Goal: Task Accomplishment & Management: Complete application form

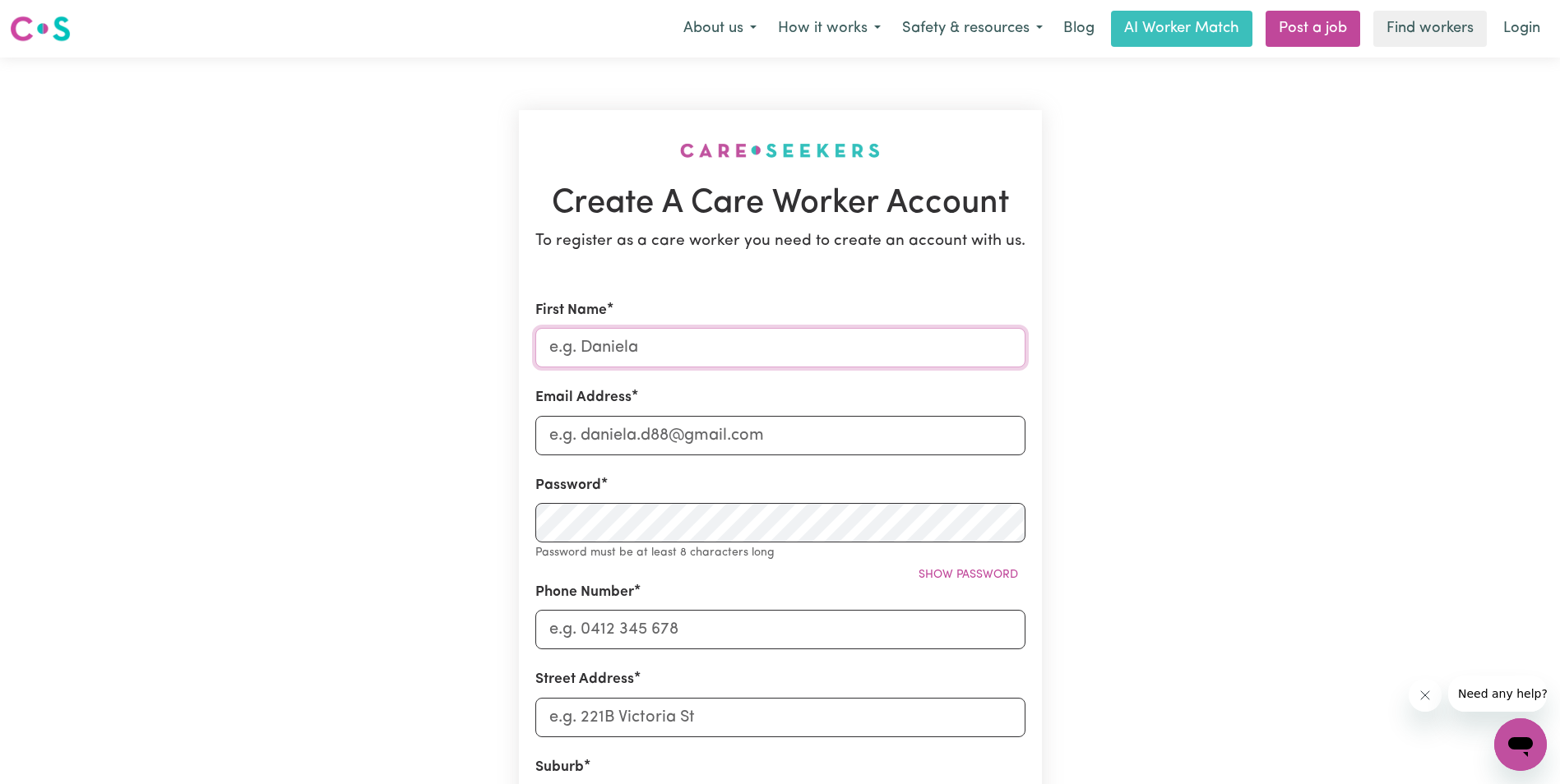
click at [676, 342] on input "First Name" at bounding box center [780, 348] width 491 height 40
type input "[PERSON_NAME]"
click at [676, 449] on input "Email Address" at bounding box center [780, 436] width 491 height 40
type input "[EMAIL_ADDRESS][DOMAIN_NAME]"
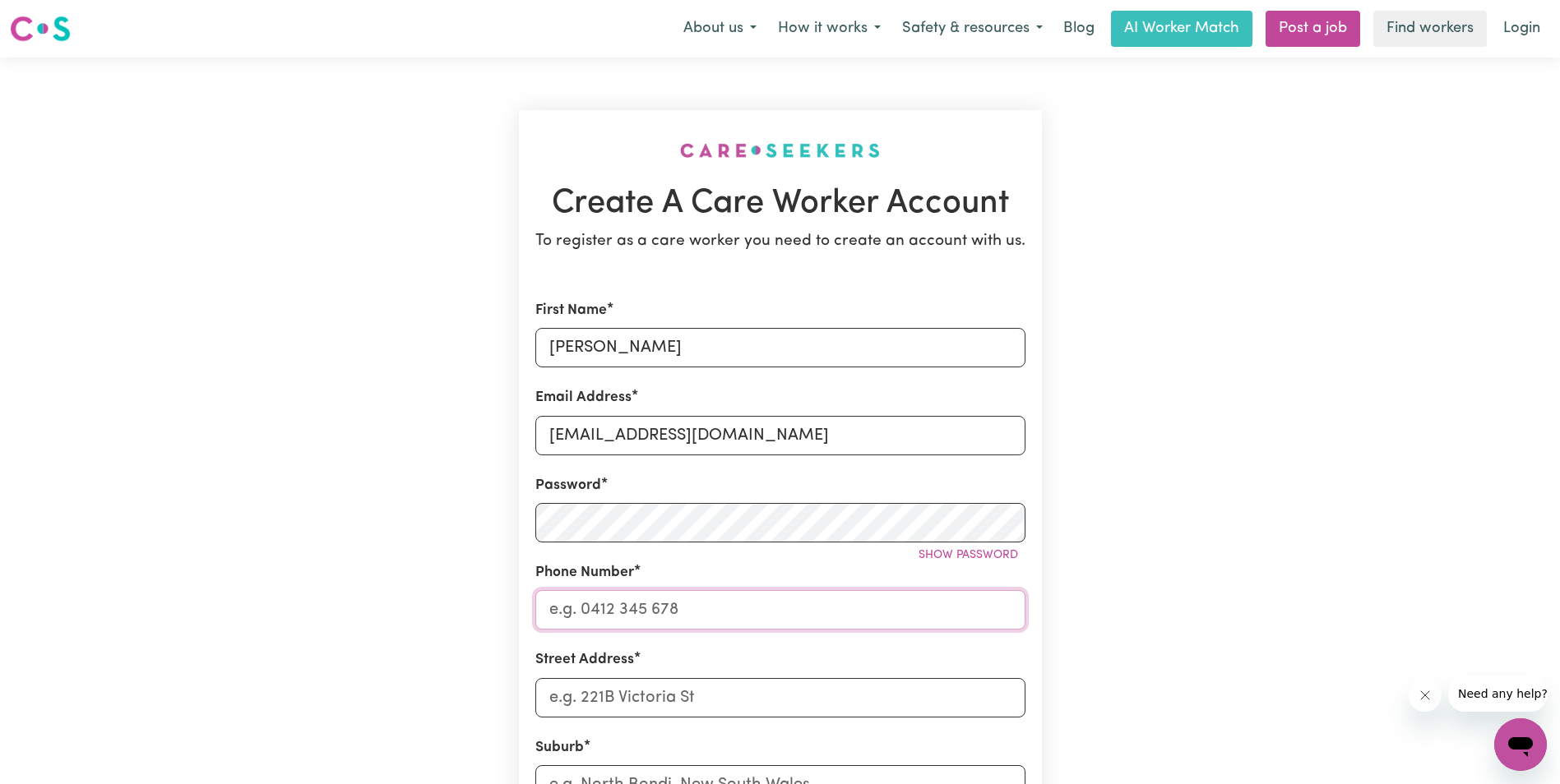
click at [661, 625] on input "Phone Number" at bounding box center [780, 610] width 491 height 40
type input "0416481131"
click at [661, 703] on input "Street Address" at bounding box center [780, 698] width 491 height 40
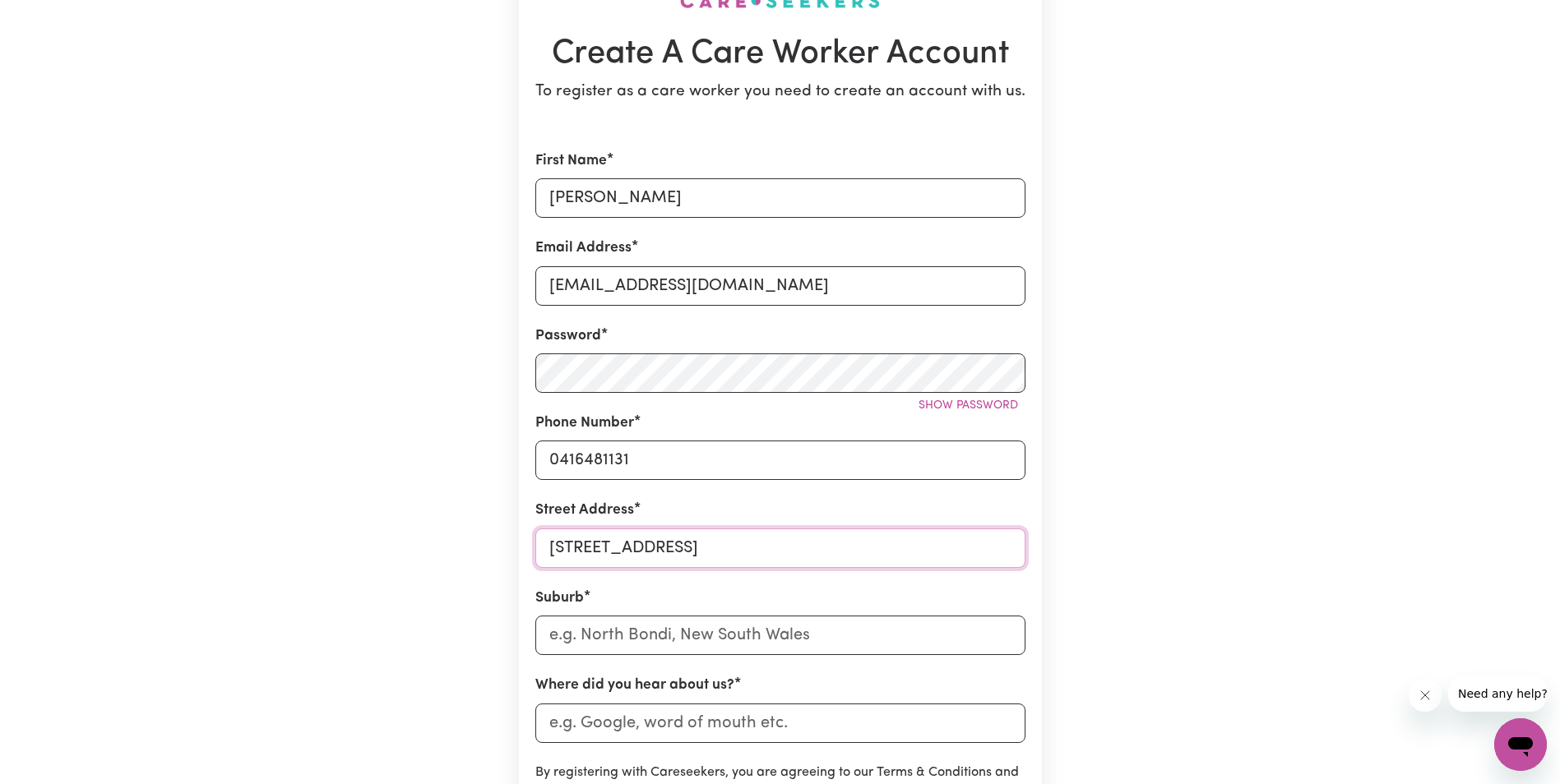
scroll to position [164, 0]
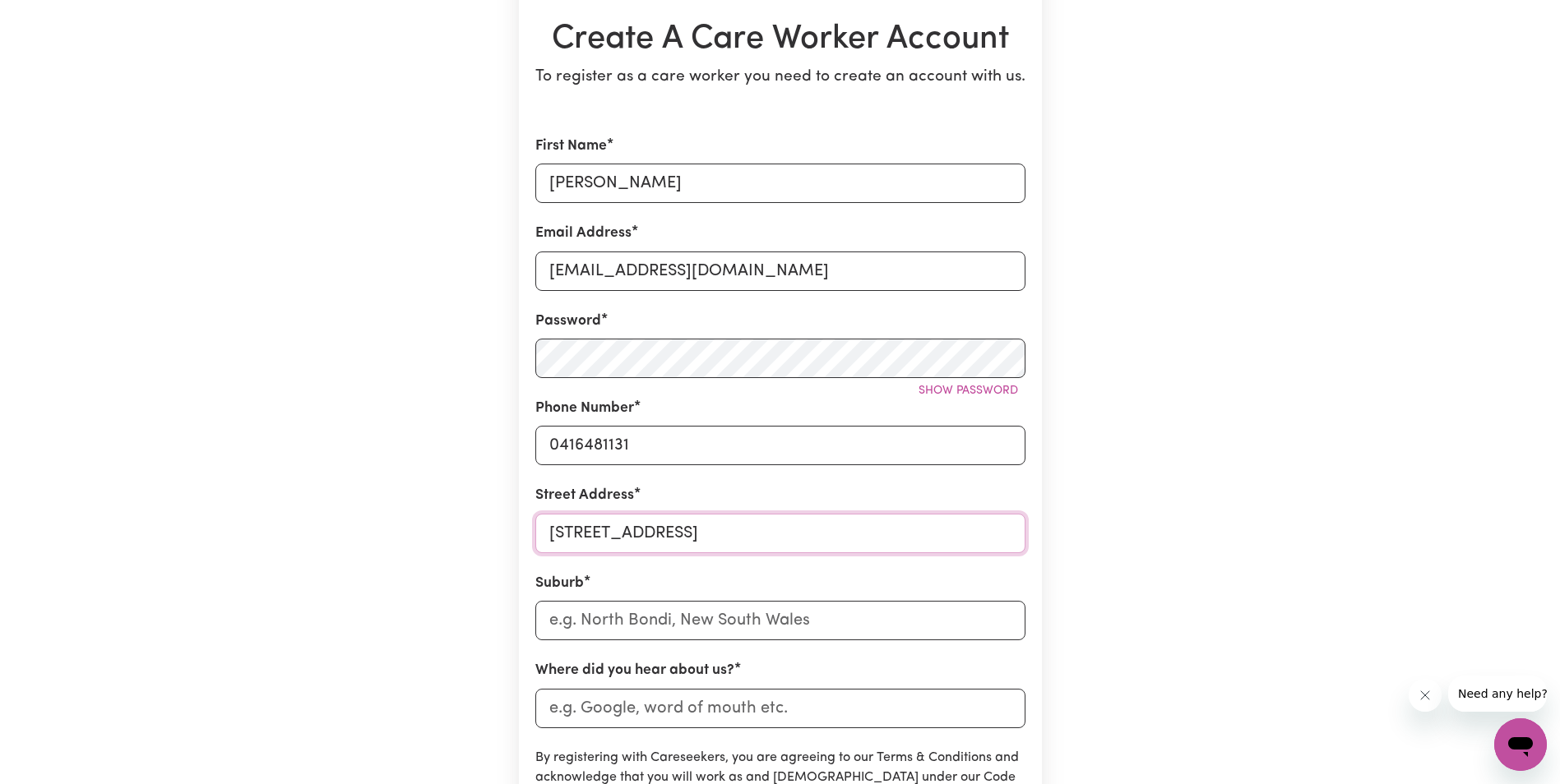
type input "[STREET_ADDRESS]"
click at [647, 625] on input "text" at bounding box center [780, 621] width 491 height 40
type input "cab"
type input "cabARITA, [GEOGRAPHIC_DATA], 2137"
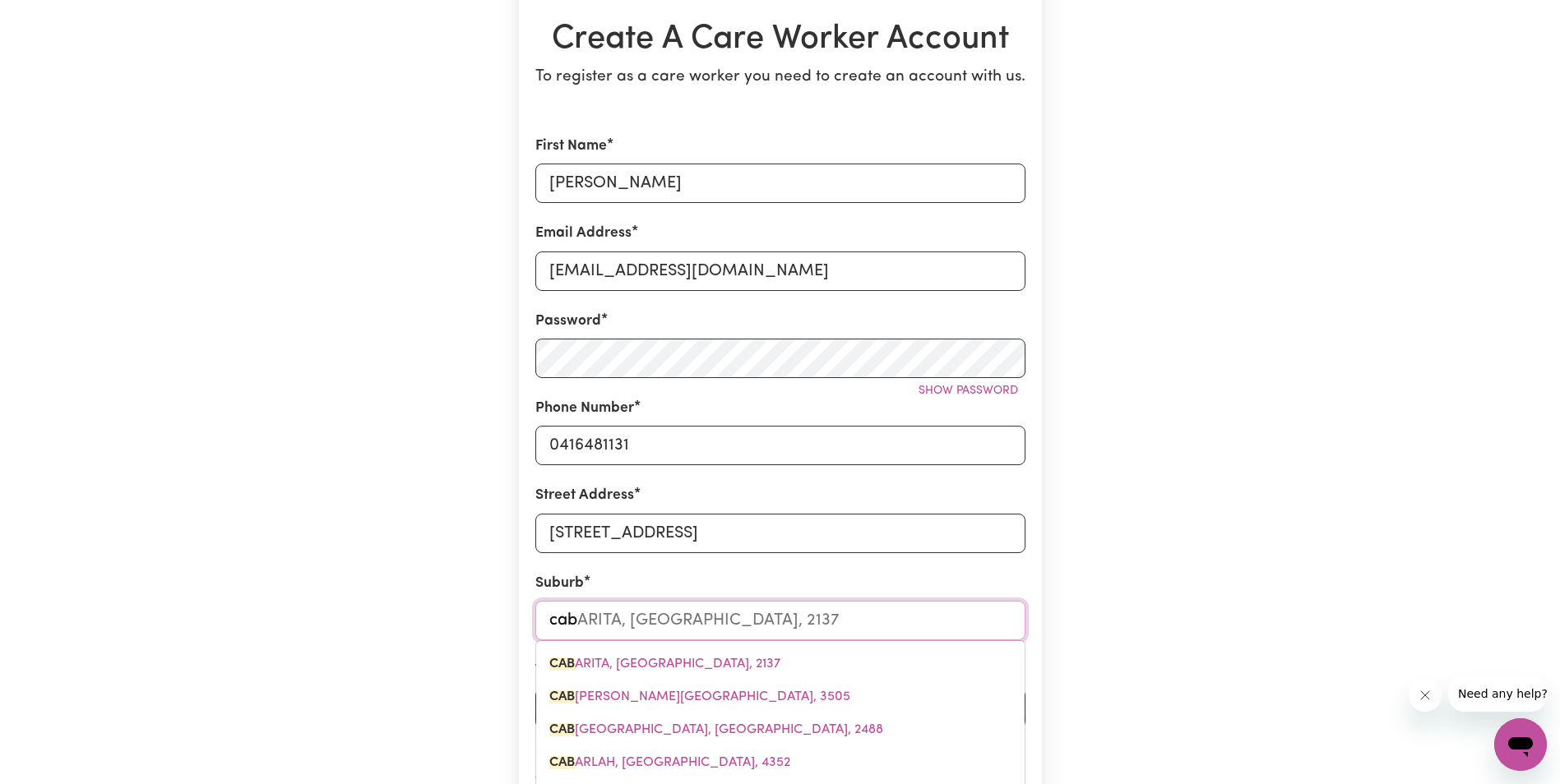
type input "cabr"
type input "cabra"
type input "cabraMATTA, [GEOGRAPHIC_DATA], 2166"
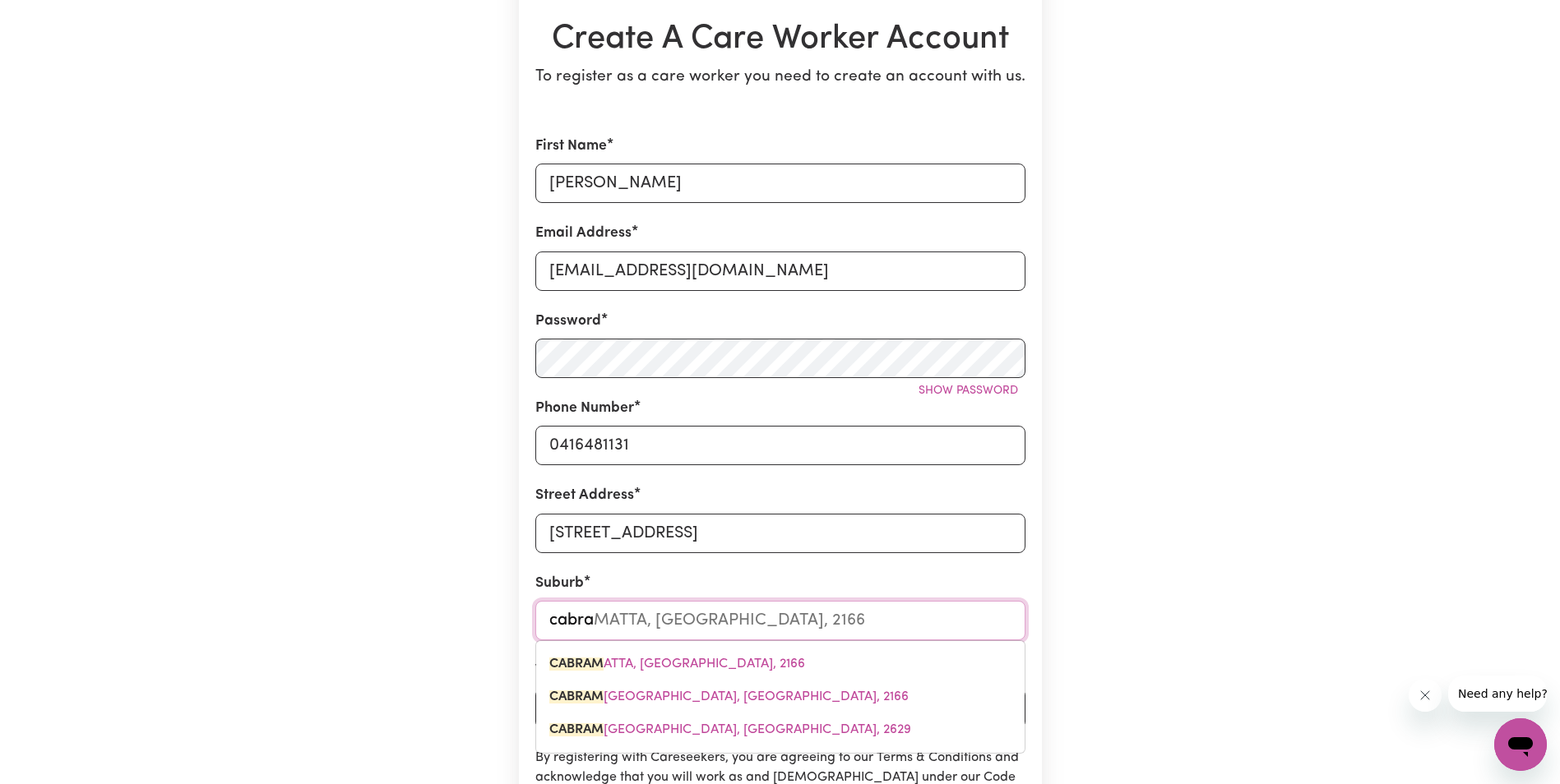
type input "cabram"
type input "cabramATTA, [GEOGRAPHIC_DATA], 2166"
type input "cabrama"
type input "cabramaTTA, [GEOGRAPHIC_DATA], 2166"
type input "cabramat"
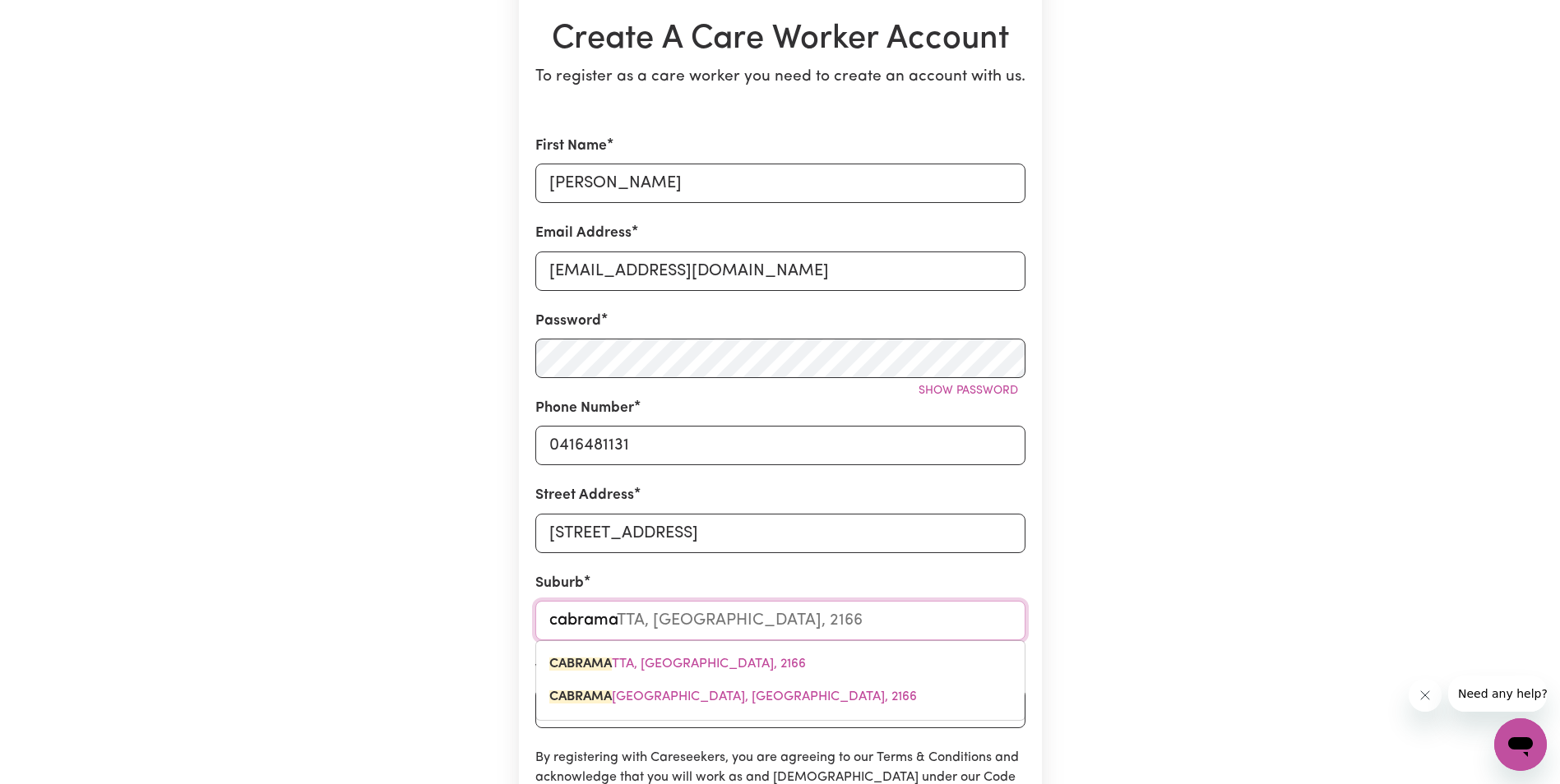
type input "cabramatTA, [GEOGRAPHIC_DATA], 2166"
type input "cabramatt"
type input "cabramattA, [GEOGRAPHIC_DATA], 2166"
type input "cabramatta"
type input "[GEOGRAPHIC_DATA], [GEOGRAPHIC_DATA], 2166"
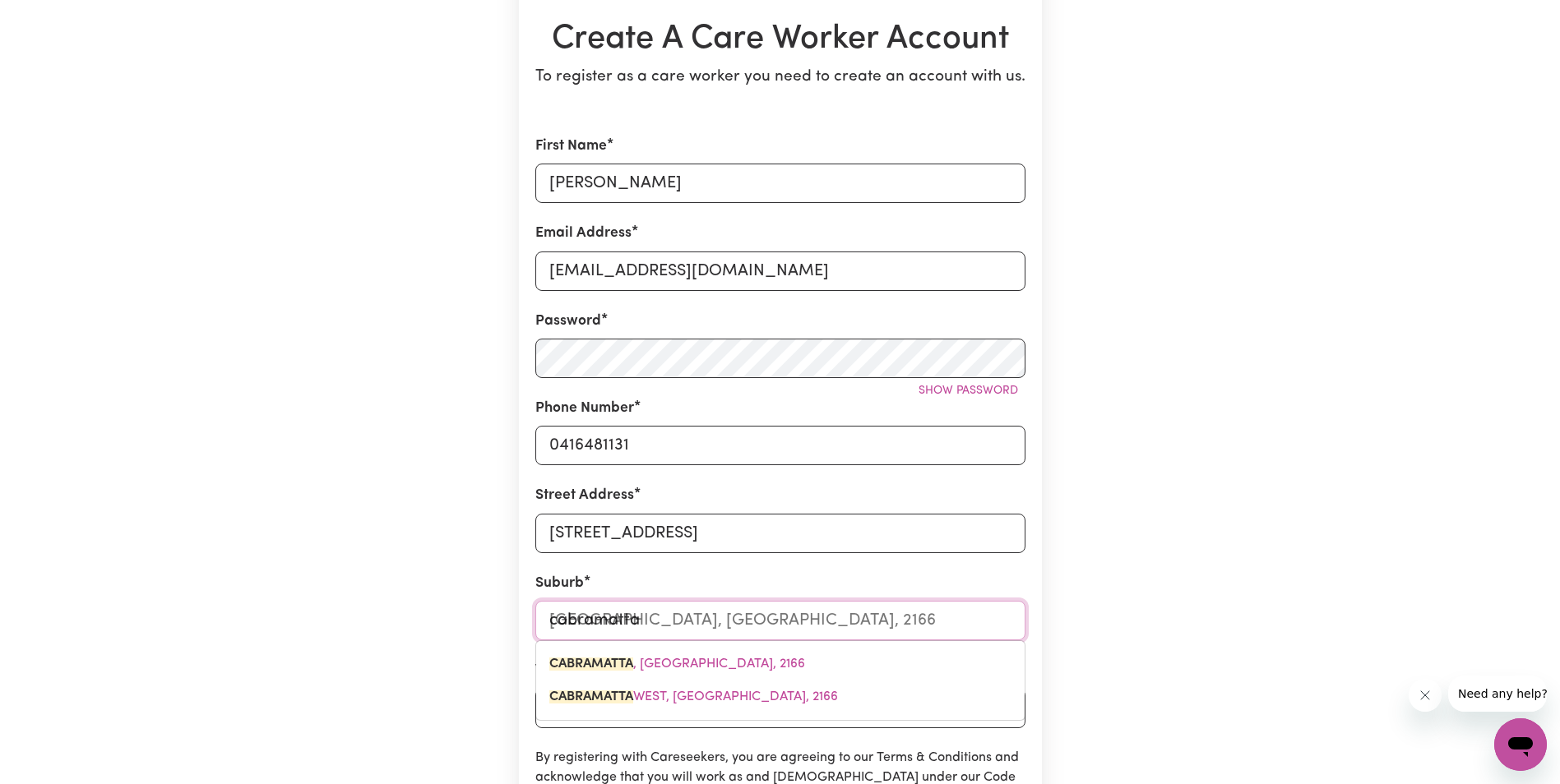
type input "cabramatta,"
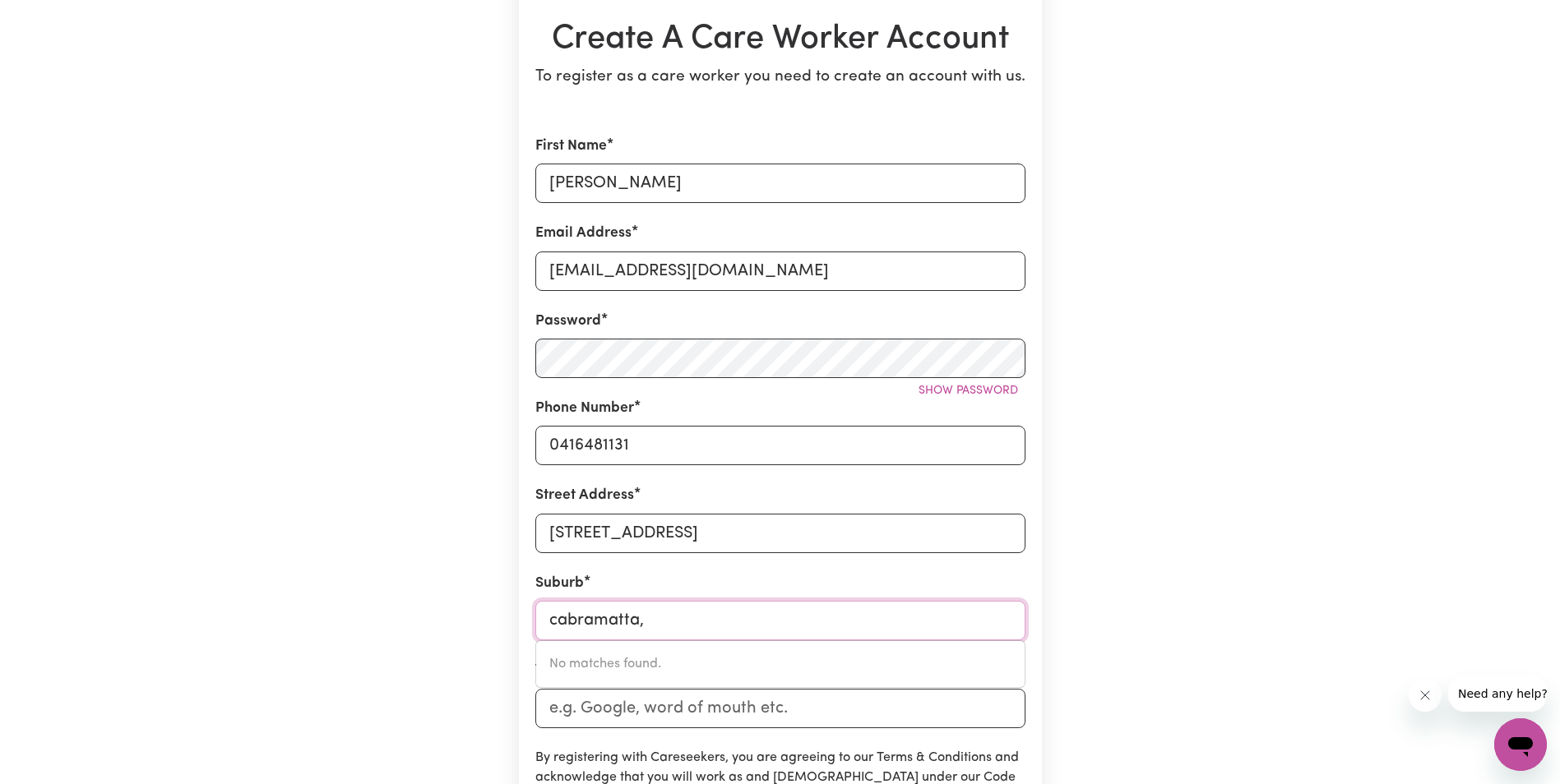
type input "cabramatta"
type input "[GEOGRAPHIC_DATA], [GEOGRAPHIC_DATA], 2166"
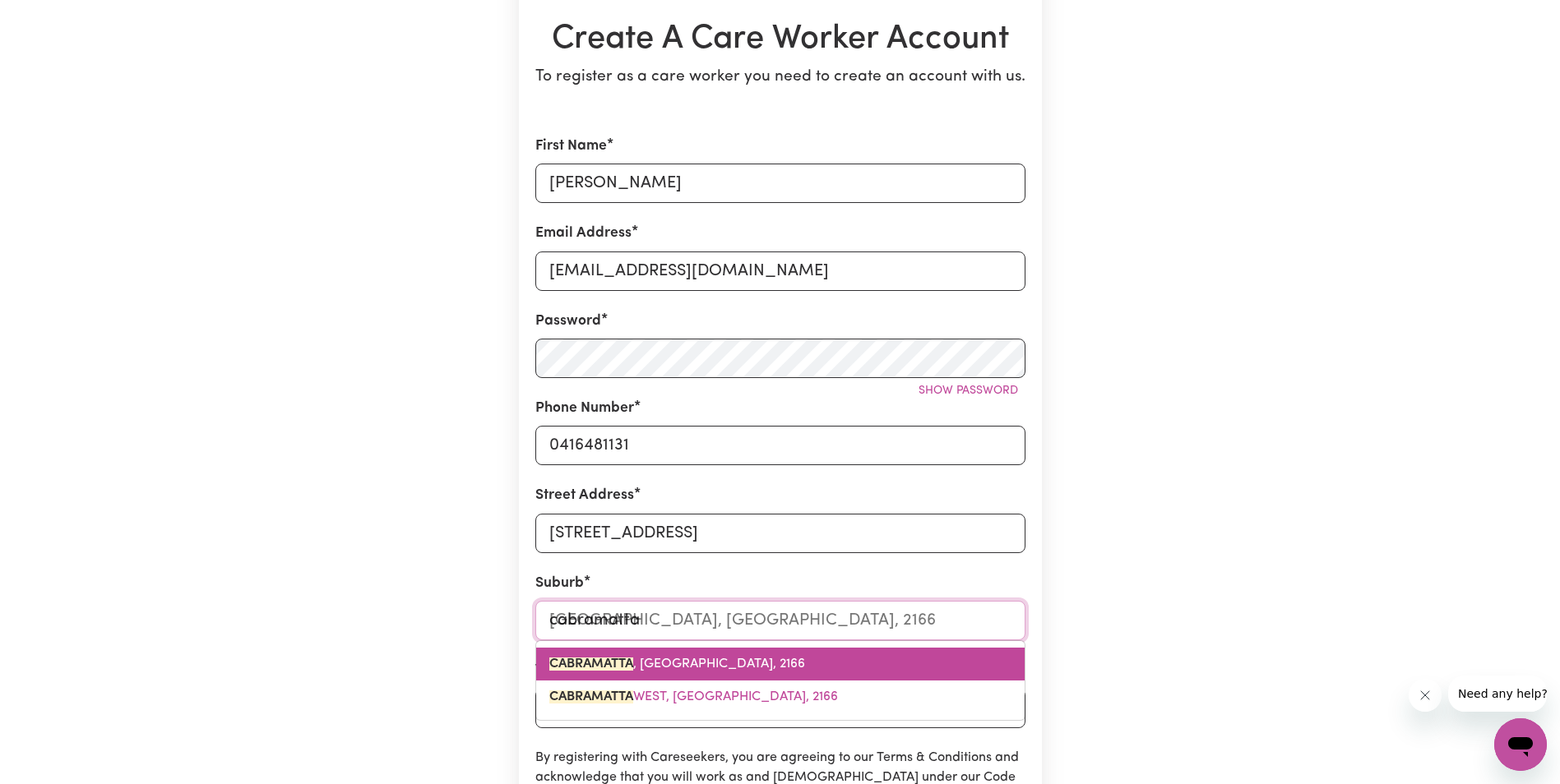
click at [682, 668] on span "CABRAMATTA , [GEOGRAPHIC_DATA], 2166" at bounding box center [677, 664] width 256 height 13
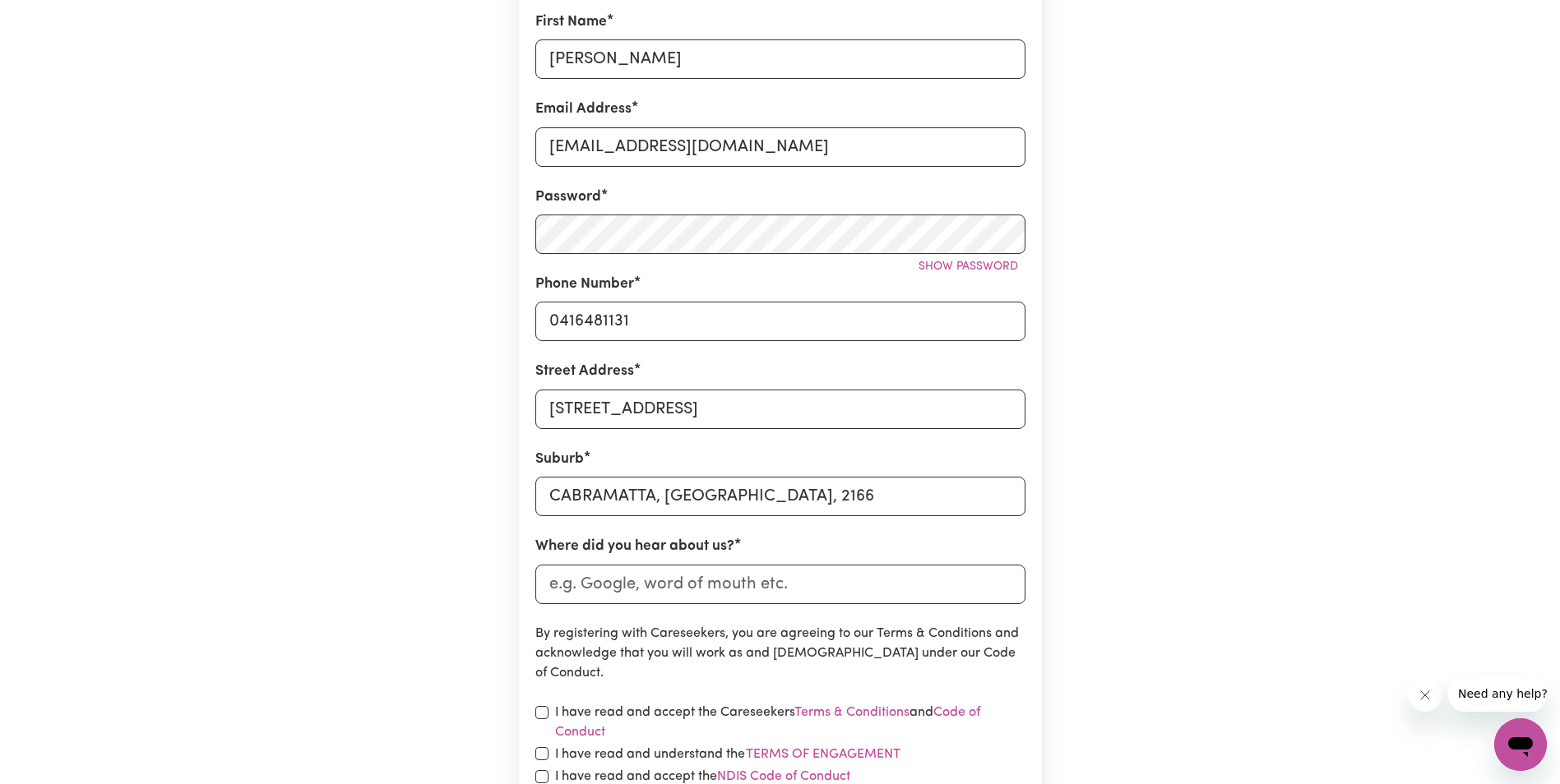
scroll to position [329, 0]
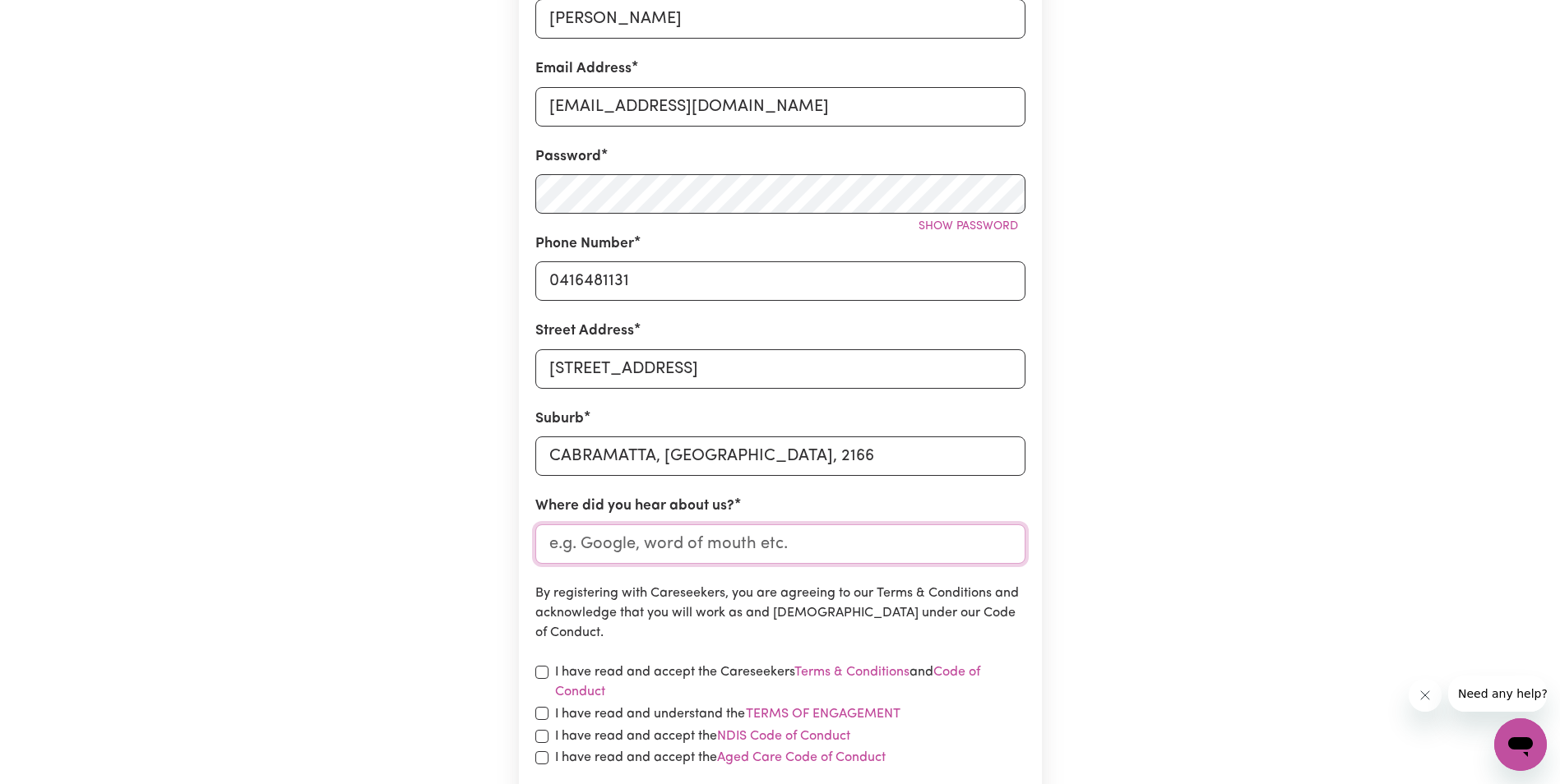
click at [660, 551] on input "Where did you hear about us?" at bounding box center [780, 545] width 491 height 40
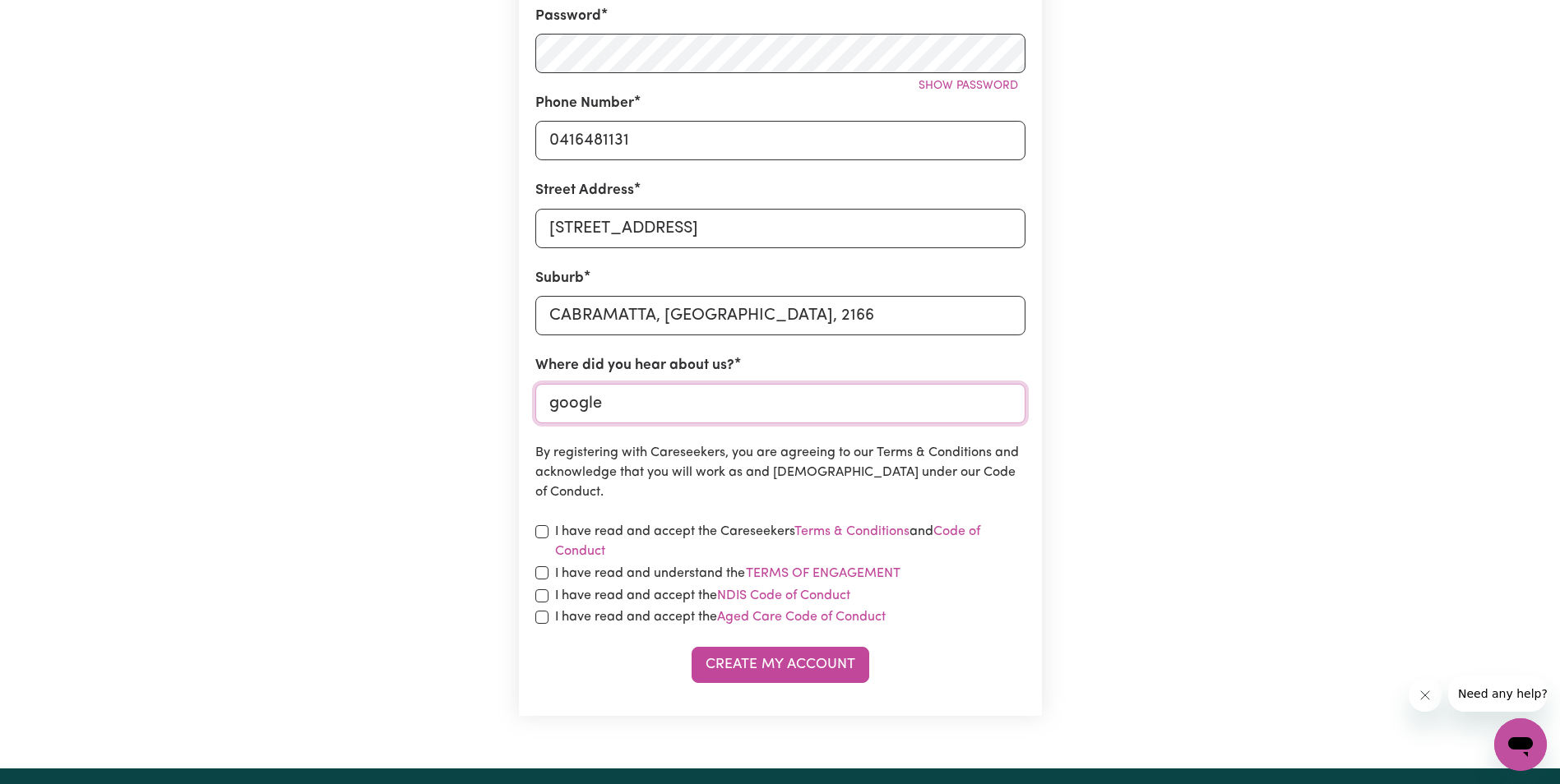
scroll to position [493, 0]
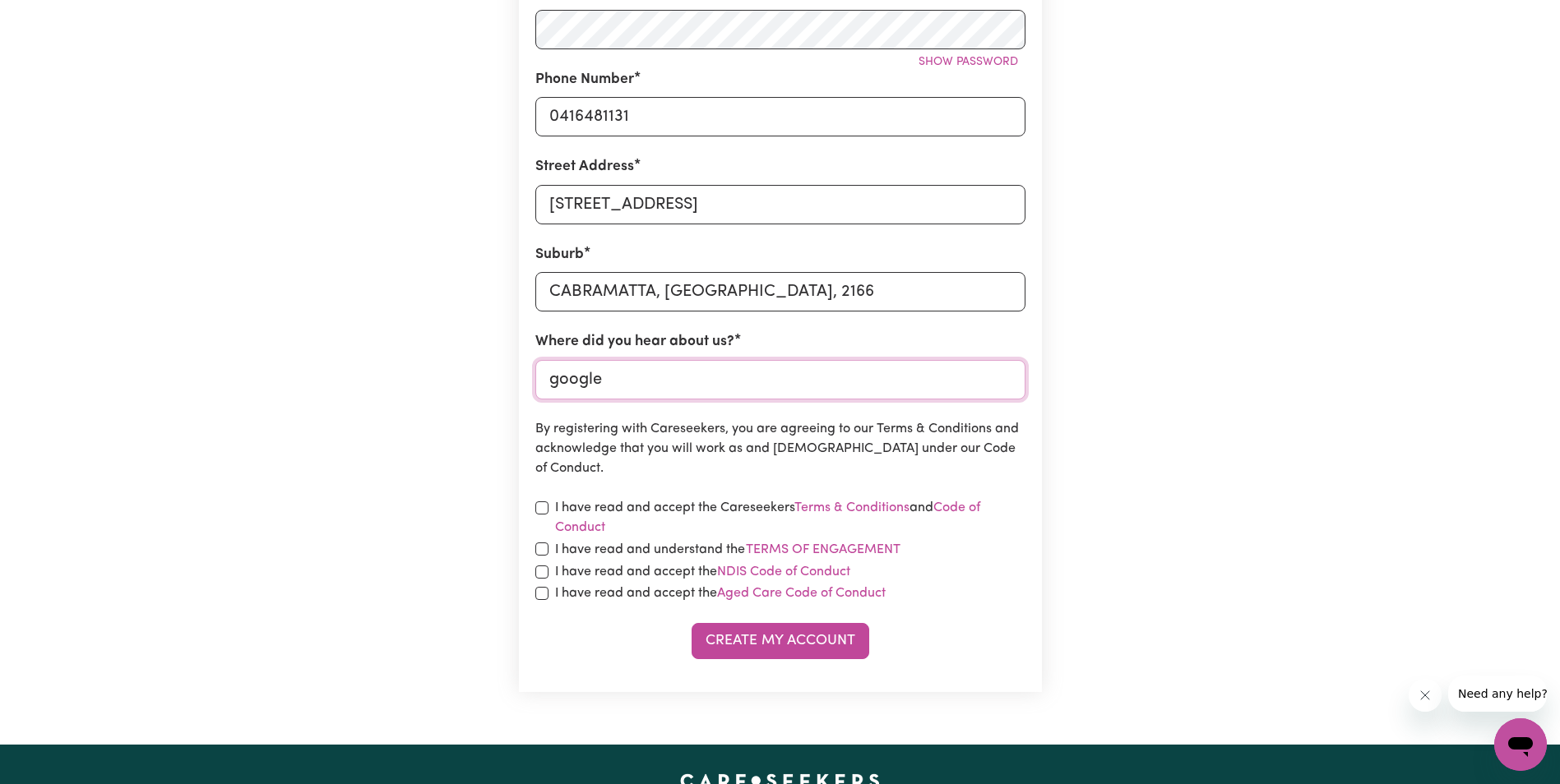
type input "google"
click at [544, 505] on input "checkbox" at bounding box center [542, 508] width 13 height 13
checkbox input "true"
click at [553, 546] on div "I have read and understand the Terms of Engagement" at bounding box center [780, 550] width 491 height 21
click at [547, 551] on input "checkbox" at bounding box center [542, 549] width 13 height 13
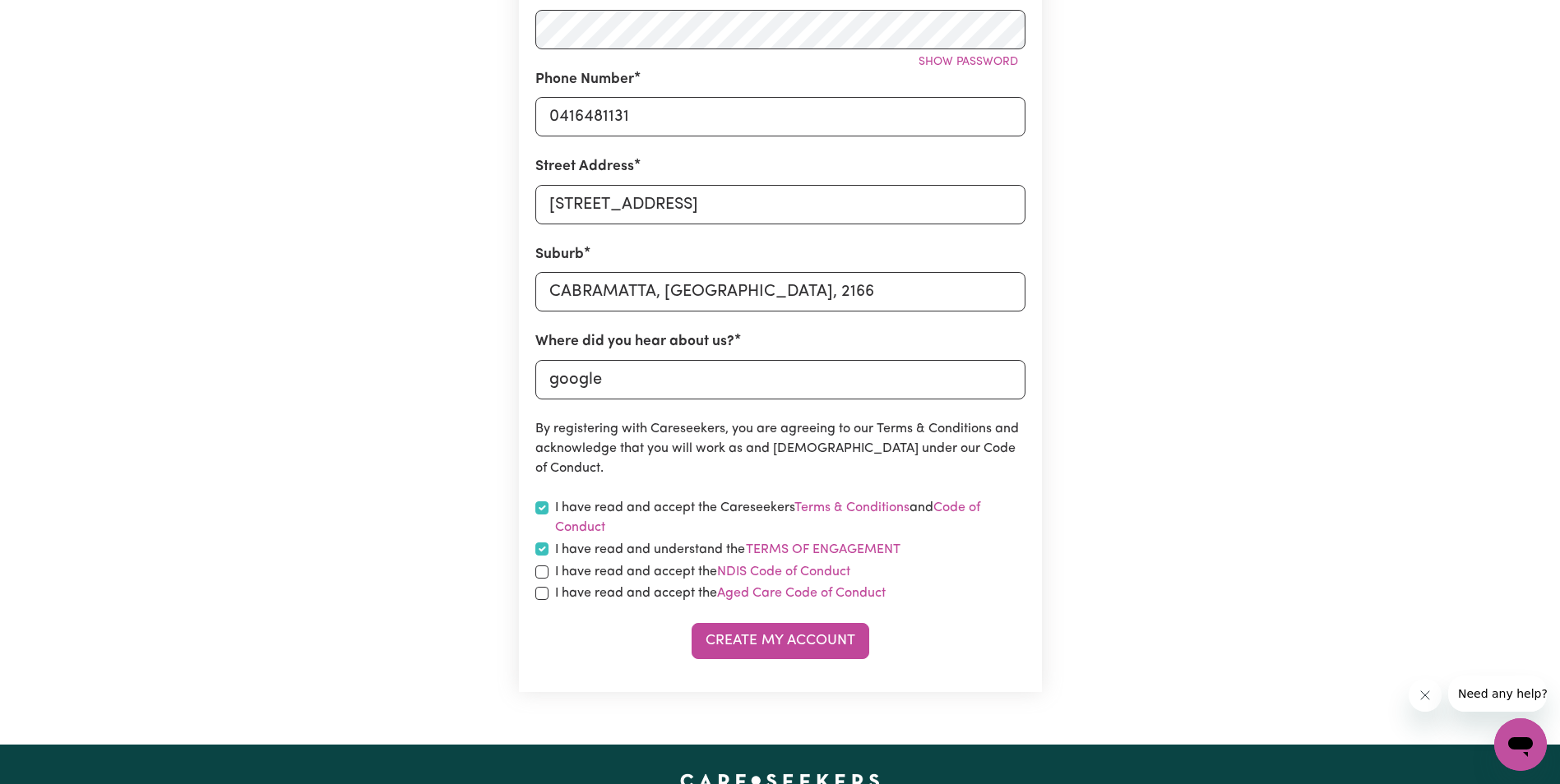
checkbox input "true"
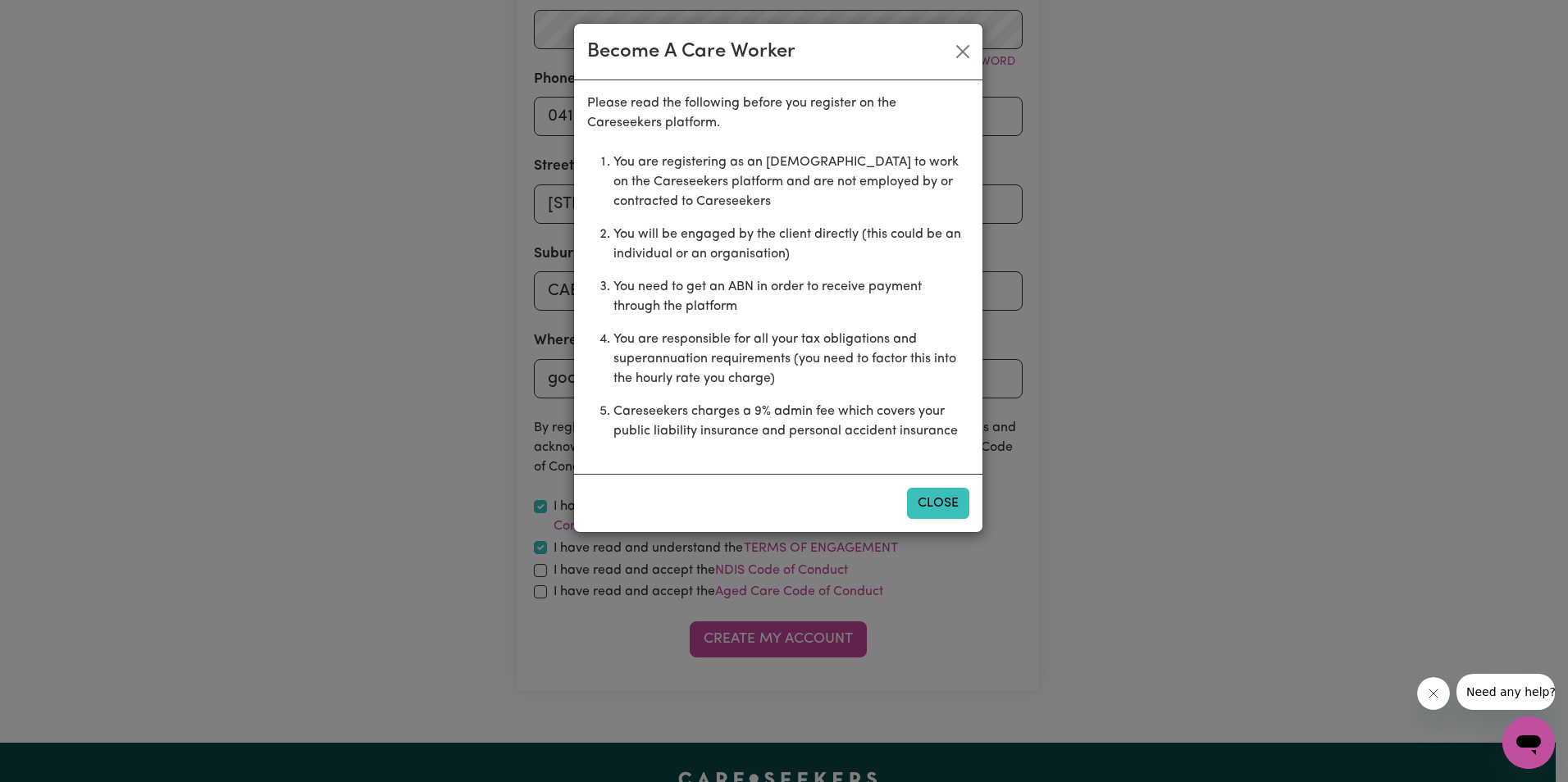
click at [930, 508] on button "Close" at bounding box center [939, 503] width 63 height 31
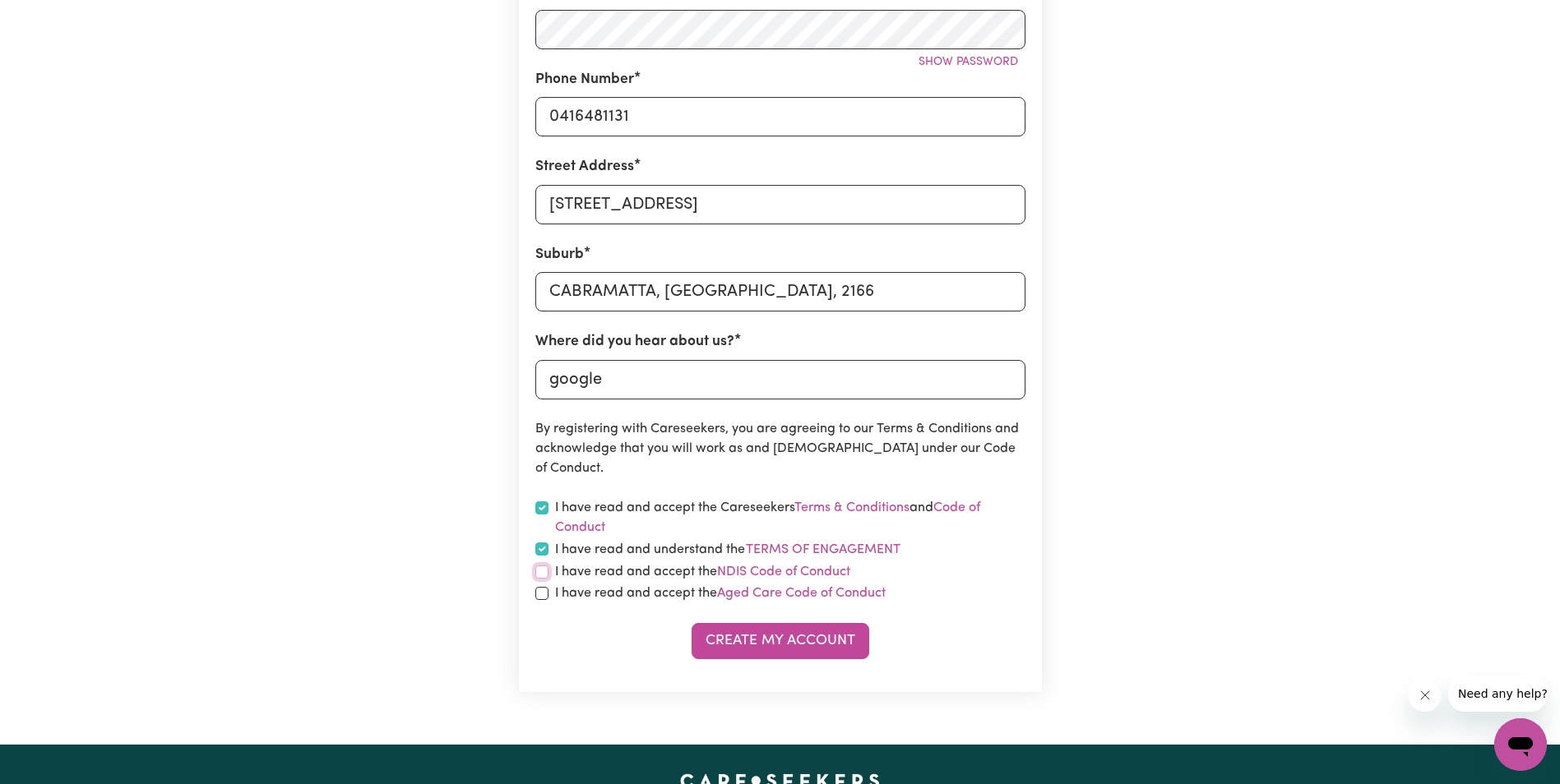
click at [549, 574] on div "I have read and accept the NDIS Code of Conduct" at bounding box center [780, 572] width 491 height 20
click at [830, 554] on button "Terms of Engagement" at bounding box center [823, 550] width 156 height 21
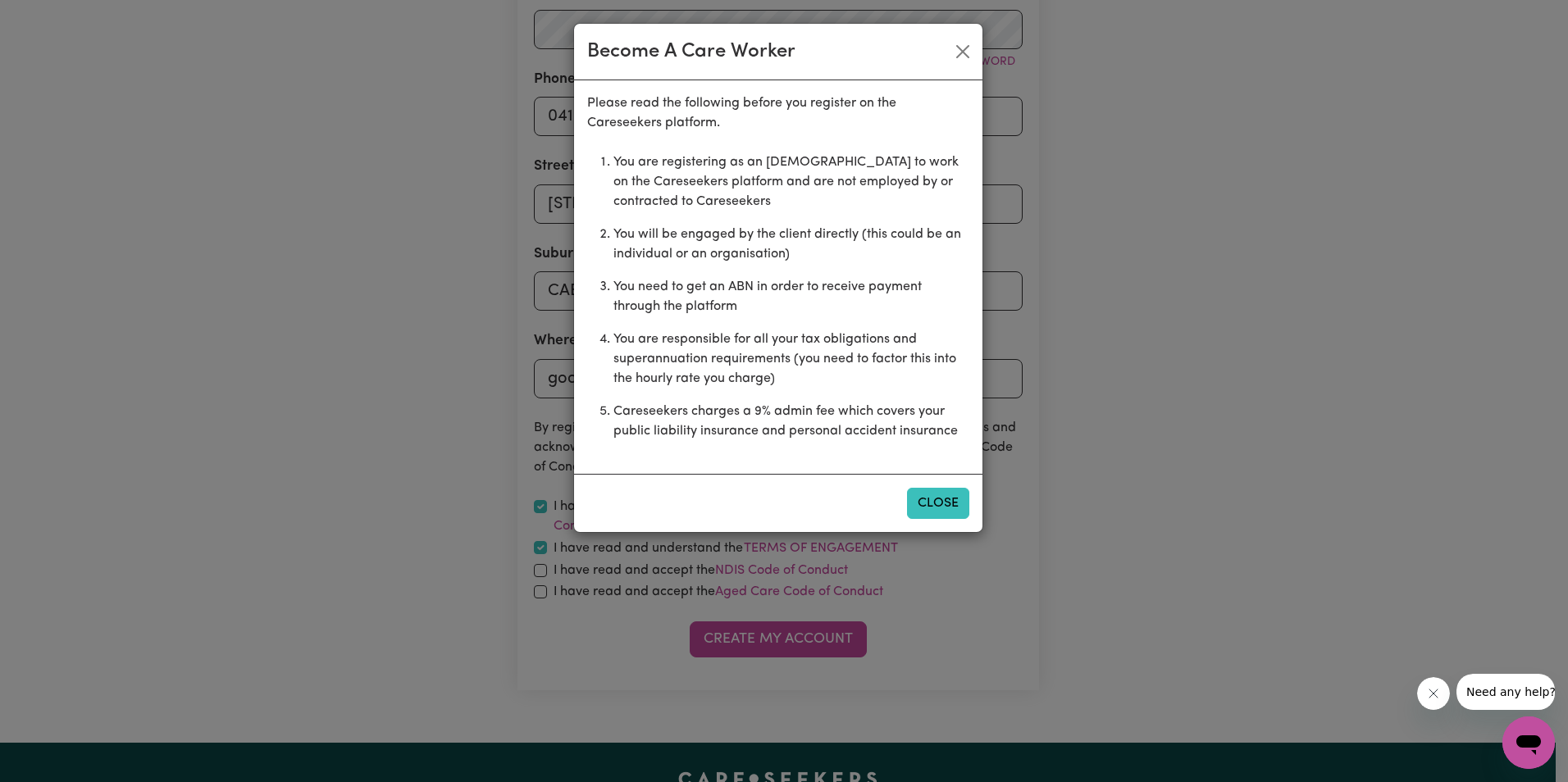
click at [940, 506] on button "Close" at bounding box center [939, 503] width 63 height 31
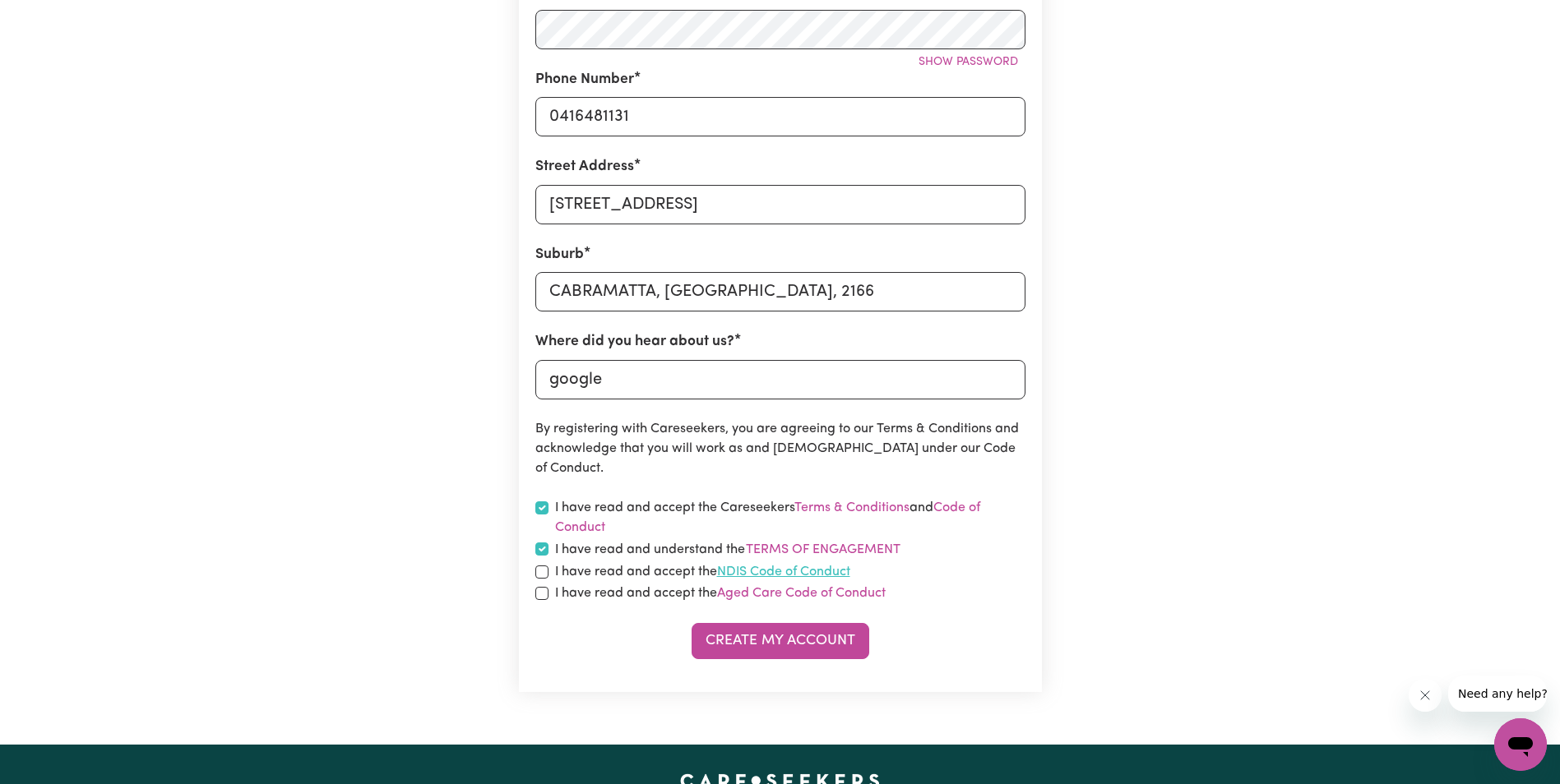
click at [784, 578] on link "NDIS Code of Conduct" at bounding box center [783, 572] width 133 height 13
click at [747, 593] on link "Aged Care Code of Conduct" at bounding box center [800, 594] width 168 height 13
click at [544, 574] on input "checkbox" at bounding box center [542, 572] width 13 height 13
checkbox input "true"
click at [545, 596] on input "checkbox" at bounding box center [542, 594] width 13 height 13
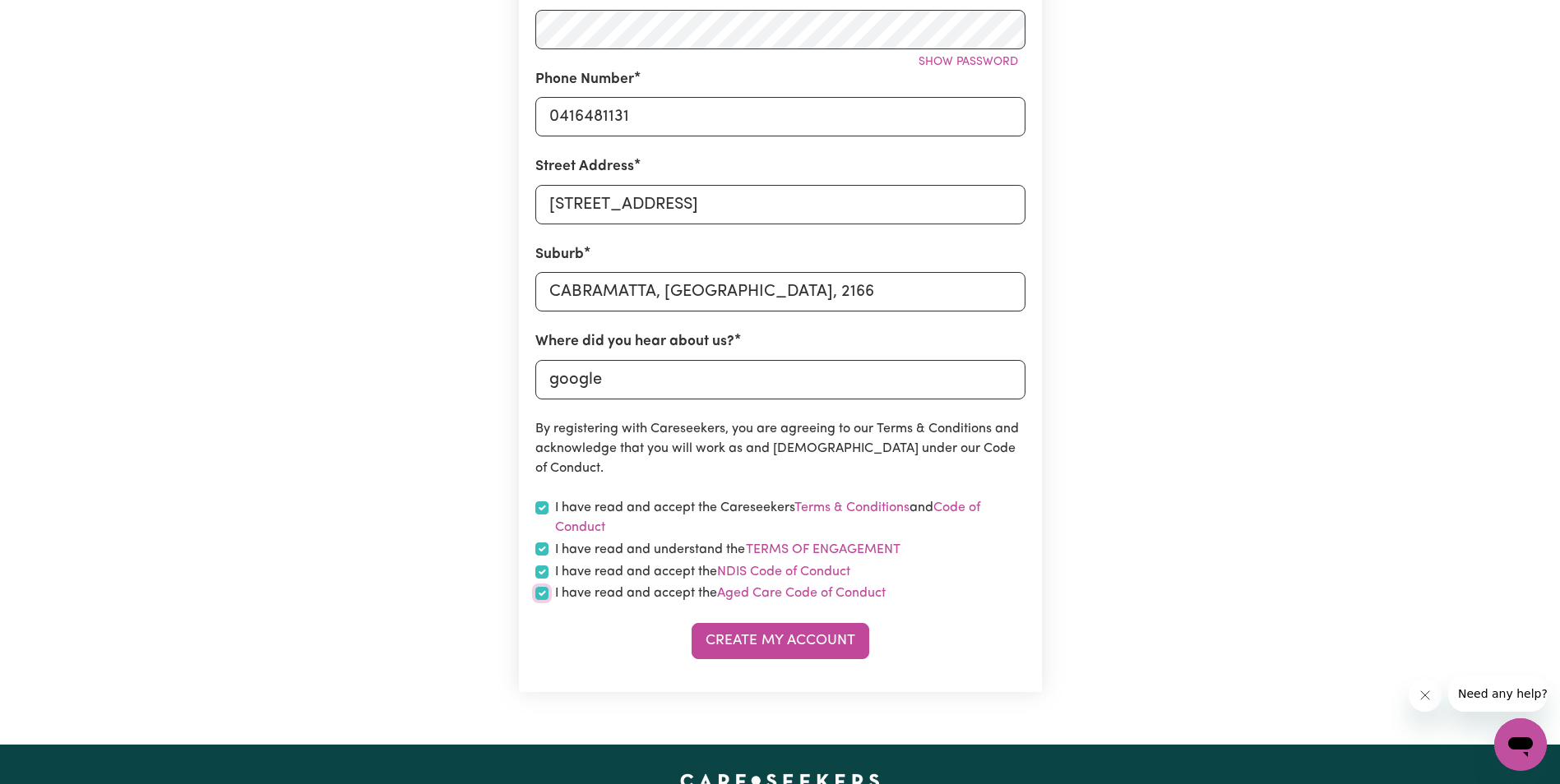
checkbox input "true"
click at [756, 653] on button "Create My Account" at bounding box center [780, 641] width 178 height 36
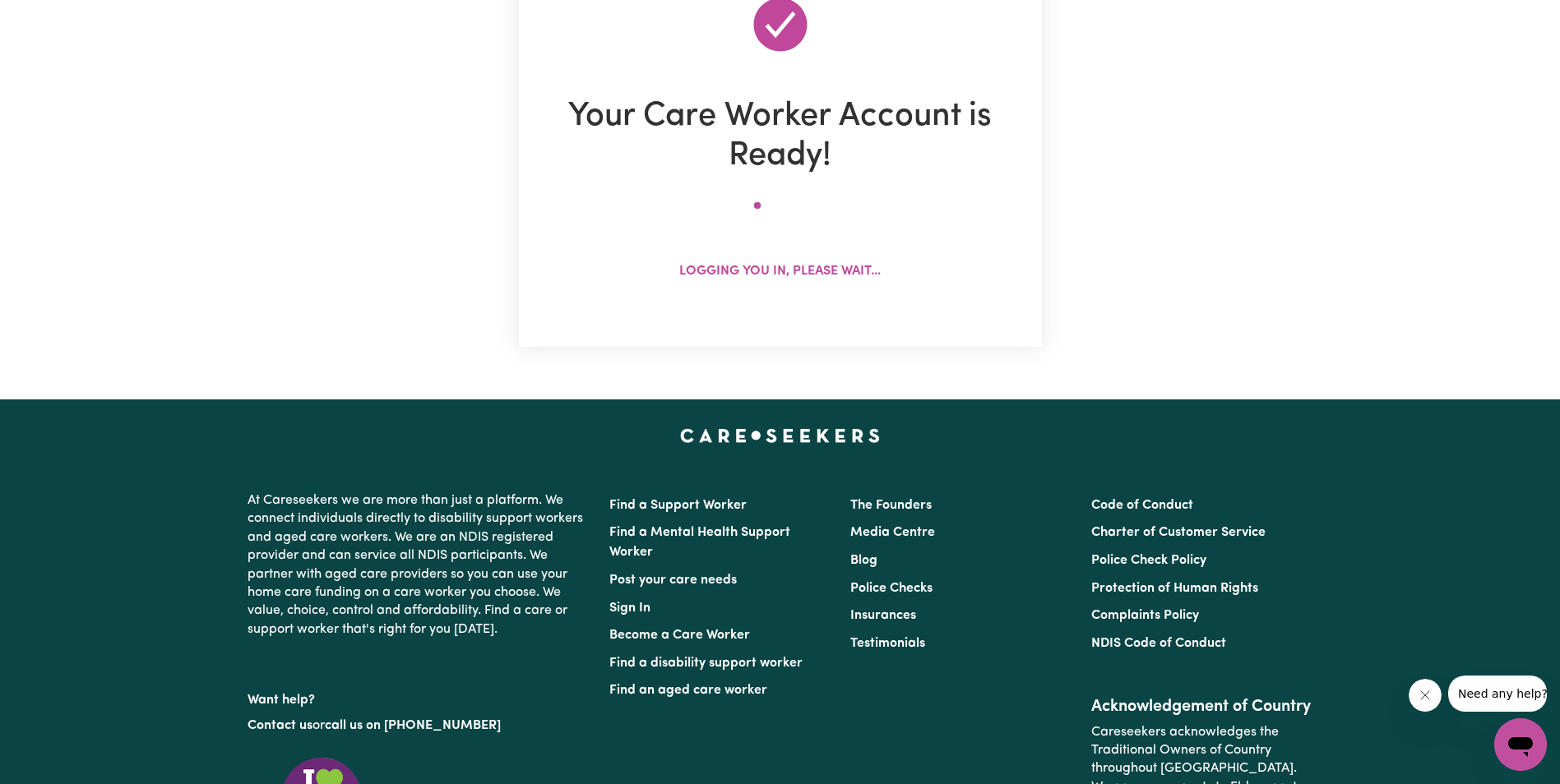
scroll to position [0, 0]
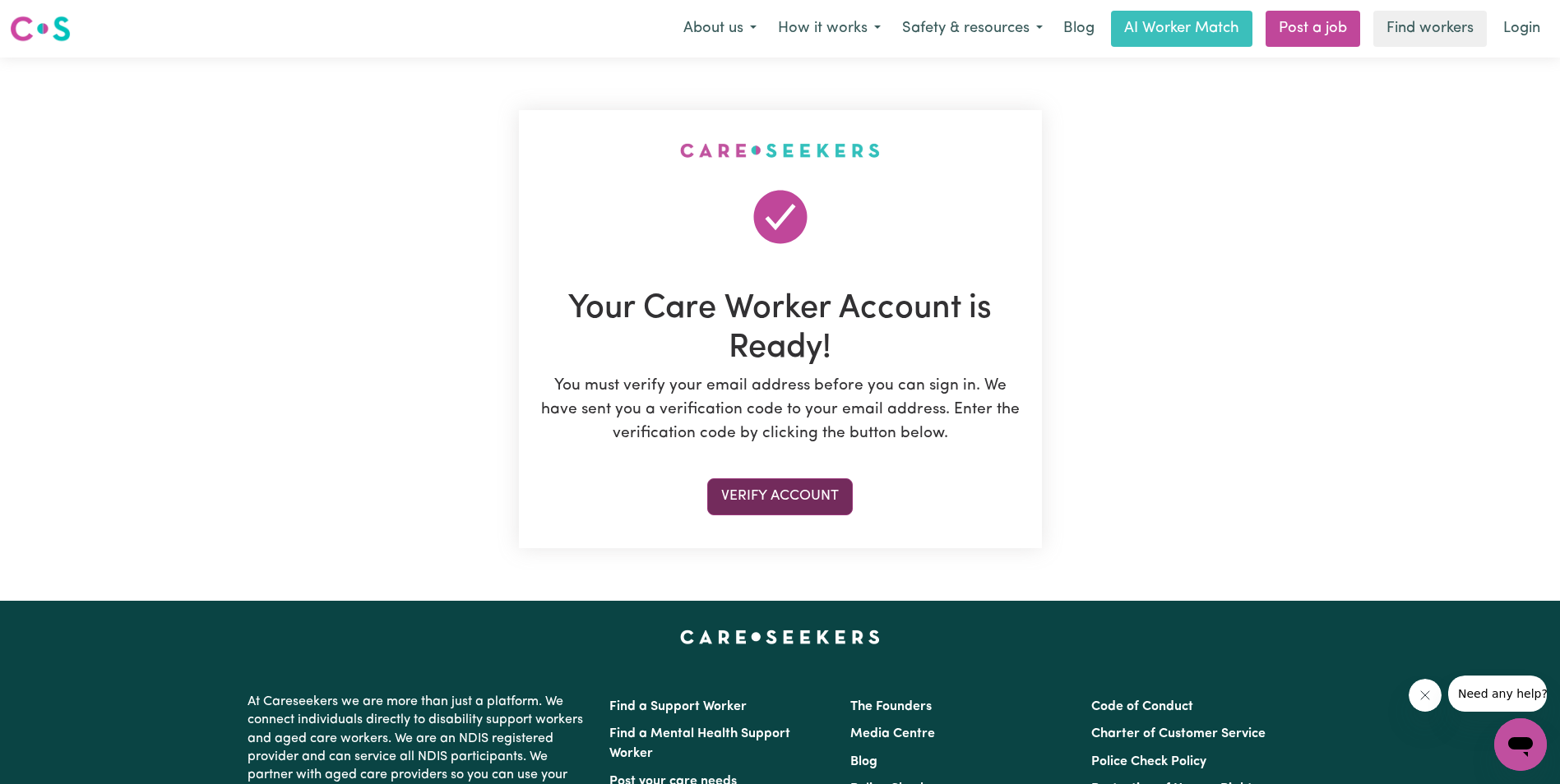
click at [786, 500] on button "Verify Account" at bounding box center [780, 497] width 145 height 36
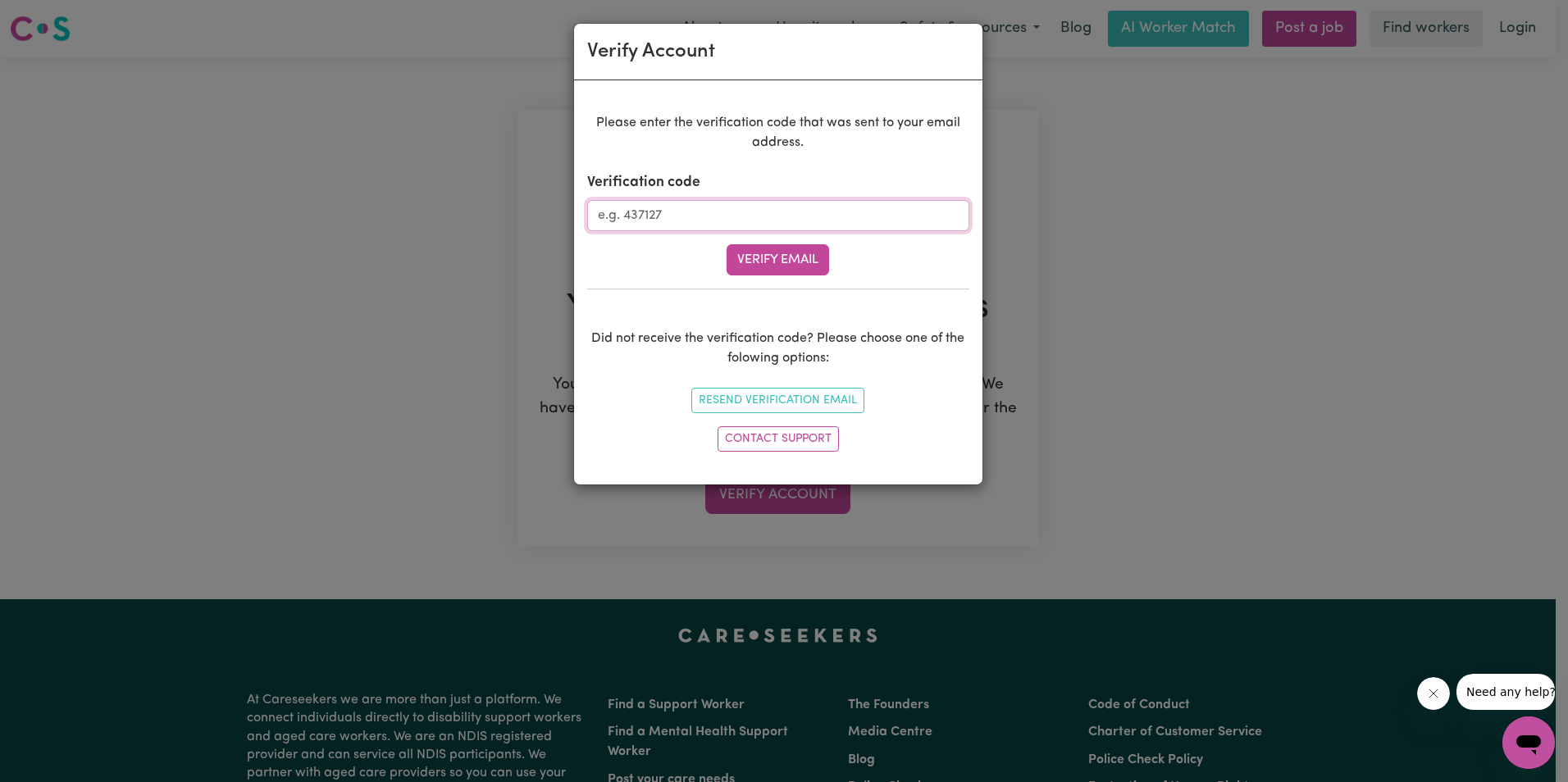
click at [636, 215] on input "Verification code" at bounding box center [777, 215] width 382 height 31
type input "304133"
click at [783, 259] on button "Verify Email" at bounding box center [778, 260] width 102 height 31
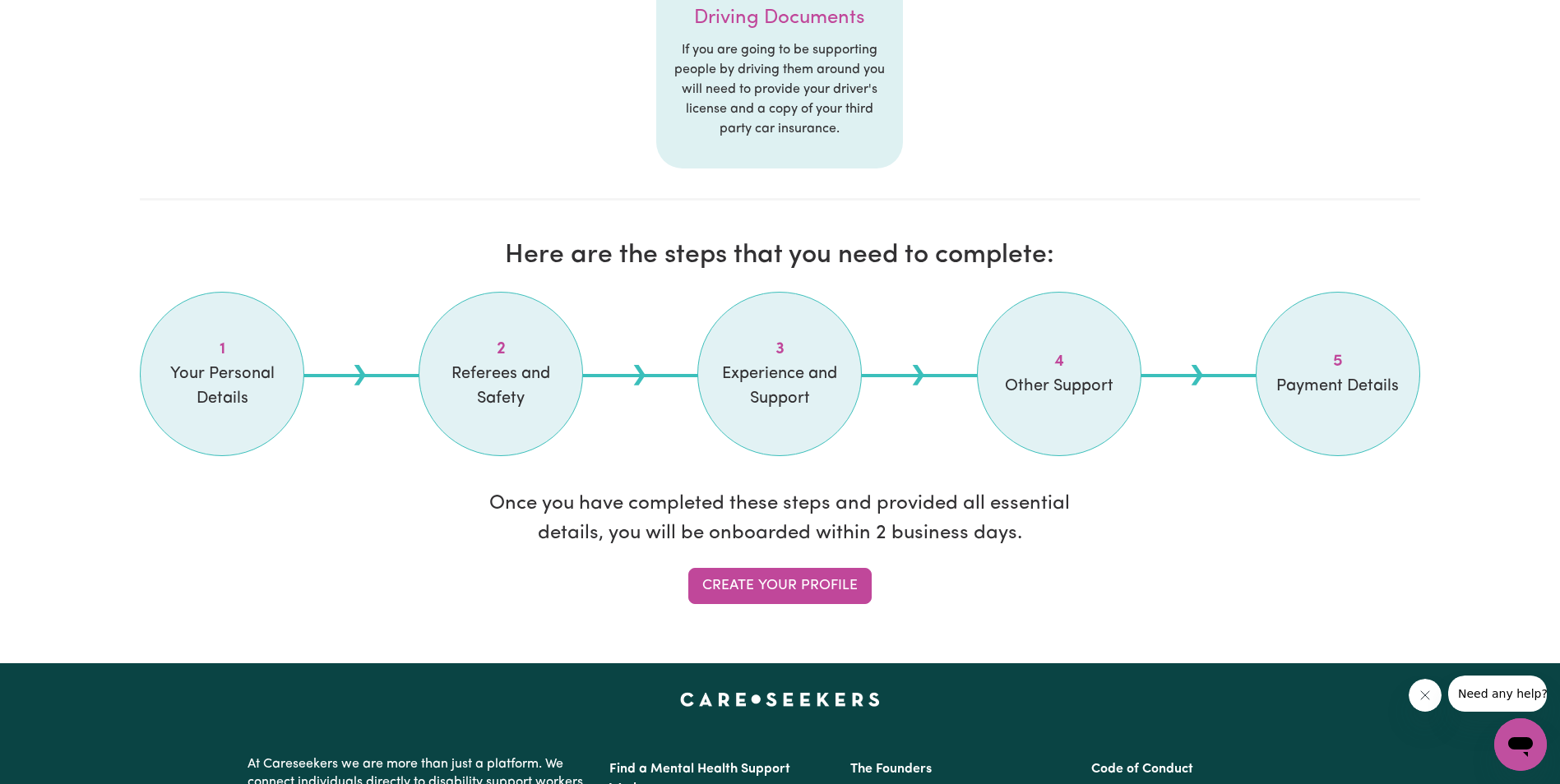
scroll to position [1151, 0]
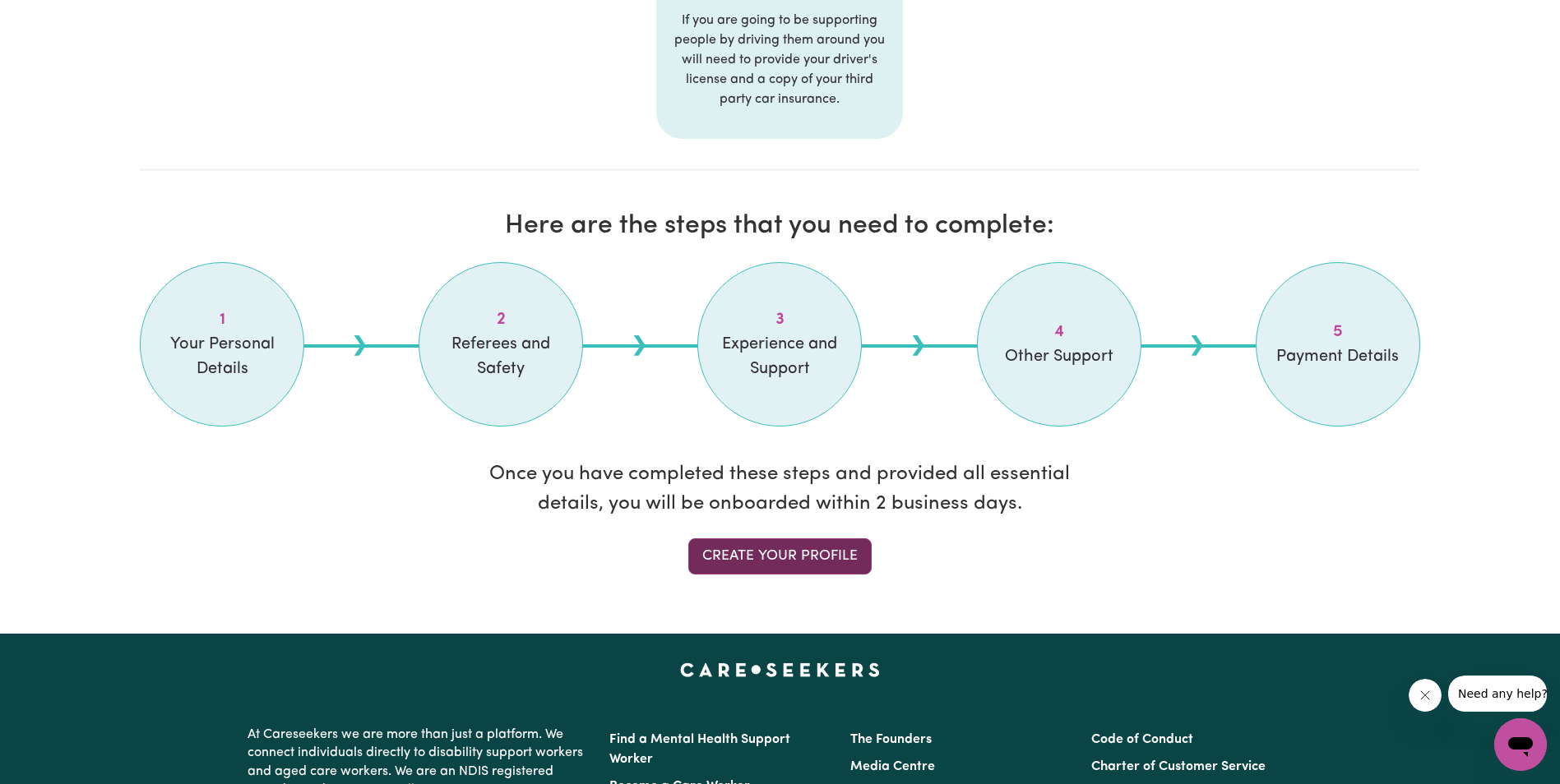
click at [776, 559] on link "Create your profile" at bounding box center [780, 557] width 183 height 36
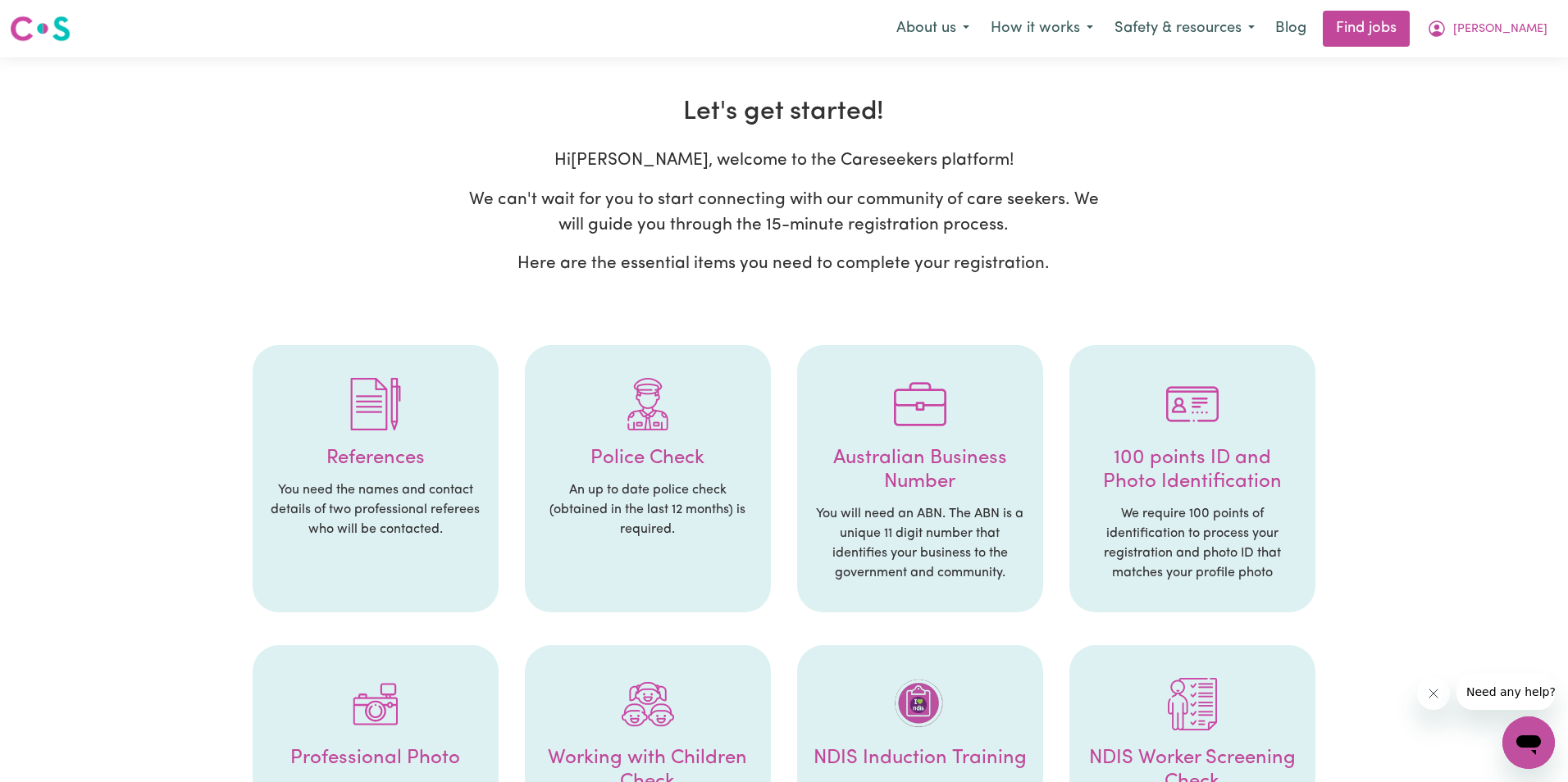
select select "Studying a healthcare related degree or qualification"
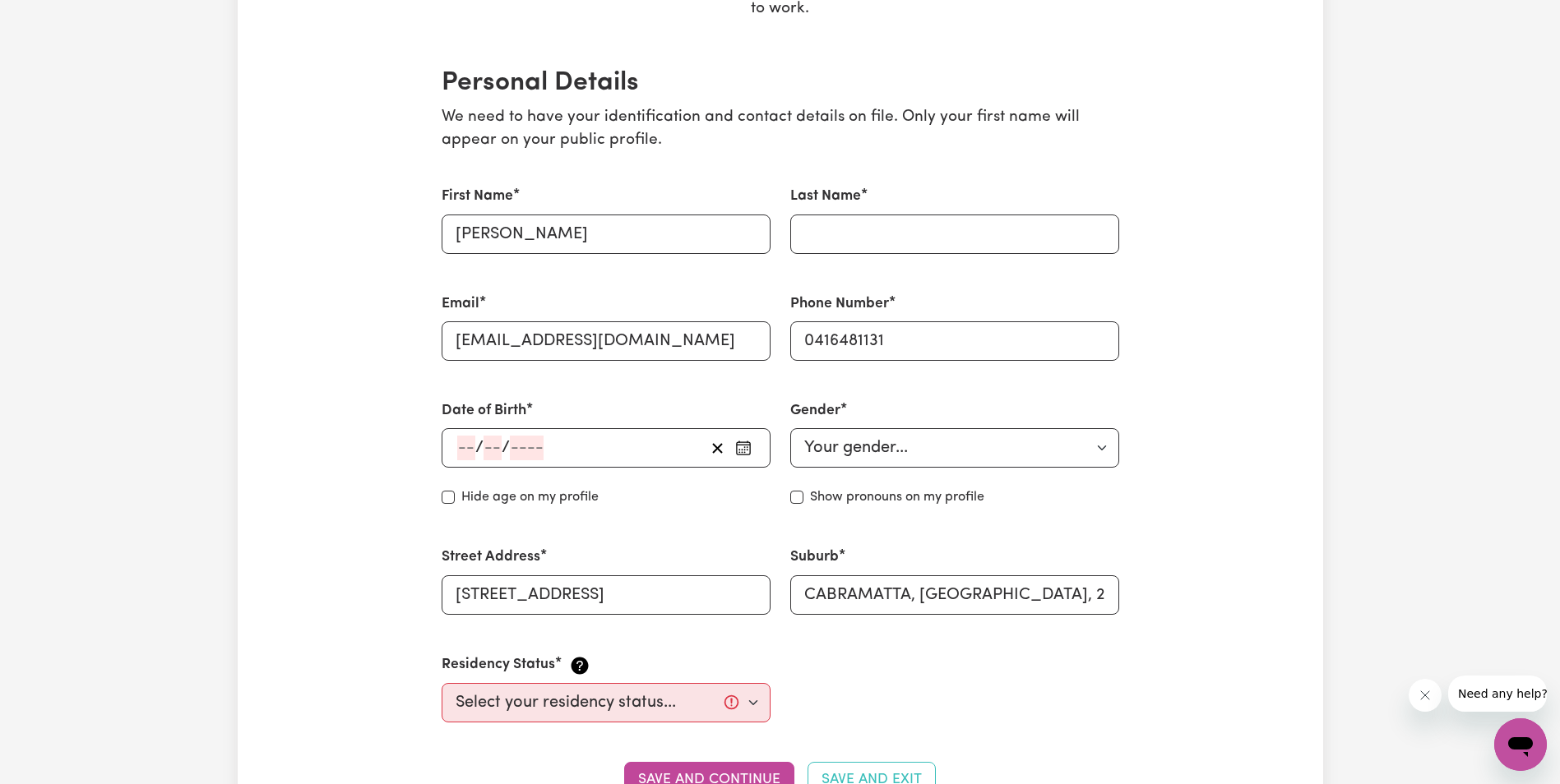
scroll to position [329, 0]
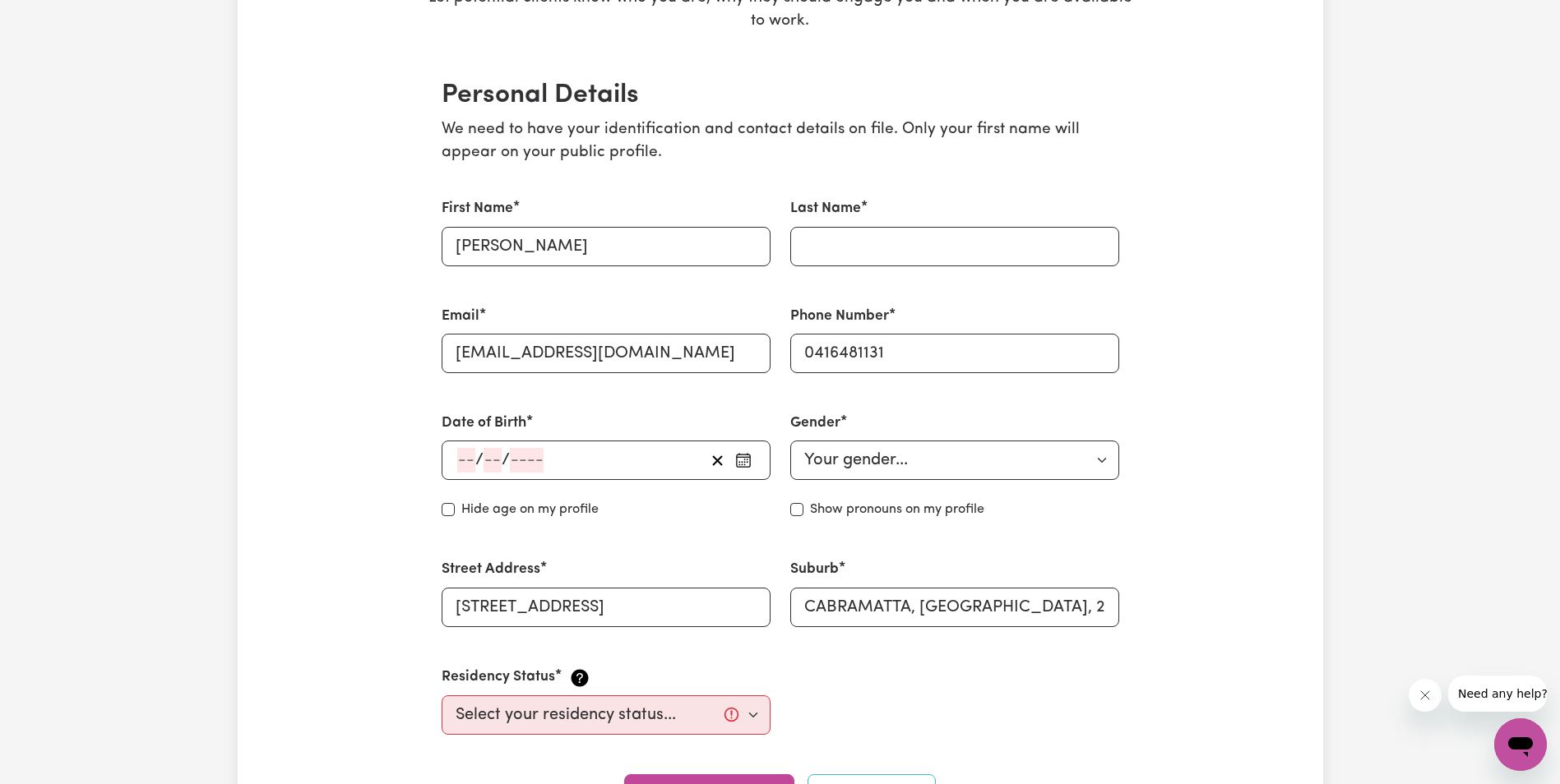
click at [470, 460] on input "number" at bounding box center [466, 461] width 18 height 25
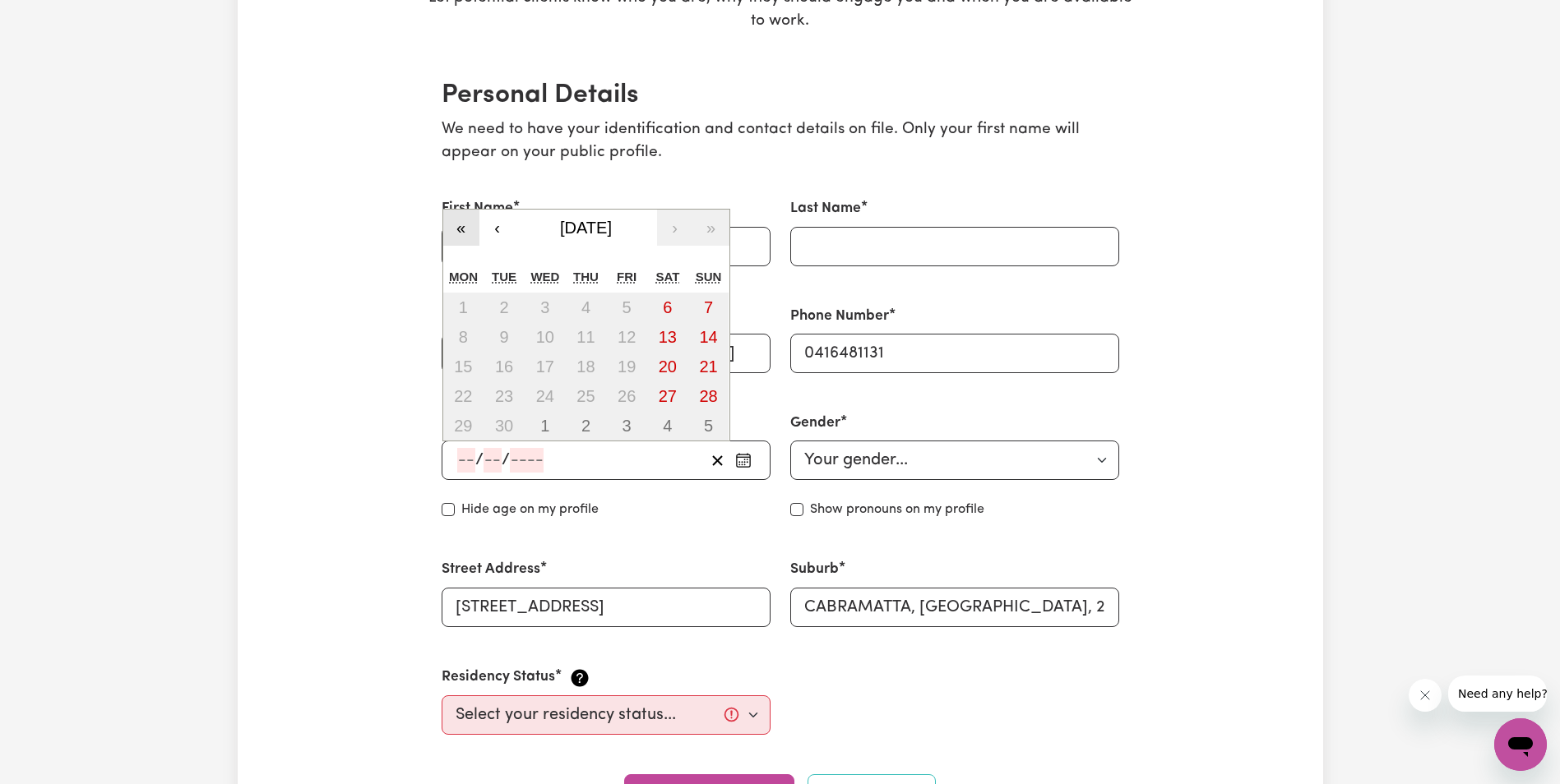
click at [464, 224] on button "«" at bounding box center [461, 228] width 36 height 36
click at [462, 199] on button "«" at bounding box center [461, 198] width 36 height 36
click at [460, 224] on button "«" at bounding box center [461, 228] width 36 height 36
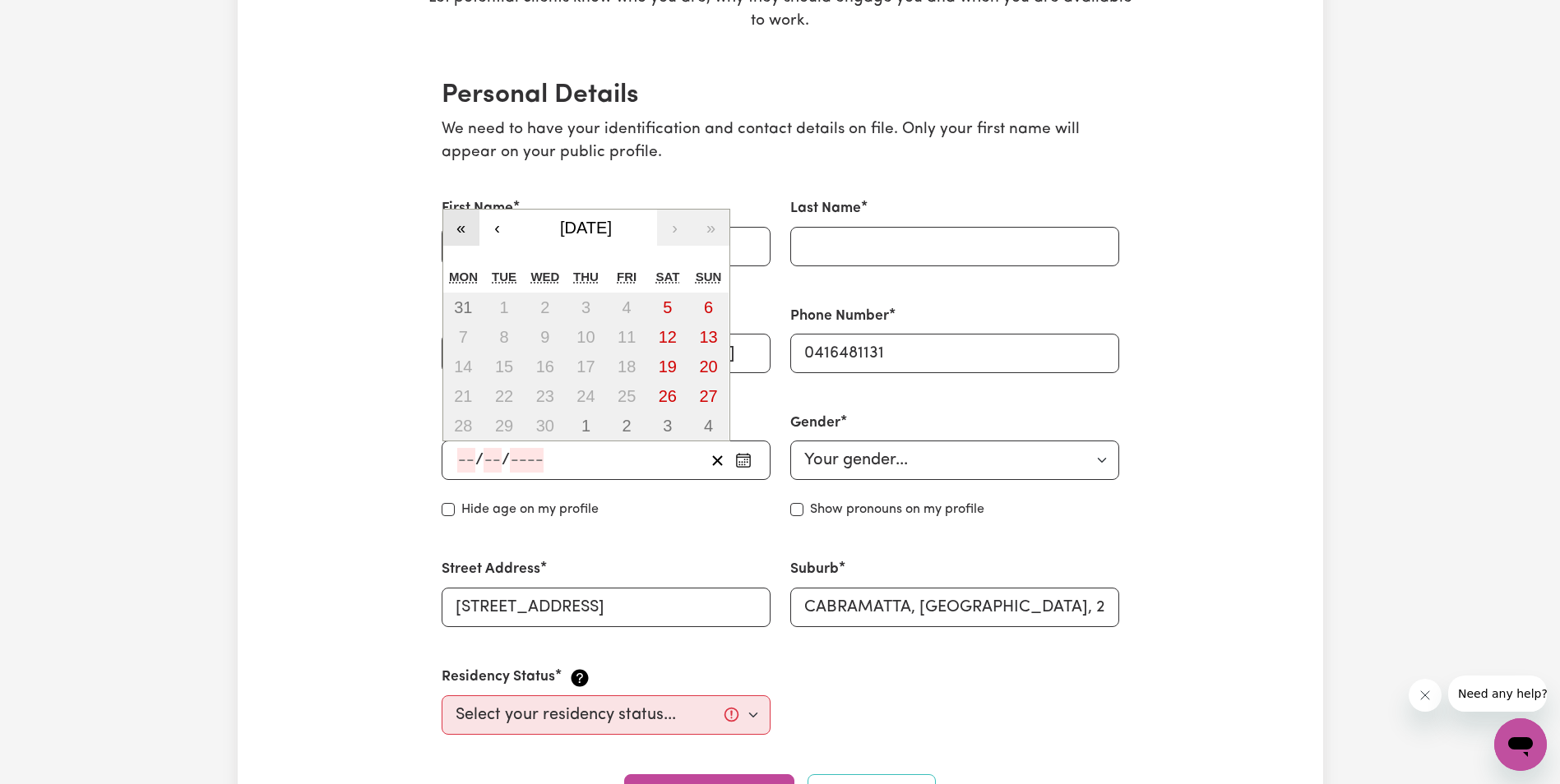
click at [460, 224] on button "«" at bounding box center [461, 228] width 36 height 36
click at [460, 224] on div "« ‹ [DATE] › » Mon Tue Wed Thu Fri Sat Sun 26 27 28 29 30 31 1 2 3 4 5 6 7 8 9 …" at bounding box center [586, 311] width 288 height 263
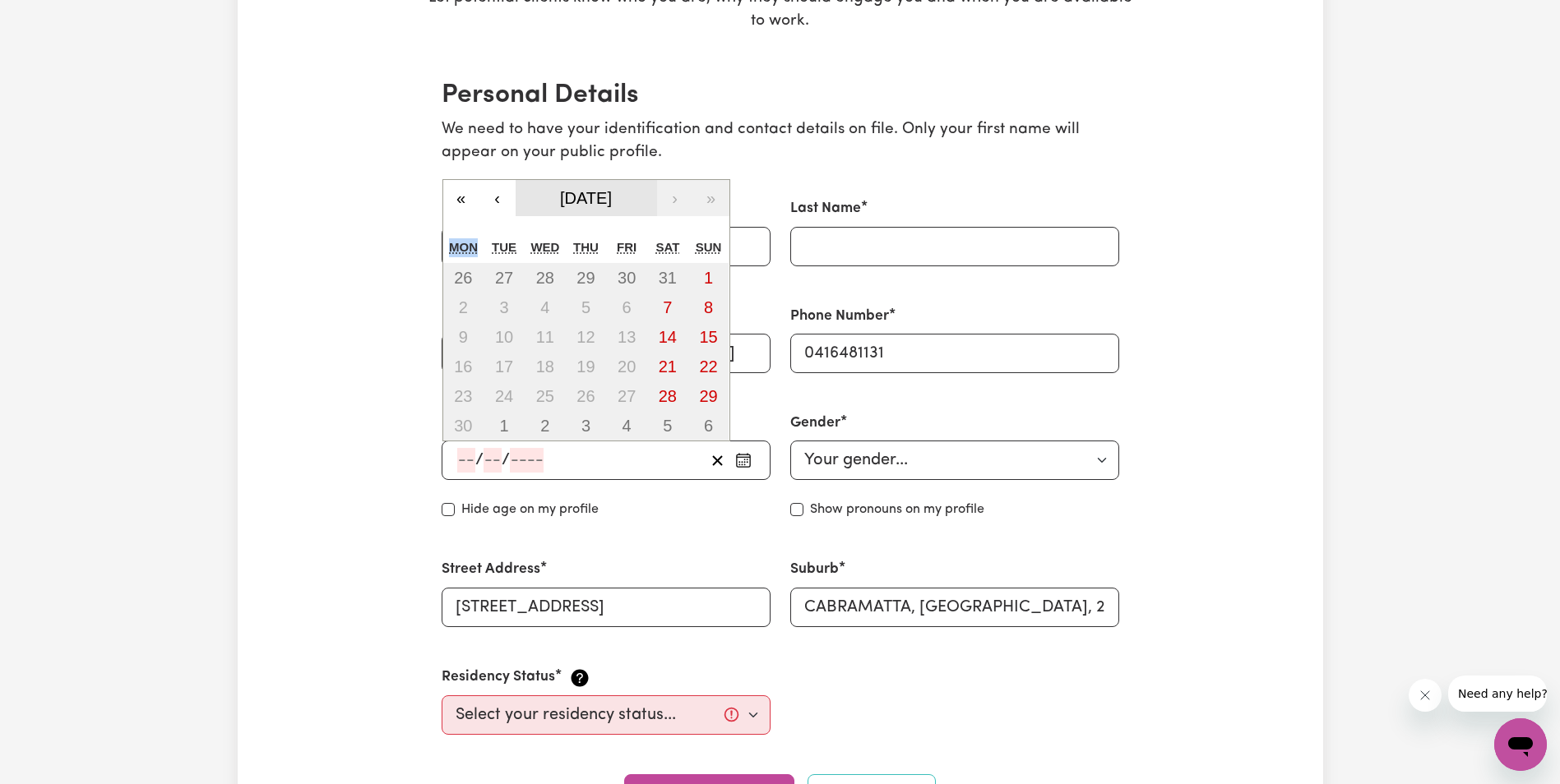
click at [612, 198] on span "[DATE]" at bounding box center [586, 198] width 52 height 18
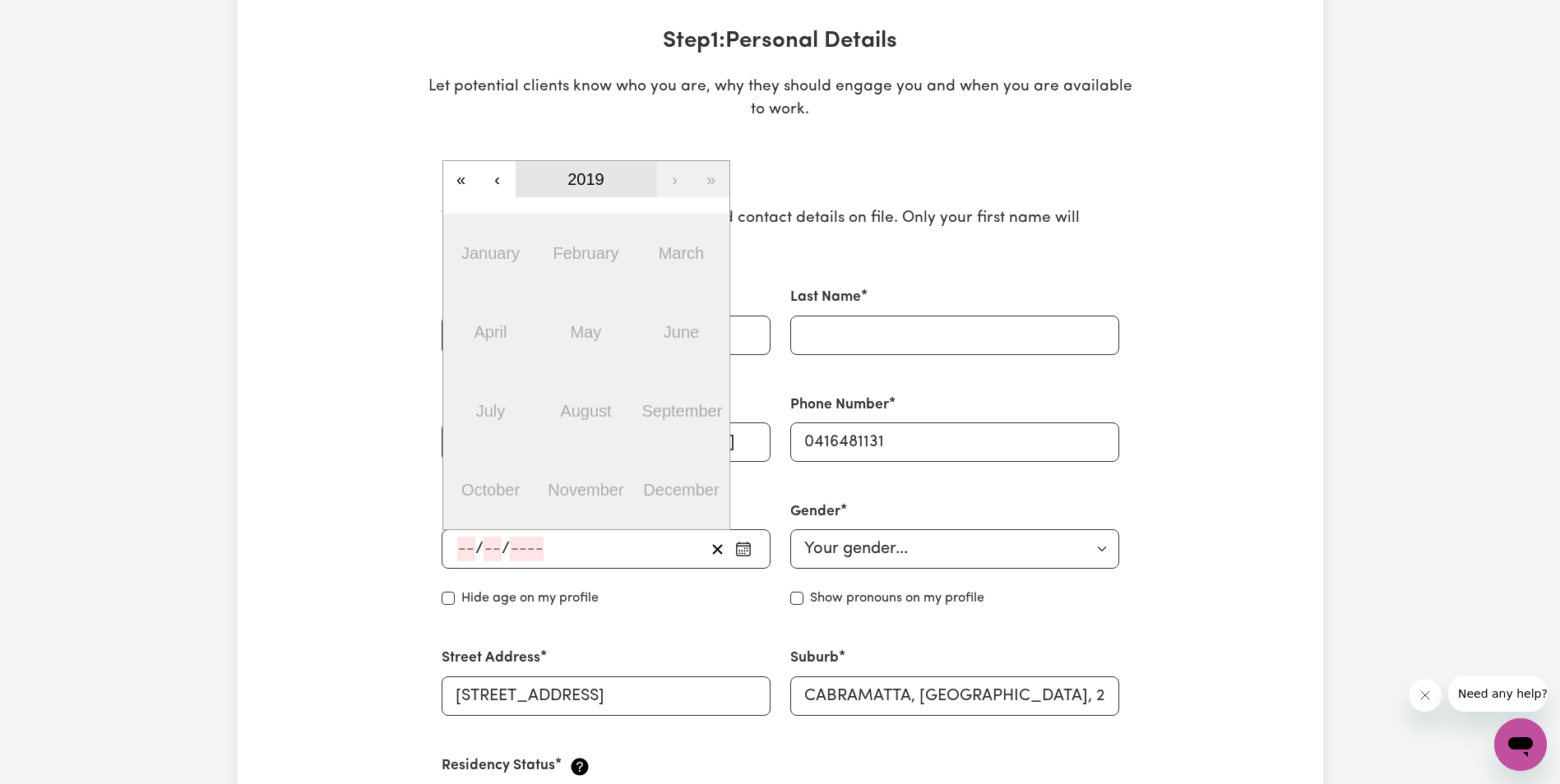
scroll to position [0, 0]
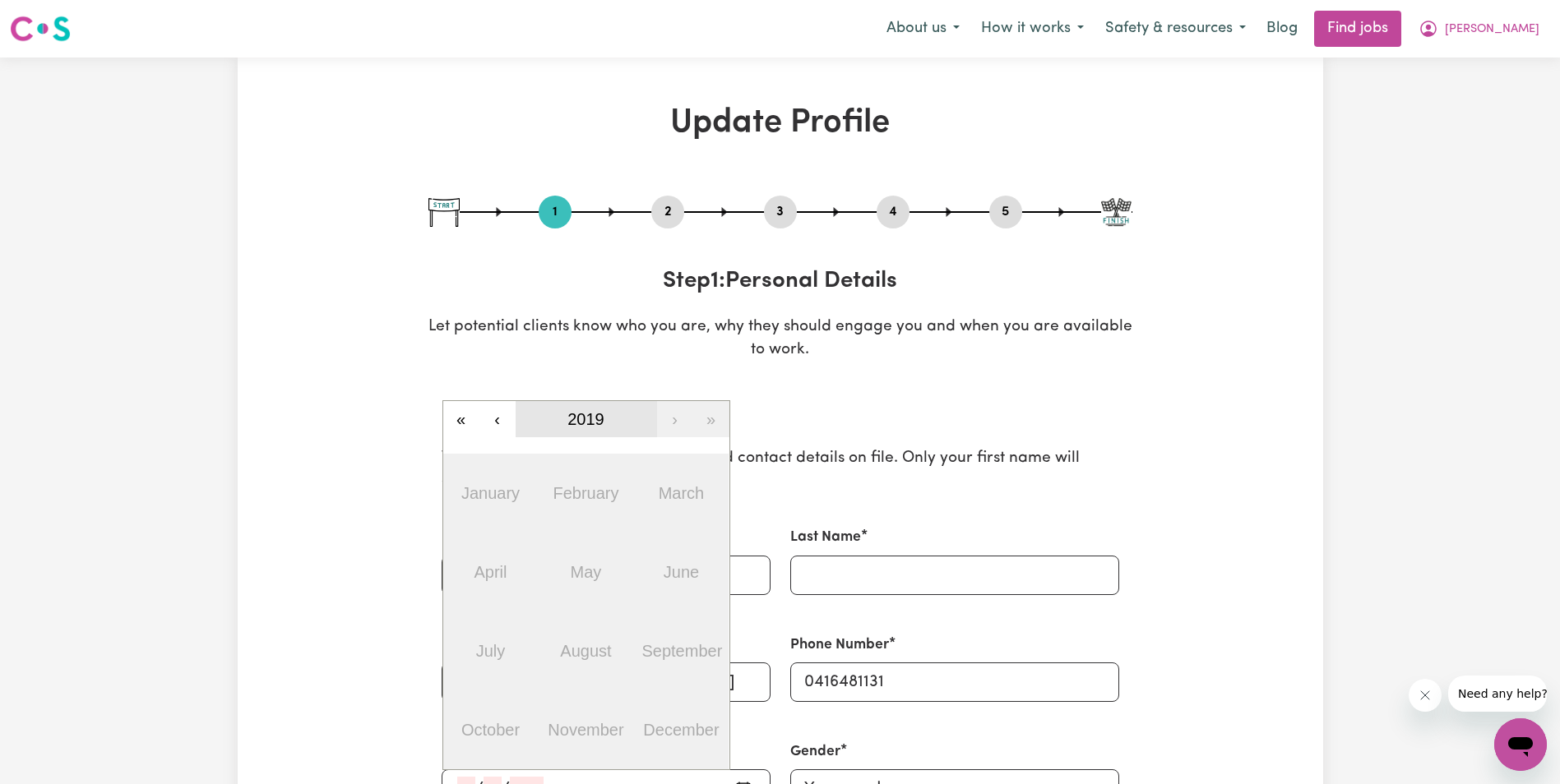
click at [572, 418] on span "2019" at bounding box center [586, 419] width 37 height 18
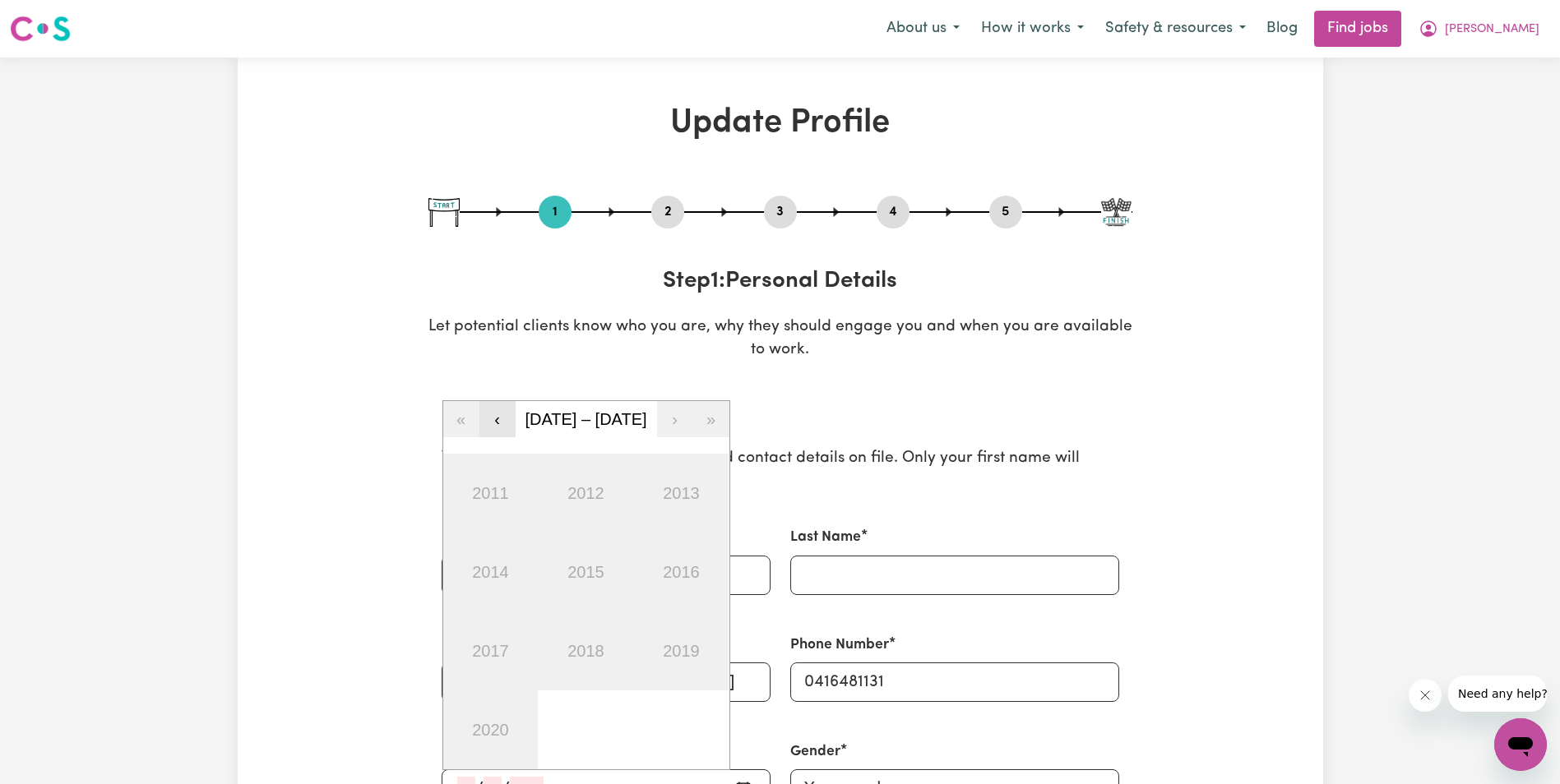
click at [504, 420] on button "‹" at bounding box center [497, 419] width 36 height 36
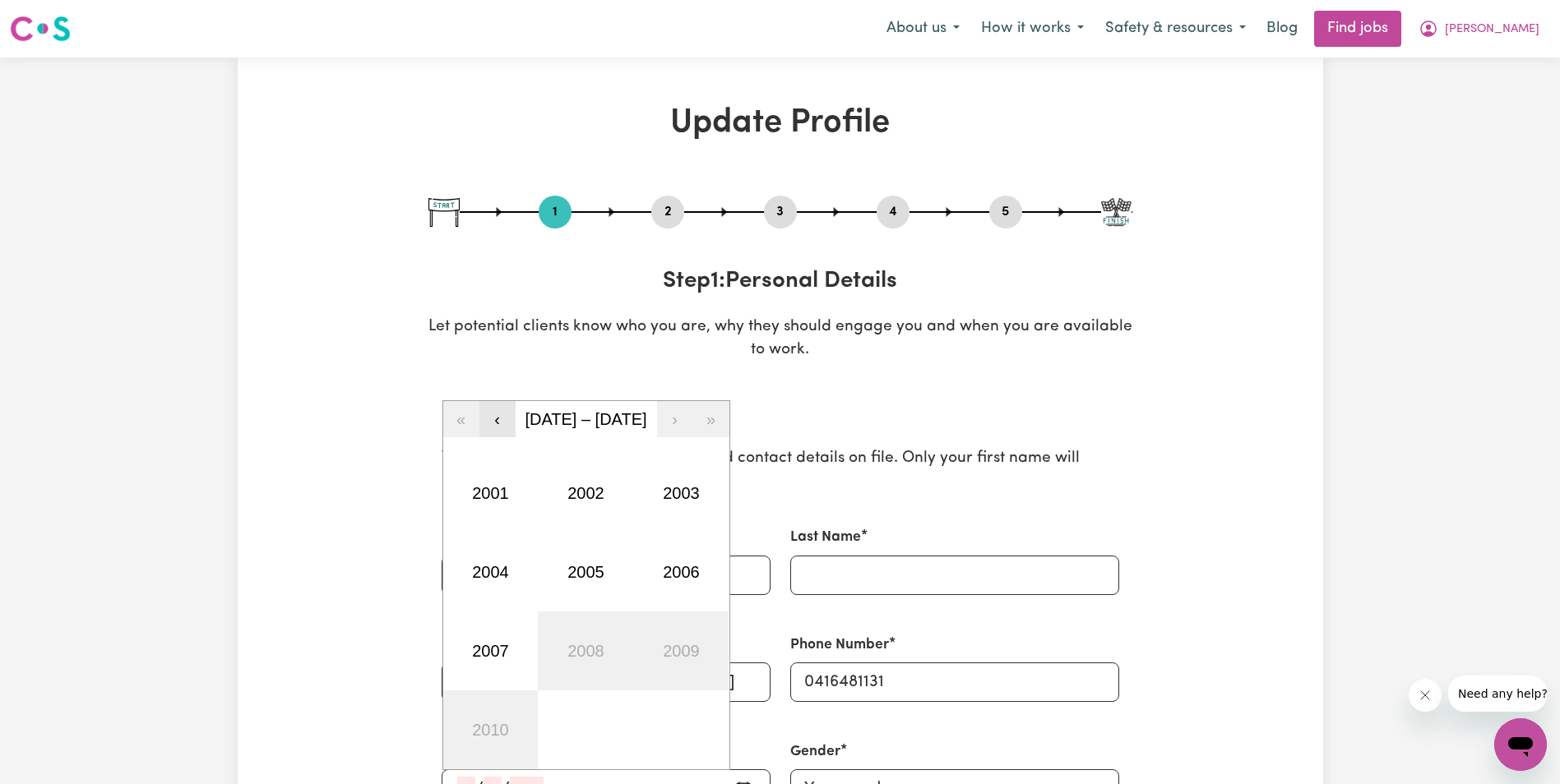
click at [504, 420] on button "‹" at bounding box center [497, 419] width 36 height 36
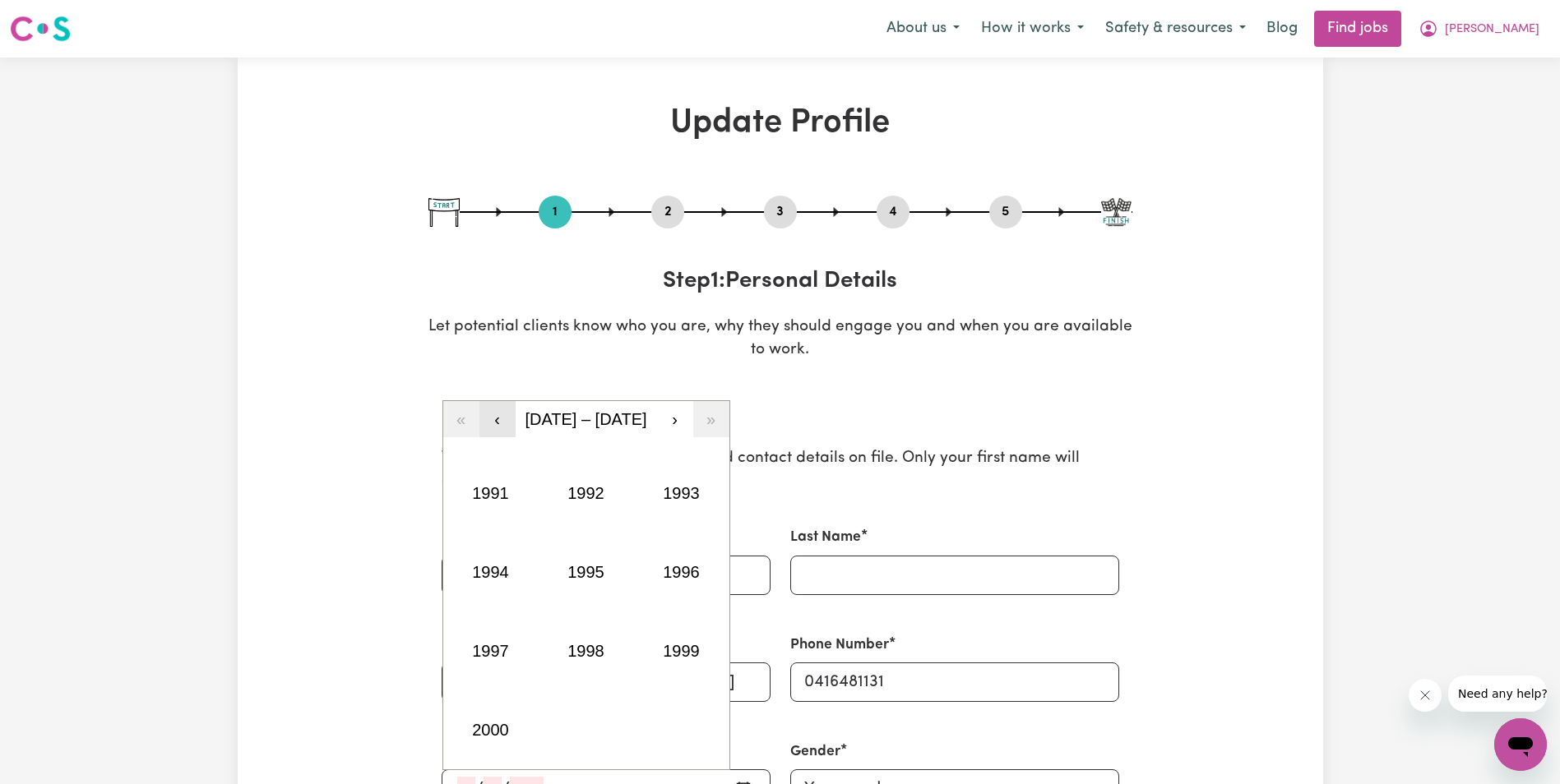
click at [504, 420] on button "‹" at bounding box center [497, 419] width 36 height 36
click at [593, 577] on button "1985" at bounding box center [586, 572] width 95 height 79
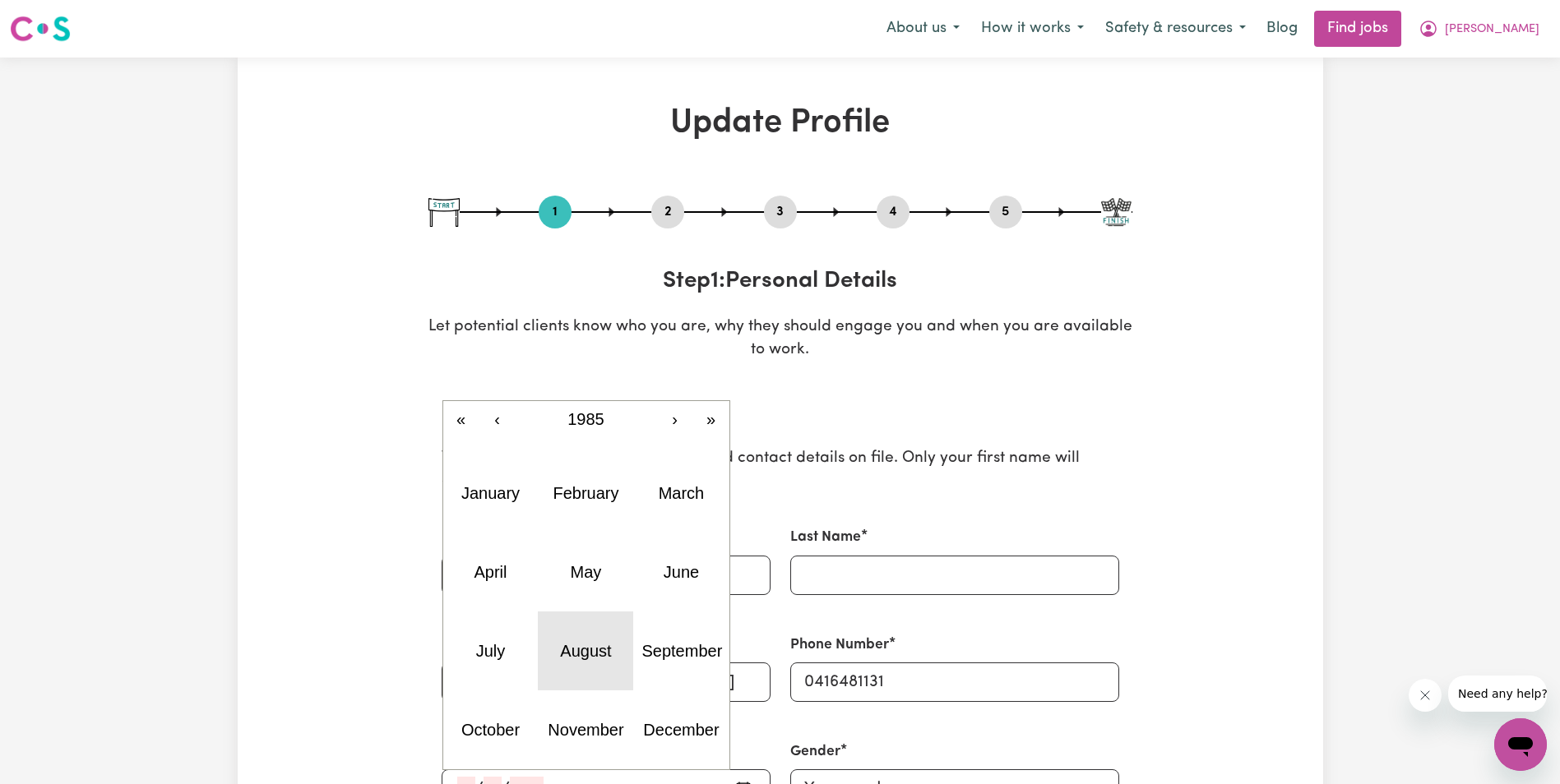
click at [568, 648] on abbr "August" at bounding box center [586, 651] width 51 height 18
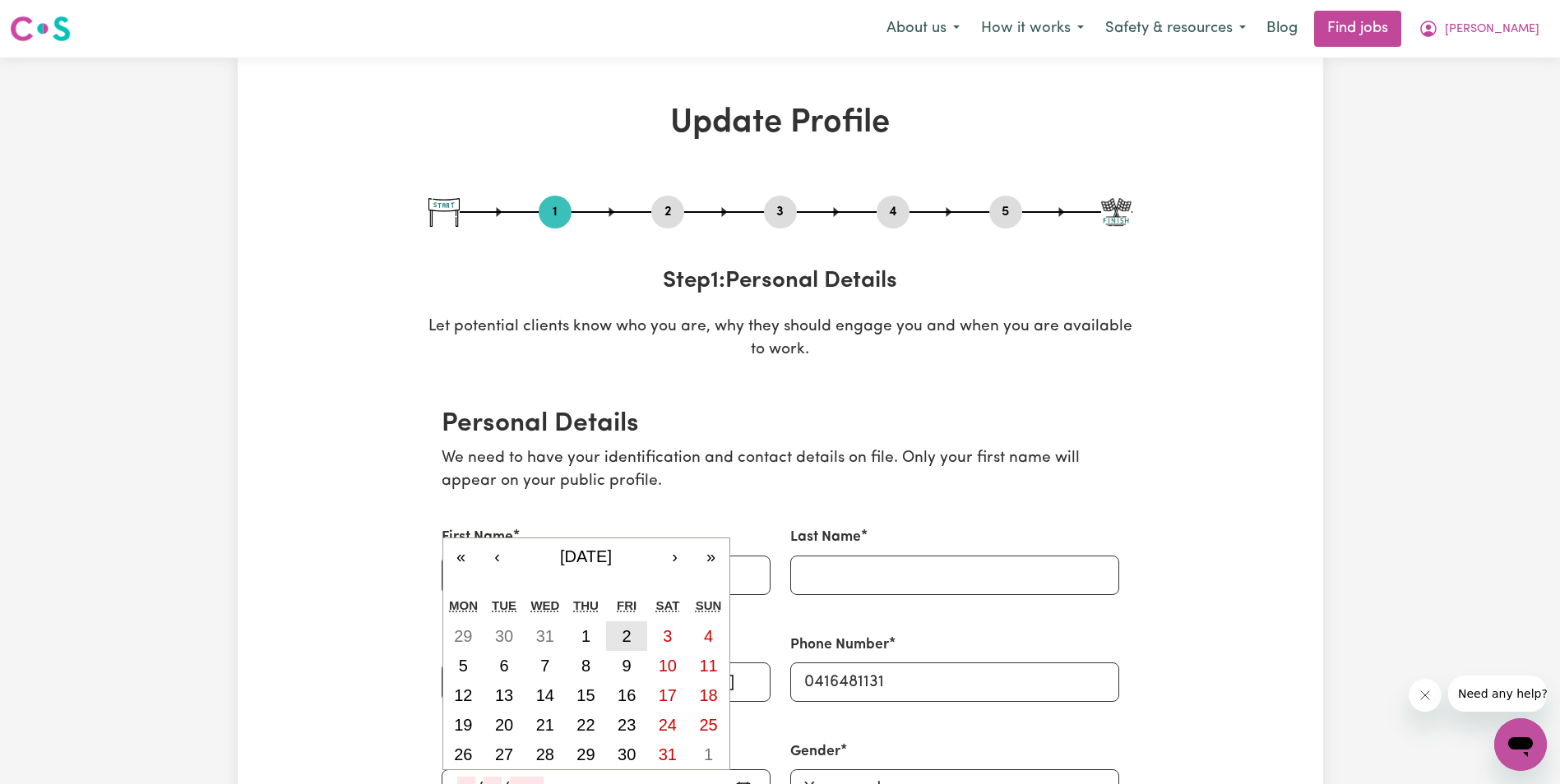
click at [620, 634] on button "2" at bounding box center [626, 636] width 41 height 29
type input "[DATE]"
type input "2"
type input "8"
type input "1985"
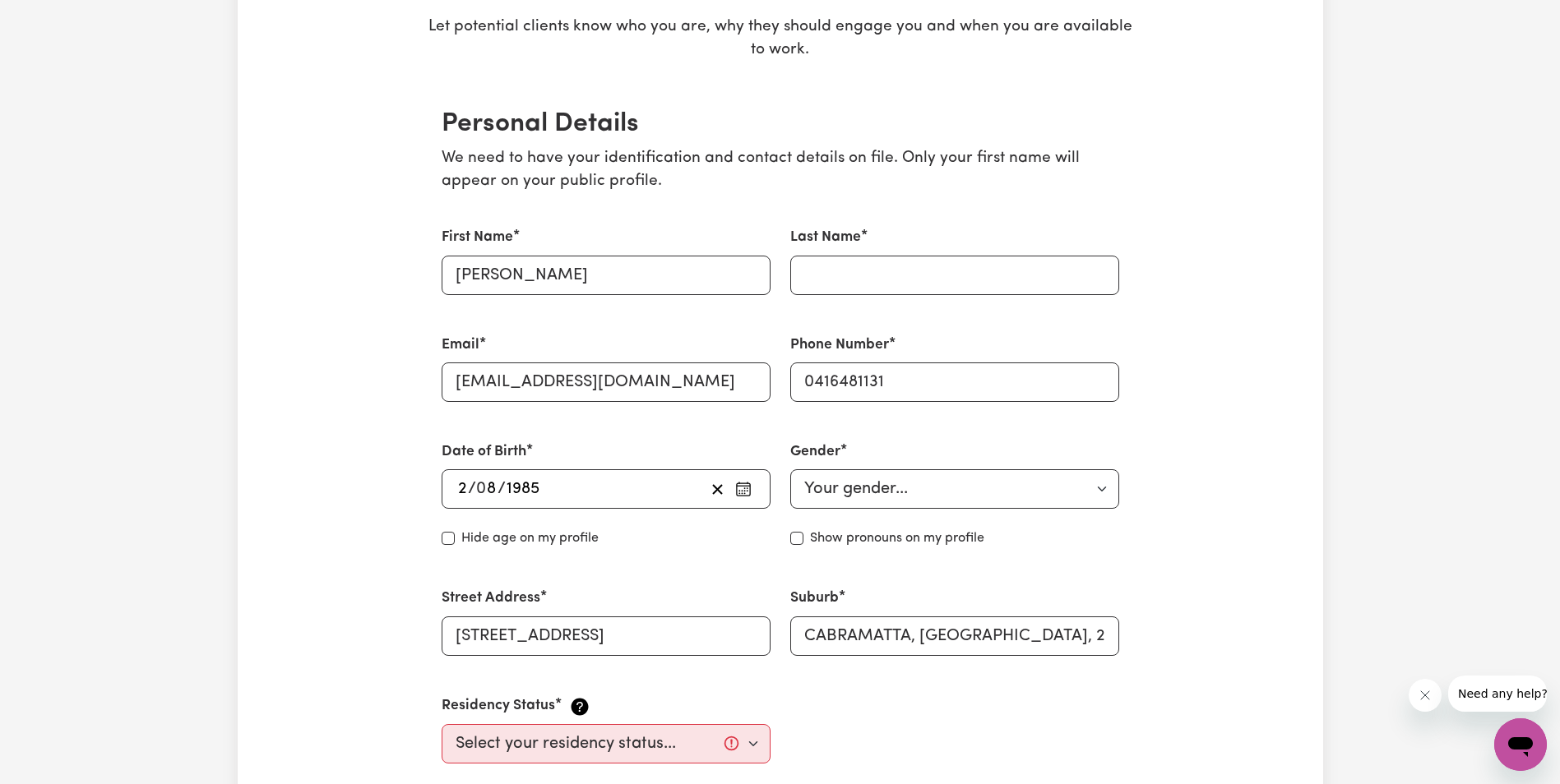
scroll to position [329, 0]
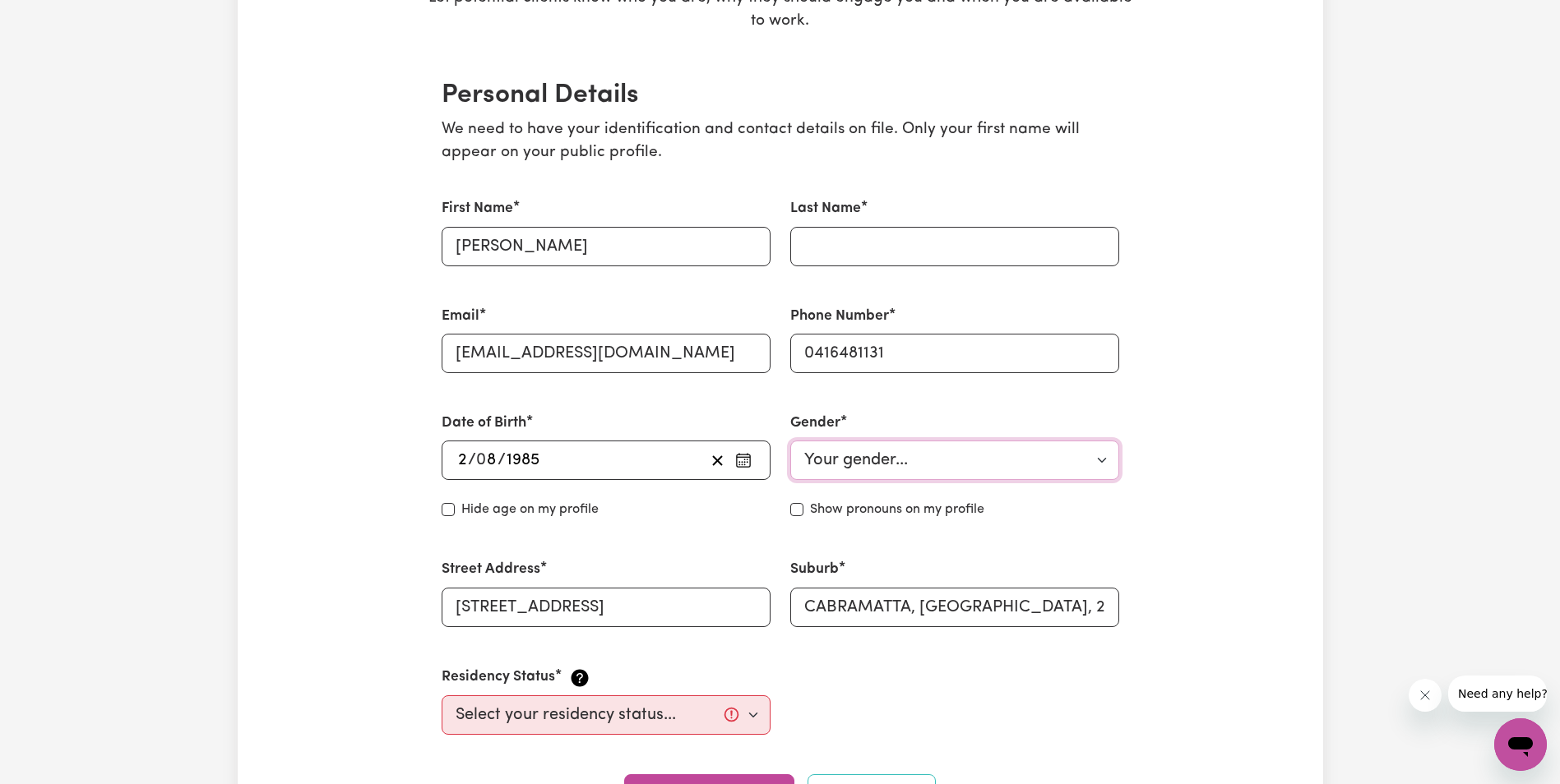
click at [921, 461] on select "Your gender... [DEMOGRAPHIC_DATA] [DEMOGRAPHIC_DATA] [DEMOGRAPHIC_DATA] Other P…" at bounding box center [954, 461] width 329 height 40
select select "[DEMOGRAPHIC_DATA]"
click at [790, 441] on select "Your gender... [DEMOGRAPHIC_DATA] [DEMOGRAPHIC_DATA] [DEMOGRAPHIC_DATA] Other P…" at bounding box center [954, 461] width 329 height 40
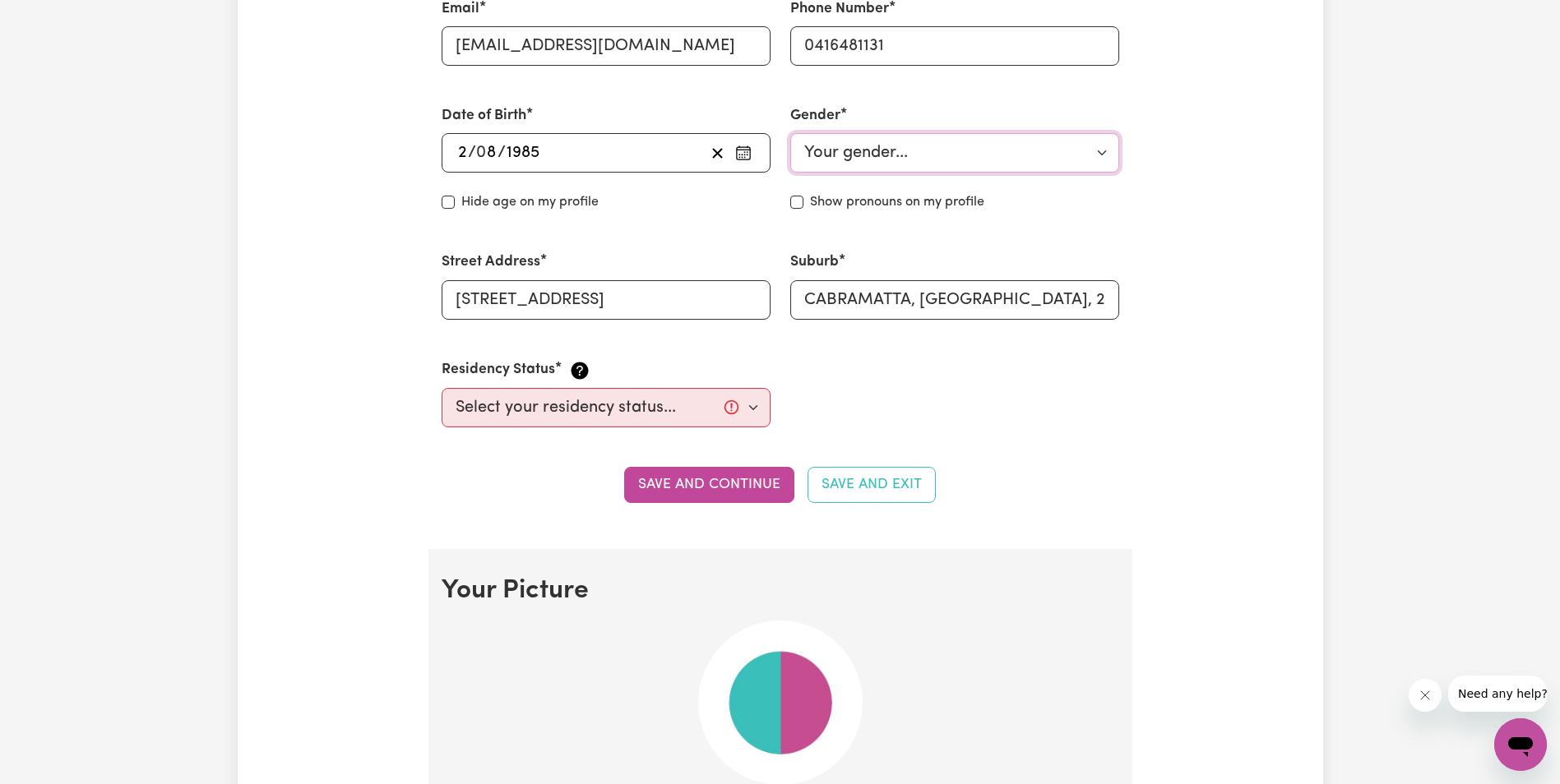
scroll to position [658, 0]
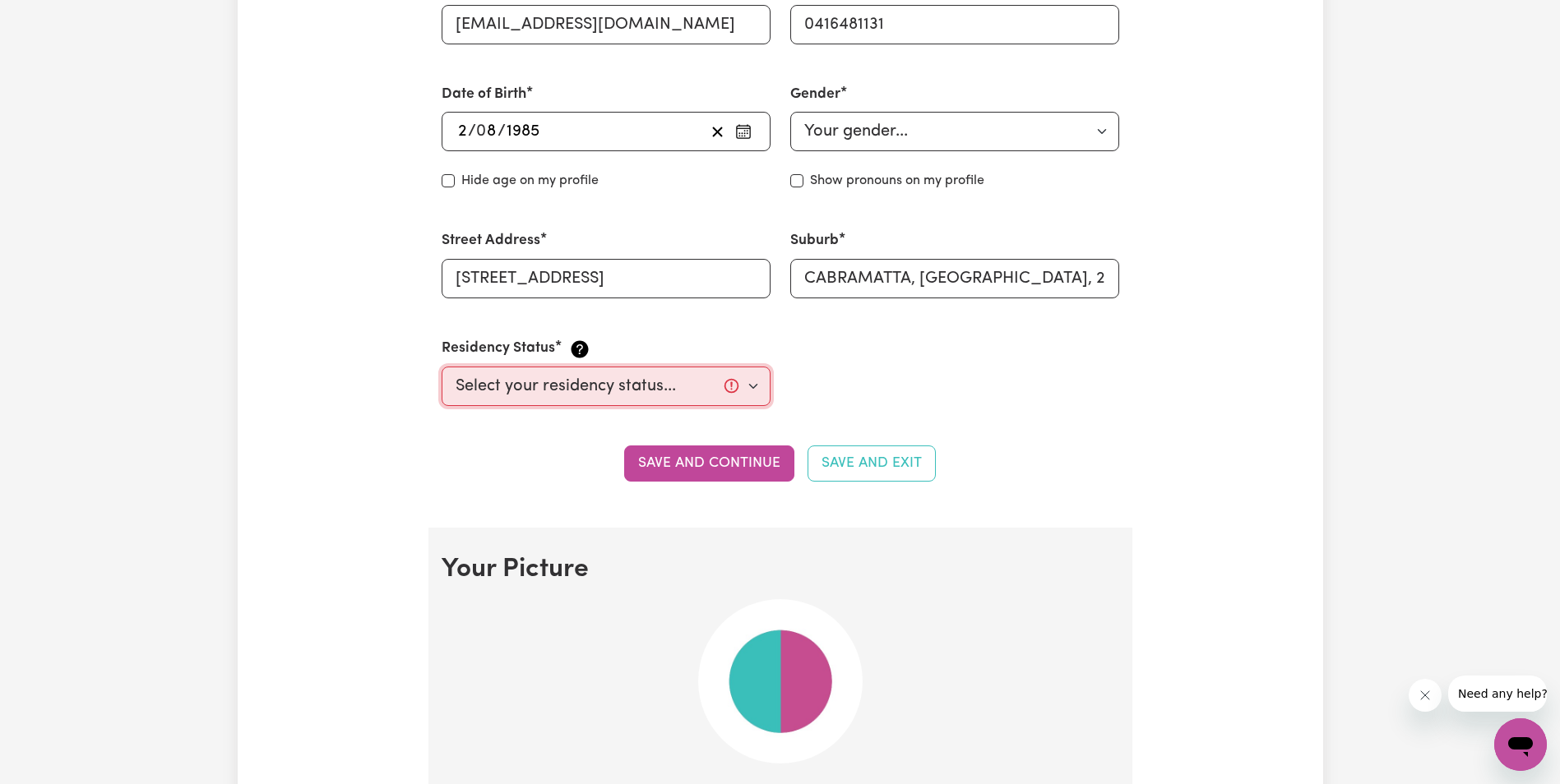
click at [752, 390] on select "Select your residency status... [DEMOGRAPHIC_DATA] citizen Australian PR [DEMOG…" at bounding box center [607, 387] width 329 height 40
select select "Student Visa"
click at [442, 367] on select "Select your residency status... [DEMOGRAPHIC_DATA] citizen Australian PR [DEMOG…" at bounding box center [607, 387] width 329 height 40
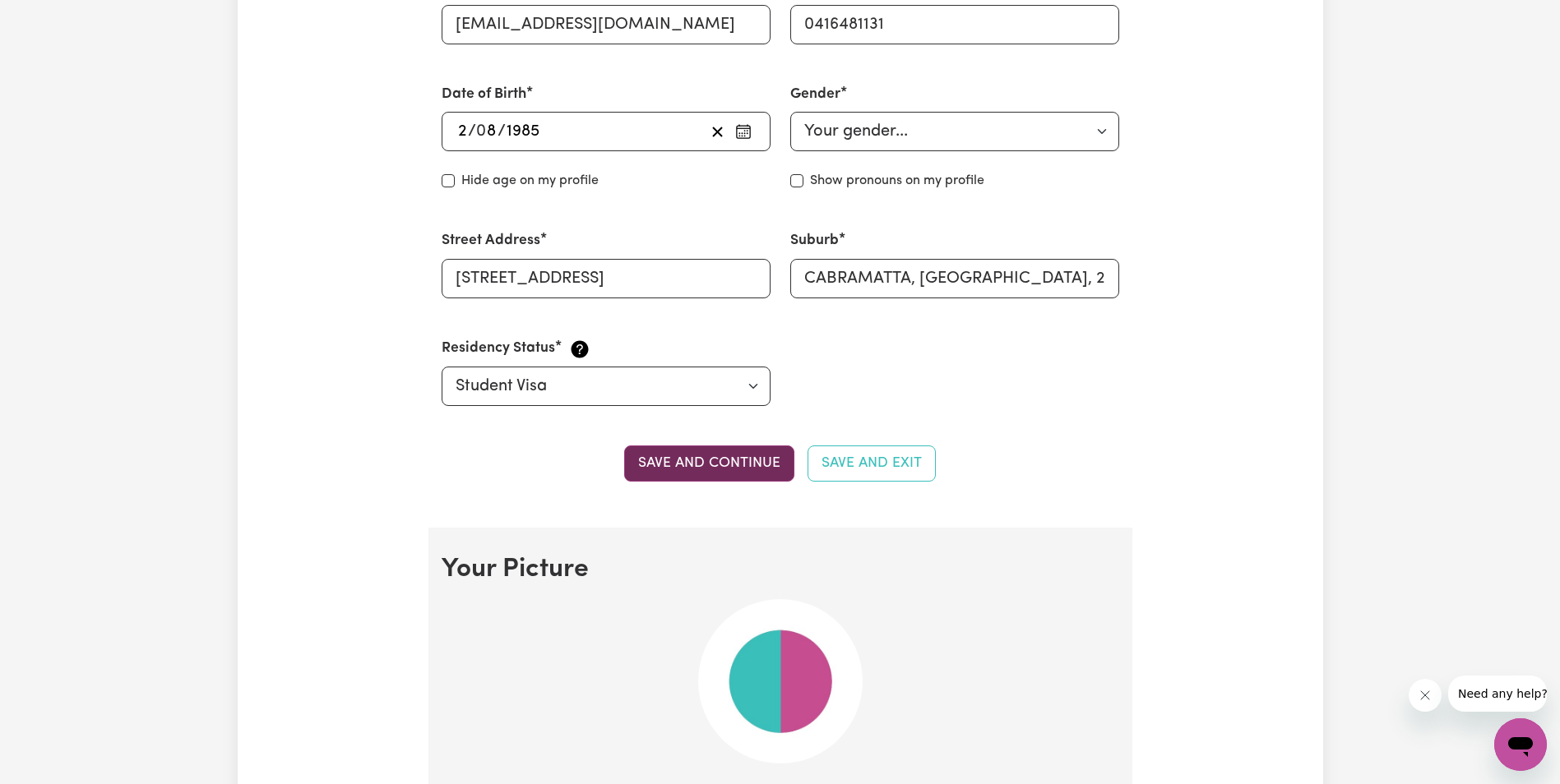
click at [723, 467] on button "Save and continue" at bounding box center [709, 464] width 170 height 36
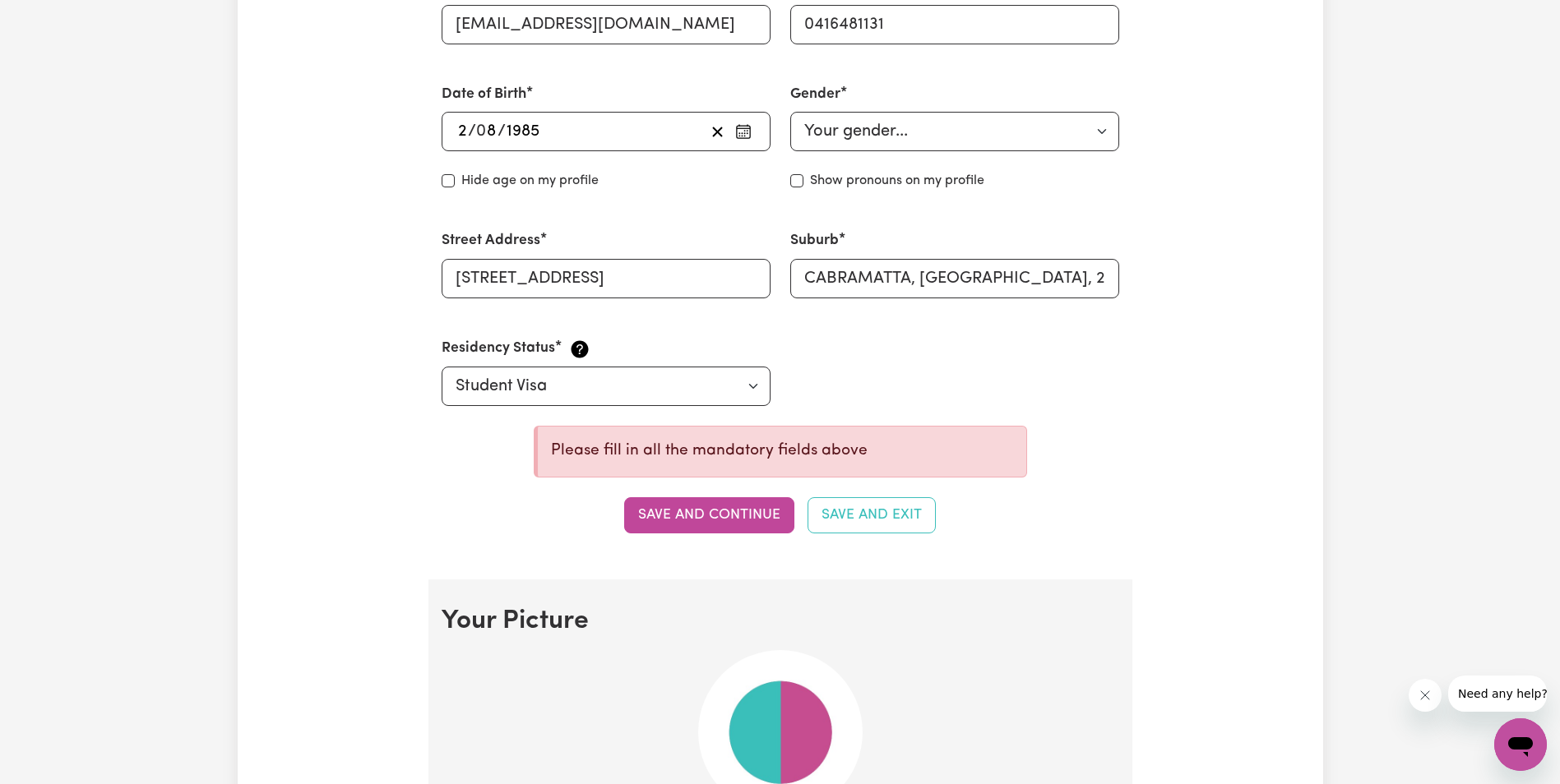
scroll to position [437, 0]
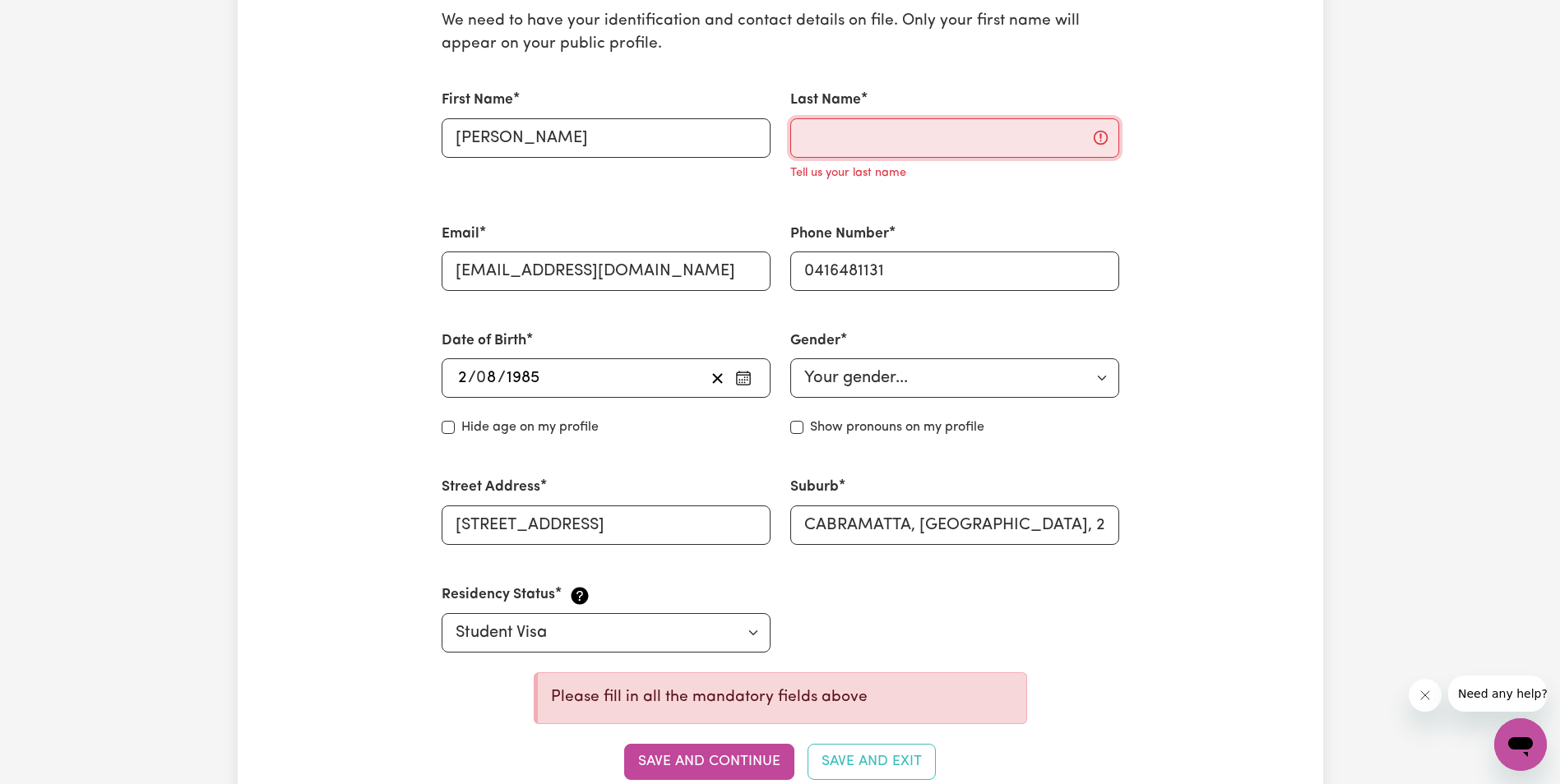
click at [977, 143] on input "Last Name" at bounding box center [954, 139] width 329 height 40
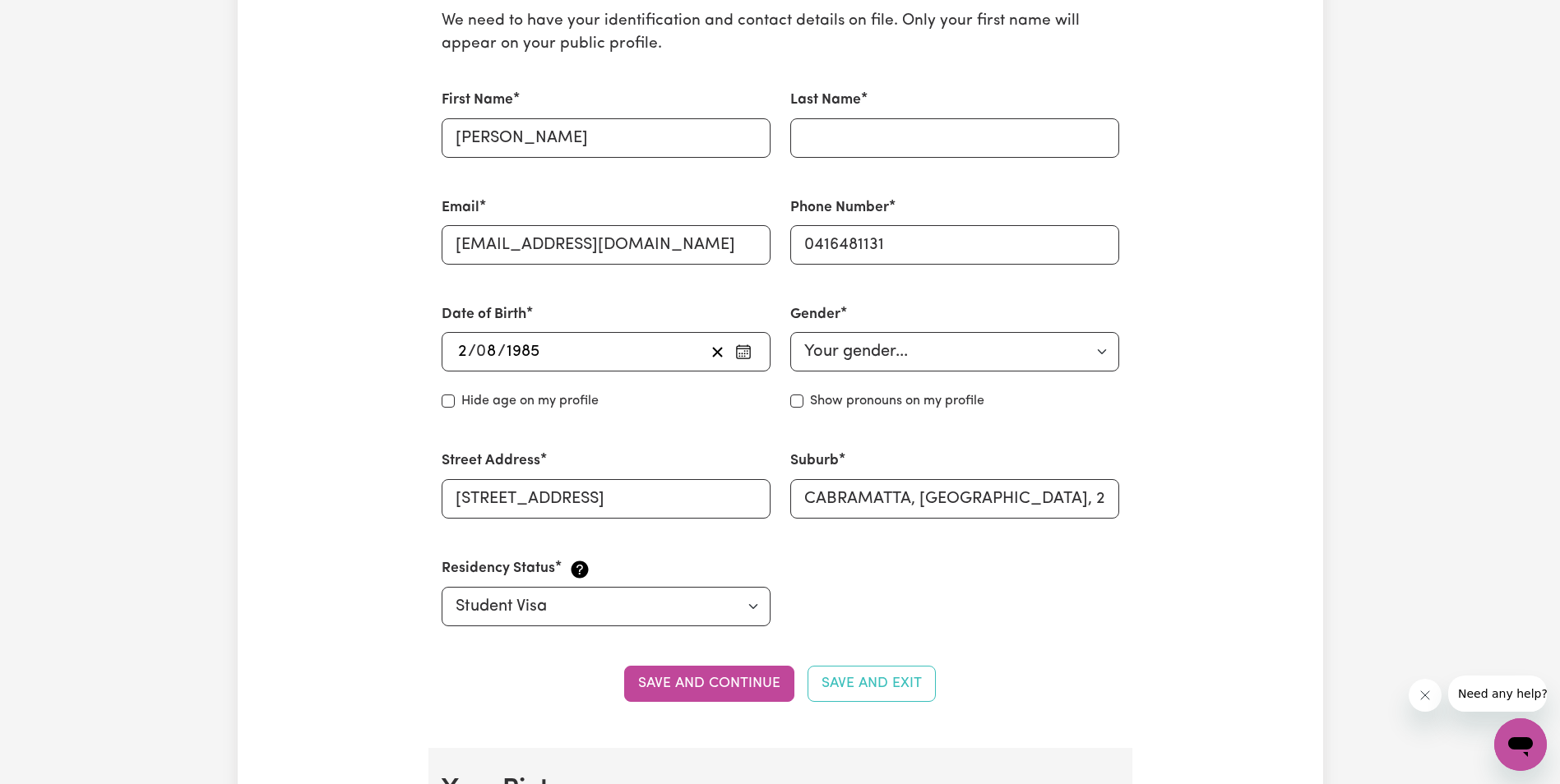
drag, startPoint x: 1175, startPoint y: 76, endPoint x: 1163, endPoint y: 76, distance: 12.0
click at [840, 134] on input "Last Name" at bounding box center [954, 139] width 329 height 40
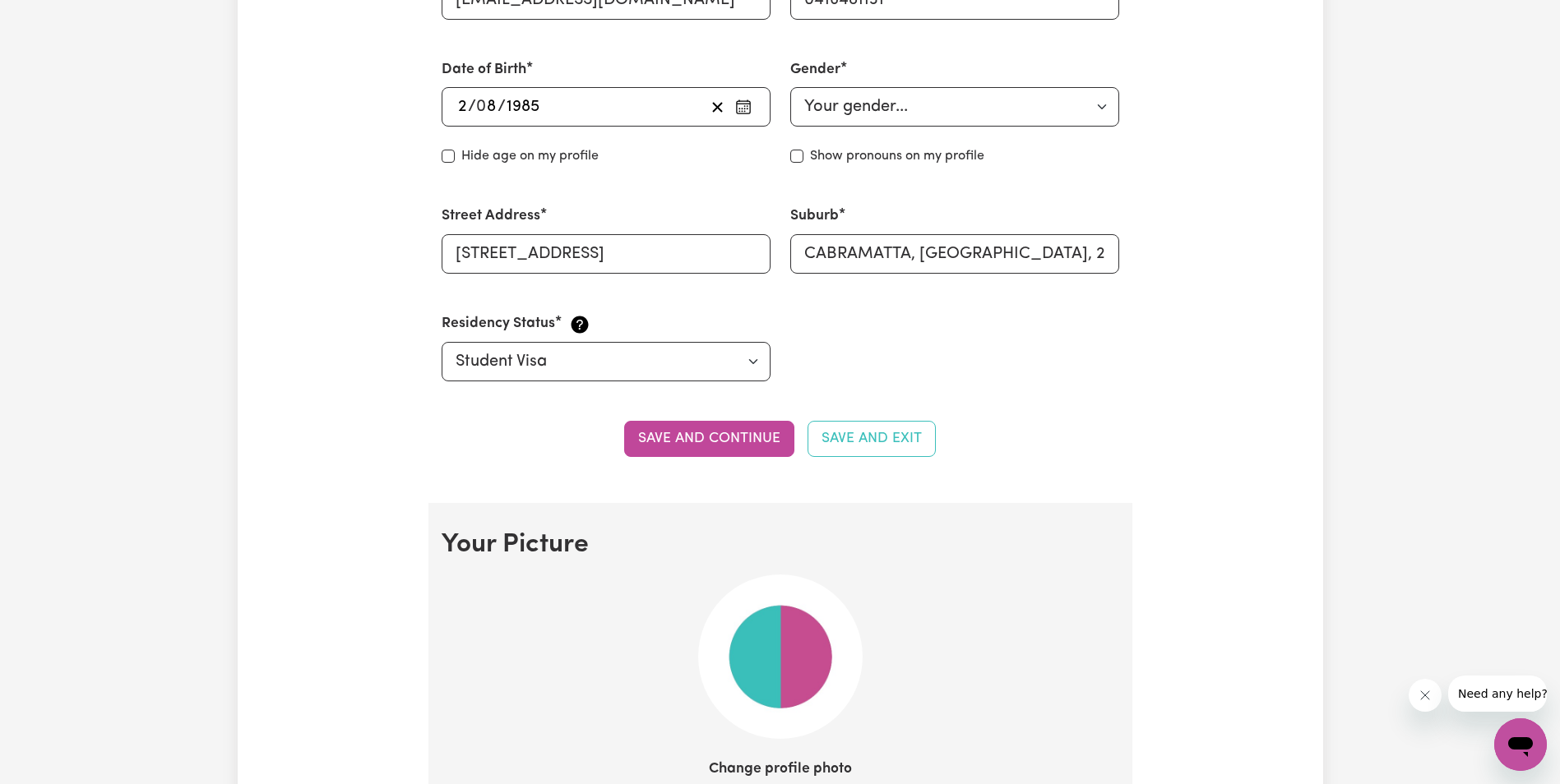
scroll to position [684, 0]
type input "kering"
click at [729, 436] on button "Save and continue" at bounding box center [709, 437] width 170 height 36
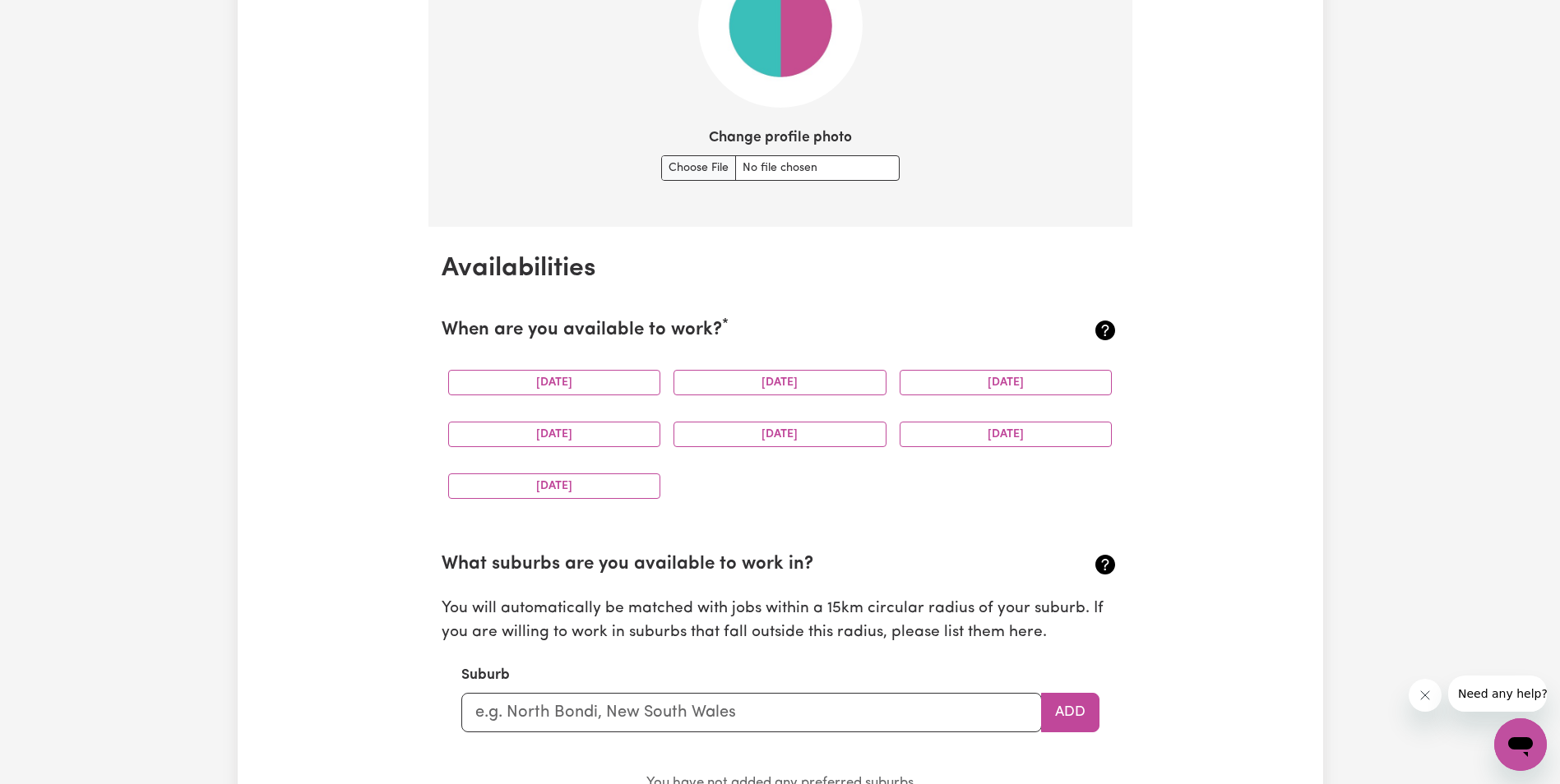
scroll to position [1350, 0]
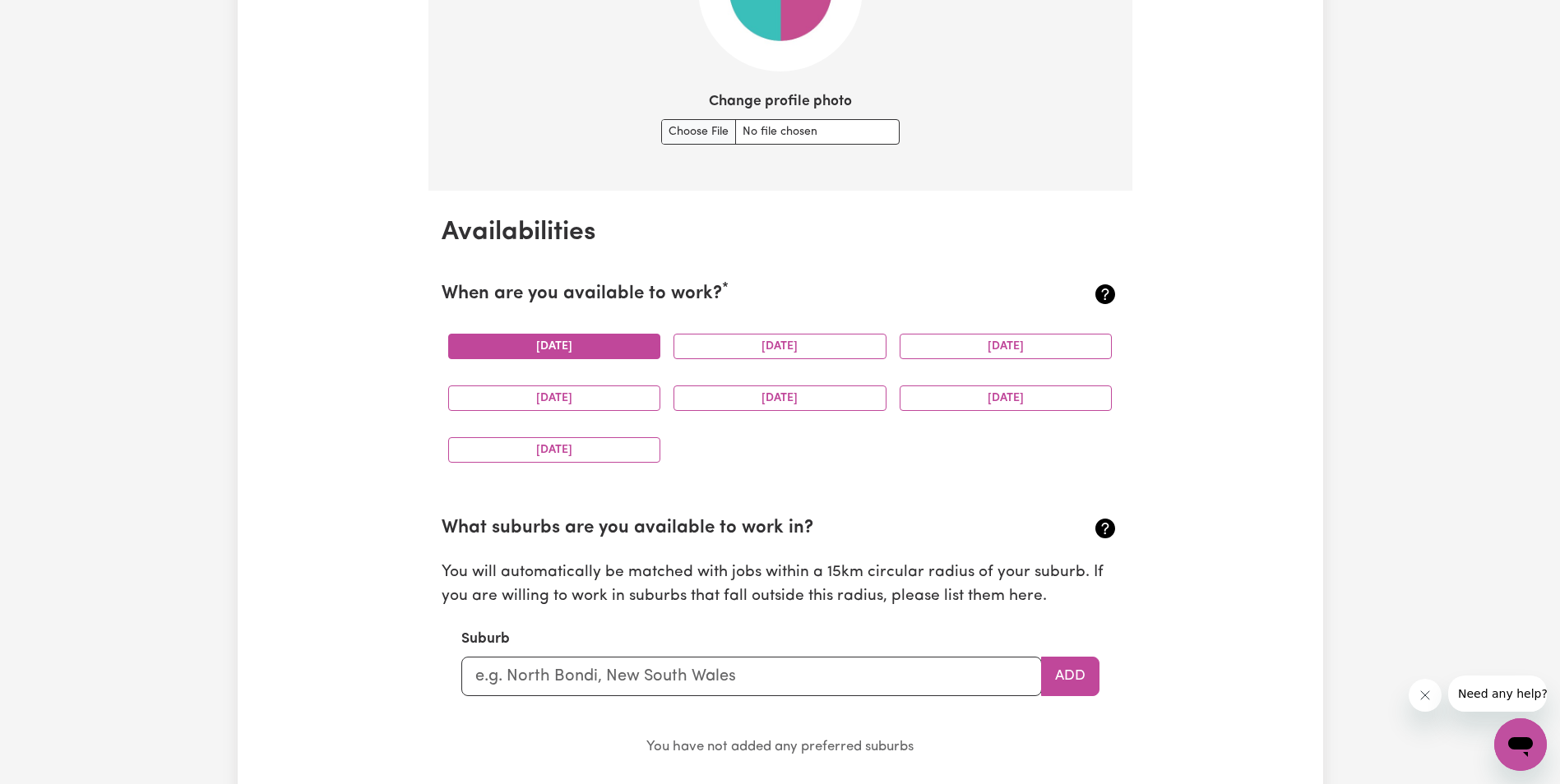
click at [632, 349] on button "[DATE]" at bounding box center [555, 346] width 213 height 26
click at [759, 351] on button "[DATE]" at bounding box center [780, 346] width 213 height 26
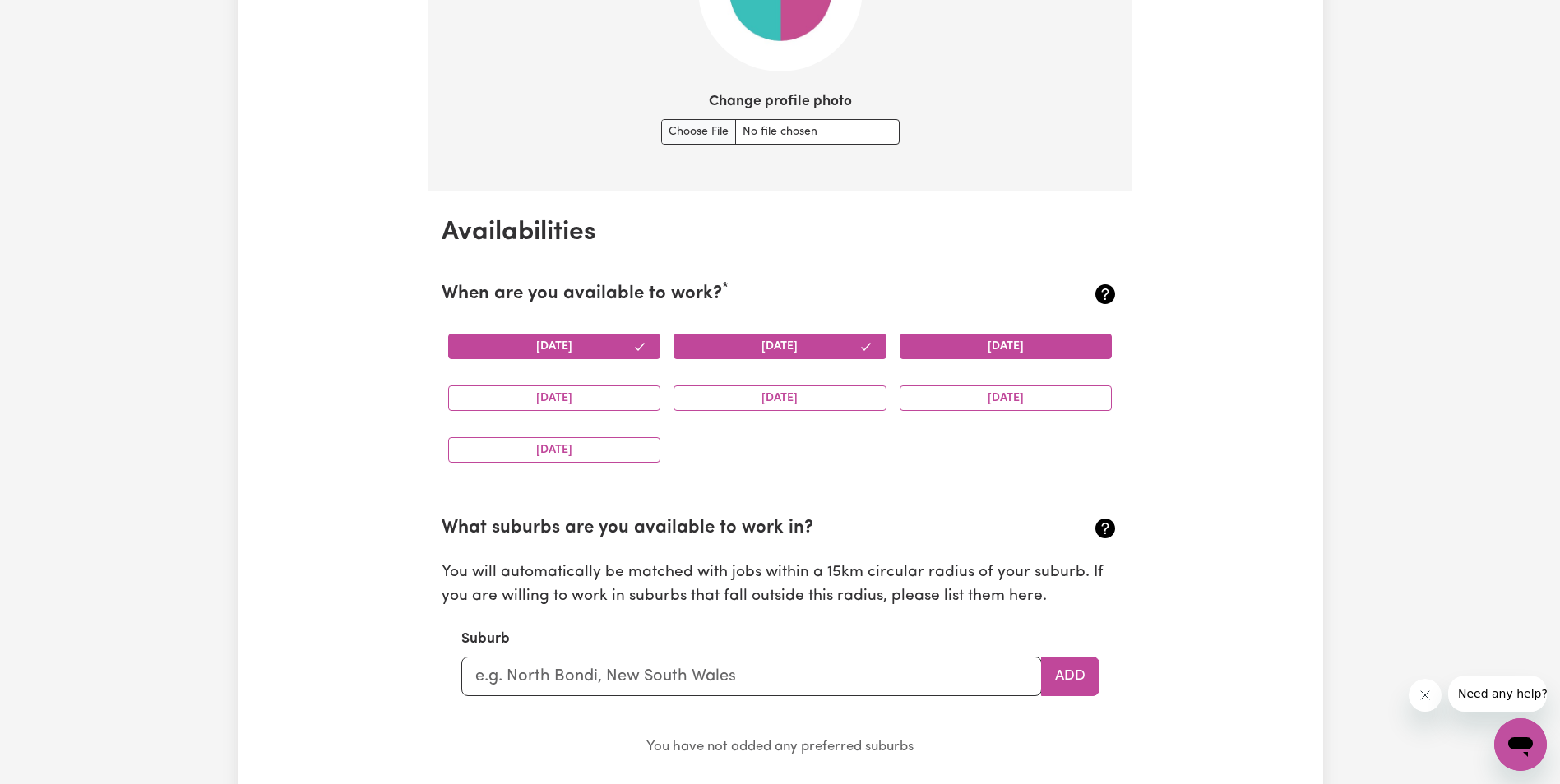
click at [964, 348] on button "[DATE]" at bounding box center [1007, 346] width 213 height 26
click at [549, 444] on button "[DATE]" at bounding box center [555, 449] width 213 height 26
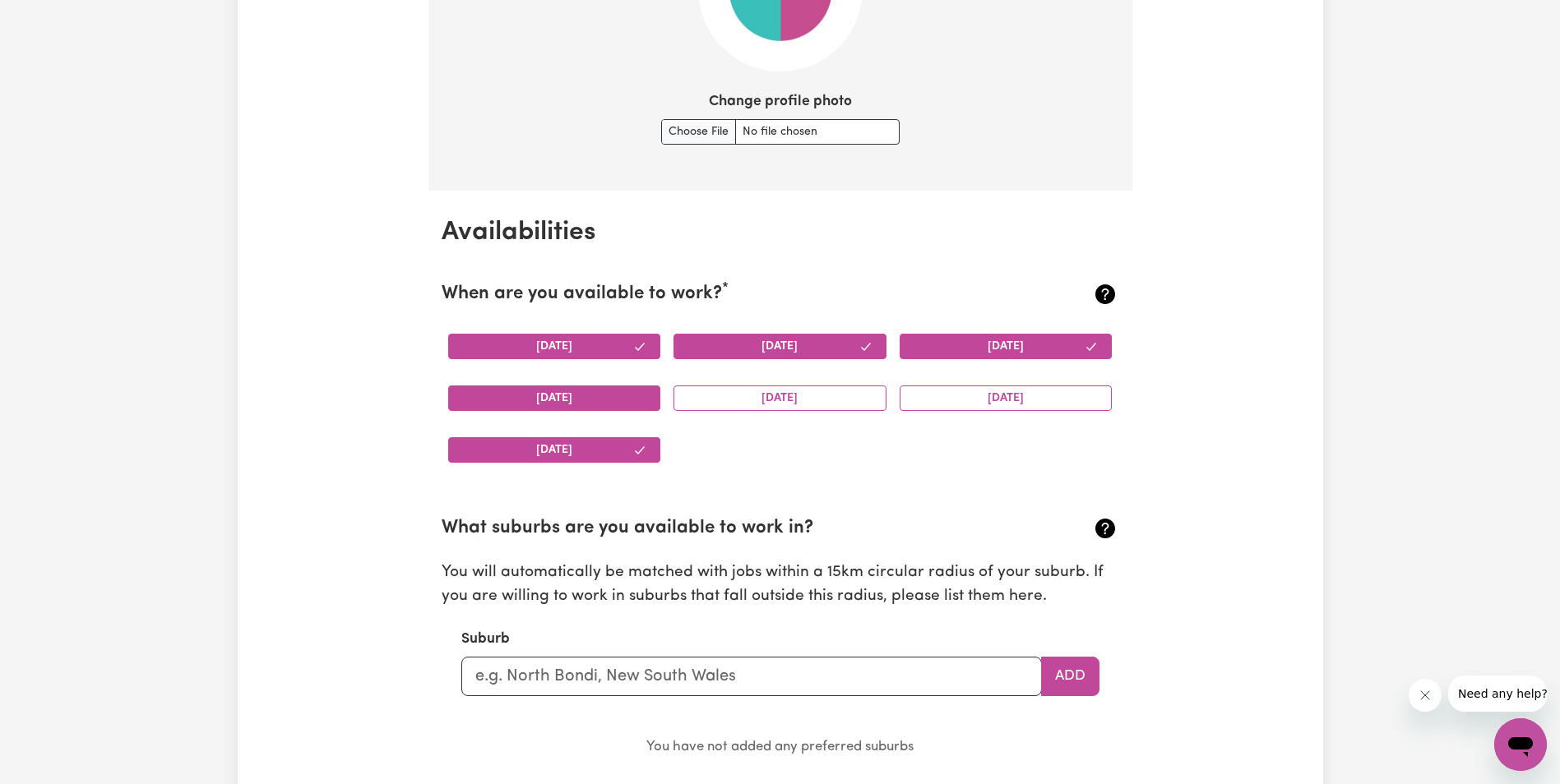
click at [549, 395] on button "[DATE]" at bounding box center [555, 398] width 213 height 26
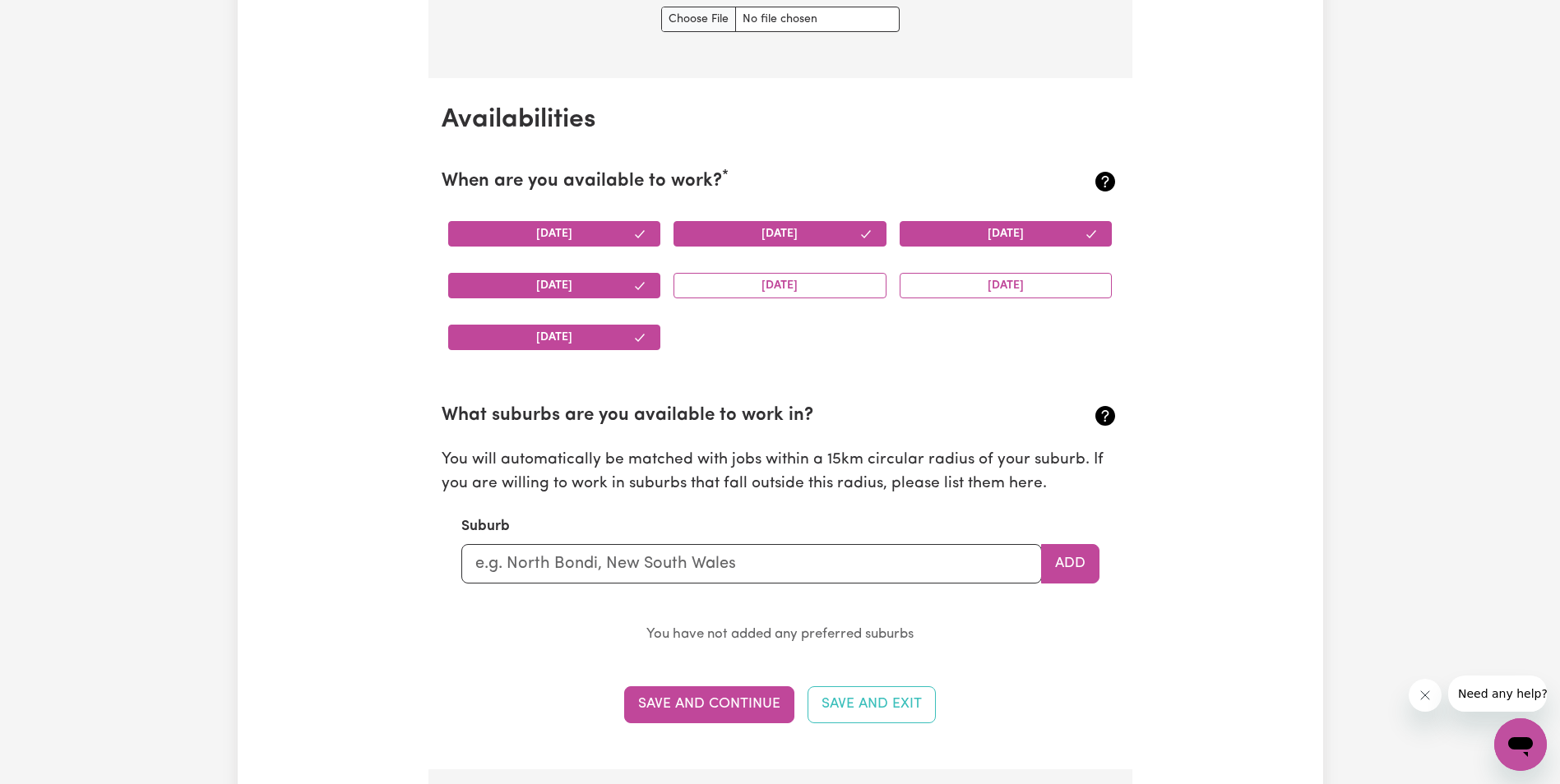
scroll to position [1515, 0]
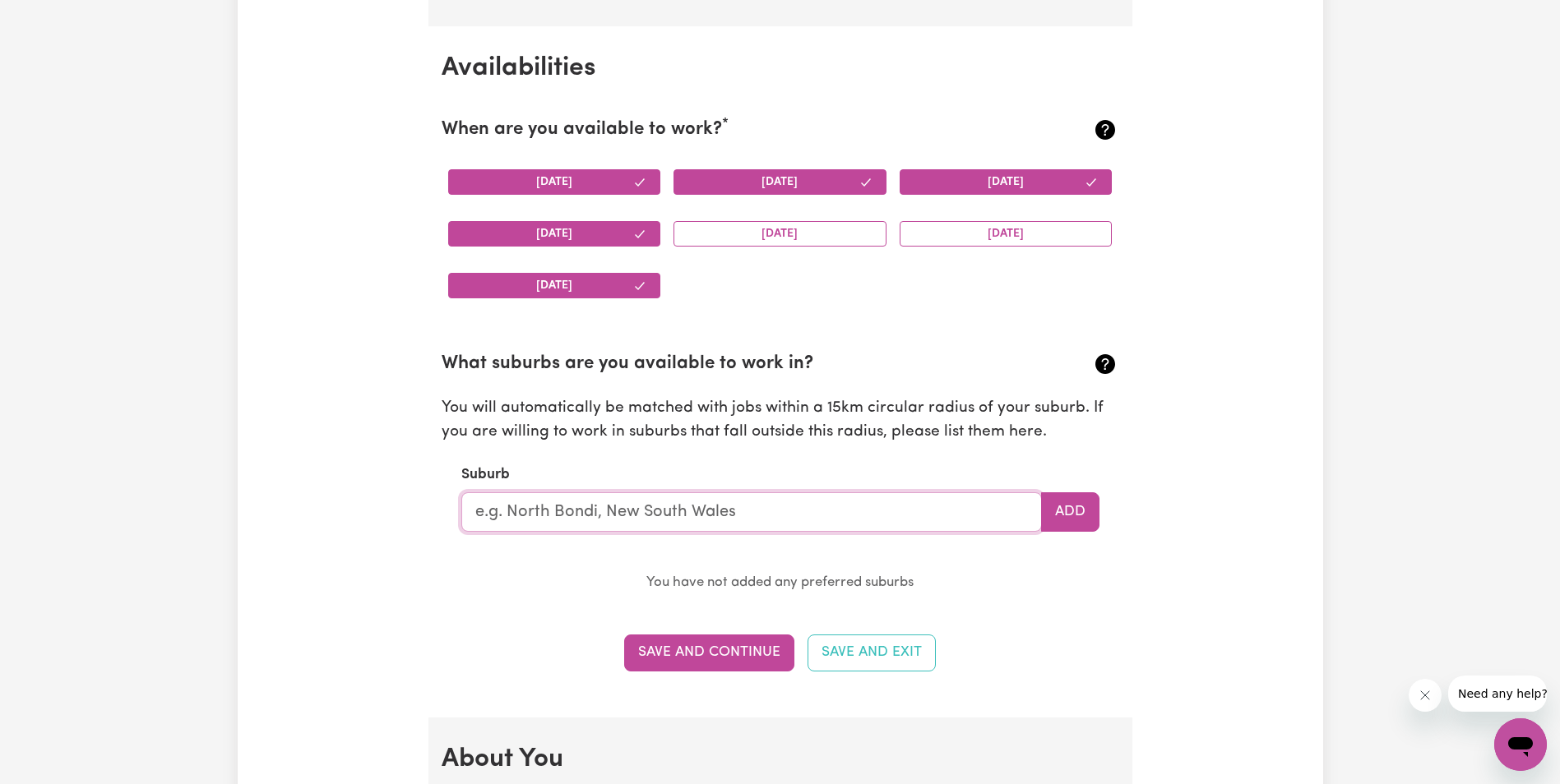
click at [711, 514] on input "text" at bounding box center [751, 512] width 581 height 40
type input "cab"
type input "cabARITA, [GEOGRAPHIC_DATA], 2137"
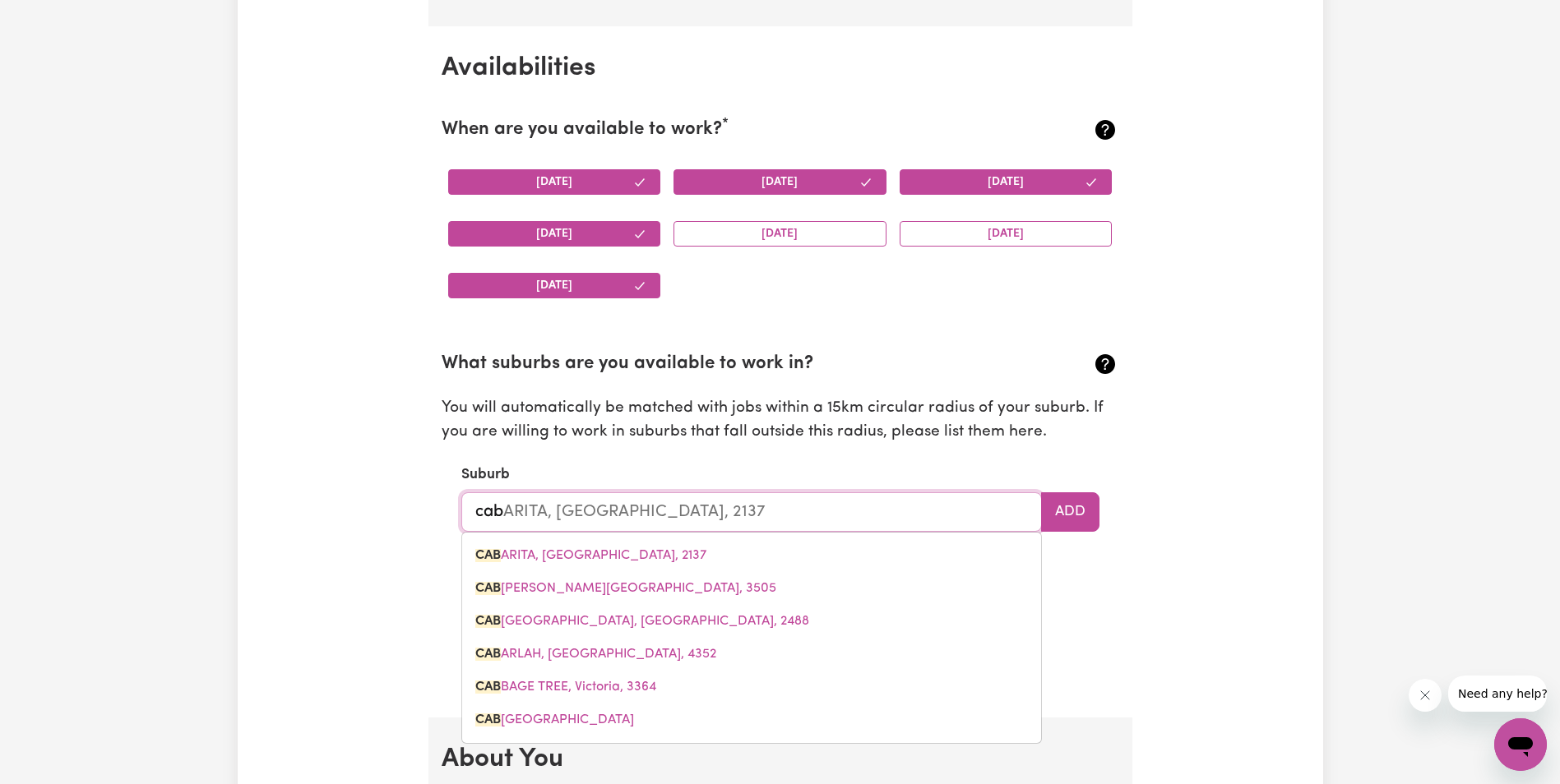
type input "cabr"
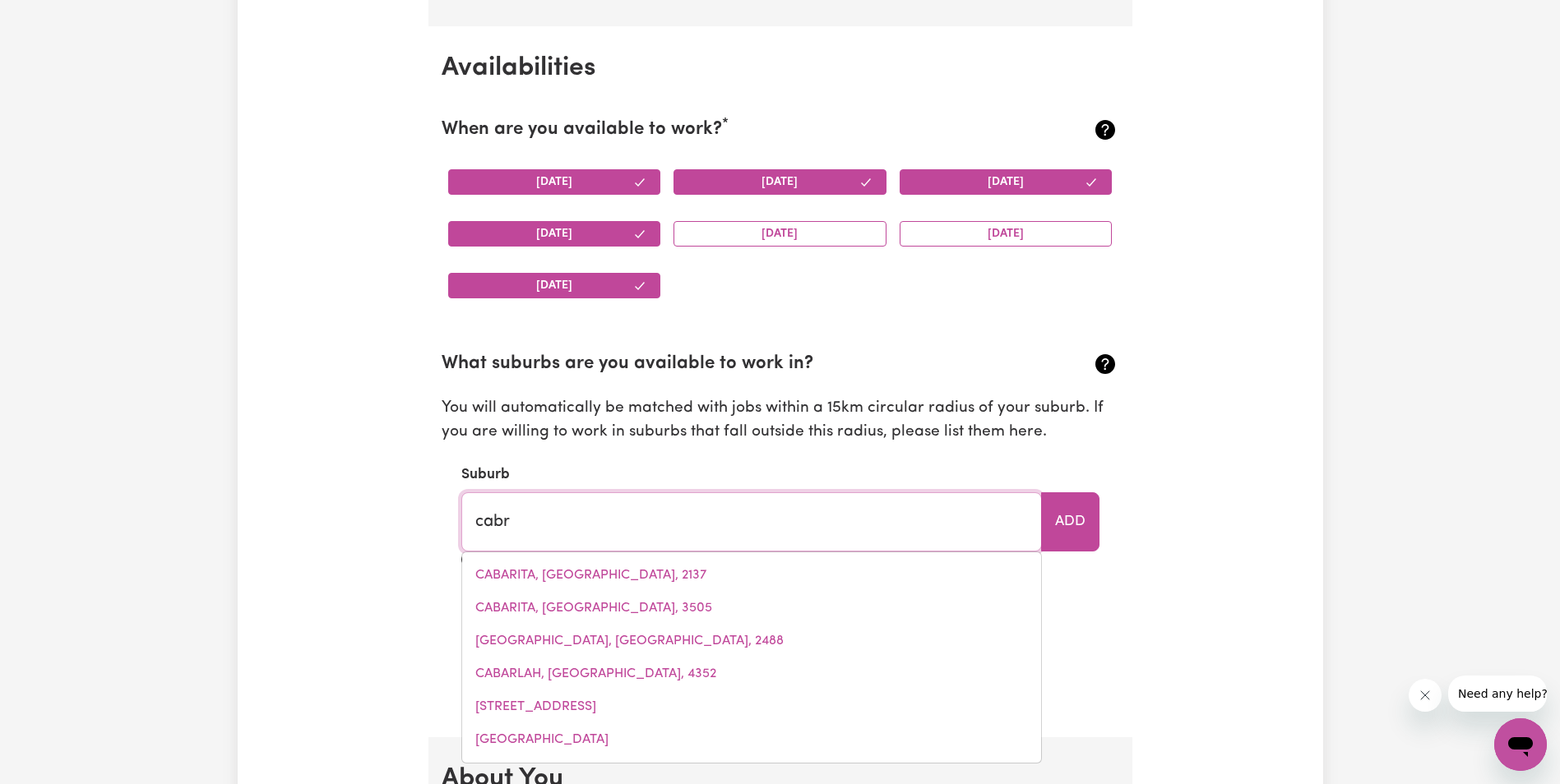
type input "cabrAMATTA, [GEOGRAPHIC_DATA], 2166"
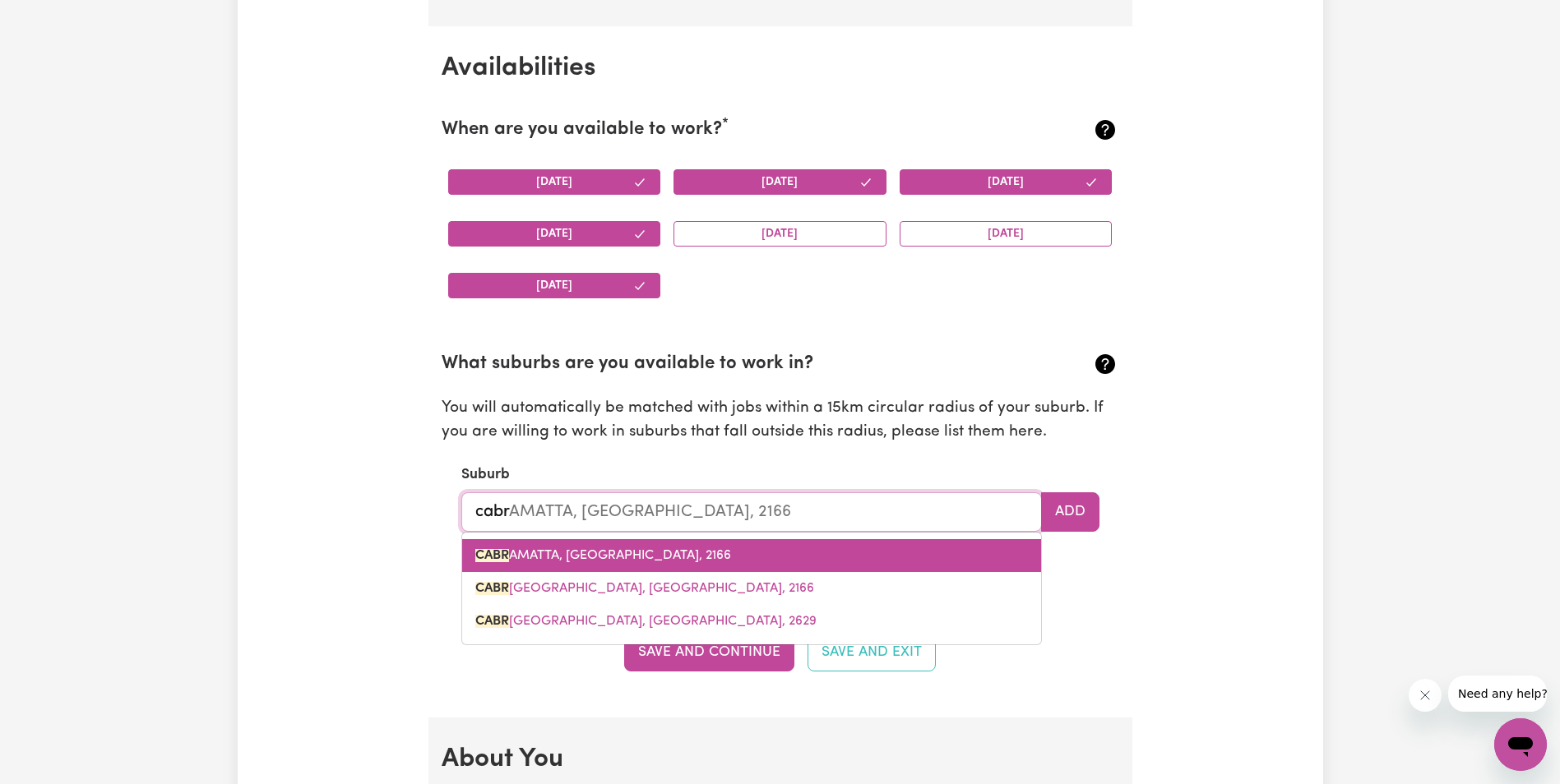
click at [651, 551] on span "CABR AMATTA, [GEOGRAPHIC_DATA], 2166" at bounding box center [603, 556] width 256 height 13
type input "CABRAMATTA, [GEOGRAPHIC_DATA], 2166"
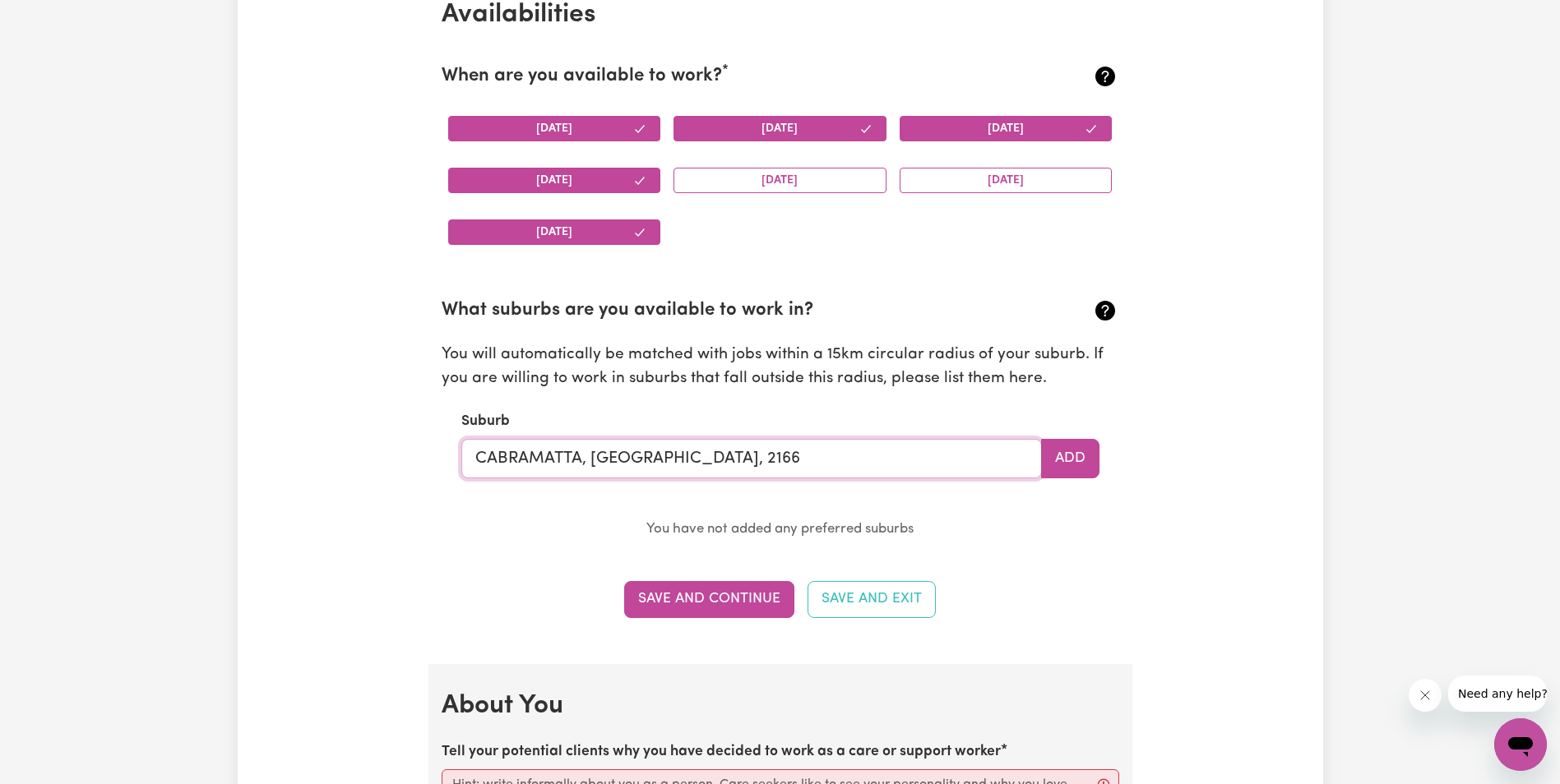
scroll to position [1597, 0]
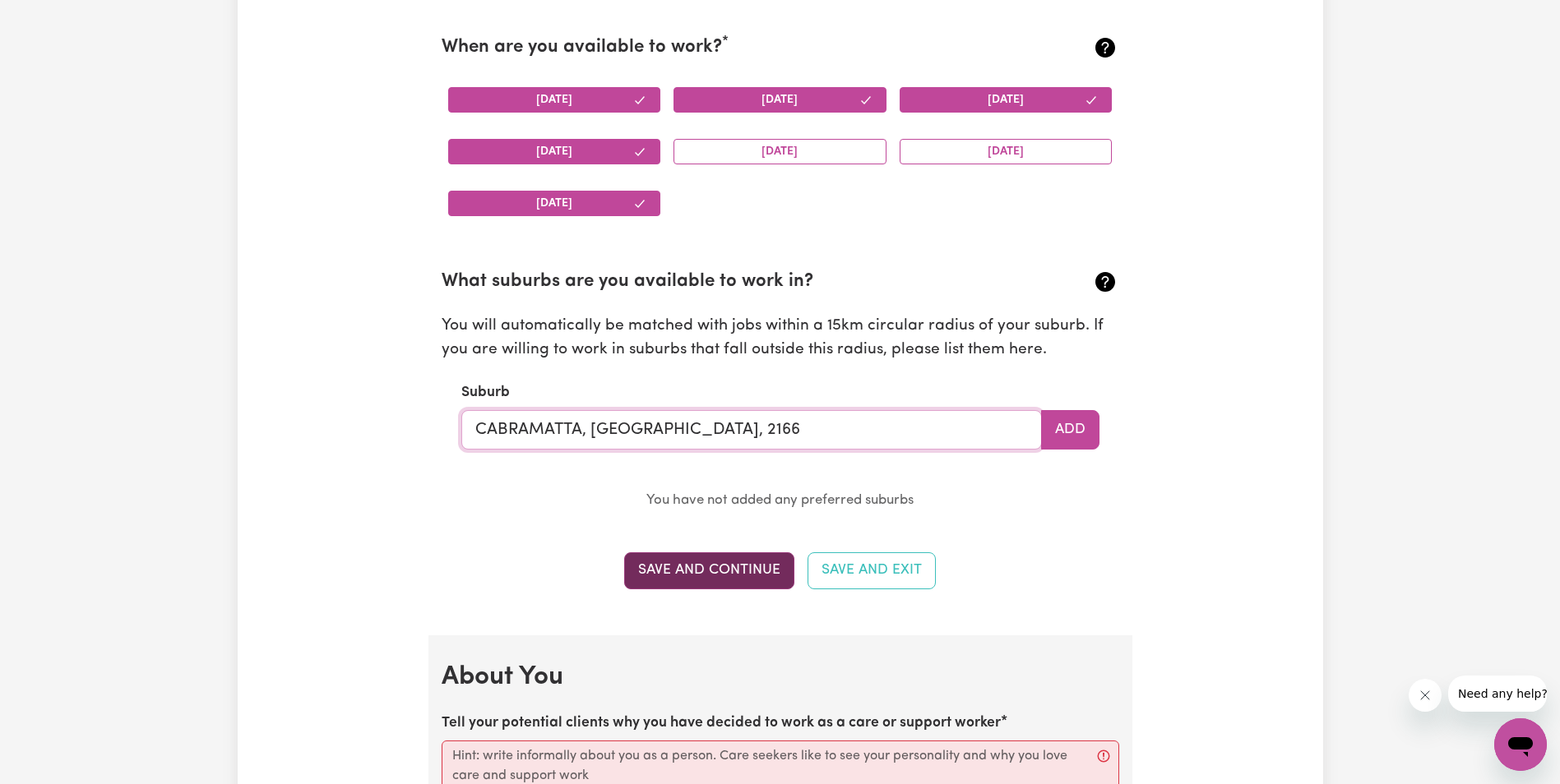
type input "CABRAMATTA, [GEOGRAPHIC_DATA], 2166"
click at [733, 572] on button "Save and Continue" at bounding box center [709, 570] width 170 height 36
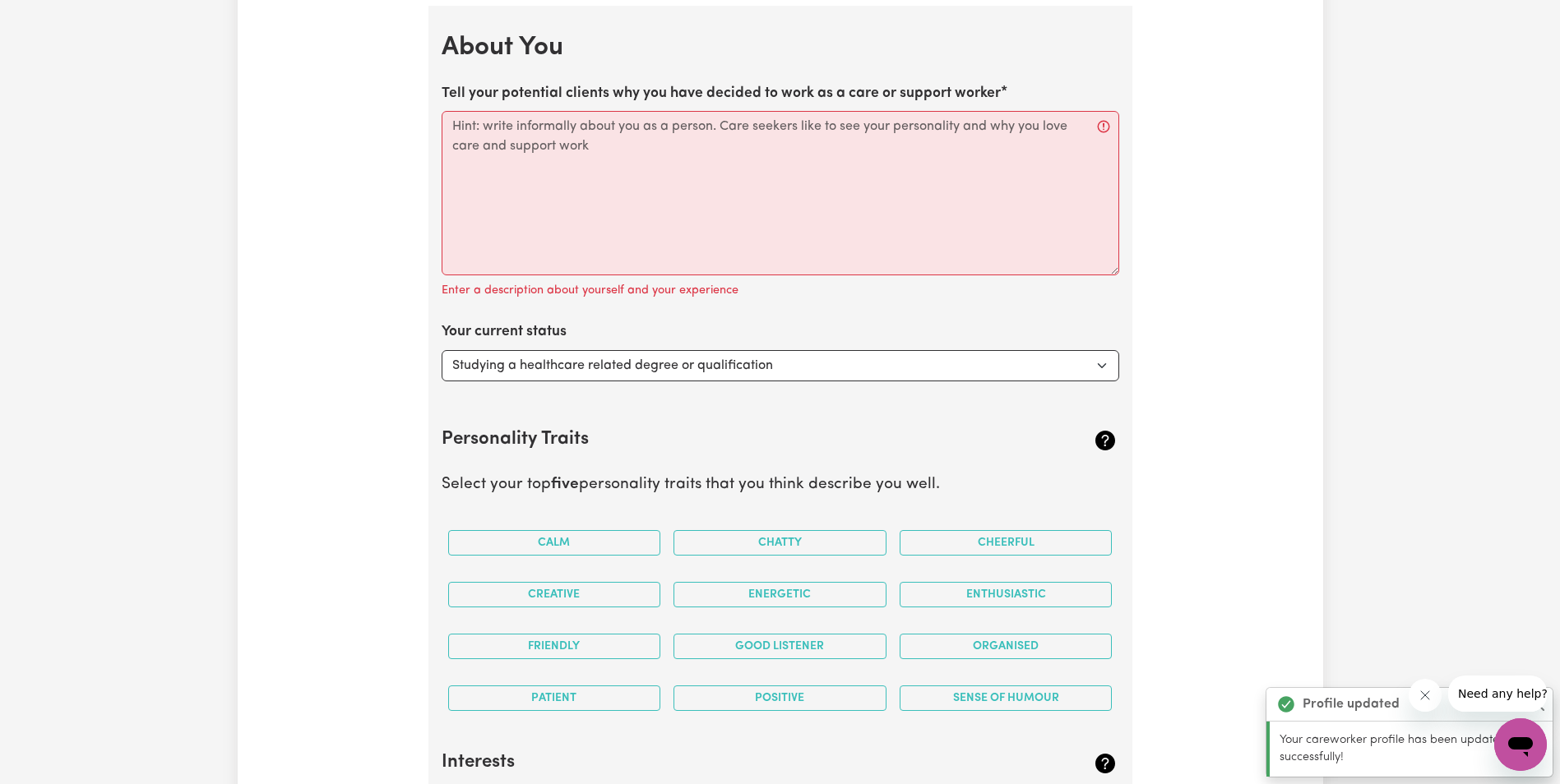
scroll to position [2231, 0]
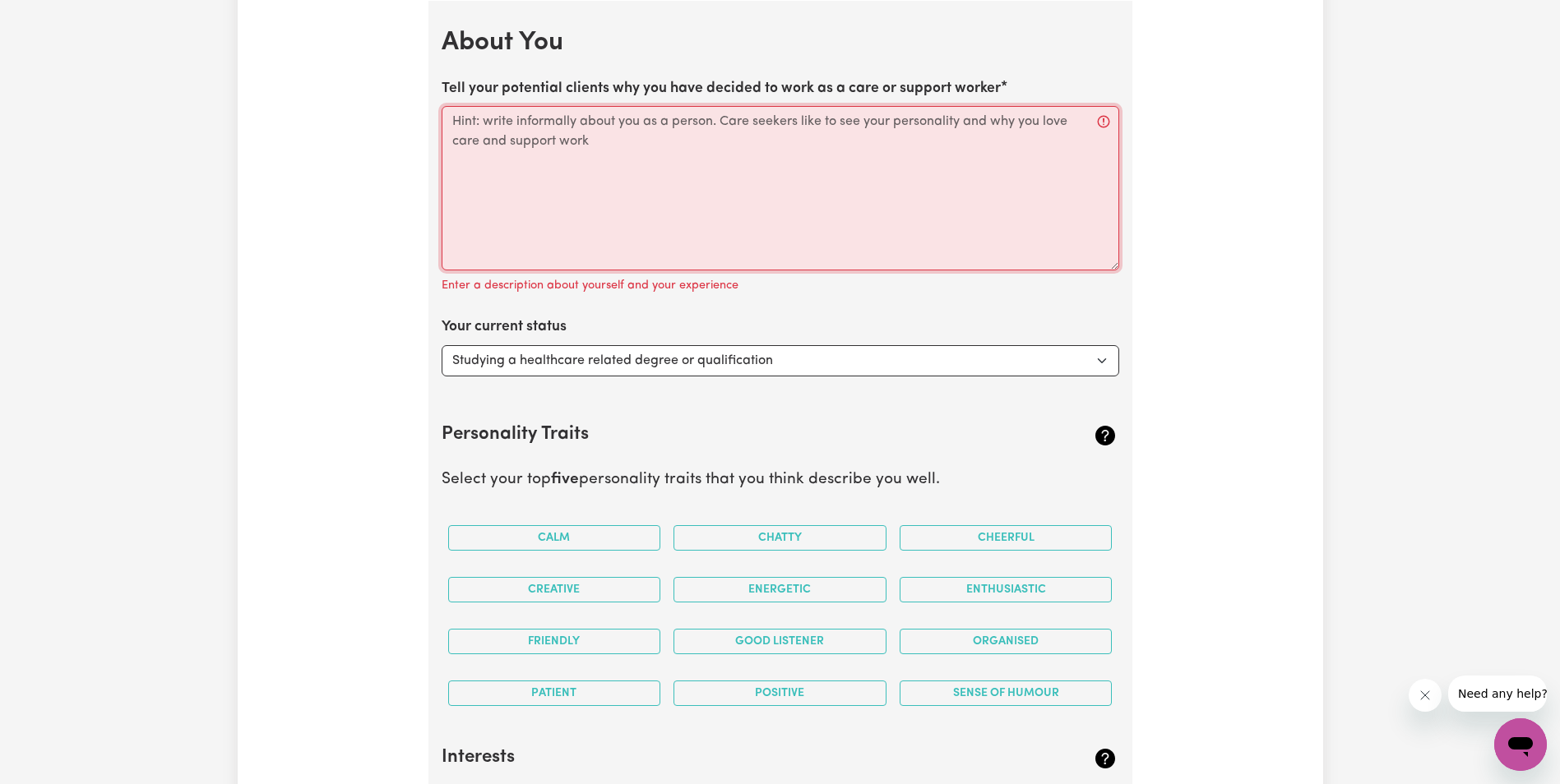
click at [558, 161] on textarea "Tell your potential clients why you have decided to work as a care or support w…" at bounding box center [780, 188] width 678 height 164
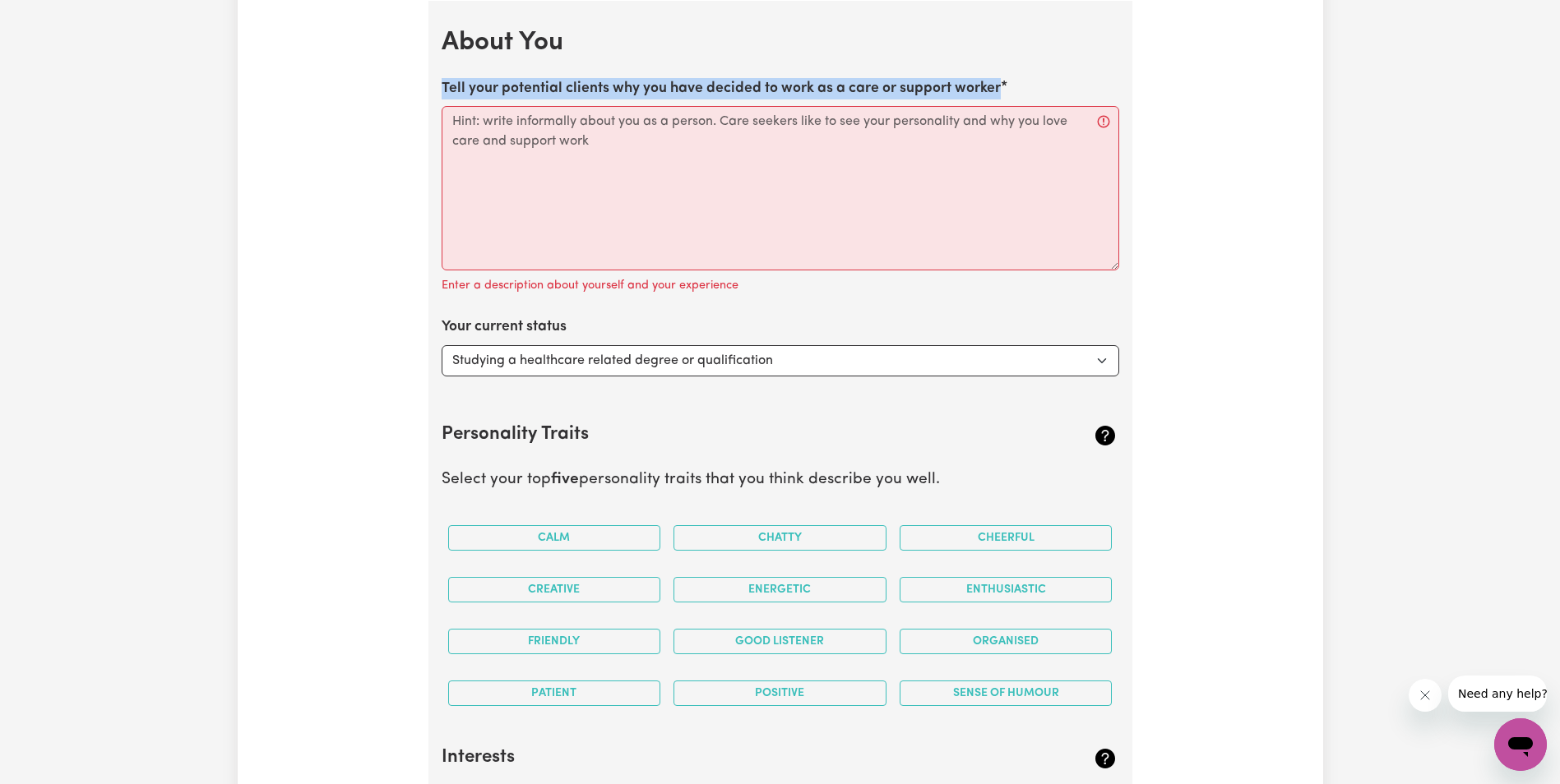
drag, startPoint x: 436, startPoint y: 83, endPoint x: 1004, endPoint y: 86, distance: 568.0
click at [1004, 86] on section "About You Tell your potential clients why you have decided to work as a care or…" at bounding box center [780, 789] width 704 height 1577
drag, startPoint x: 1004, startPoint y: 86, endPoint x: 896, endPoint y: 79, distance: 108.2
copy label "Tell your potential clients why you have decided to work as a care or support w…"
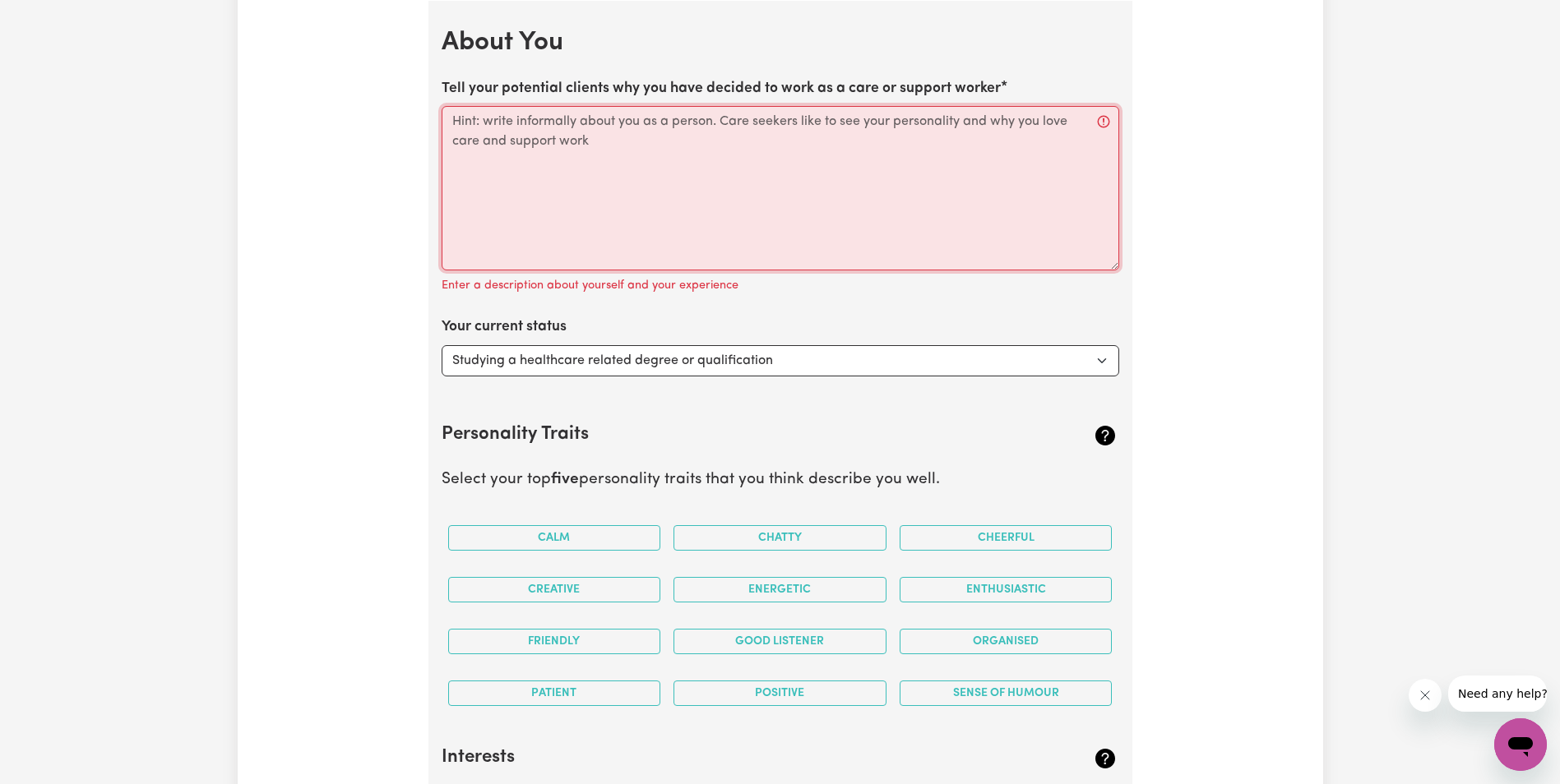
paste textarea "I chose to be a care worker because I enjoy helping people. I like making other…"
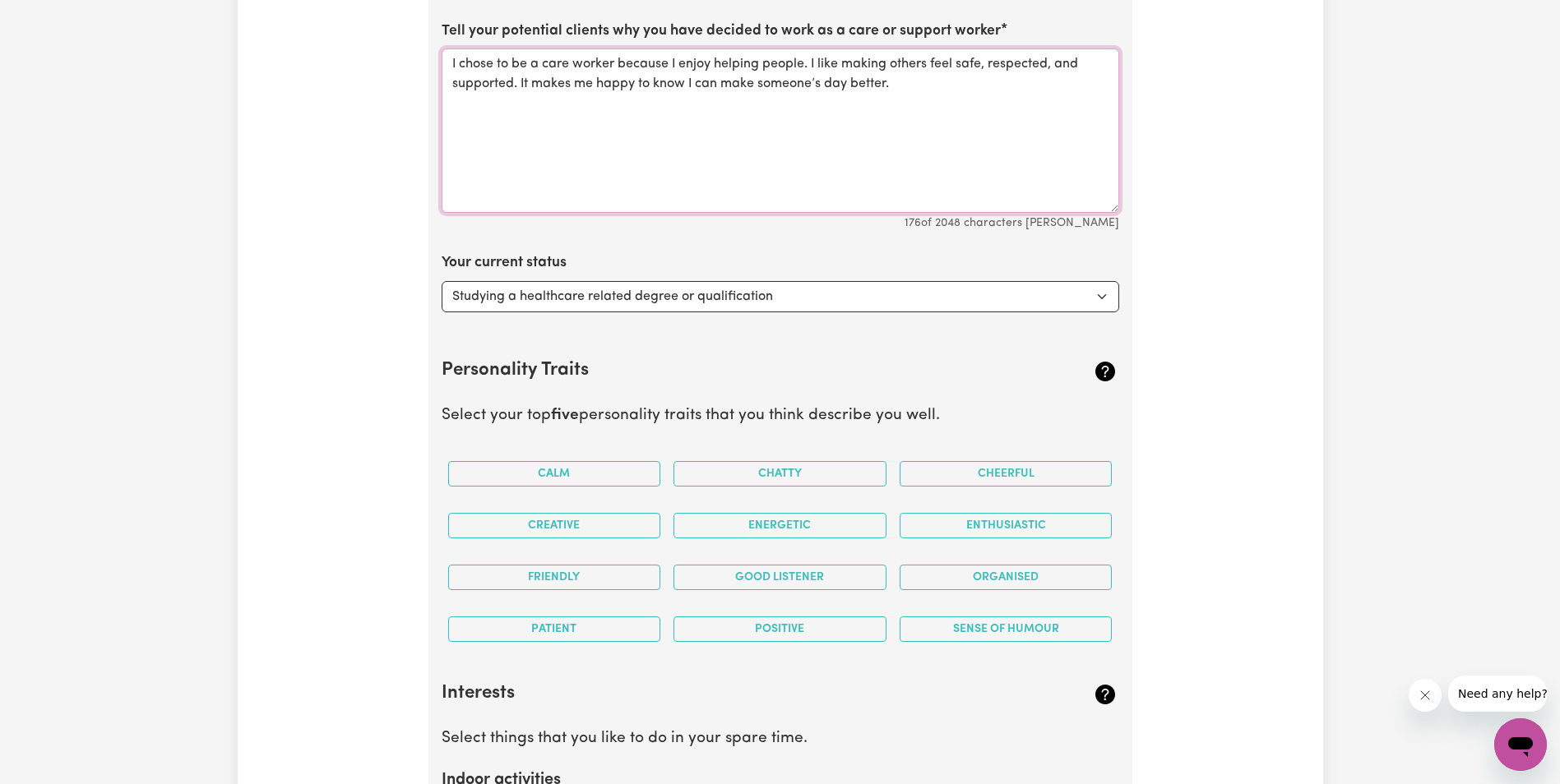
scroll to position [2314, 0]
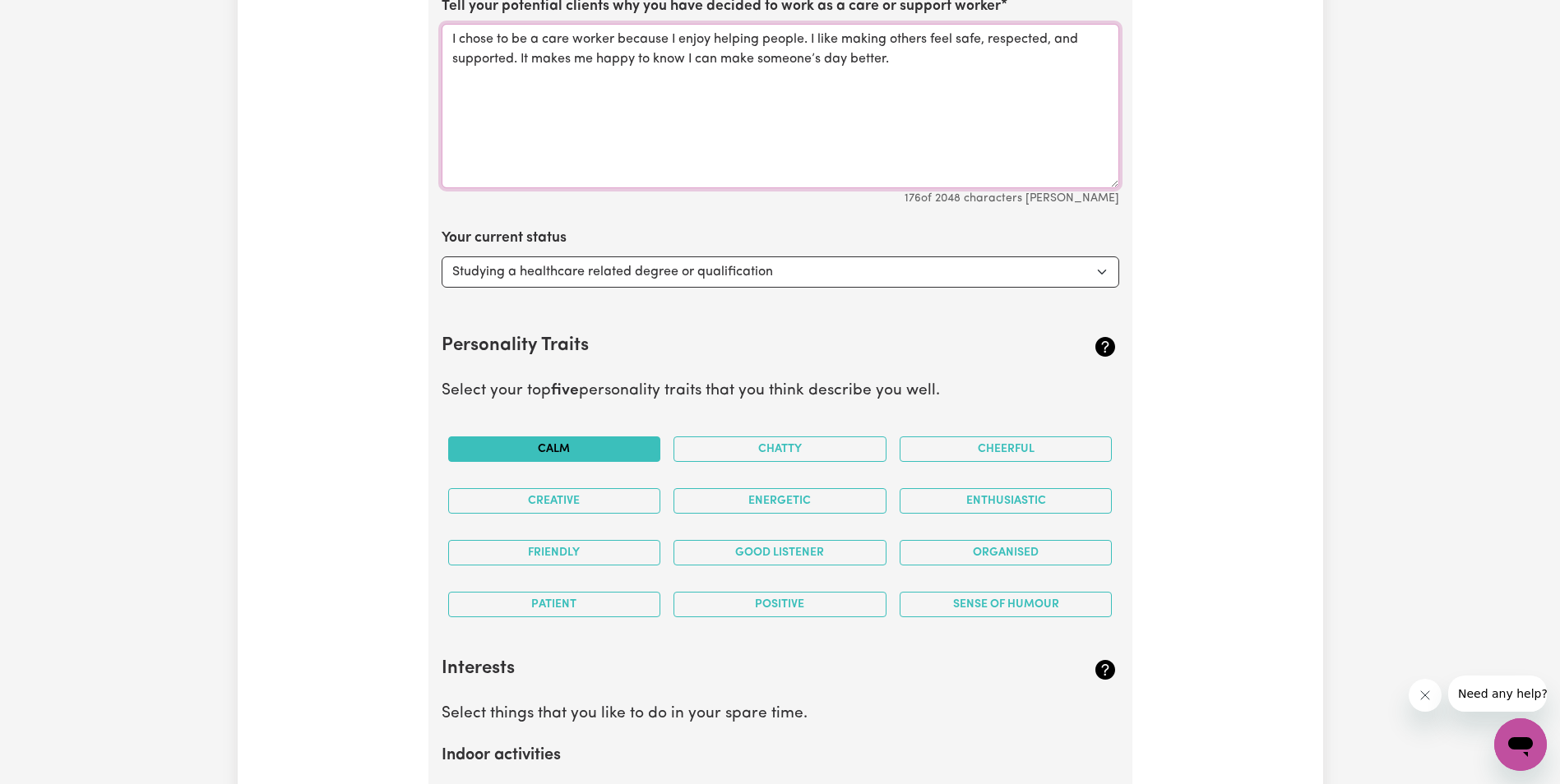
type textarea "I chose to be a care worker because I enjoy helping people. I like making other…"
click at [555, 447] on button "Calm" at bounding box center [555, 449] width 213 height 26
click at [574, 551] on button "Friendly" at bounding box center [555, 552] width 213 height 26
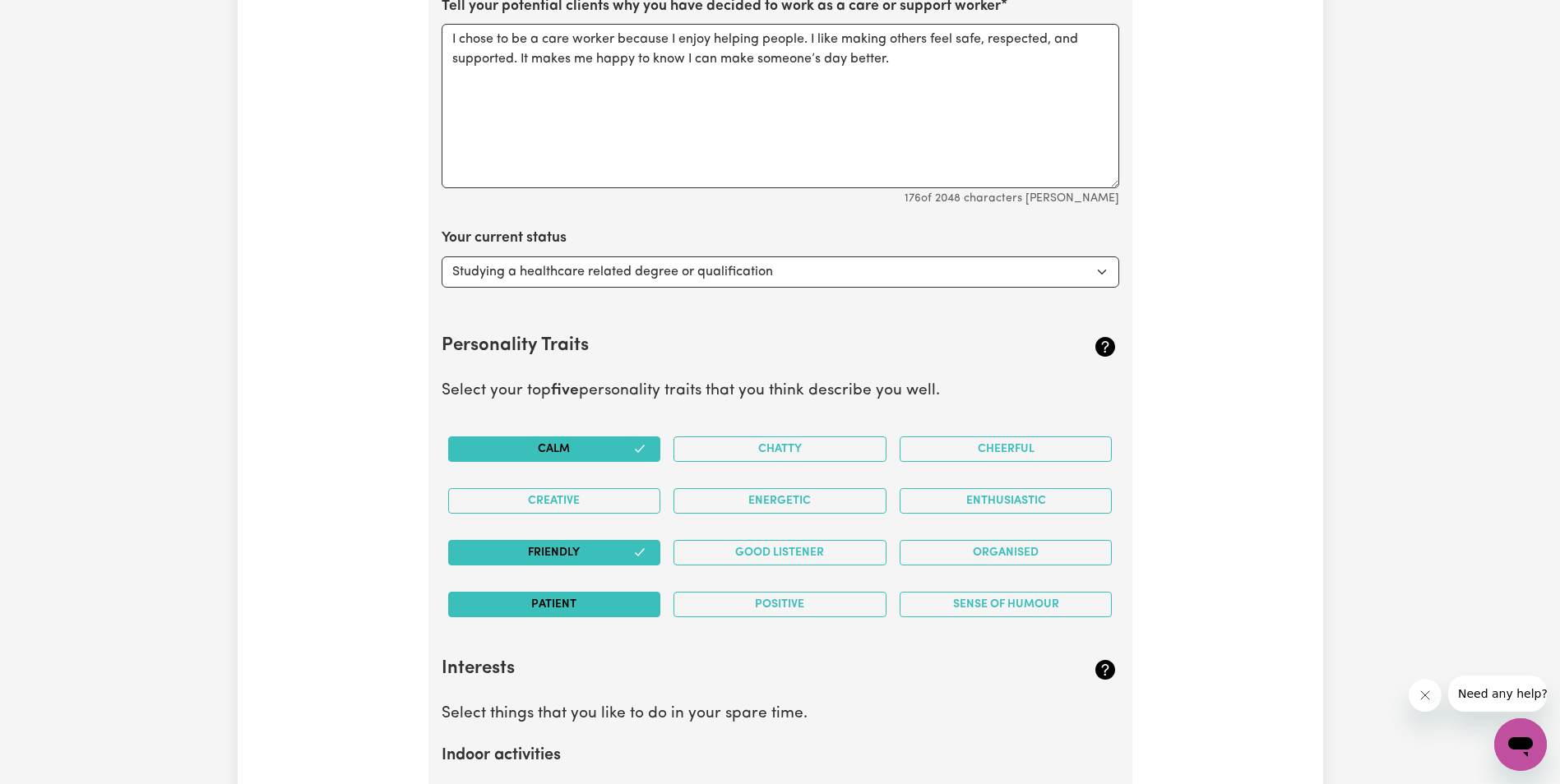
click at [568, 609] on button "Patient" at bounding box center [555, 604] width 213 height 26
click at [735, 597] on button "Positive" at bounding box center [780, 604] width 213 height 26
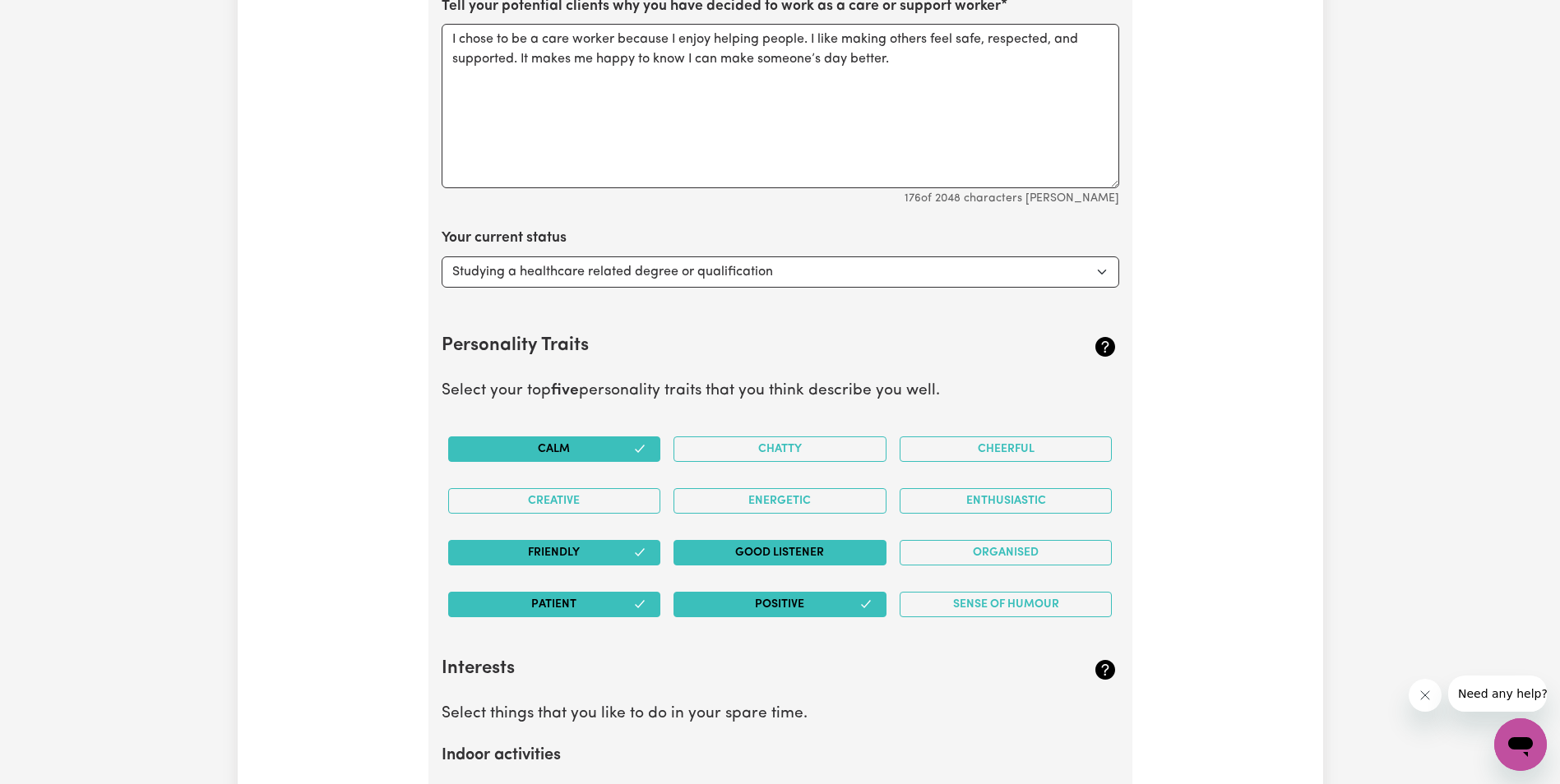
click at [790, 546] on button "Good Listener" at bounding box center [780, 552] width 213 height 26
click at [828, 491] on button "Energetic" at bounding box center [780, 501] width 213 height 26
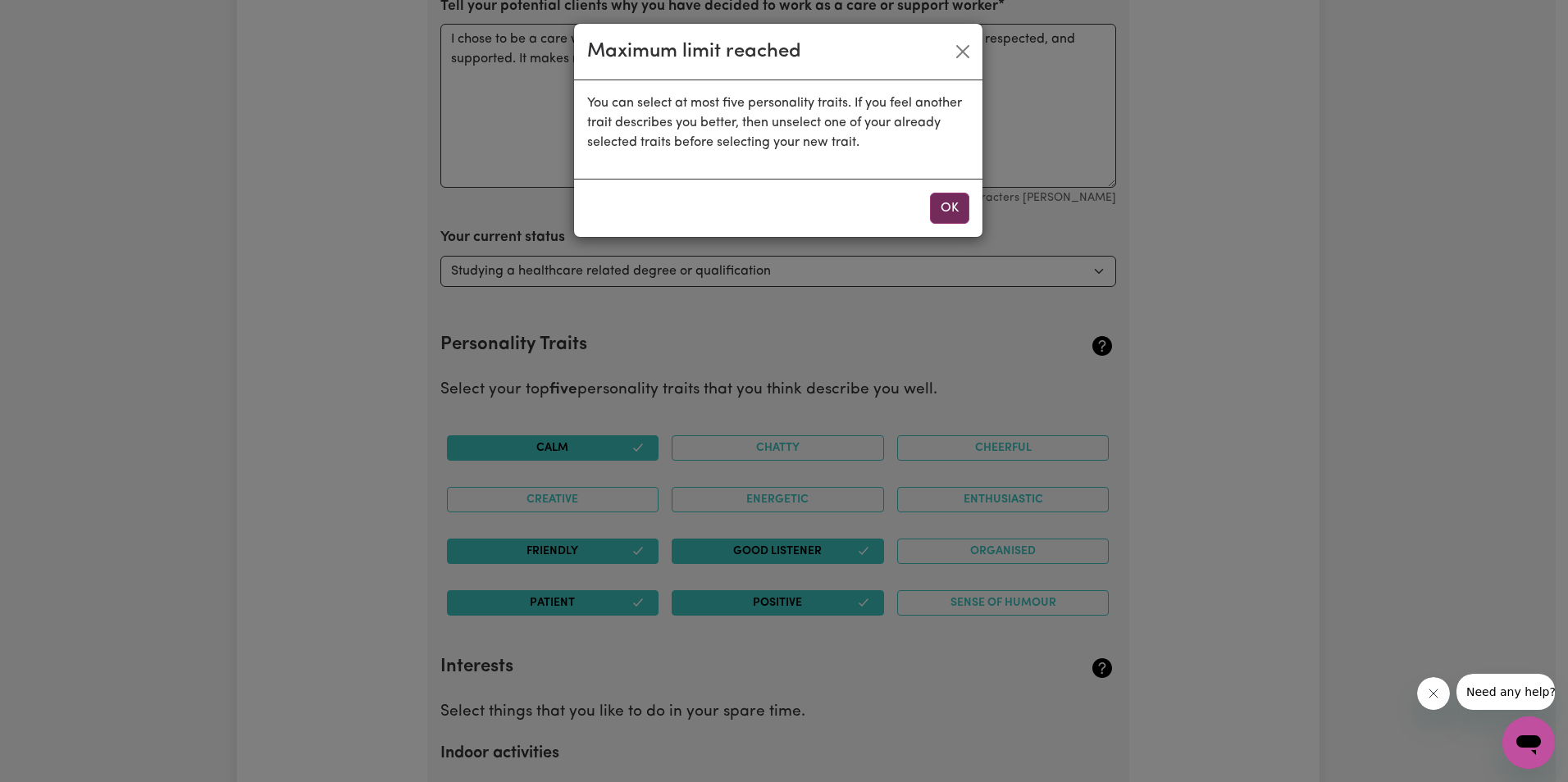
click at [957, 208] on button "OK" at bounding box center [950, 208] width 40 height 31
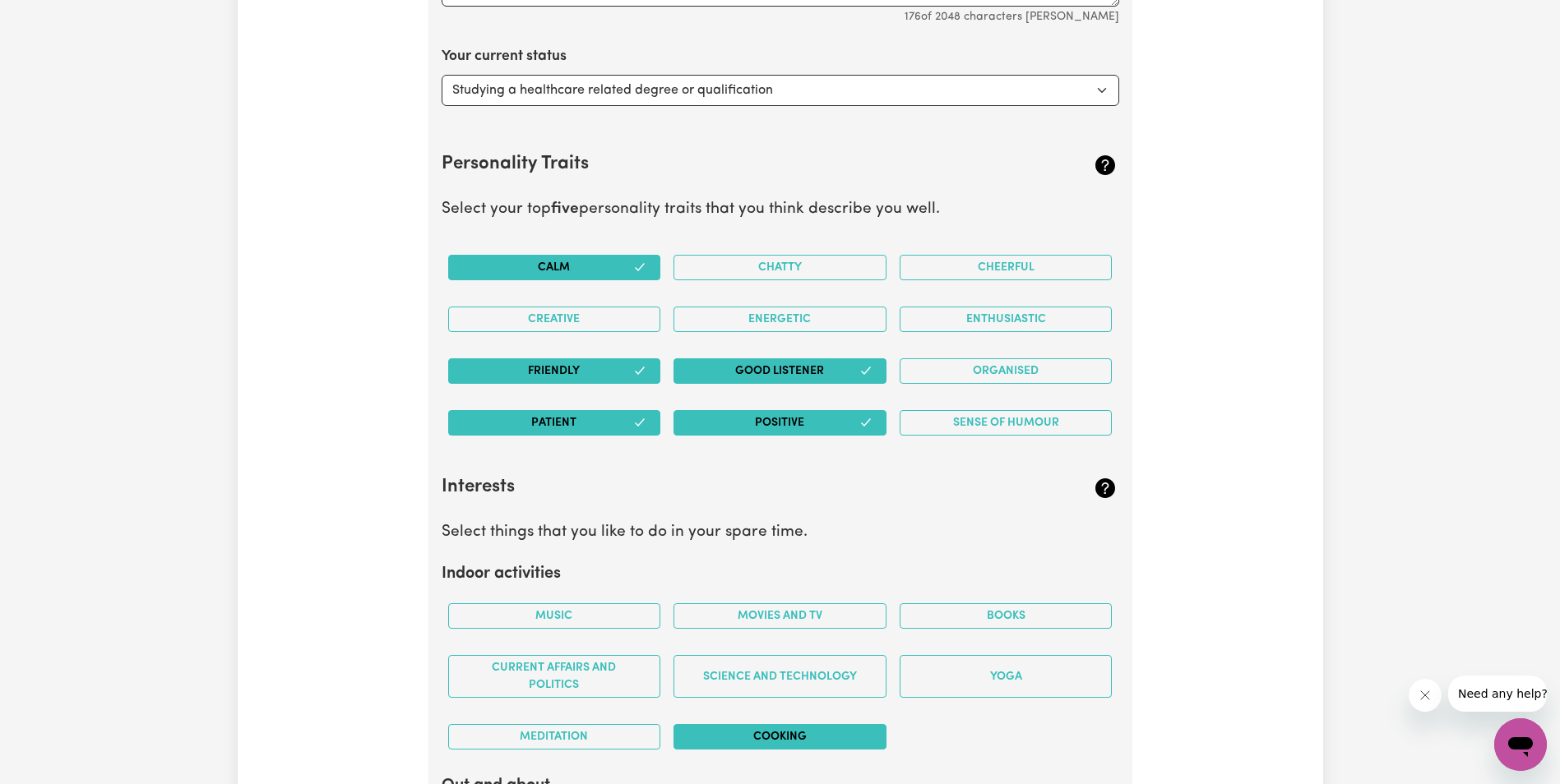
scroll to position [2560, 0]
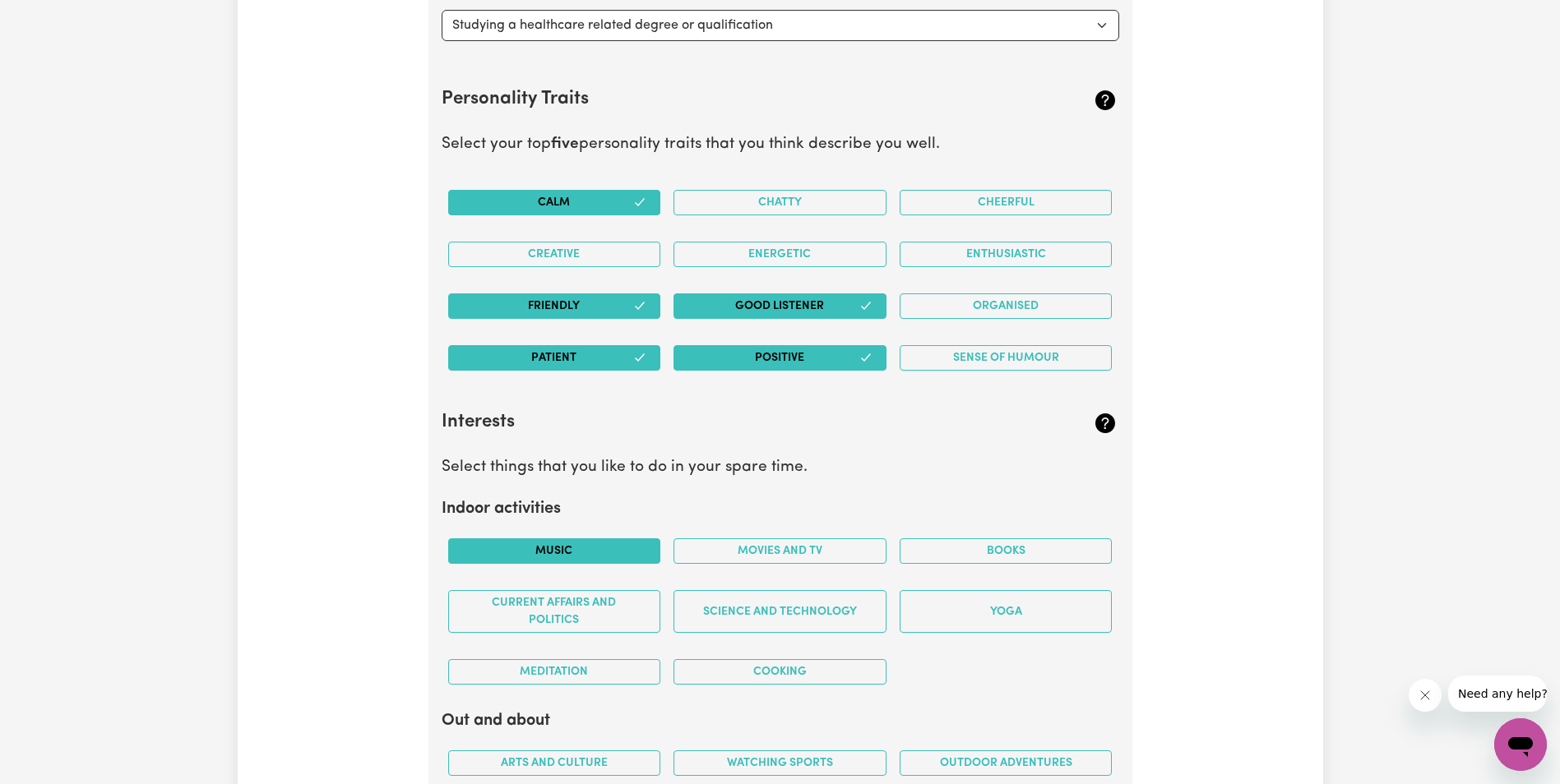
click at [610, 541] on button "Music" at bounding box center [555, 551] width 213 height 26
click at [774, 609] on button "Science and Technology" at bounding box center [780, 611] width 213 height 43
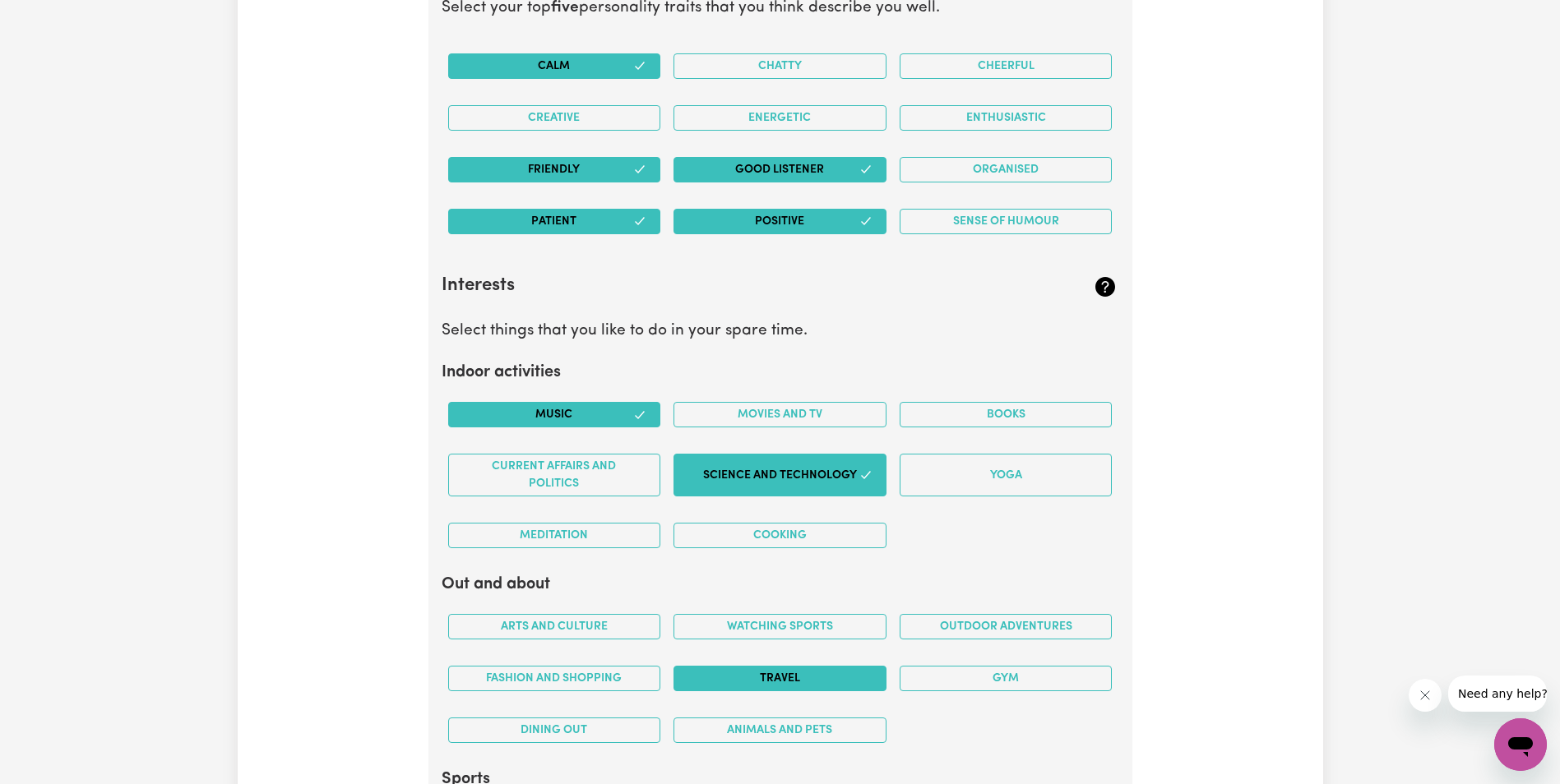
scroll to position [2725, 0]
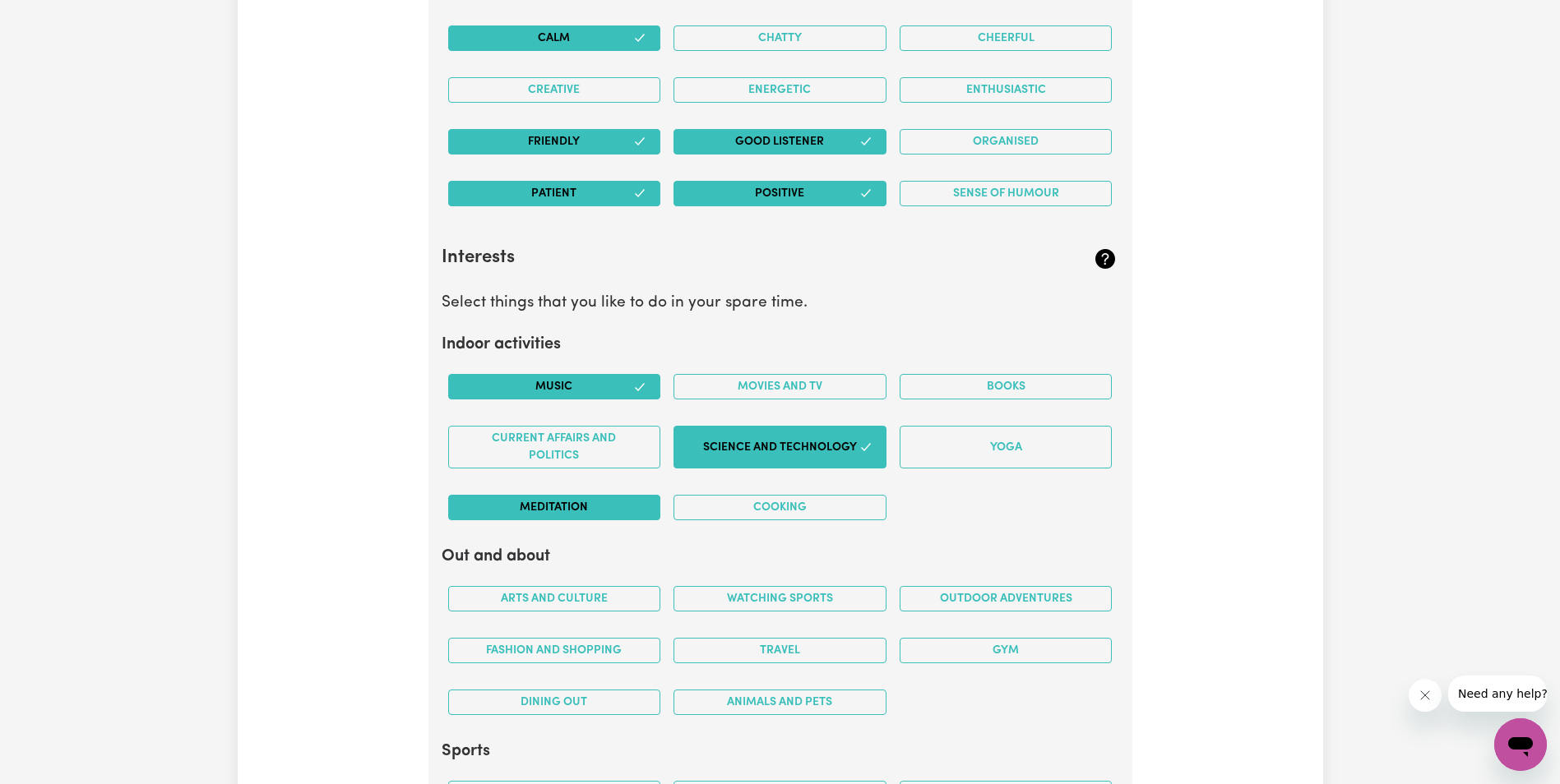
click at [590, 513] on button "Meditation" at bounding box center [555, 507] width 213 height 26
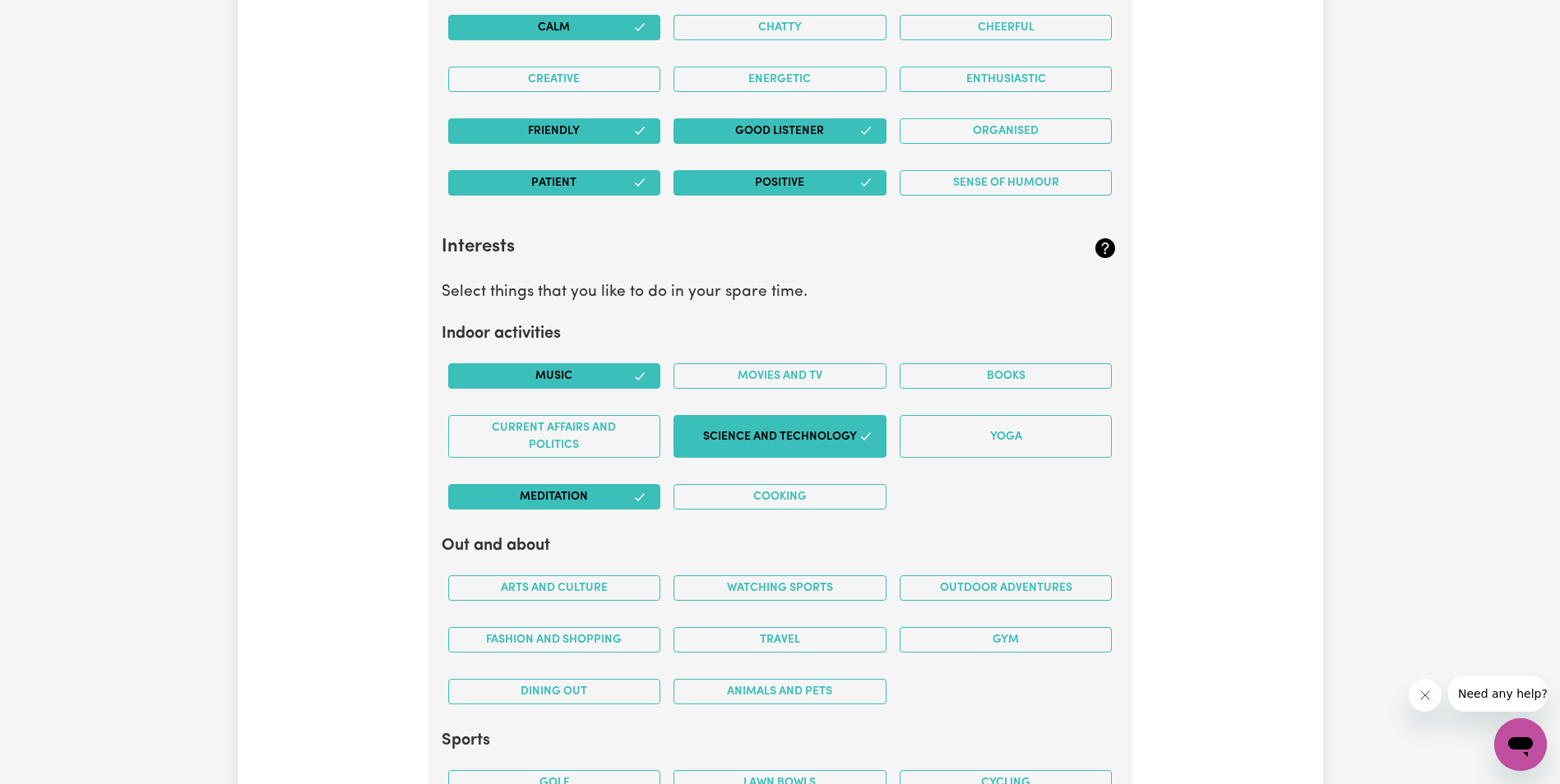
scroll to position [2807, 0]
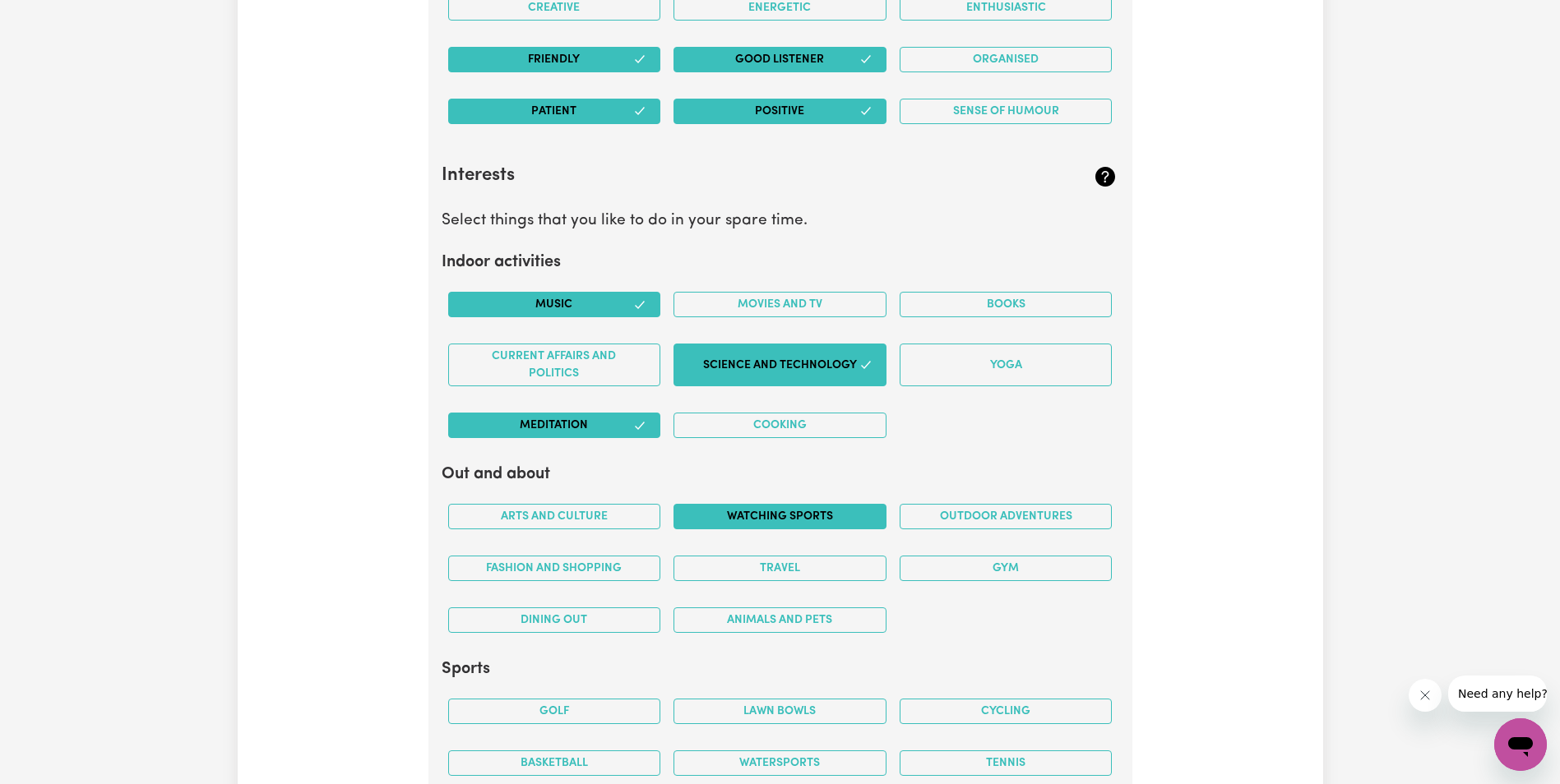
click at [809, 510] on button "Watching sports" at bounding box center [780, 516] width 213 height 26
click at [804, 571] on button "Travel" at bounding box center [780, 568] width 213 height 26
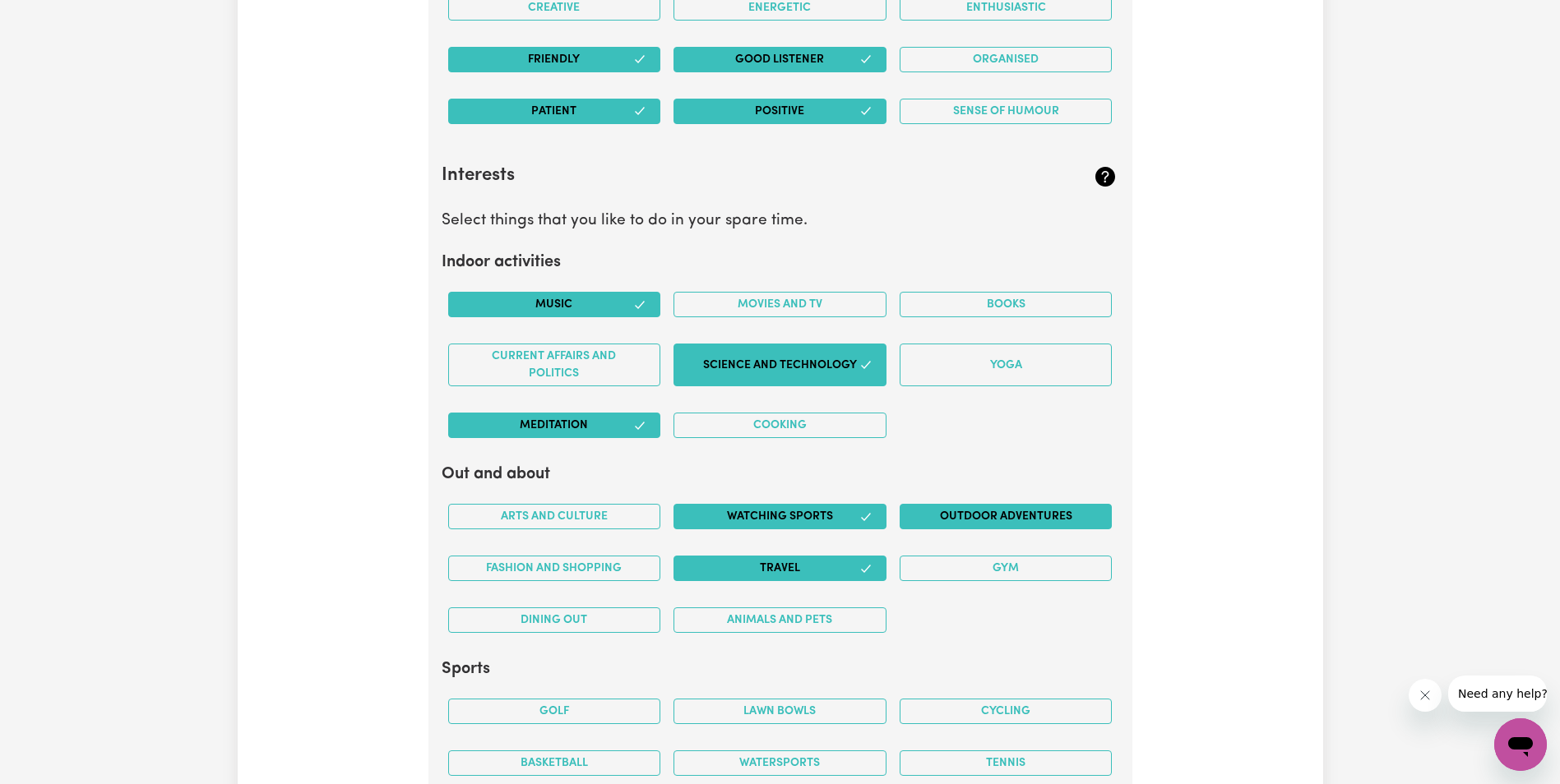
click at [964, 513] on button "Outdoor adventures" at bounding box center [1007, 516] width 213 height 26
click at [592, 515] on button "Arts and Culture" at bounding box center [555, 516] width 213 height 26
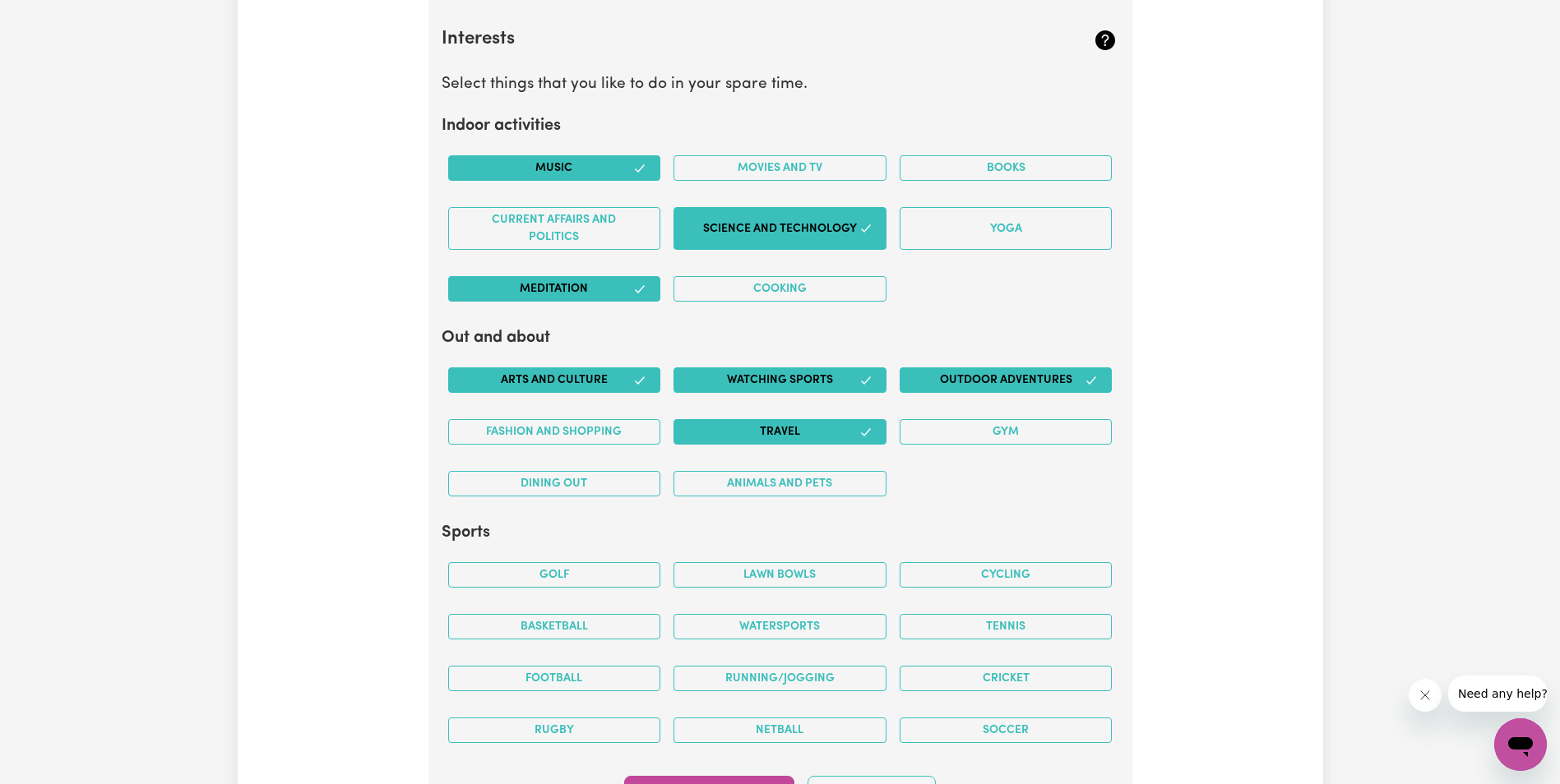
scroll to position [2972, 0]
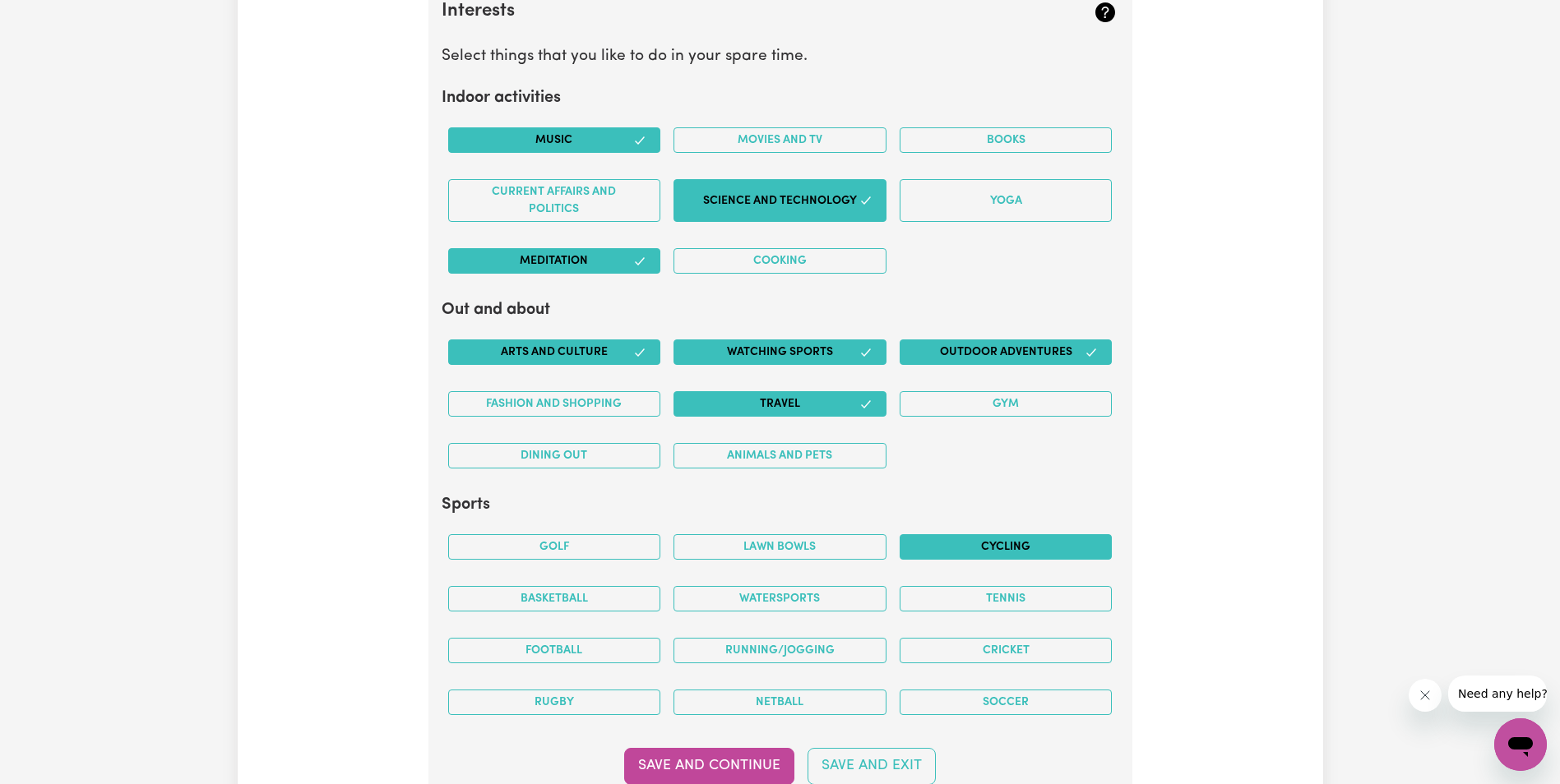
click at [969, 545] on button "Cycling" at bounding box center [1007, 546] width 213 height 26
click at [972, 700] on button "Soccer" at bounding box center [1007, 702] width 213 height 26
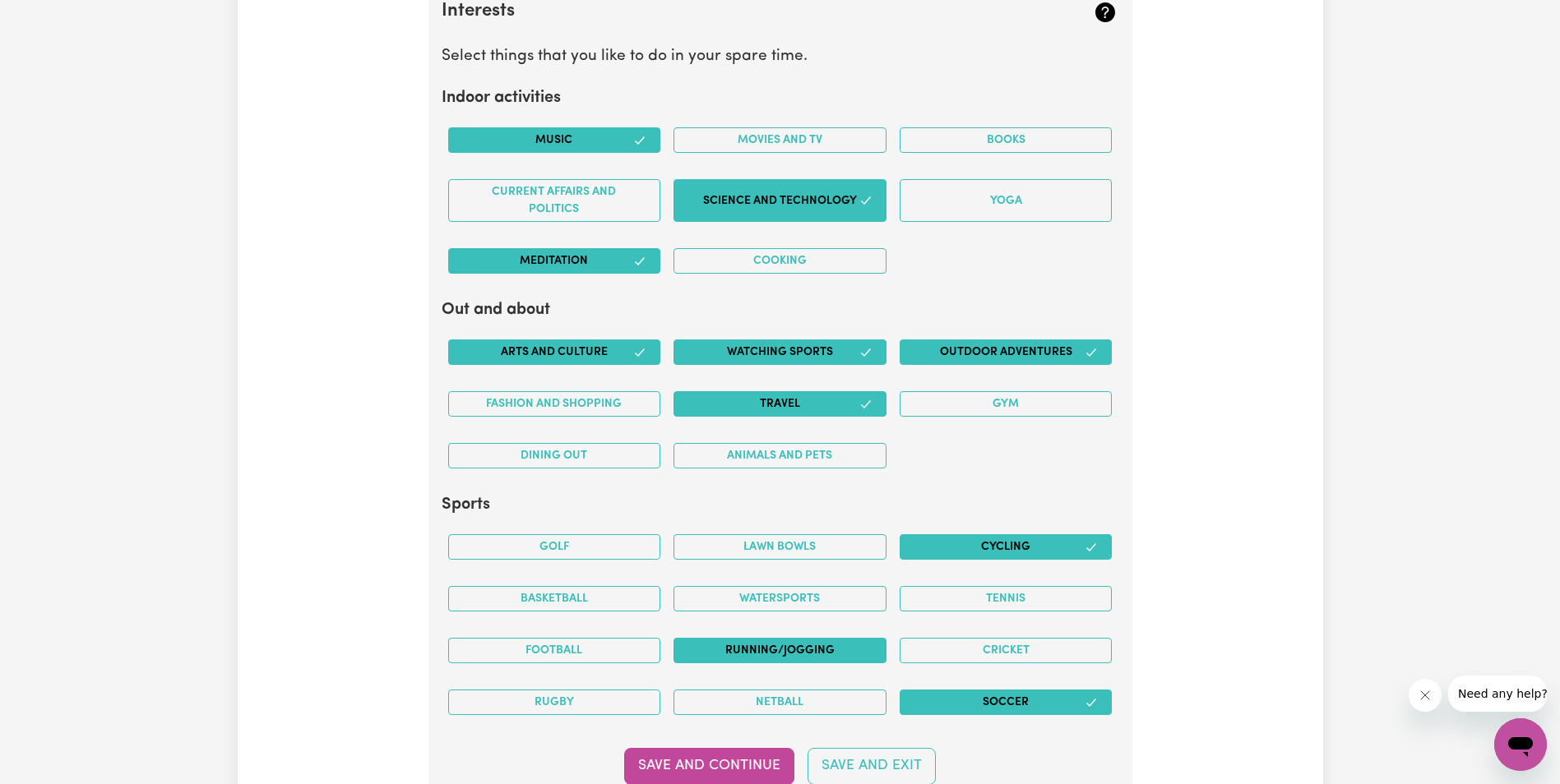
click at [770, 654] on button "Running/Jogging" at bounding box center [780, 650] width 213 height 26
click at [583, 656] on button "Football" at bounding box center [555, 650] width 213 height 26
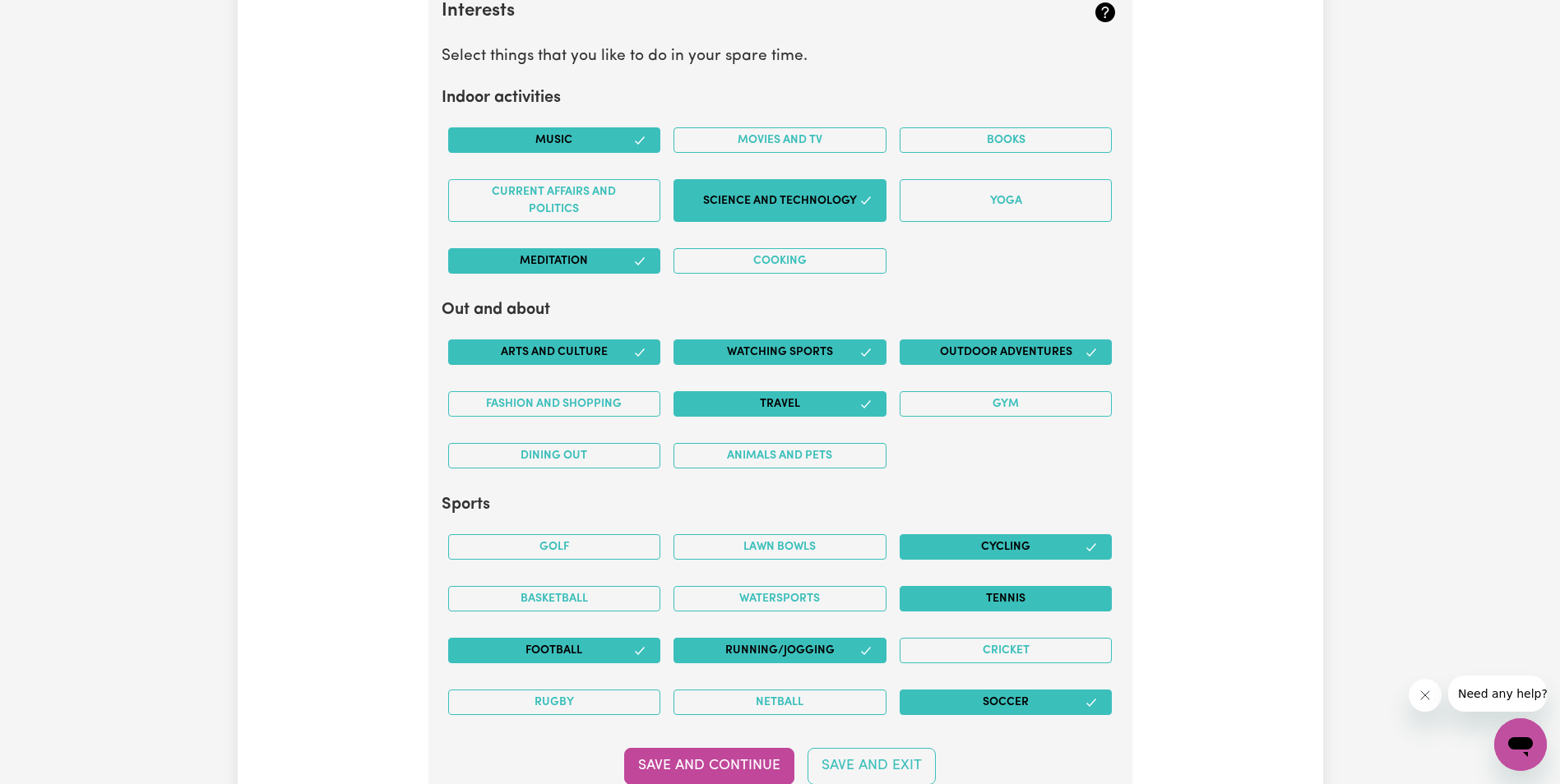
click at [994, 607] on button "Tennis" at bounding box center [1007, 599] width 213 height 26
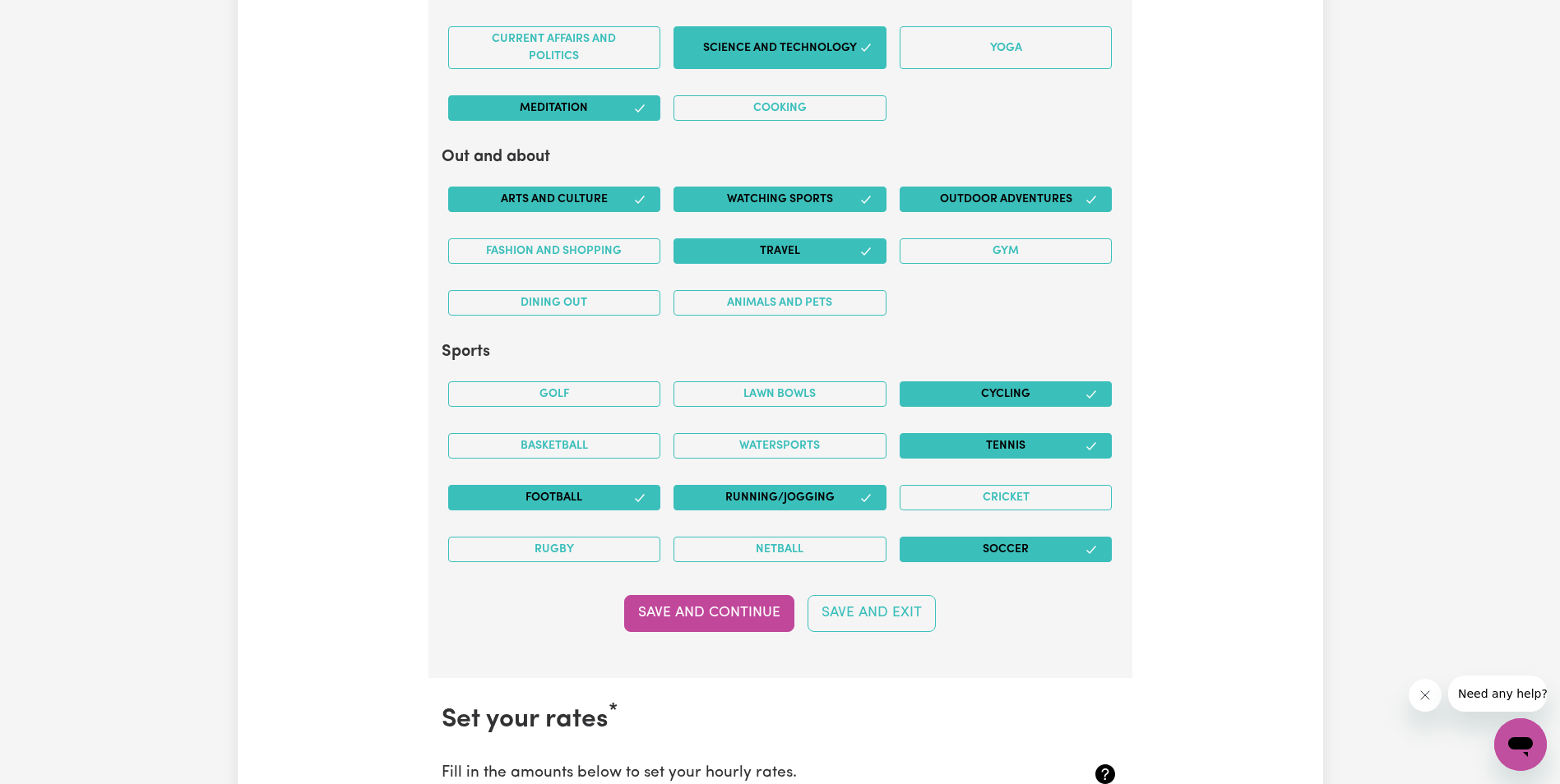
scroll to position [3136, 0]
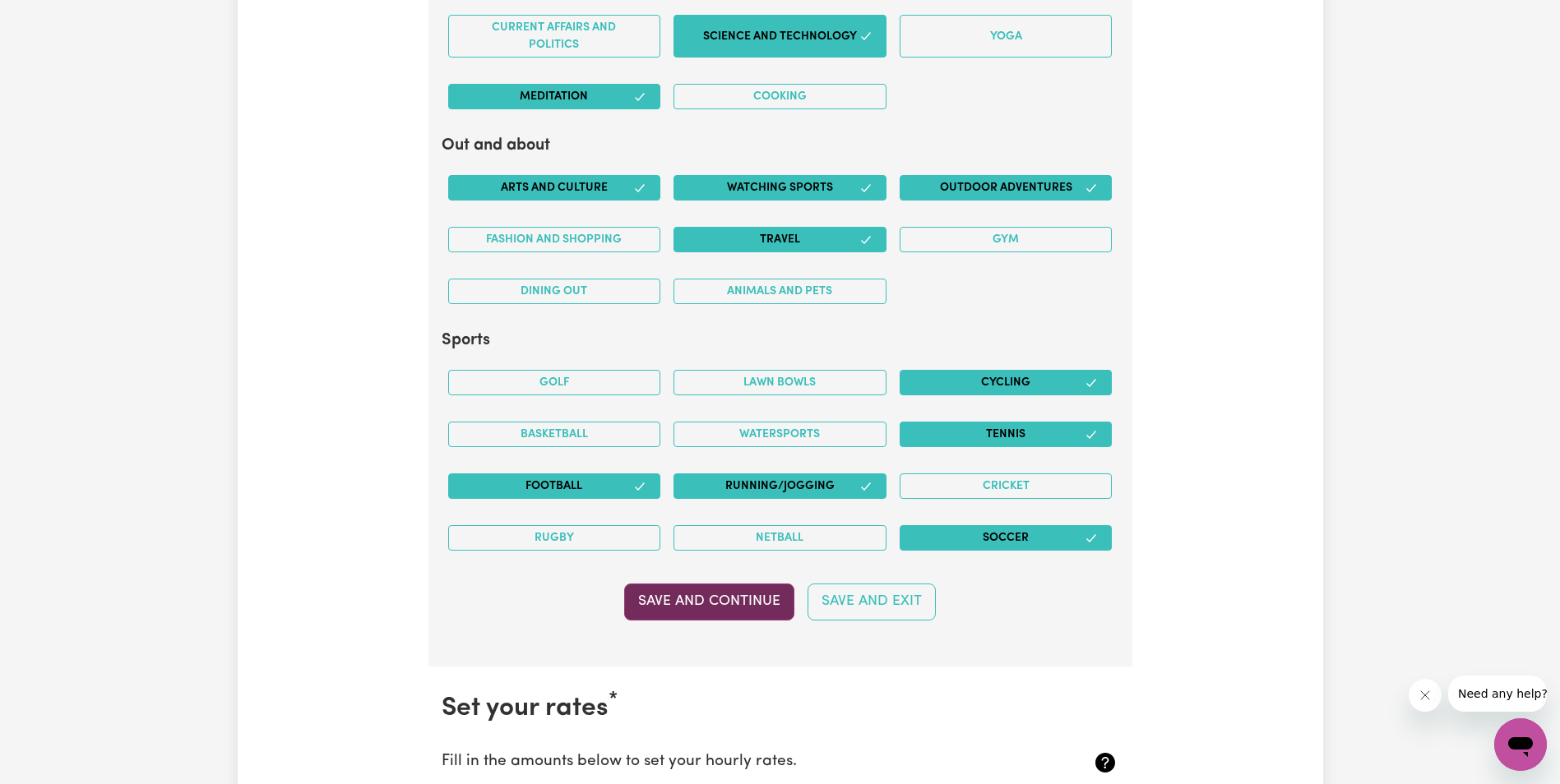
click at [722, 607] on button "Save and Continue" at bounding box center [709, 602] width 170 height 36
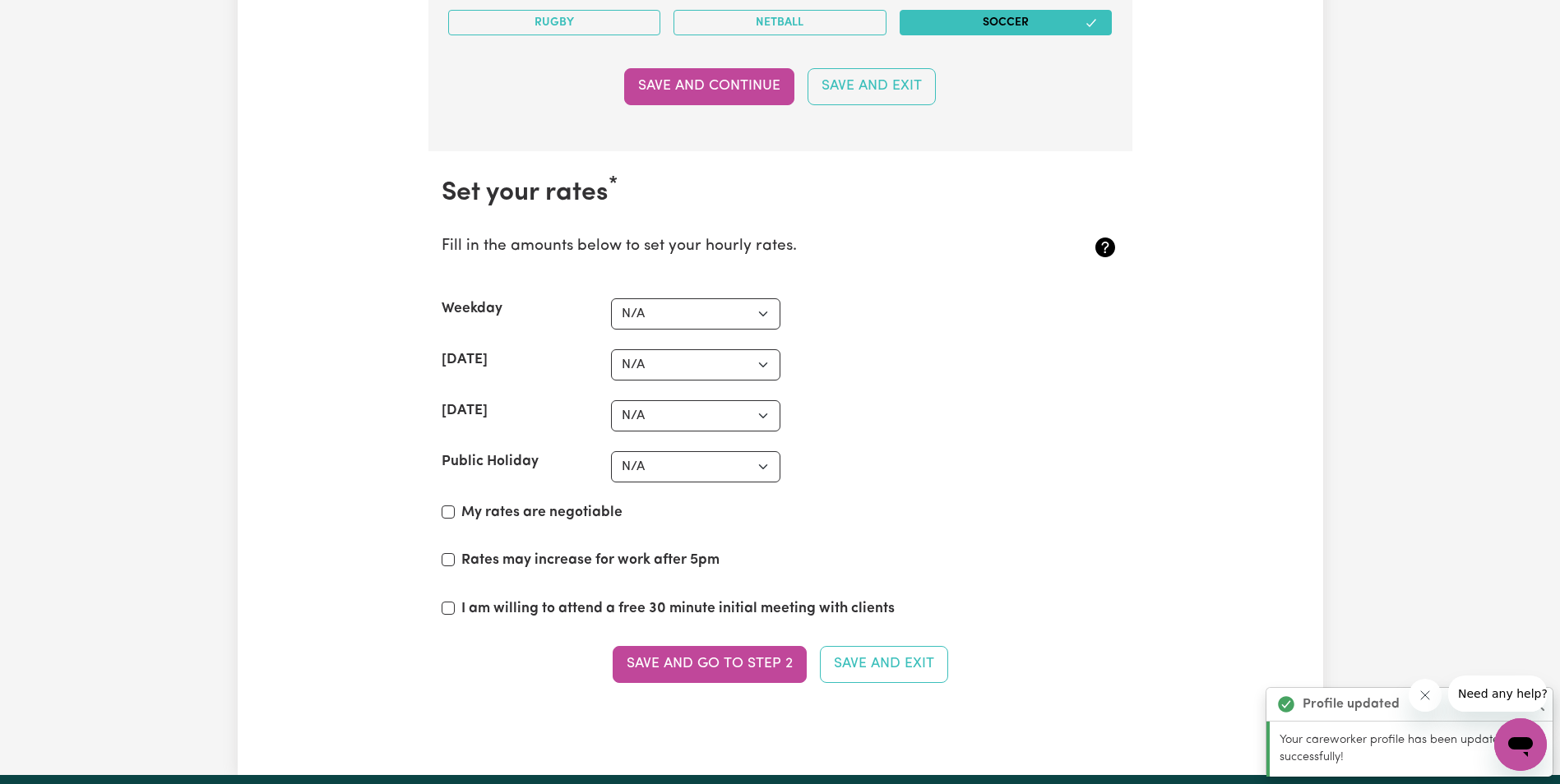
scroll to position [3638, 0]
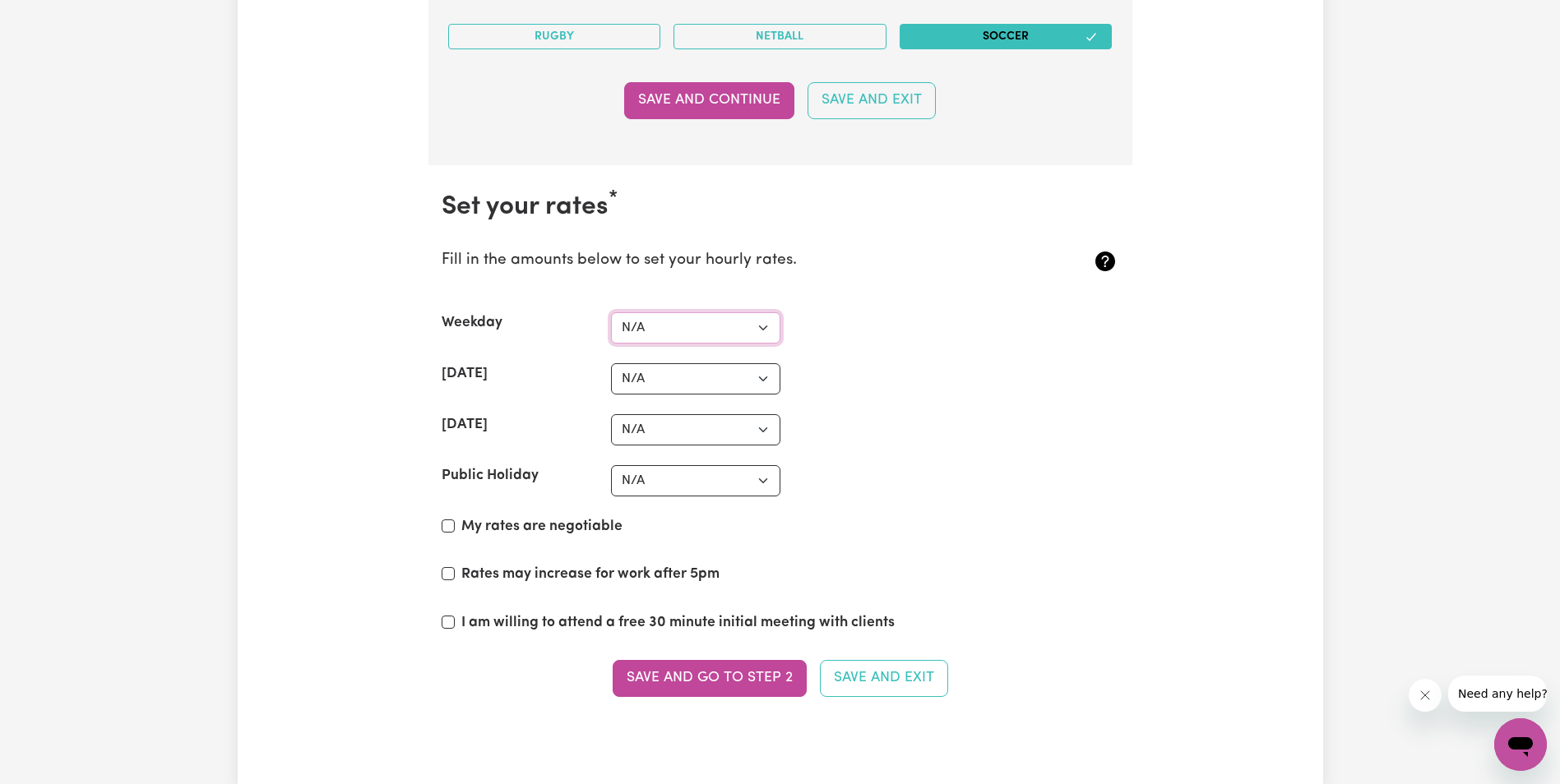
click at [766, 326] on select "N/A $37 $38 $39 $40 $41 $42 $43 $44 $45 $46 $47 $48 $49 $50 $51 $52 $53 $54 $55…" at bounding box center [696, 328] width 169 height 31
select select "40"
click at [611, 313] on select "N/A $37 $38 $39 $40 $41 $42 $43 $44 $45 $46 $47 $48 $49 $50 $51 $52 $53 $54 $55…" at bounding box center [696, 328] width 169 height 31
click at [705, 373] on select "N/A $37 $38 $39 $40 $41 $42 $43 $44 $45 $46 $47 $48 $49 $50 $51 $52 $53 $54 $55…" at bounding box center [696, 378] width 169 height 31
select select "50"
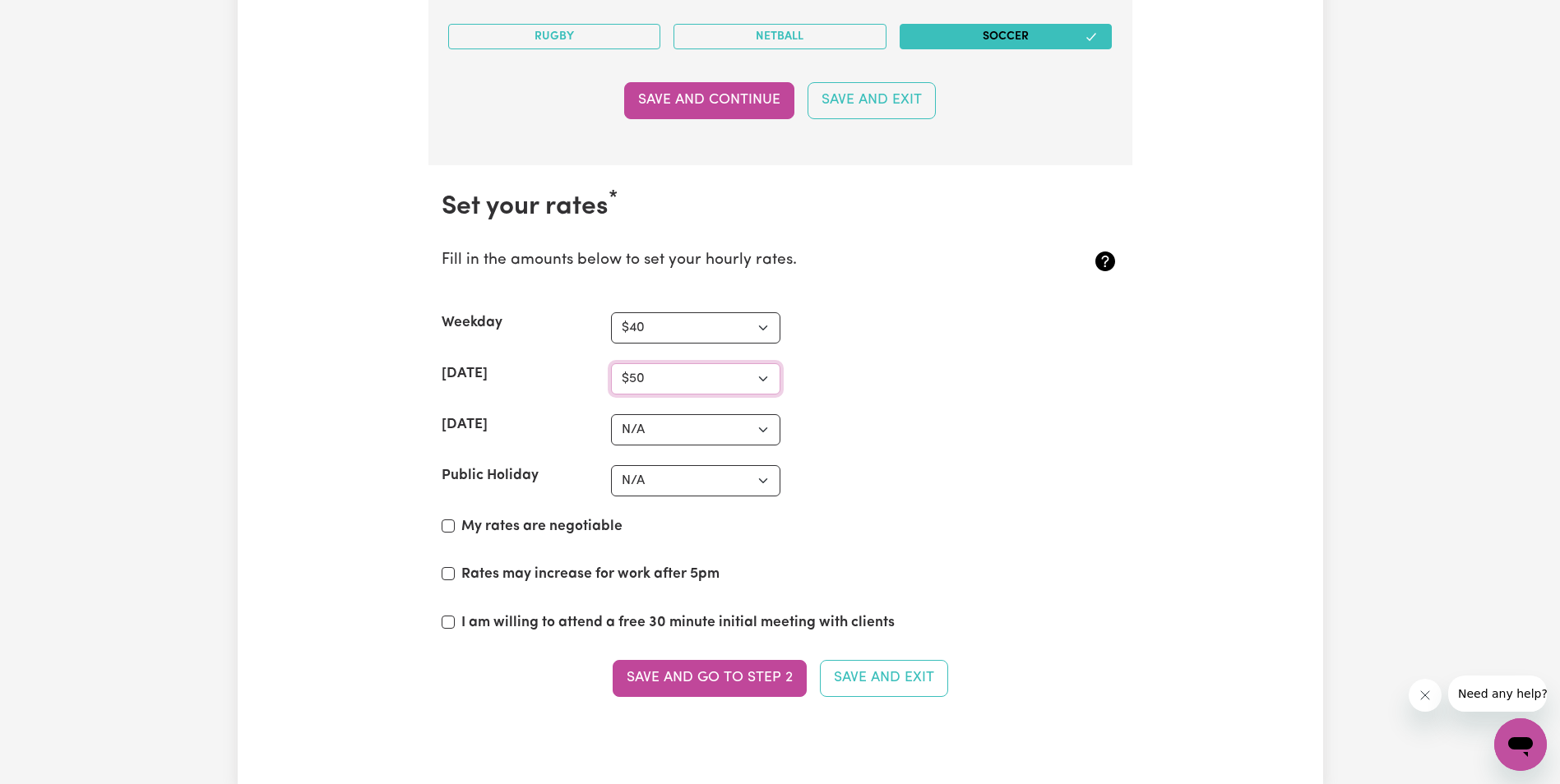
click at [611, 363] on select "N/A $37 $38 $39 $40 $41 $42 $43 $44 $45 $46 $47 $48 $49 $50 $51 $52 $53 $54 $55…" at bounding box center [696, 378] width 169 height 31
click at [751, 425] on select "N/A $37 $38 $39 $40 $41 $42 $43 $44 $45 $46 $47 $48 $49 $50 $51 $52 $53 $54 $55…" at bounding box center [696, 430] width 169 height 31
select select "52"
click at [611, 414] on select "N/A $37 $38 $39 $40 $41 $42 $43 $44 $45 $46 $47 $48 $49 $50 $51 $52 $53 $54 $55…" at bounding box center [696, 430] width 169 height 31
click at [766, 481] on select "N/A $37 $38 $39 $40 $41 $42 $43 $44 $45 $46 $47 $48 $49 $50 $51 $52 $53 $54 $55…" at bounding box center [696, 481] width 169 height 31
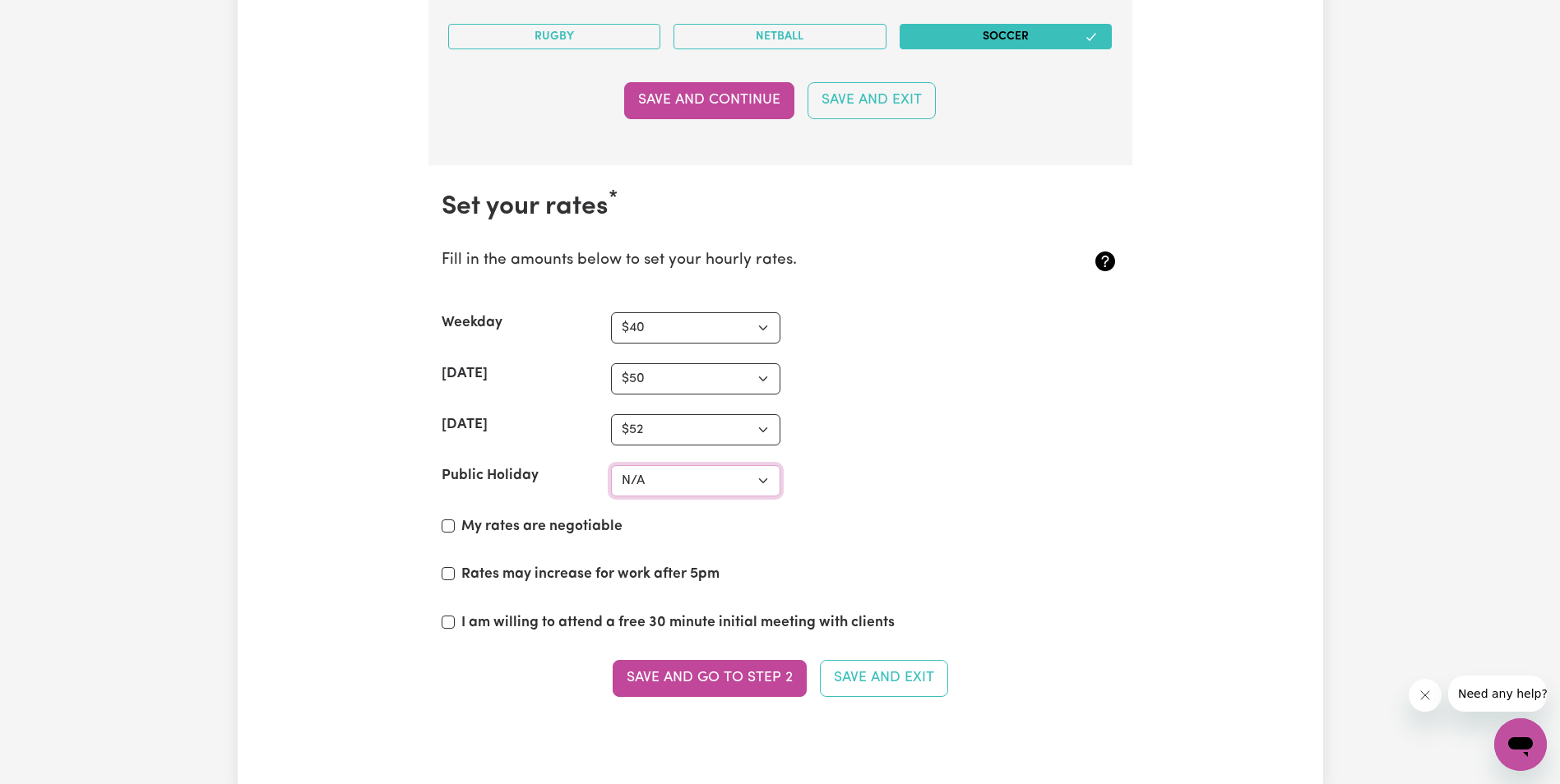
select select "60"
click at [611, 466] on select "N/A $37 $38 $39 $40 $41 $42 $43 $44 $45 $46 $47 $48 $49 $50 $51 $52 $53 $54 $55…" at bounding box center [696, 481] width 169 height 31
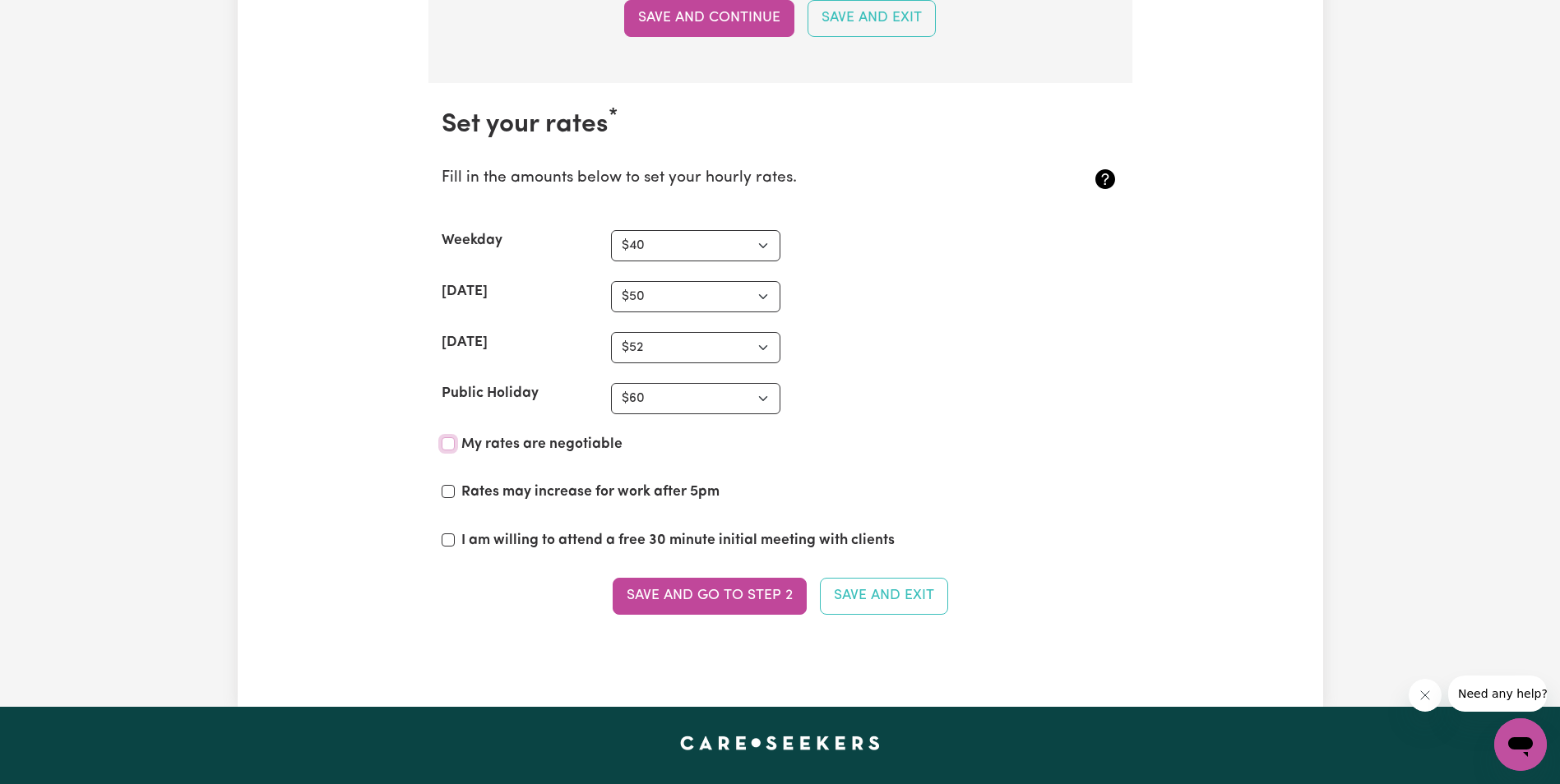
click at [450, 438] on input "My rates are negotiable" at bounding box center [449, 444] width 13 height 13
checkbox input "true"
click at [706, 599] on button "Save and go to Step 2" at bounding box center [710, 596] width 194 height 36
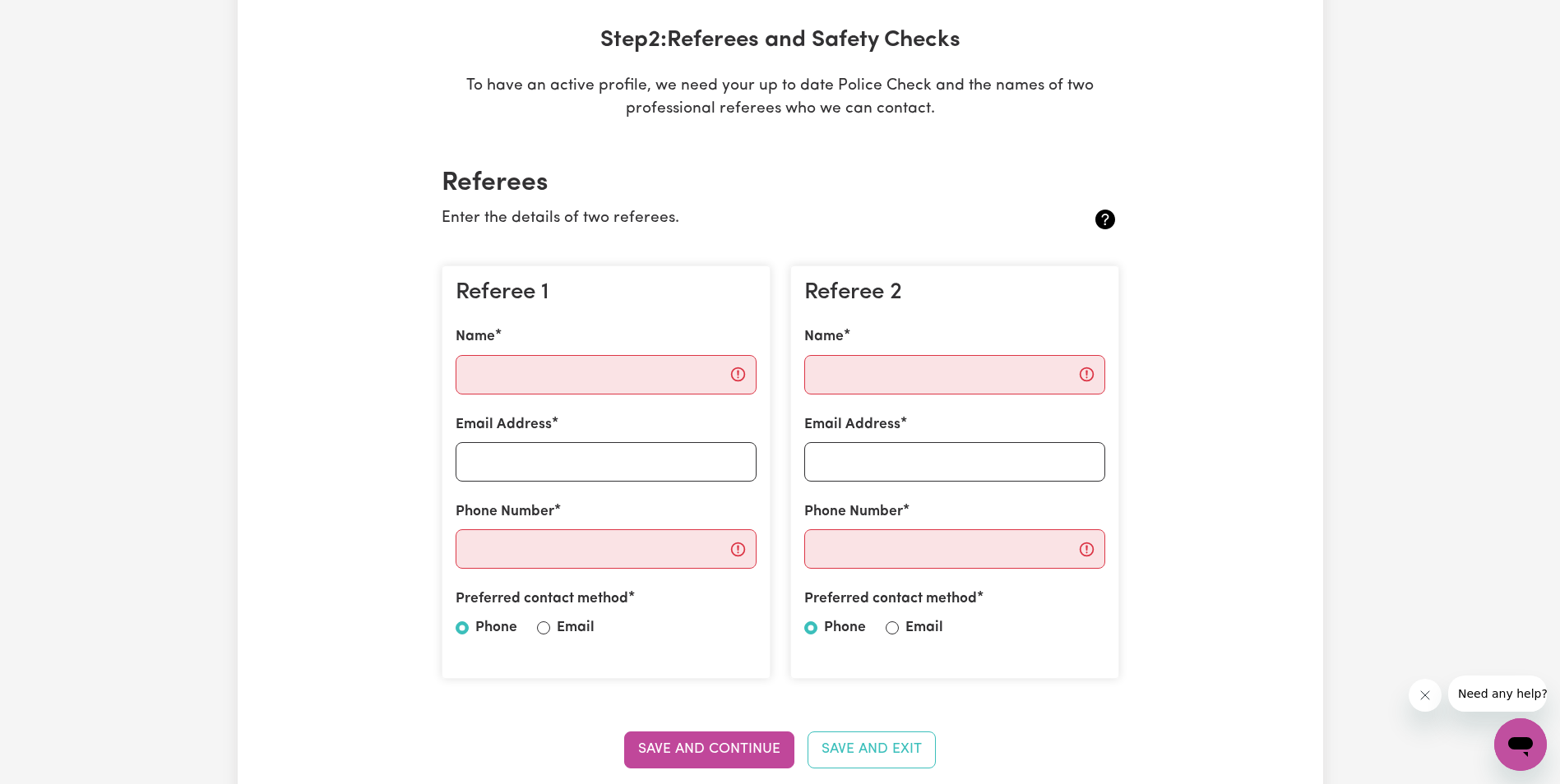
scroll to position [247, 0]
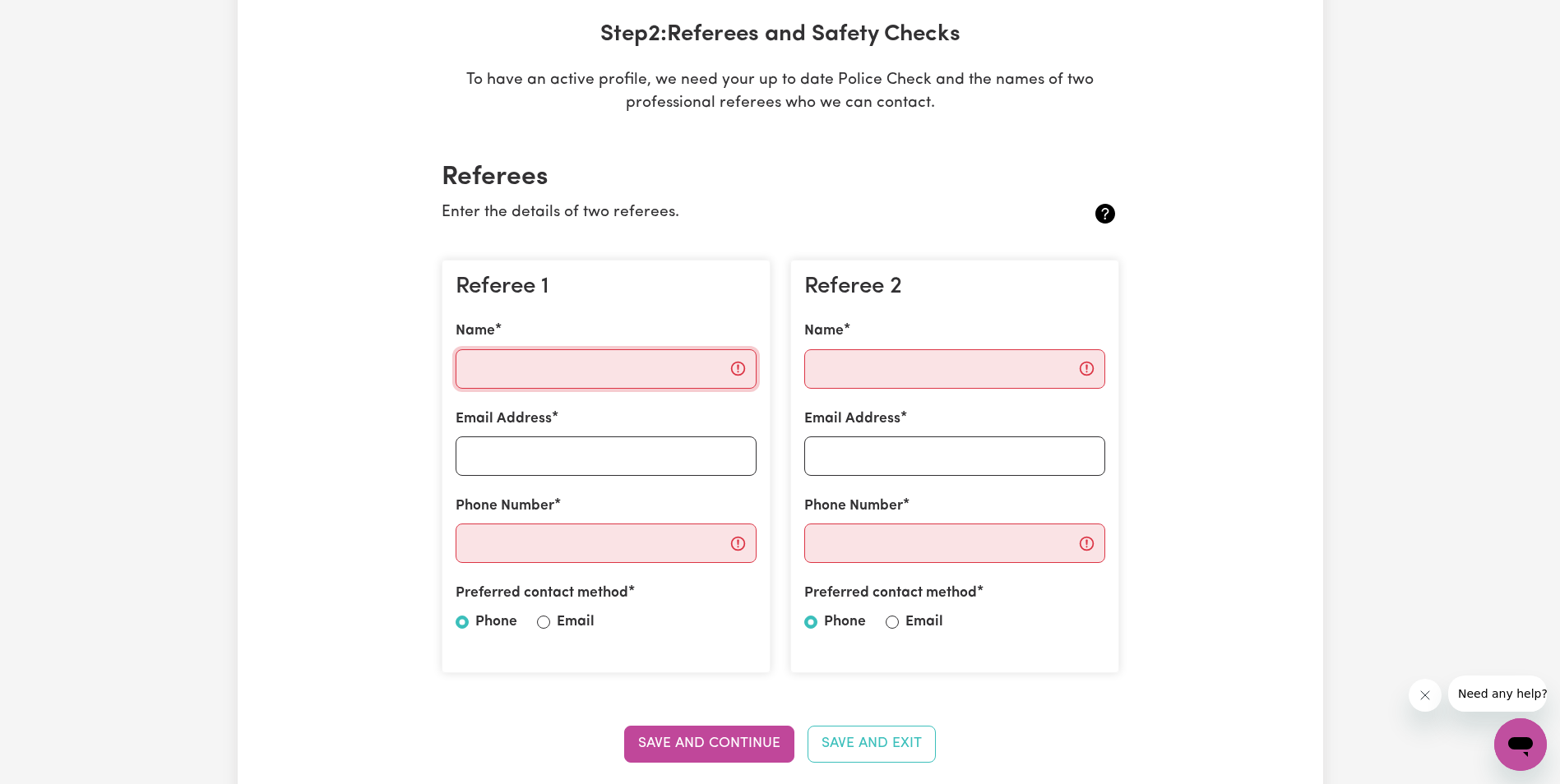
click at [548, 360] on input "Name" at bounding box center [606, 370] width 301 height 40
click at [510, 369] on input "Name" at bounding box center [606, 370] width 301 height 40
type input "Anu"
click at [851, 365] on input "Name" at bounding box center [954, 370] width 301 height 40
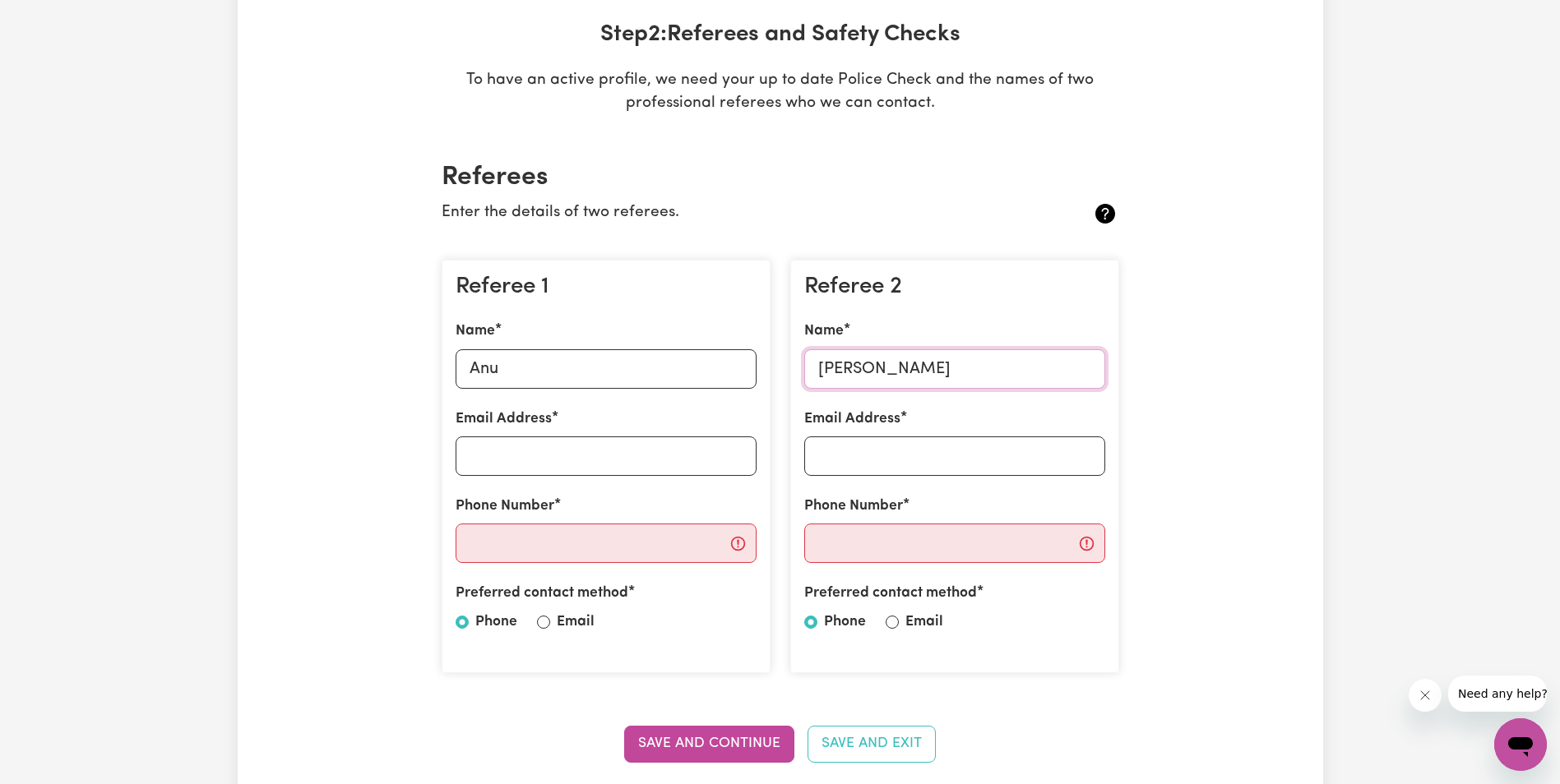
type input "[PERSON_NAME]"
click at [552, 459] on input "Email Address" at bounding box center [606, 456] width 301 height 40
paste input "[EMAIL_ADDRESS][DOMAIN_NAME]"
type input "[EMAIL_ADDRESS][DOMAIN_NAME]"
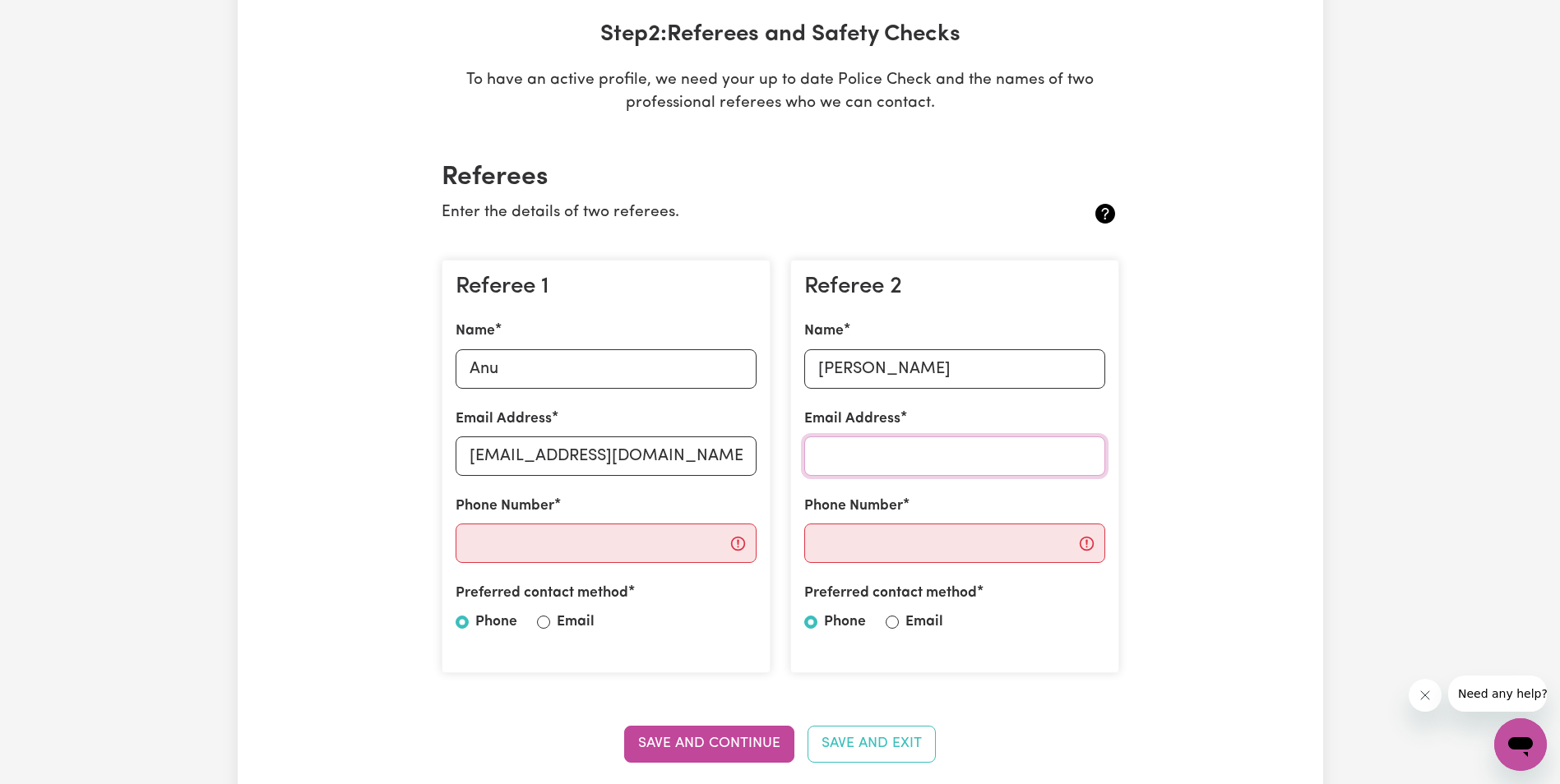
click at [836, 461] on input "Email Address" at bounding box center [954, 456] width 301 height 40
paste input "[EMAIL_ADDRESS][DOMAIN_NAME]"
type input "[EMAIL_ADDRESS][DOMAIN_NAME]"
click at [578, 558] on input "Phone Number" at bounding box center [606, 544] width 301 height 40
click at [588, 549] on input "Phone Number" at bounding box center [606, 544] width 301 height 40
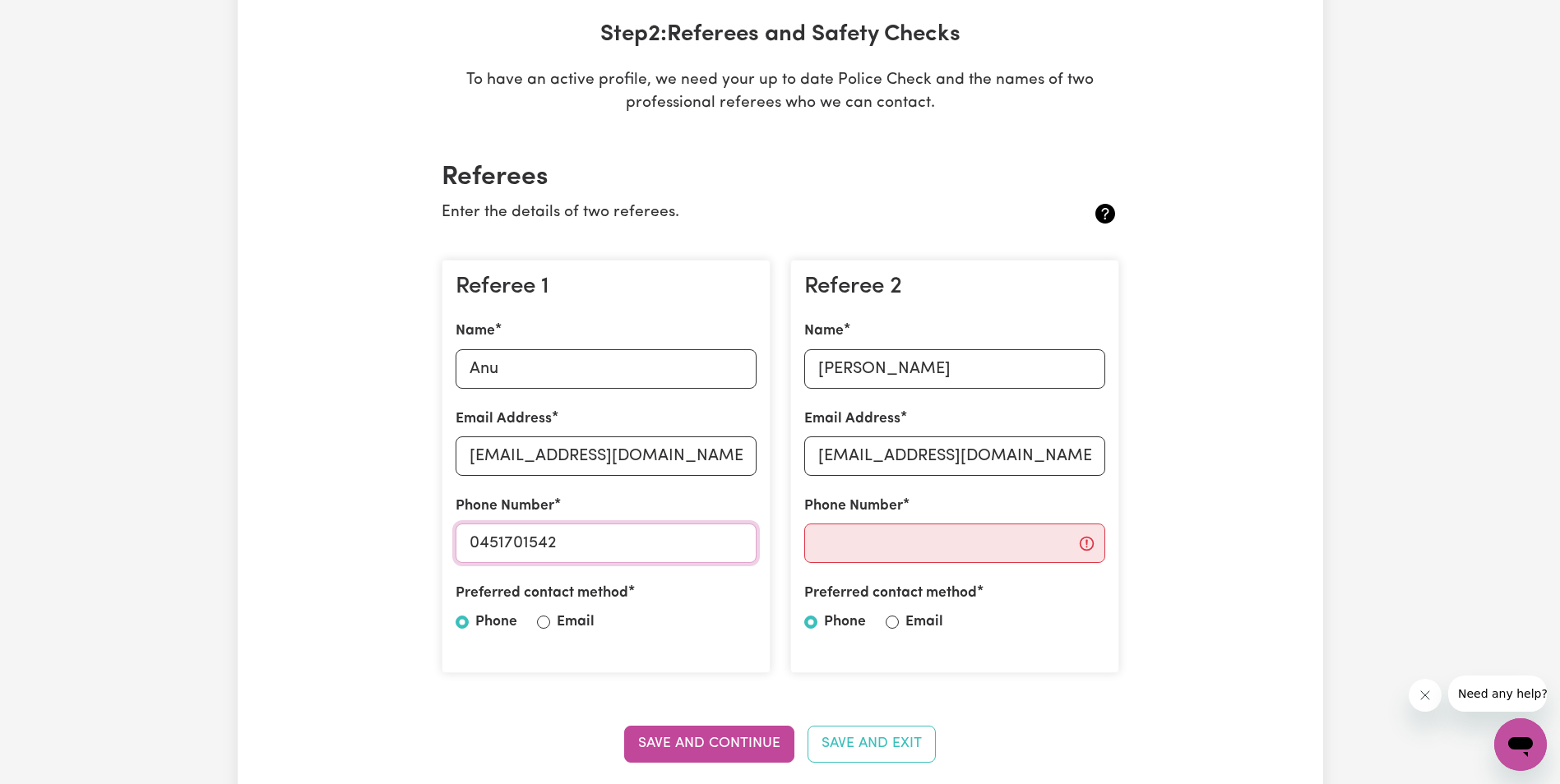
click at [512, 542] on input "0451701542" at bounding box center [606, 544] width 301 height 40
click at [505, 546] on input "0451701542" at bounding box center [606, 544] width 301 height 40
type input "0451701542"
click at [866, 557] on input "Phone Number" at bounding box center [954, 544] width 301 height 40
type input "0451385222"
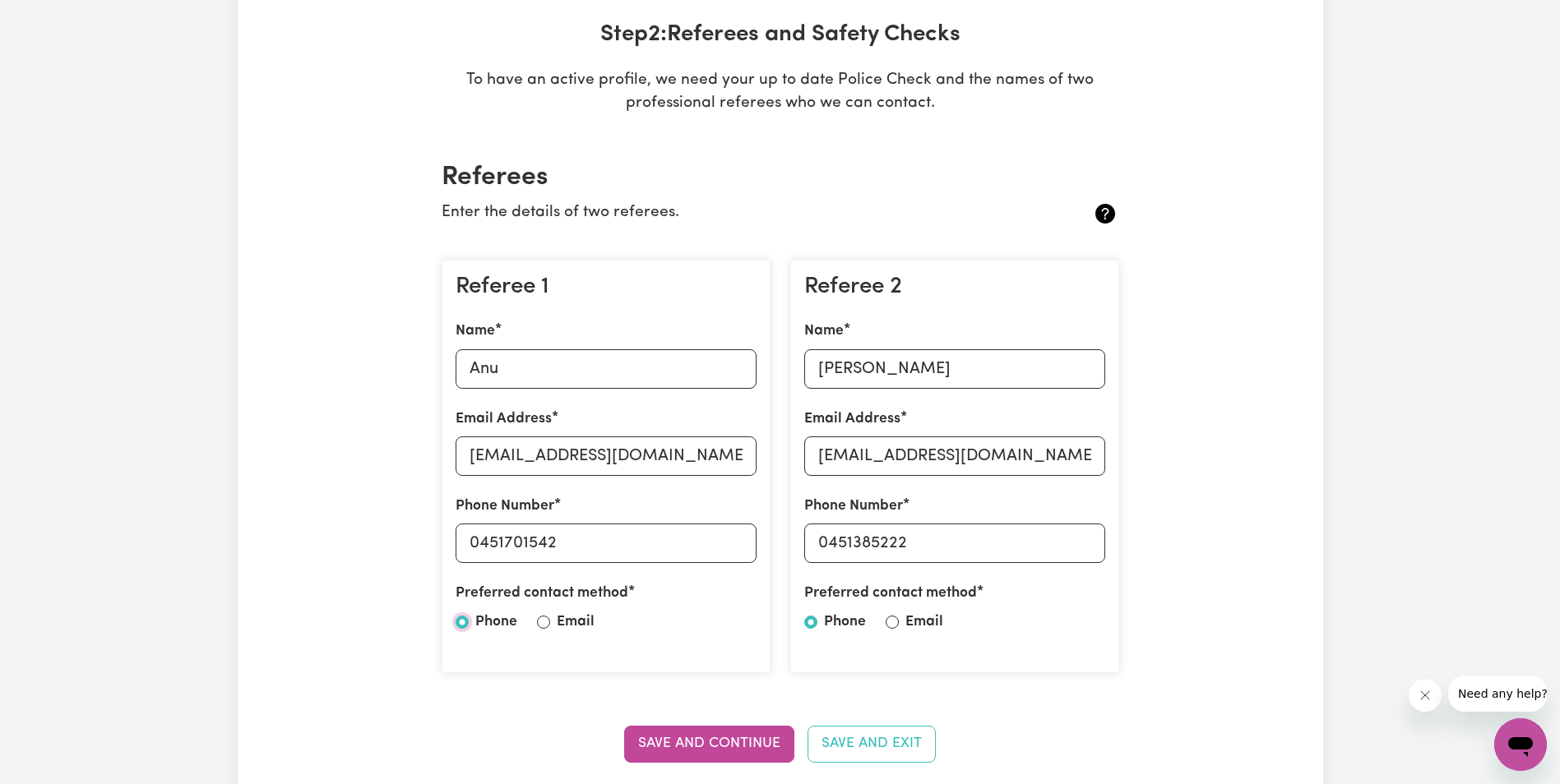
click at [461, 621] on input "Phone" at bounding box center [462, 622] width 13 height 13
click at [892, 622] on input "Email" at bounding box center [893, 622] width 13 height 13
radio input "true"
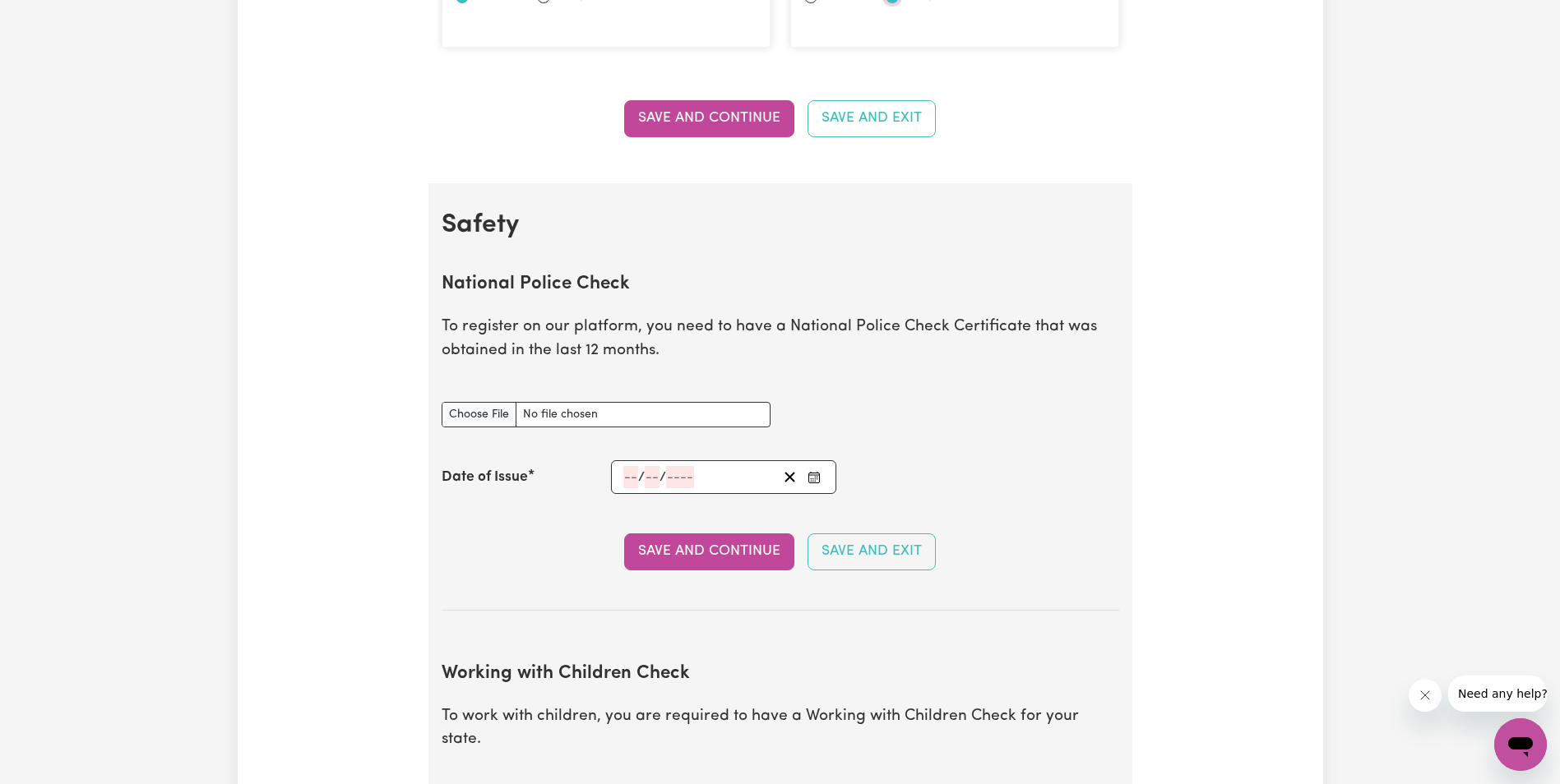
scroll to position [822, 0]
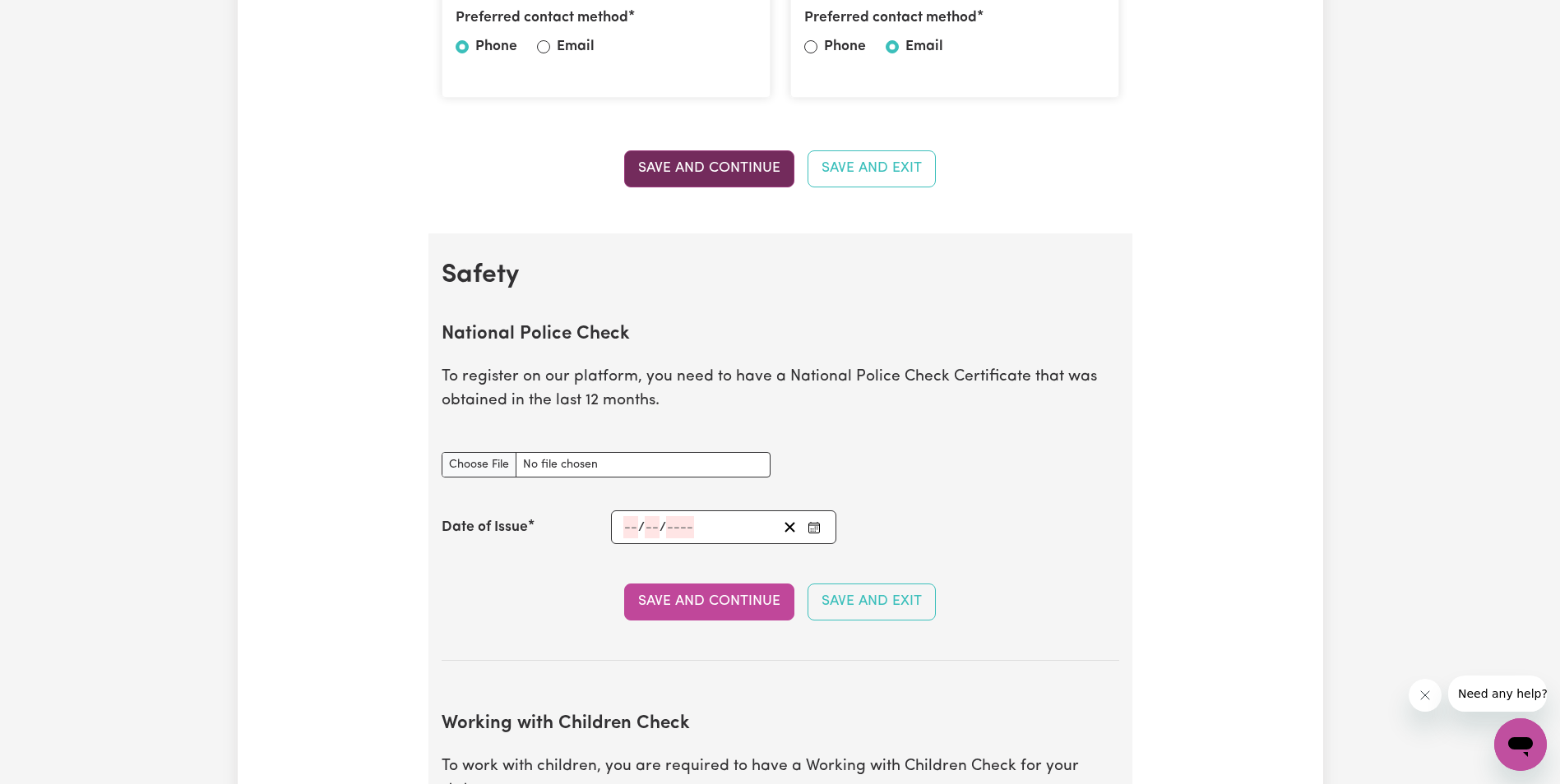
click at [692, 168] on button "Save and Continue" at bounding box center [709, 168] width 170 height 36
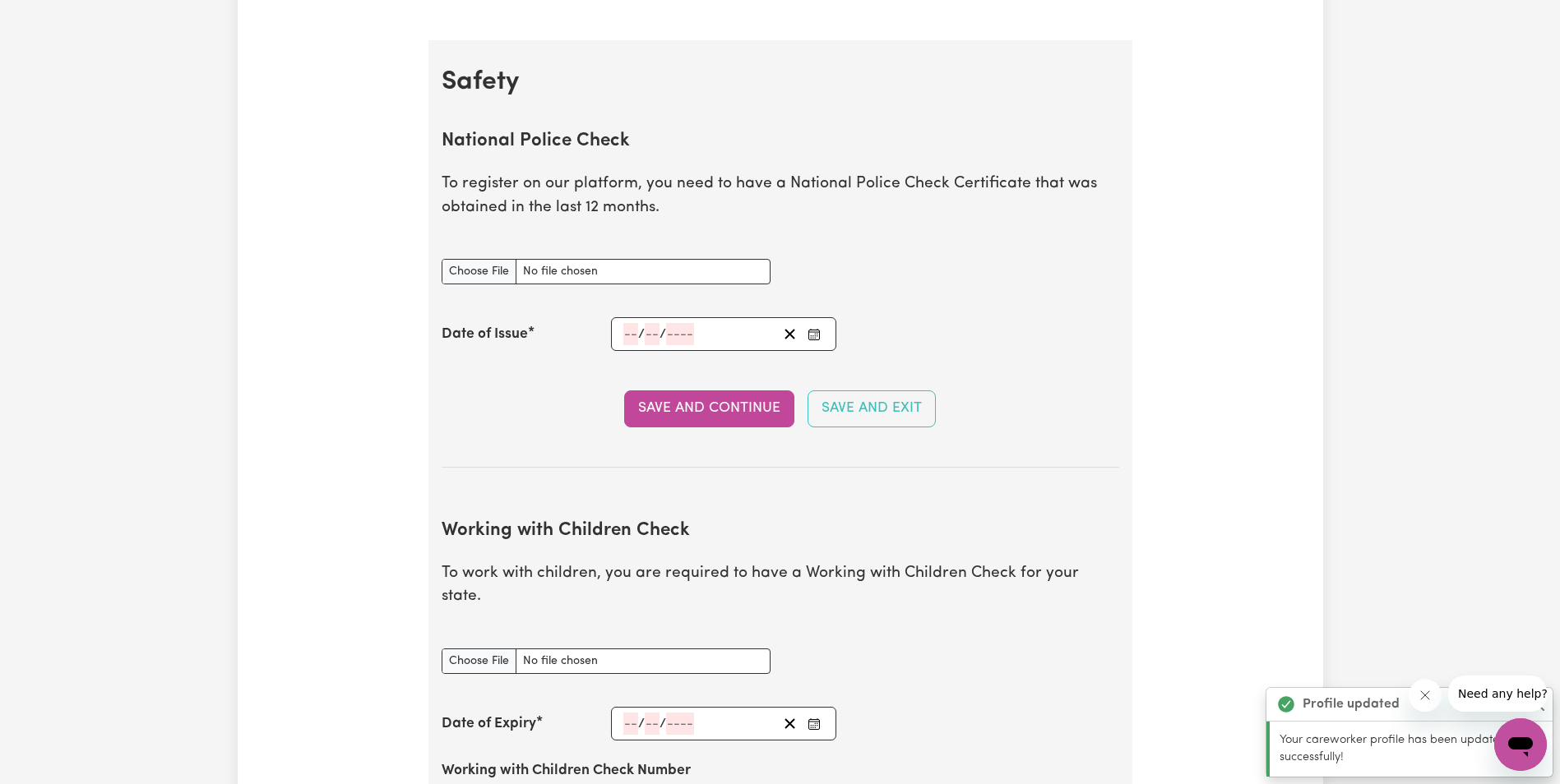
scroll to position [1056, 0]
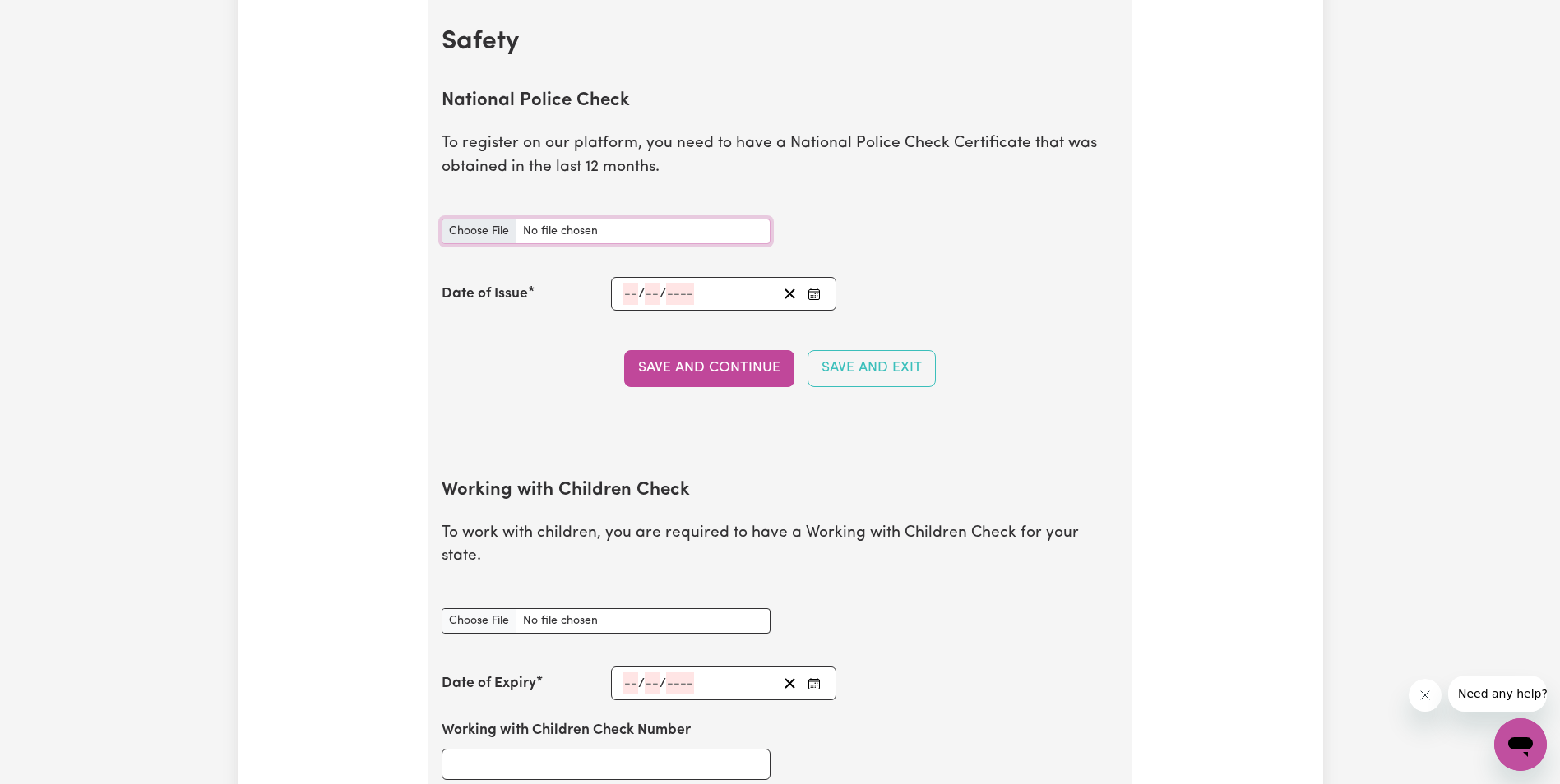
click at [487, 231] on input "National Police Check document" at bounding box center [607, 231] width 329 height 26
type input "C:\fakepath\police check updated.pdf"
click at [630, 289] on input "number" at bounding box center [631, 294] width 15 height 22
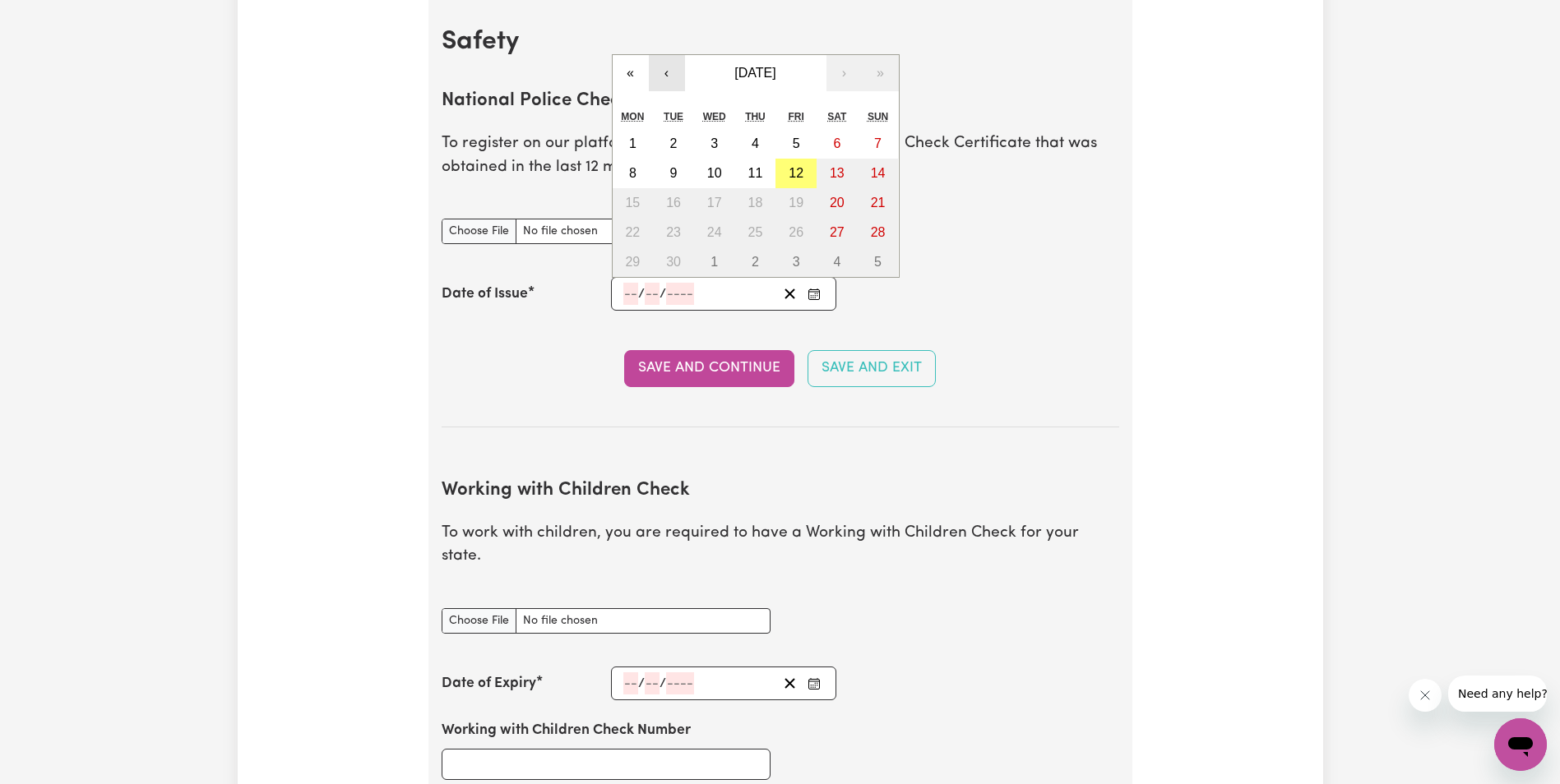
click at [665, 73] on button "‹" at bounding box center [667, 73] width 36 height 36
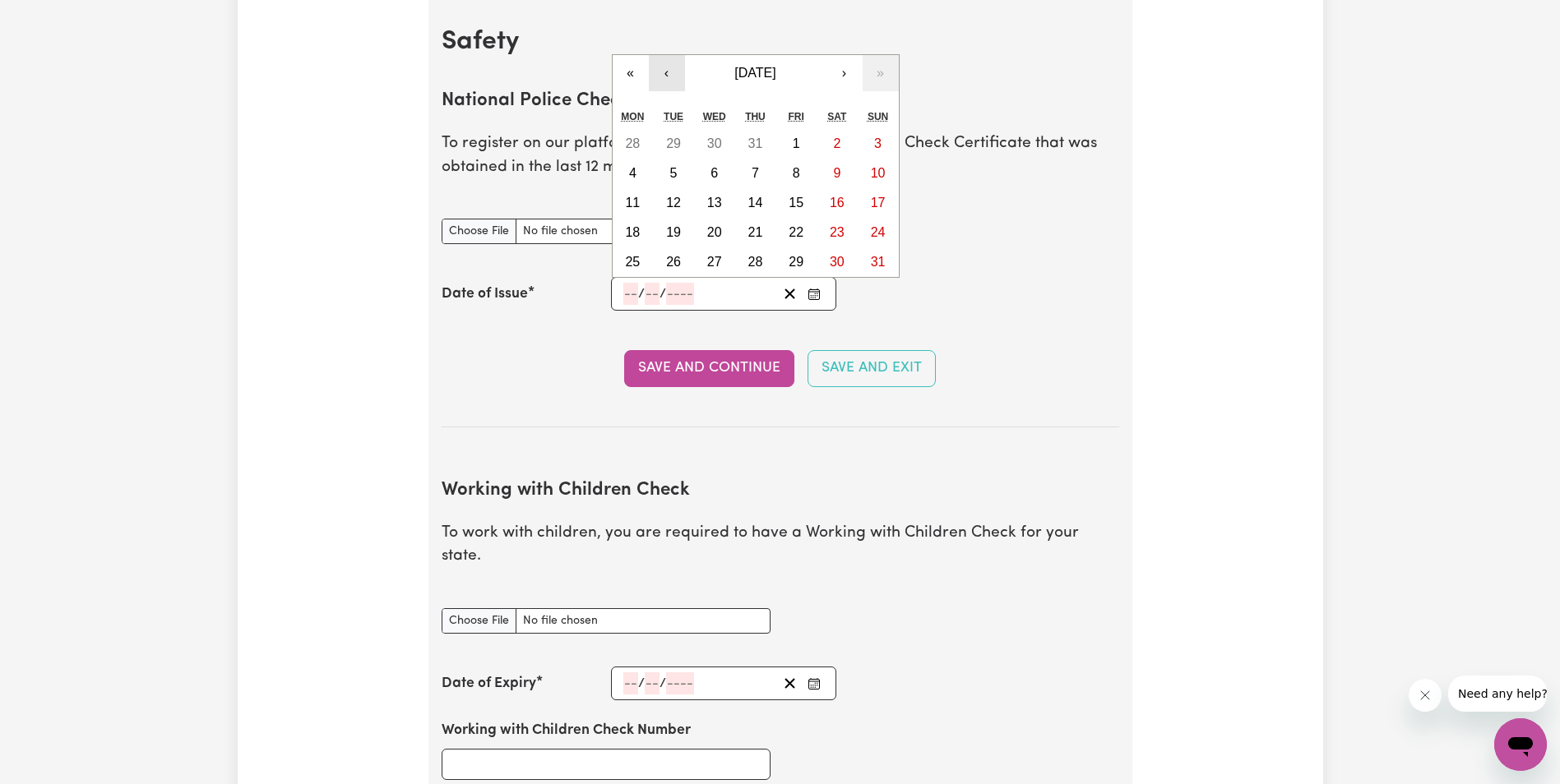
click at [669, 73] on button "‹" at bounding box center [667, 73] width 36 height 36
click at [669, 73] on div "« ‹ [DATE] › » Mon Tue Wed Thu Fri Sat Sun 26 27 28 29 30 31 1 2 3 4 5 6 7 8 9 …" at bounding box center [756, 151] width 288 height 253
click at [663, 44] on button "‹" at bounding box center [667, 44] width 36 height 36
click at [664, 70] on button "‹" at bounding box center [667, 73] width 36 height 36
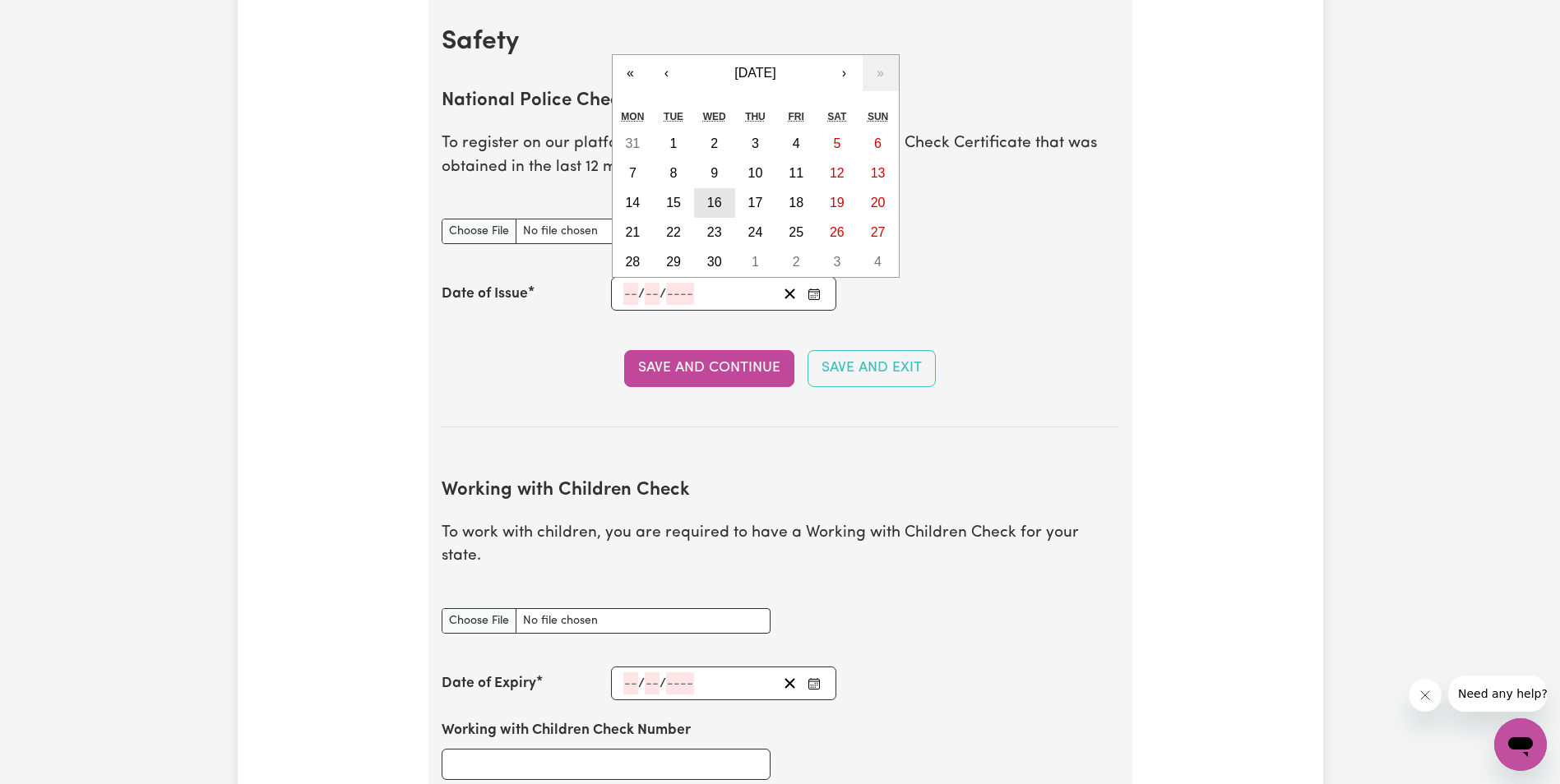
click at [716, 202] on abbr "16" at bounding box center [715, 202] width 15 height 14
type input "[DATE]"
type input "16"
type input "4"
type input "2025"
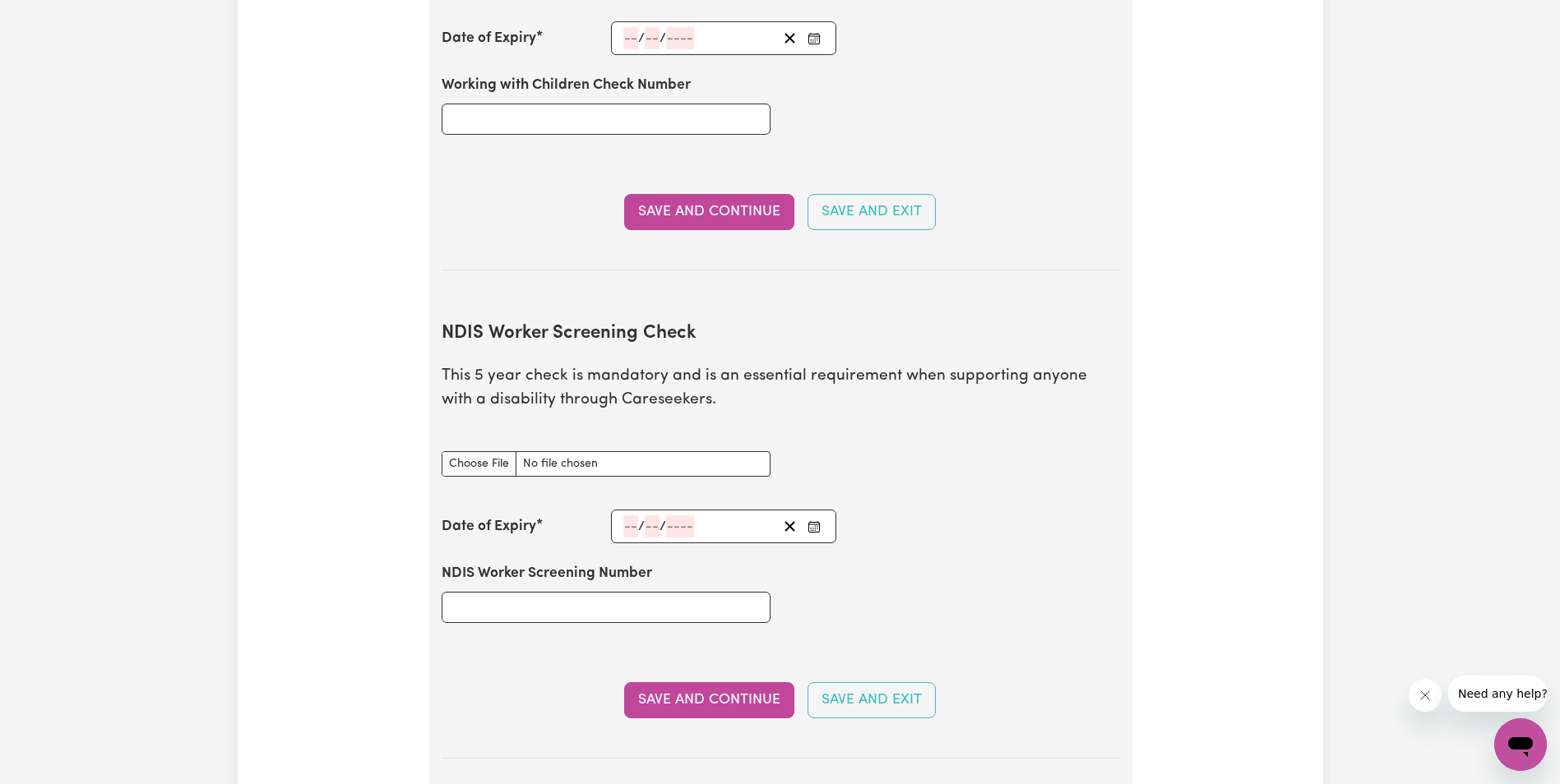
scroll to position [1713, 0]
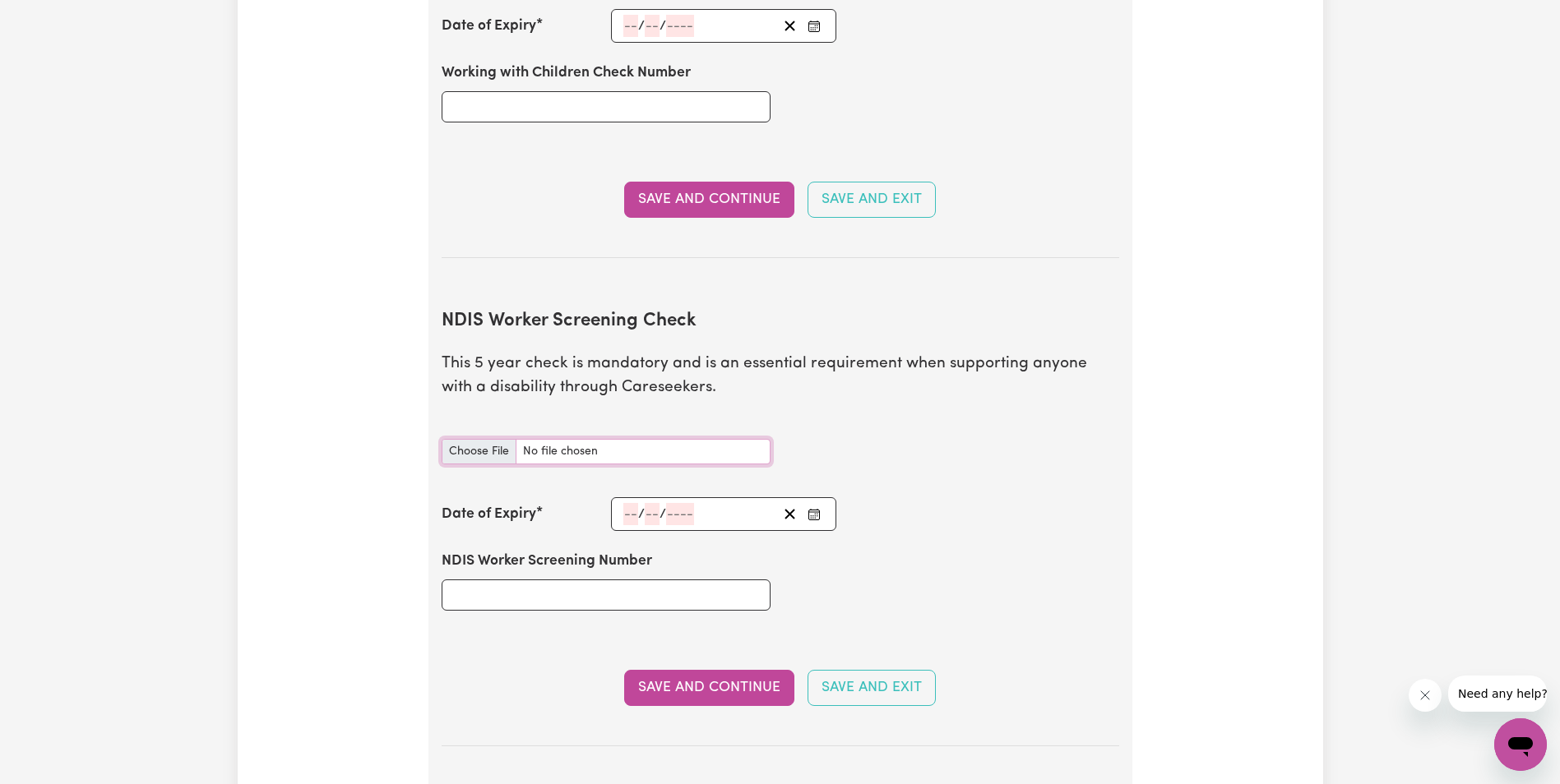
click at [472, 439] on input "NDIS Worker Screening Check document" at bounding box center [607, 451] width 329 height 26
type input "C:\fakepath\NDIS_Worker_Orientation_Completion_Certificate.pdf"
click at [631, 504] on input "number" at bounding box center [631, 514] width 15 height 22
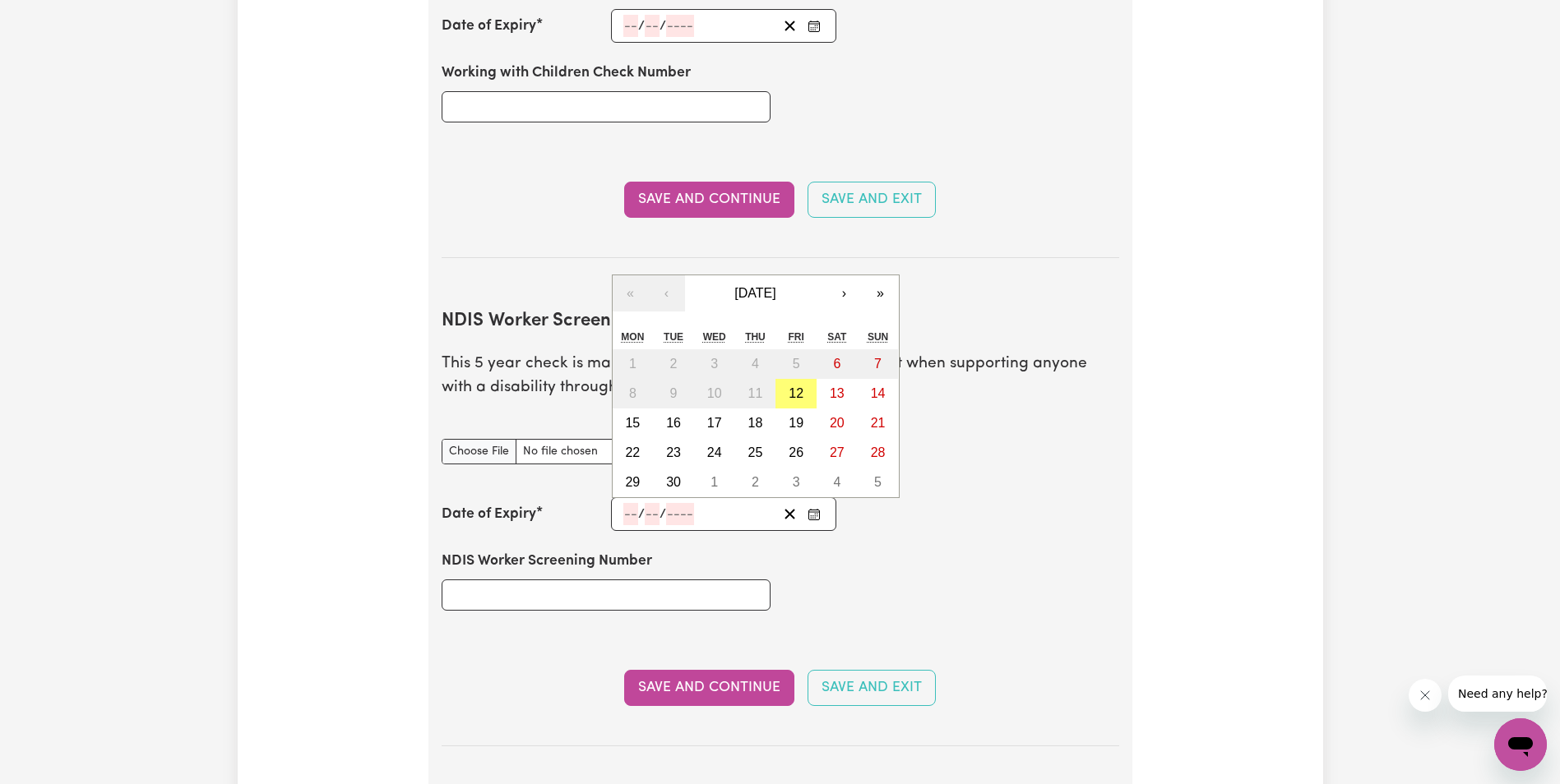
click at [1023, 284] on section "NDIS Worker Screening Check This 5 year check is mandatory and is an essential …" at bounding box center [780, 515] width 678 height 462
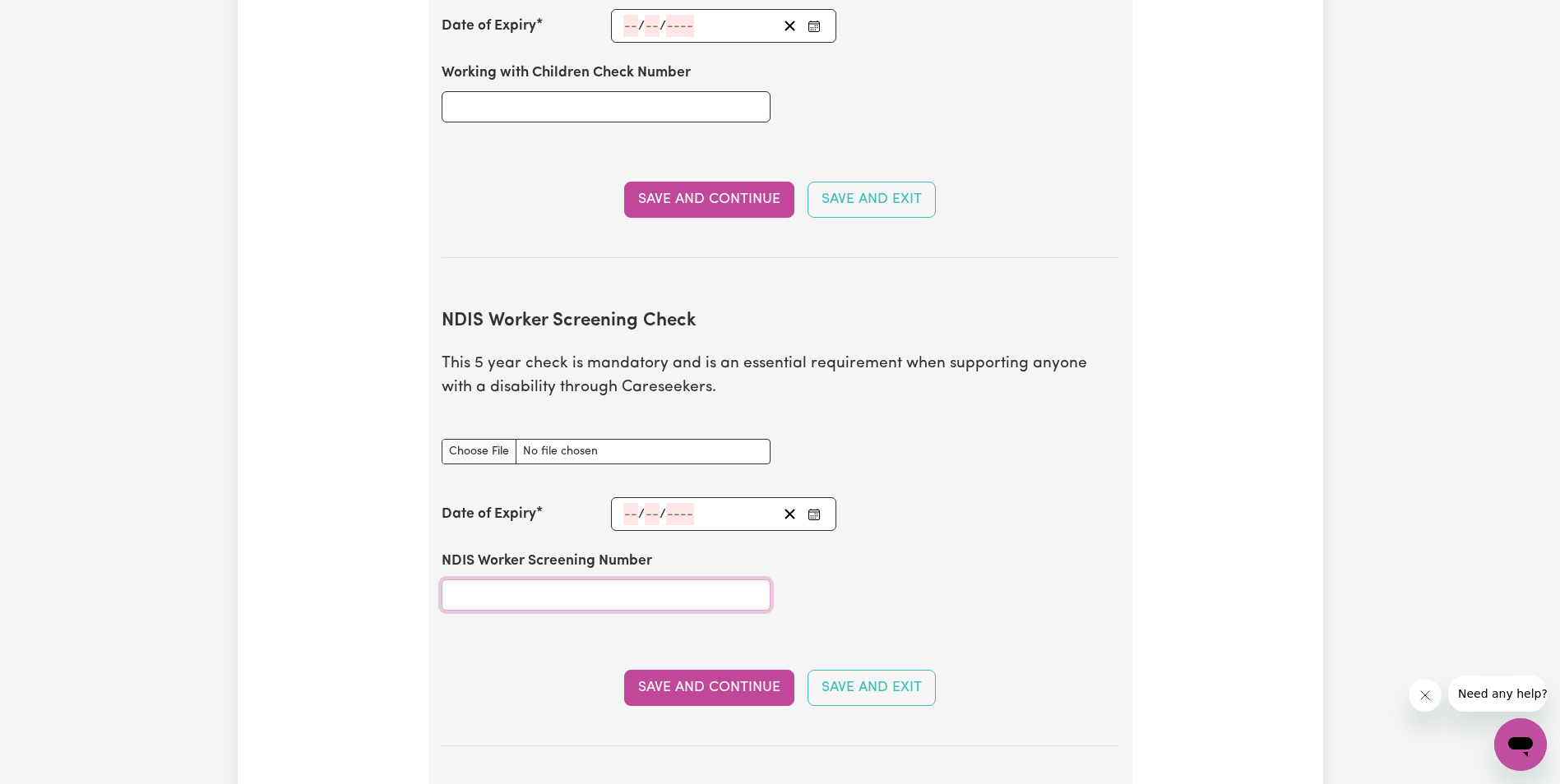
click at [519, 580] on input "NDIS Worker Screening Number" at bounding box center [607, 595] width 329 height 31
type input "24884105"
click at [893, 551] on div "NDIS Worker Screening Number 24884105" at bounding box center [780, 581] width 698 height 99
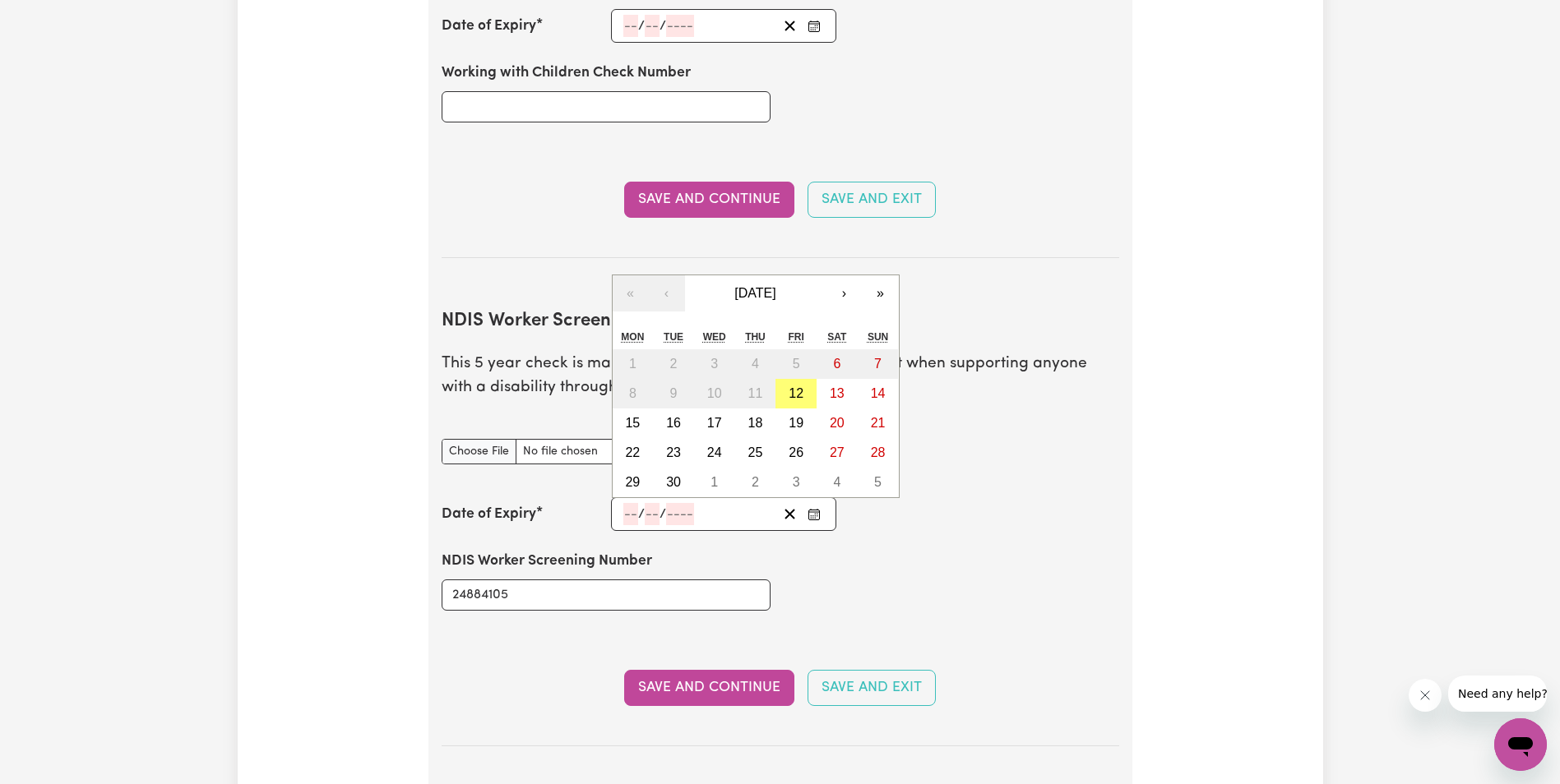
click at [632, 504] on input "number" at bounding box center [631, 514] width 15 height 22
click at [845, 276] on button "›" at bounding box center [845, 294] width 36 height 36
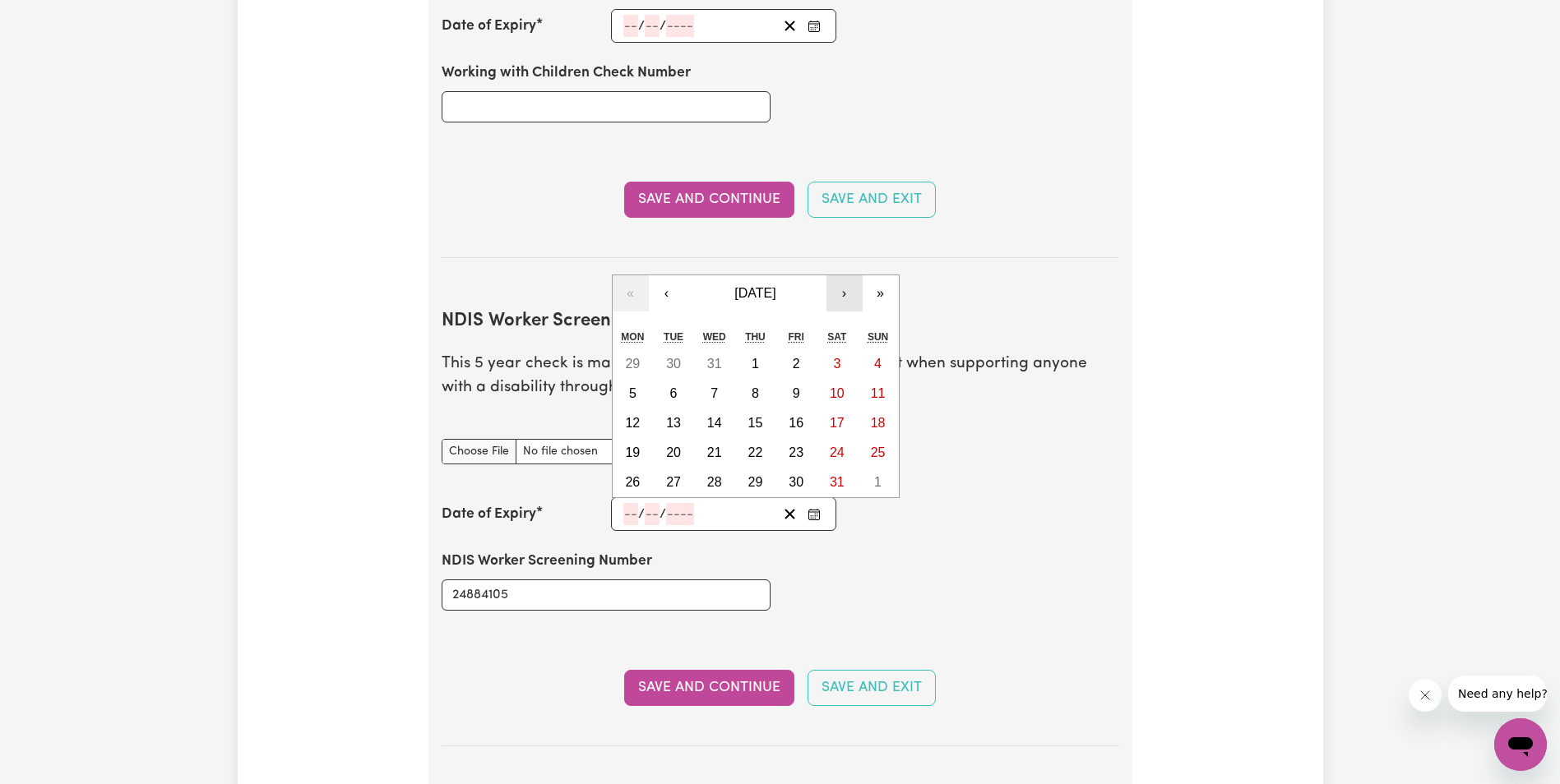
click at [845, 276] on button "›" at bounding box center [845, 294] width 36 height 36
click at [841, 246] on button "›" at bounding box center [845, 264] width 36 height 36
click at [843, 276] on button "›" at bounding box center [845, 294] width 36 height 36
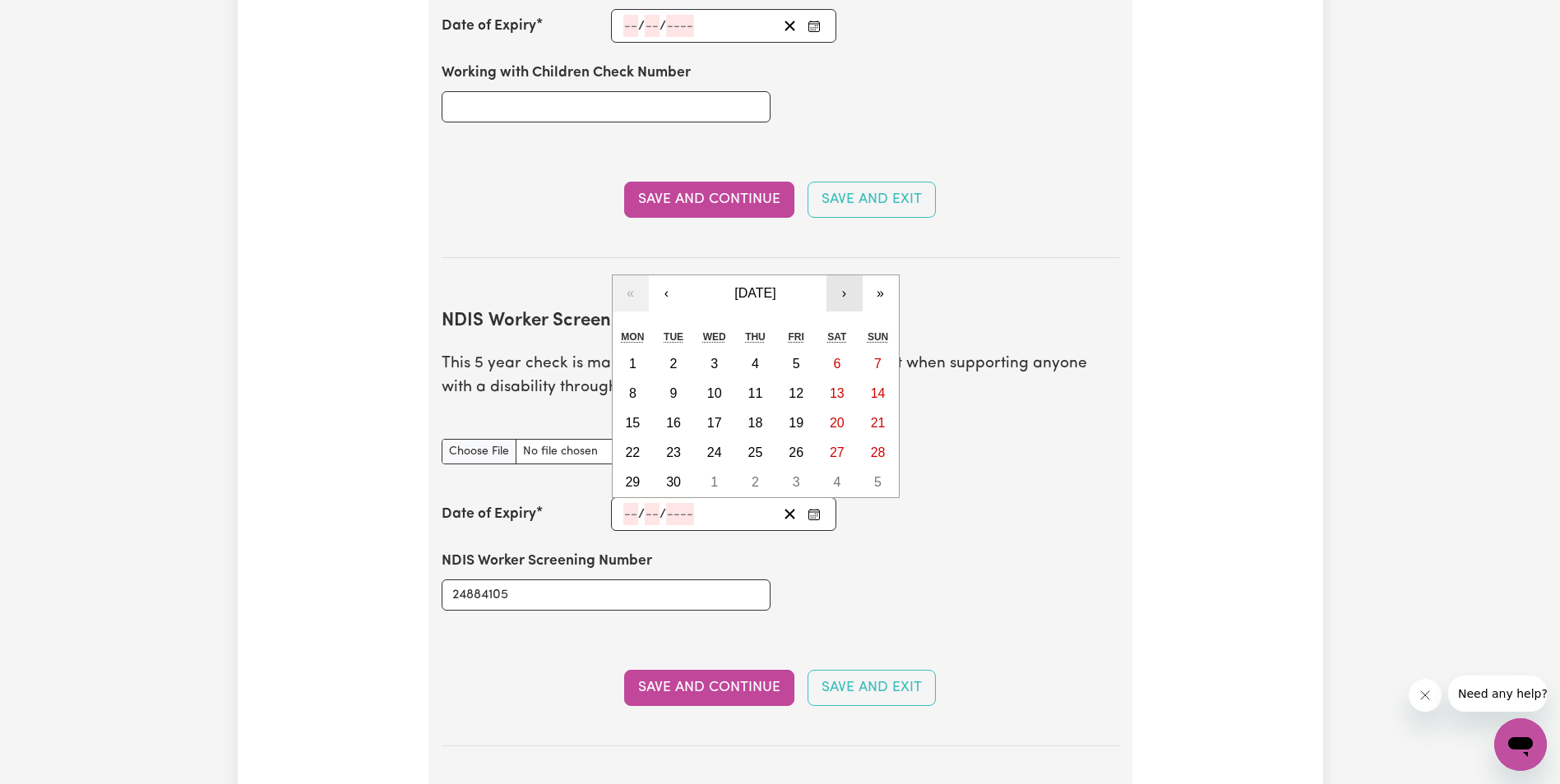
click at [843, 276] on button "›" at bounding box center [845, 294] width 36 height 36
click at [843, 270] on div "« ‹ [DATE] › » Mon Tue Wed Thu Fri Sat Sun 27 28 29 30 31 1 2 3 4 5 6 7 8 9 10 …" at bounding box center [756, 372] width 288 height 253
drag, startPoint x: 843, startPoint y: 270, endPoint x: 841, endPoint y: 241, distance: 29.1
click at [841, 246] on button "›" at bounding box center [845, 264] width 36 height 36
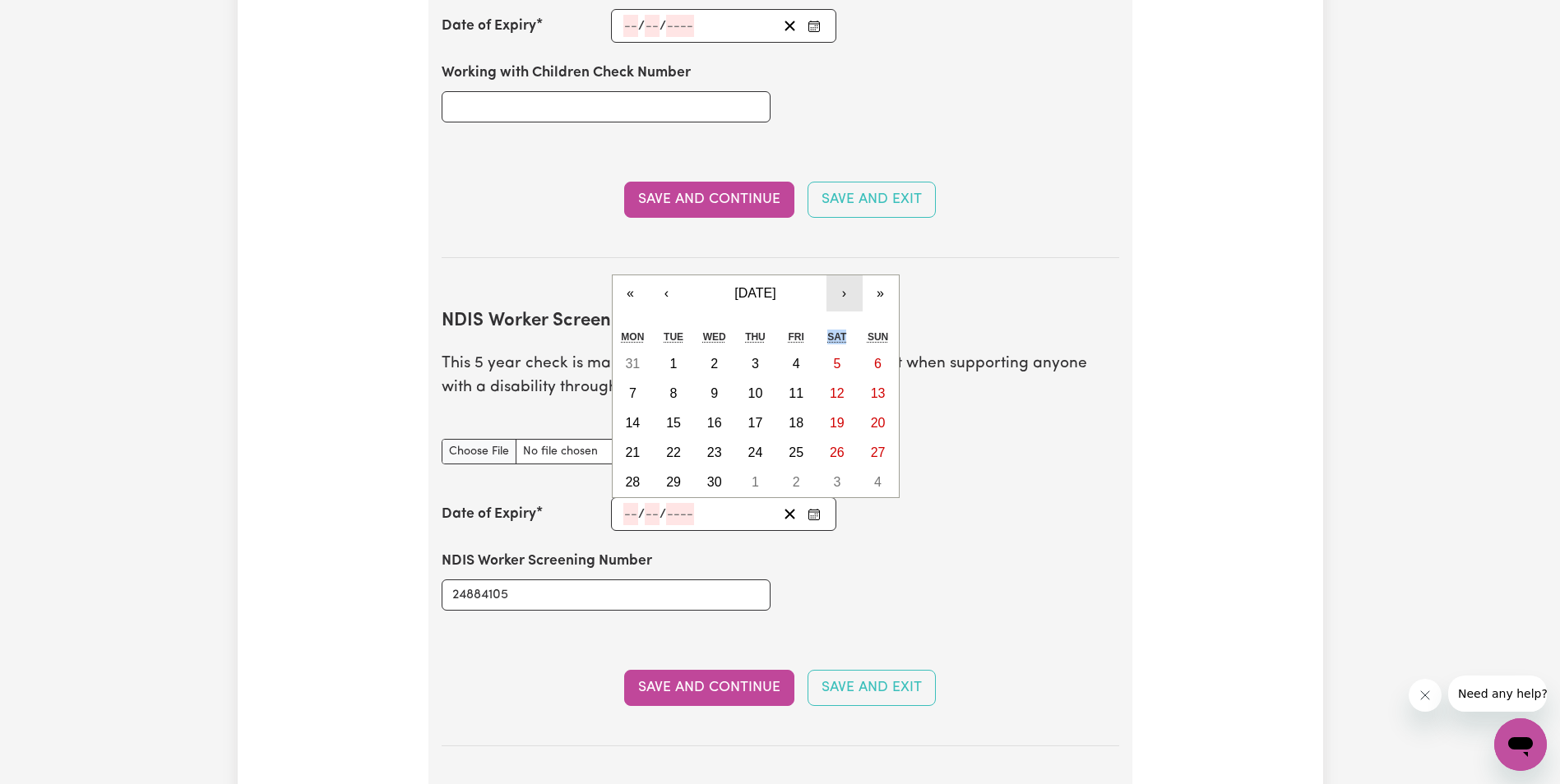
click at [844, 276] on button "›" at bounding box center [845, 294] width 36 height 36
click at [844, 246] on button "›" at bounding box center [845, 264] width 36 height 36
click at [845, 276] on button "›" at bounding box center [845, 294] width 36 height 36
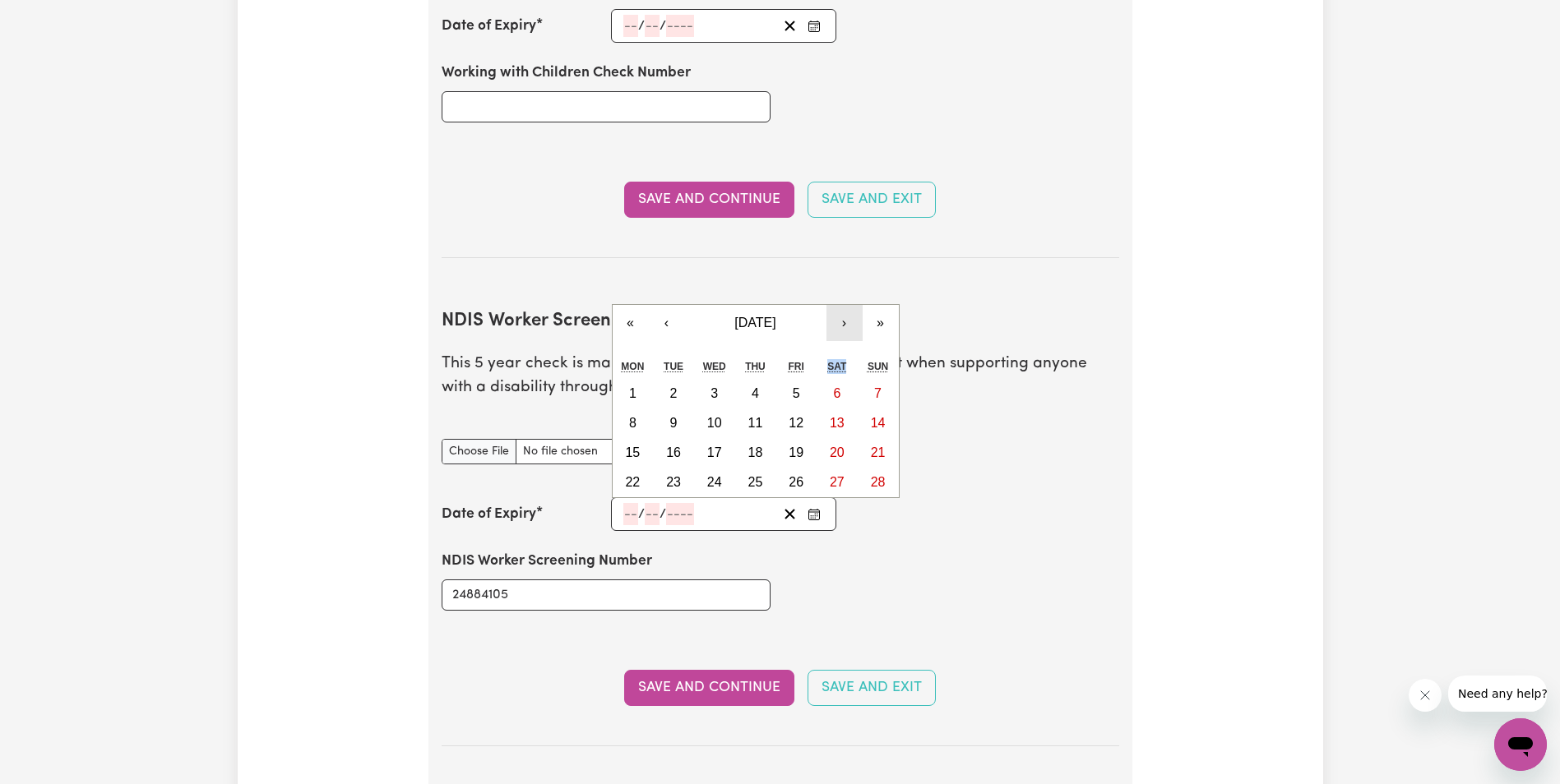
click at [840, 305] on button "›" at bounding box center [845, 323] width 36 height 36
click at [841, 276] on button "›" at bounding box center [845, 294] width 36 height 36
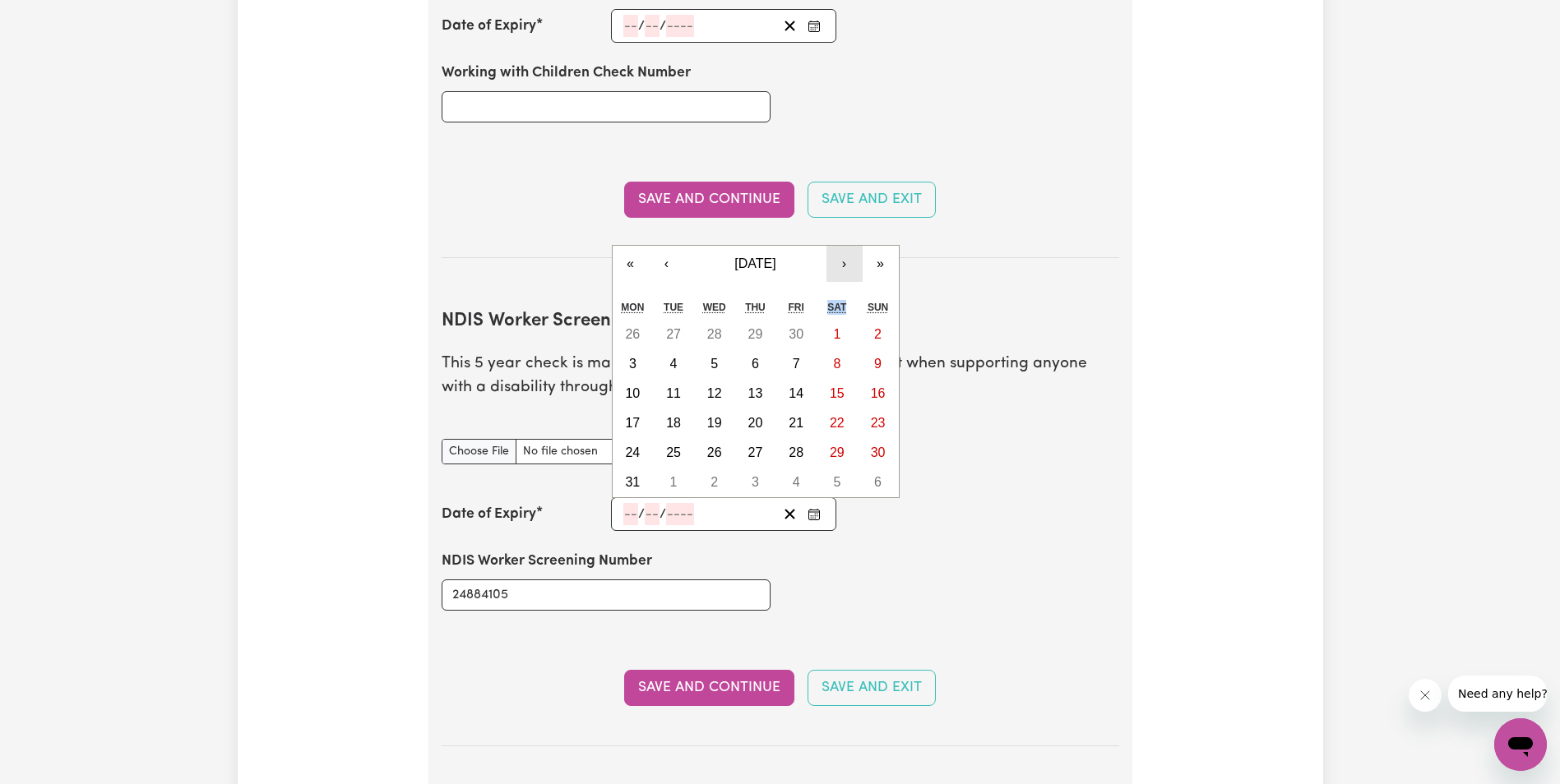
click at [841, 296] on div "Sat" at bounding box center [837, 308] width 41 height 25
click at [840, 246] on button "›" at bounding box center [845, 264] width 36 height 36
click at [846, 276] on button "›" at bounding box center [845, 294] width 36 height 36
click at [842, 276] on button "›" at bounding box center [845, 294] width 36 height 36
click at [842, 246] on button "›" at bounding box center [845, 264] width 36 height 36
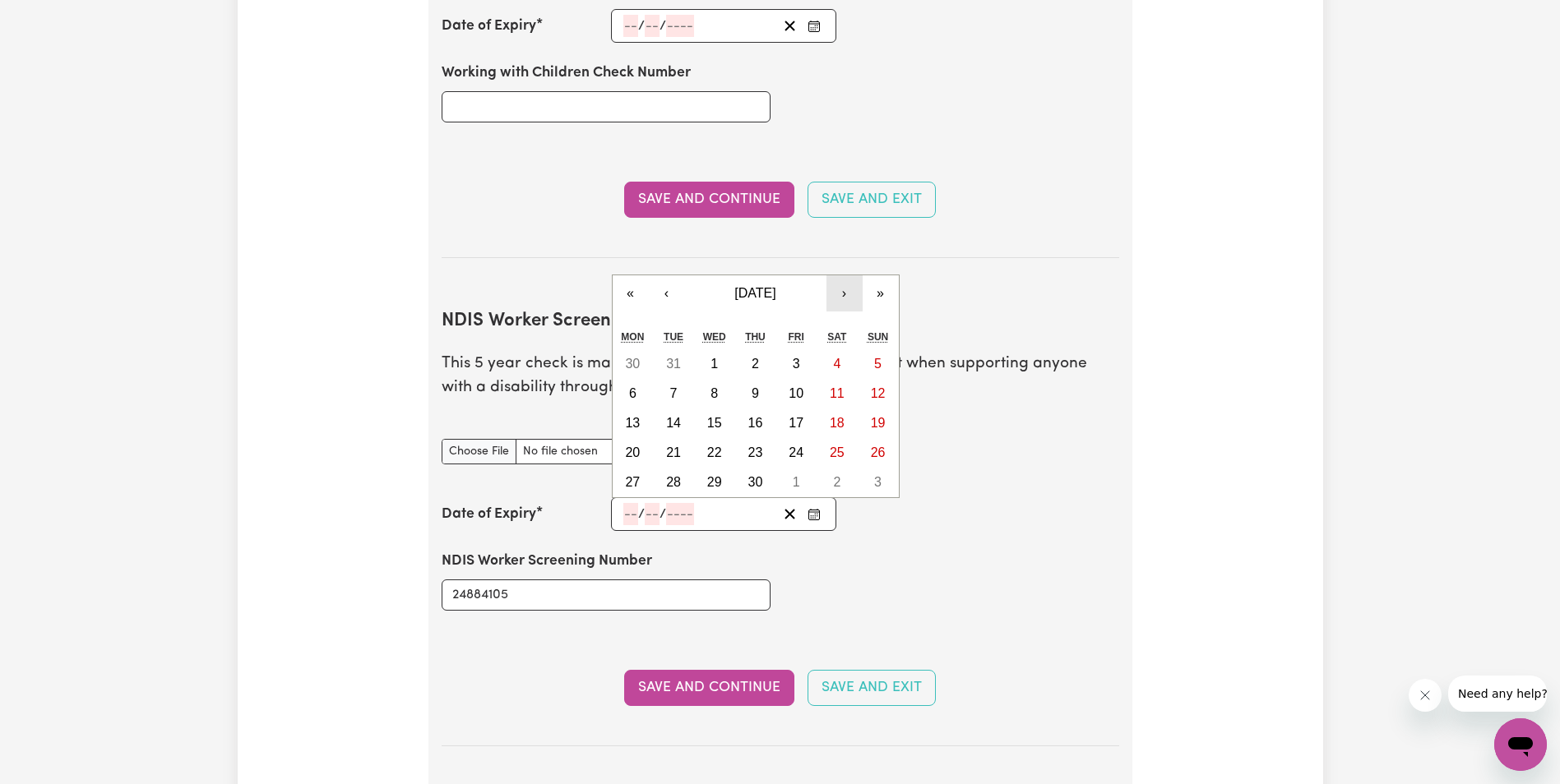
click at [846, 276] on button "›" at bounding box center [845, 294] width 36 height 36
click at [845, 276] on button "›" at bounding box center [845, 294] width 36 height 36
click at [840, 246] on button "›" at bounding box center [845, 264] width 36 height 36
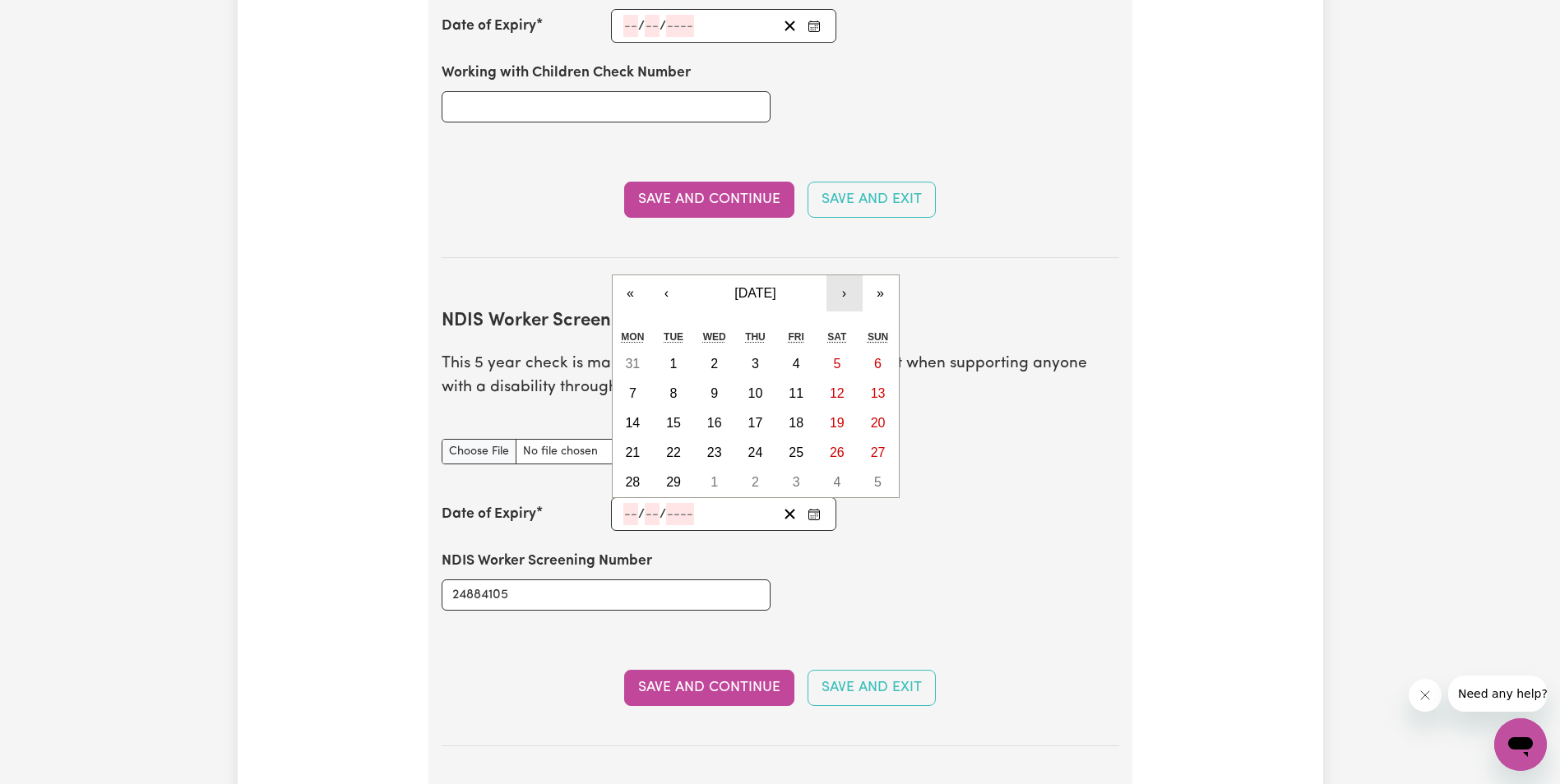
click at [840, 276] on button "›" at bounding box center [845, 294] width 36 height 36
click at [799, 357] on abbr "3" at bounding box center [797, 364] width 8 height 14
type input "[DATE]"
type input "3"
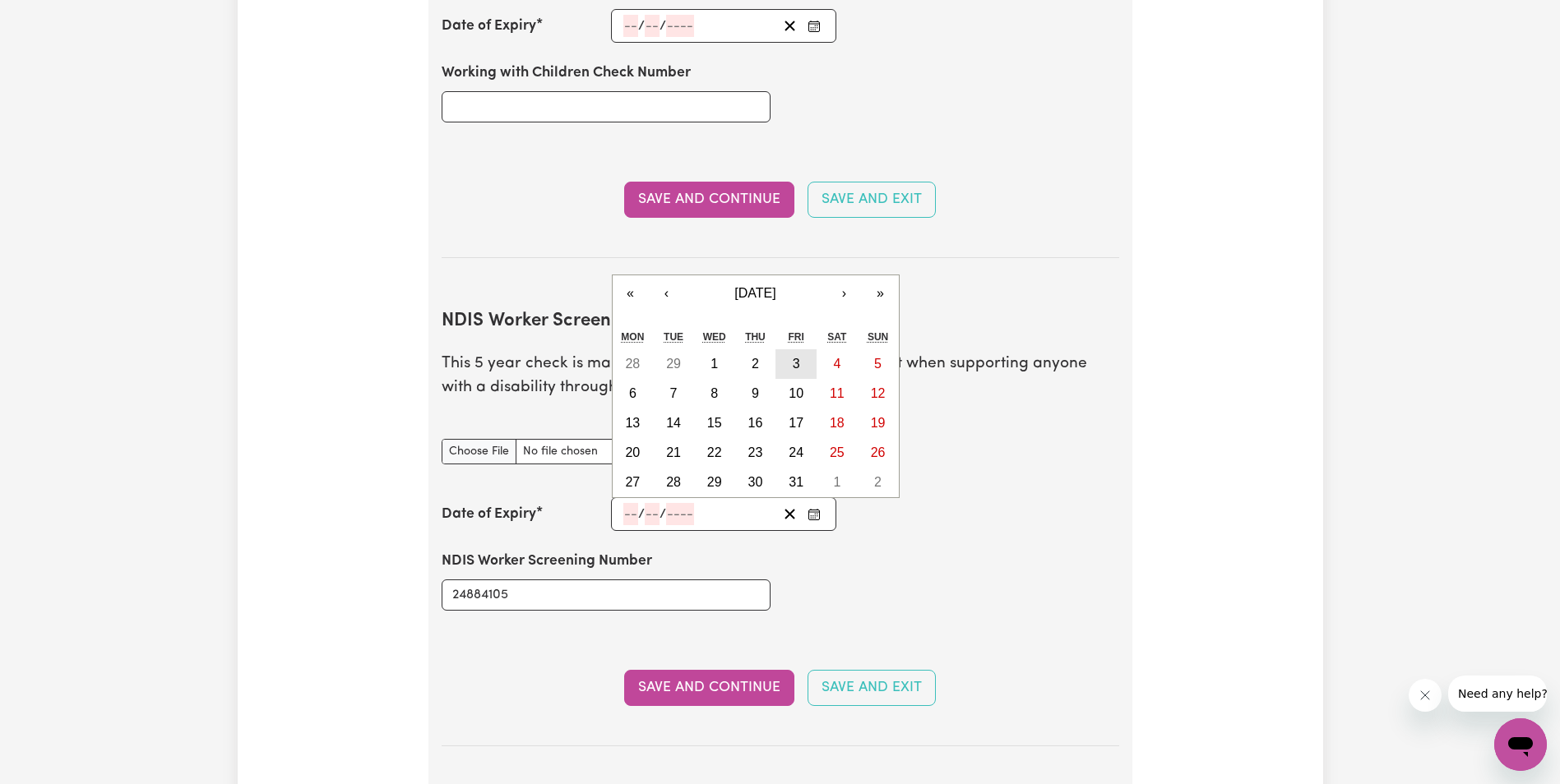
type input "2028"
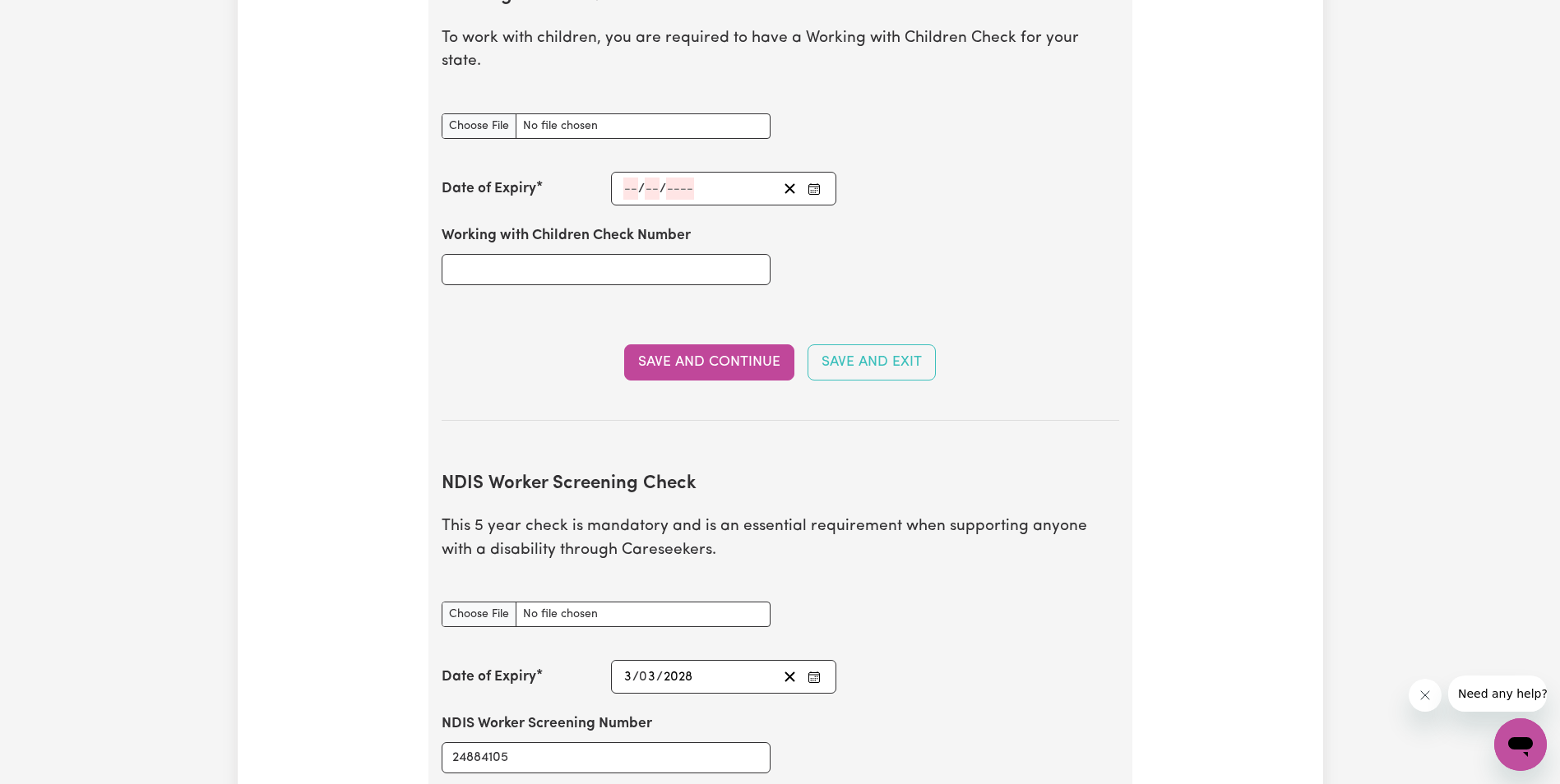
scroll to position [1549, 0]
click at [545, 256] on input "Working with Children Check Number" at bounding box center [607, 271] width 329 height 31
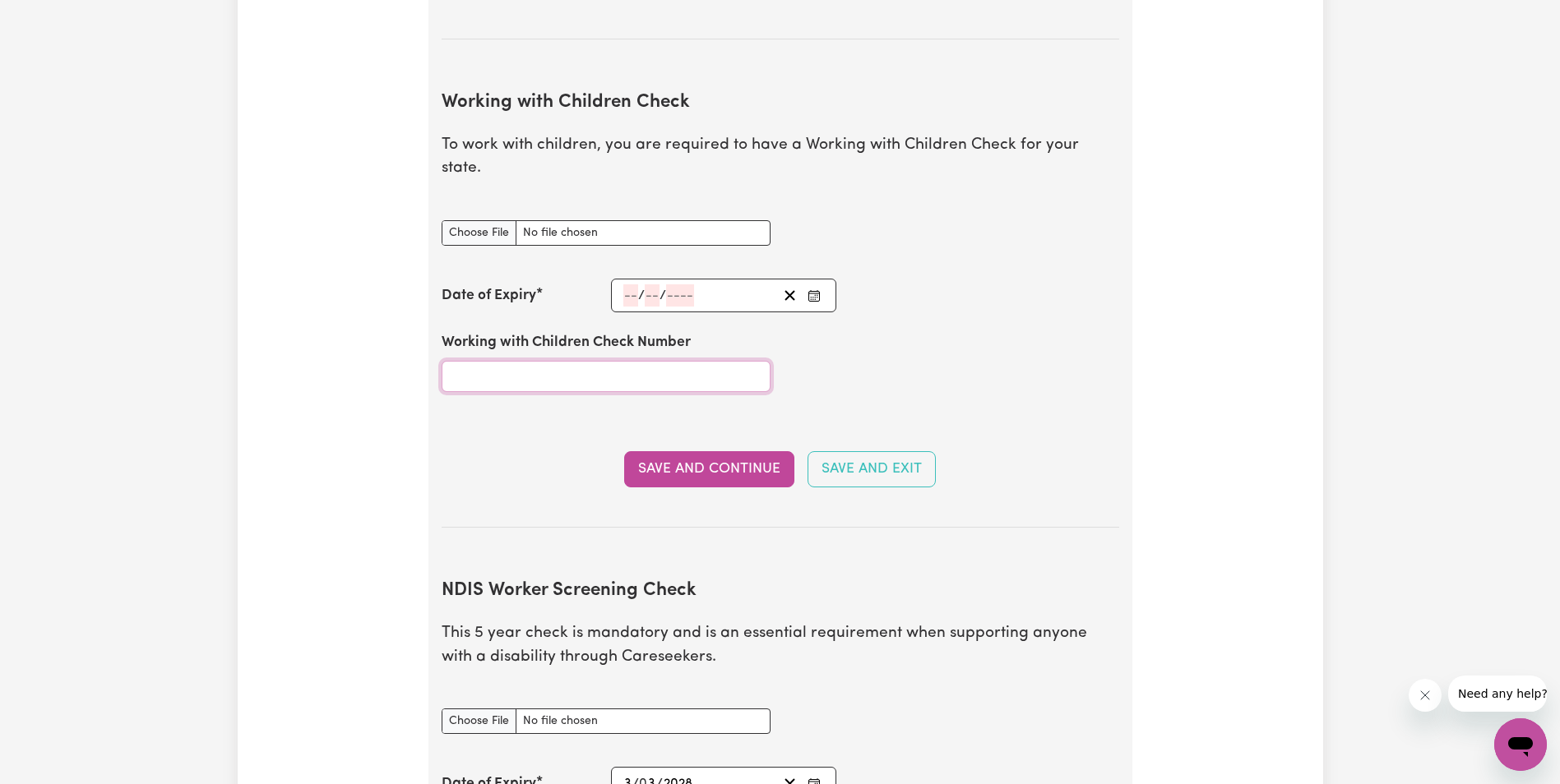
scroll to position [1385, 0]
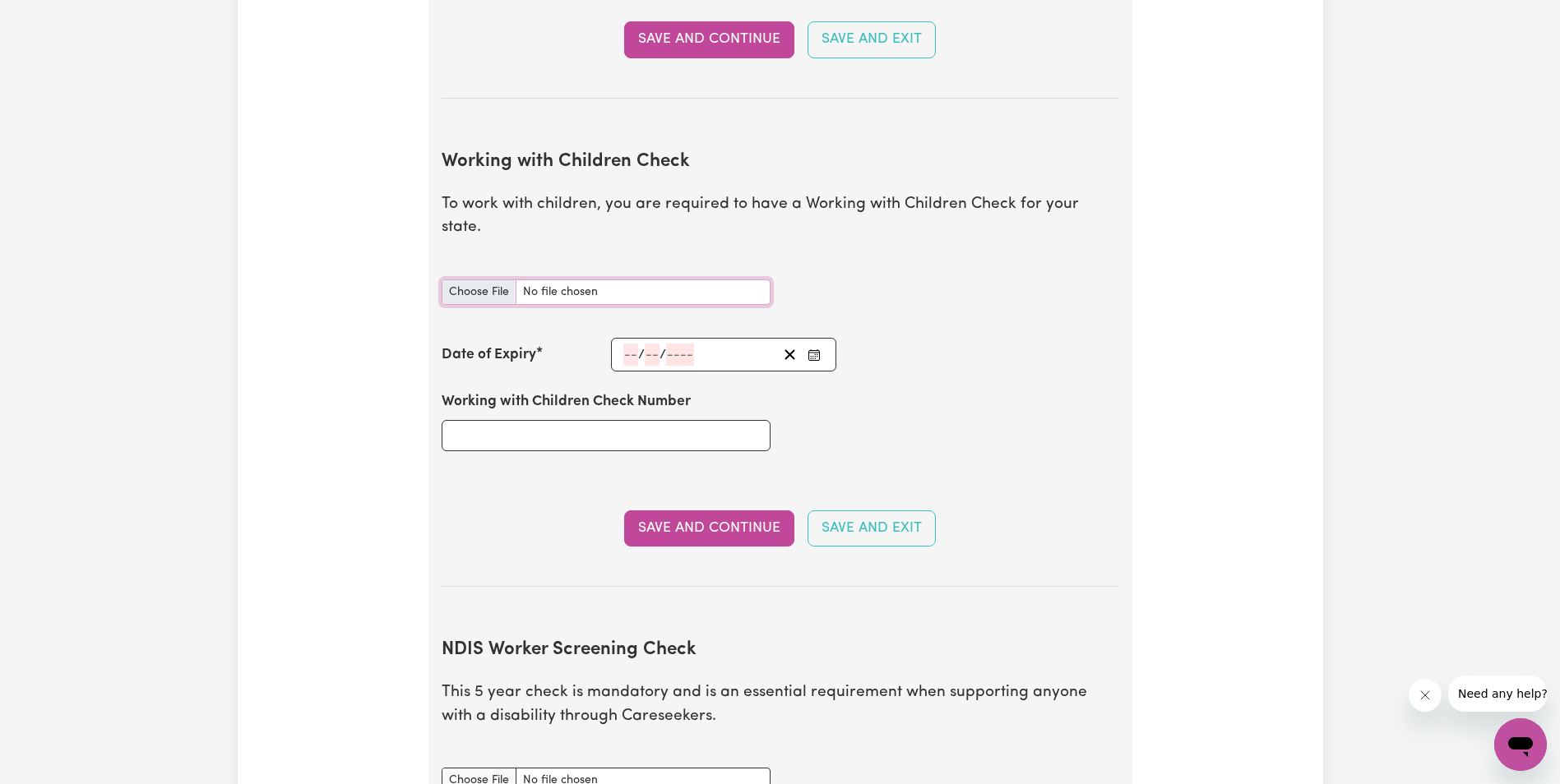
click at [459, 279] on input "Working with Children Check document" at bounding box center [607, 292] width 329 height 26
click at [490, 279] on input "Working with Children Check document" at bounding box center [607, 292] width 329 height 26
click at [556, 279] on input "Working with Children Check document" at bounding box center [607, 292] width 329 height 26
click at [480, 279] on input "Working with Children Check document" at bounding box center [607, 292] width 329 height 26
click at [575, 279] on input "Working with Children Check document" at bounding box center [607, 292] width 329 height 26
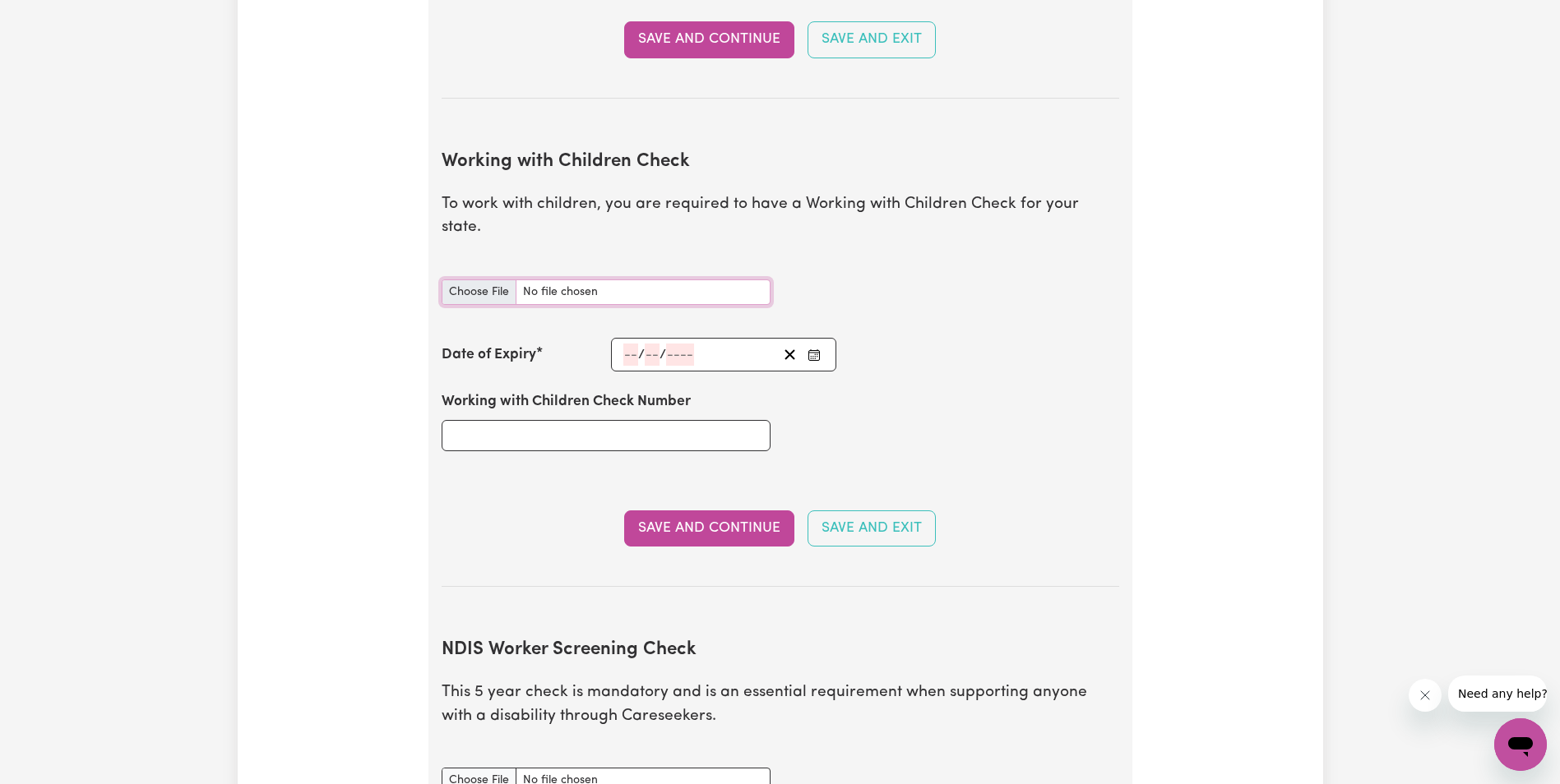
click at [479, 279] on input "Working with Children Check document" at bounding box center [607, 292] width 329 height 26
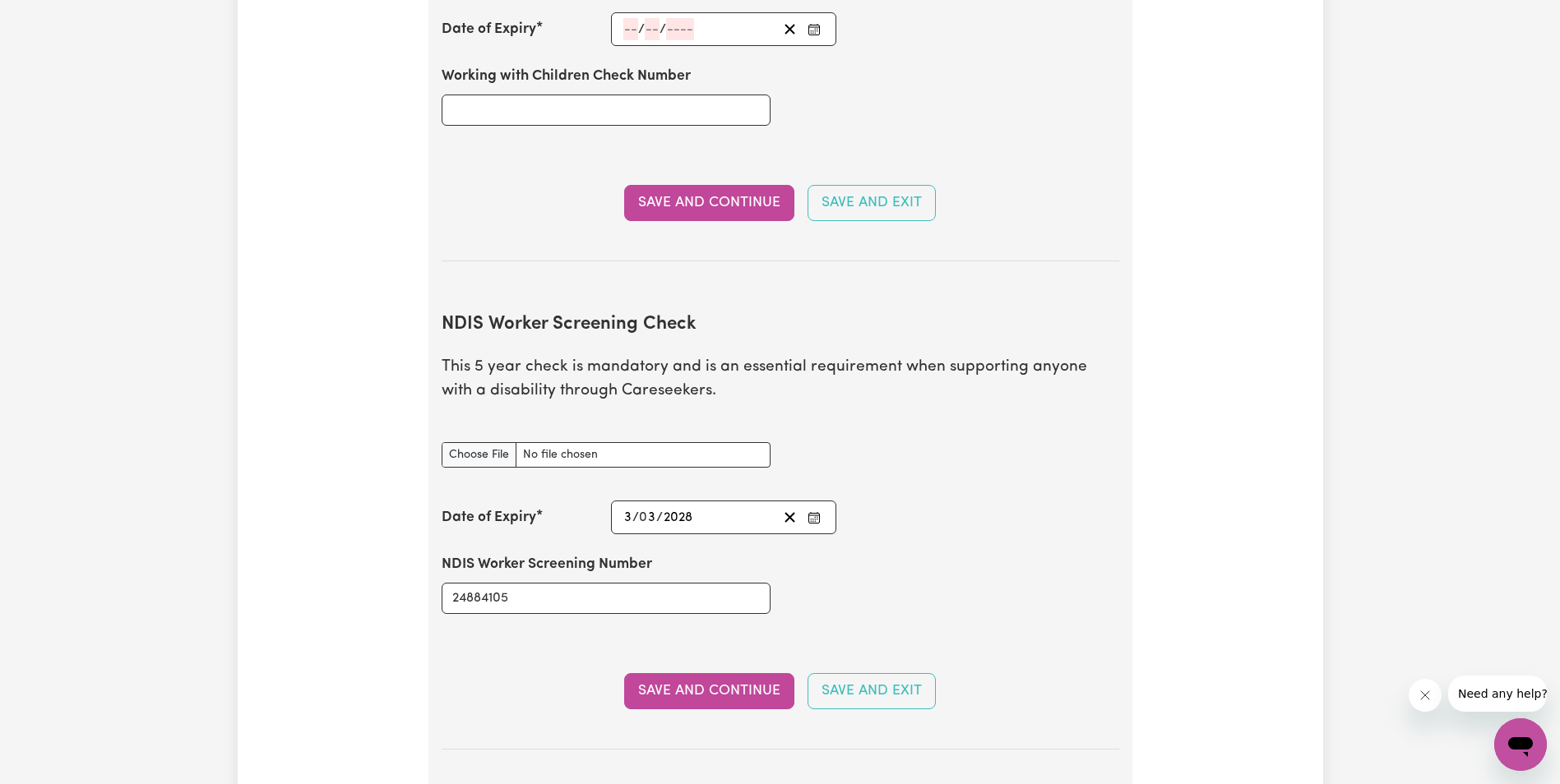
scroll to position [1713, 0]
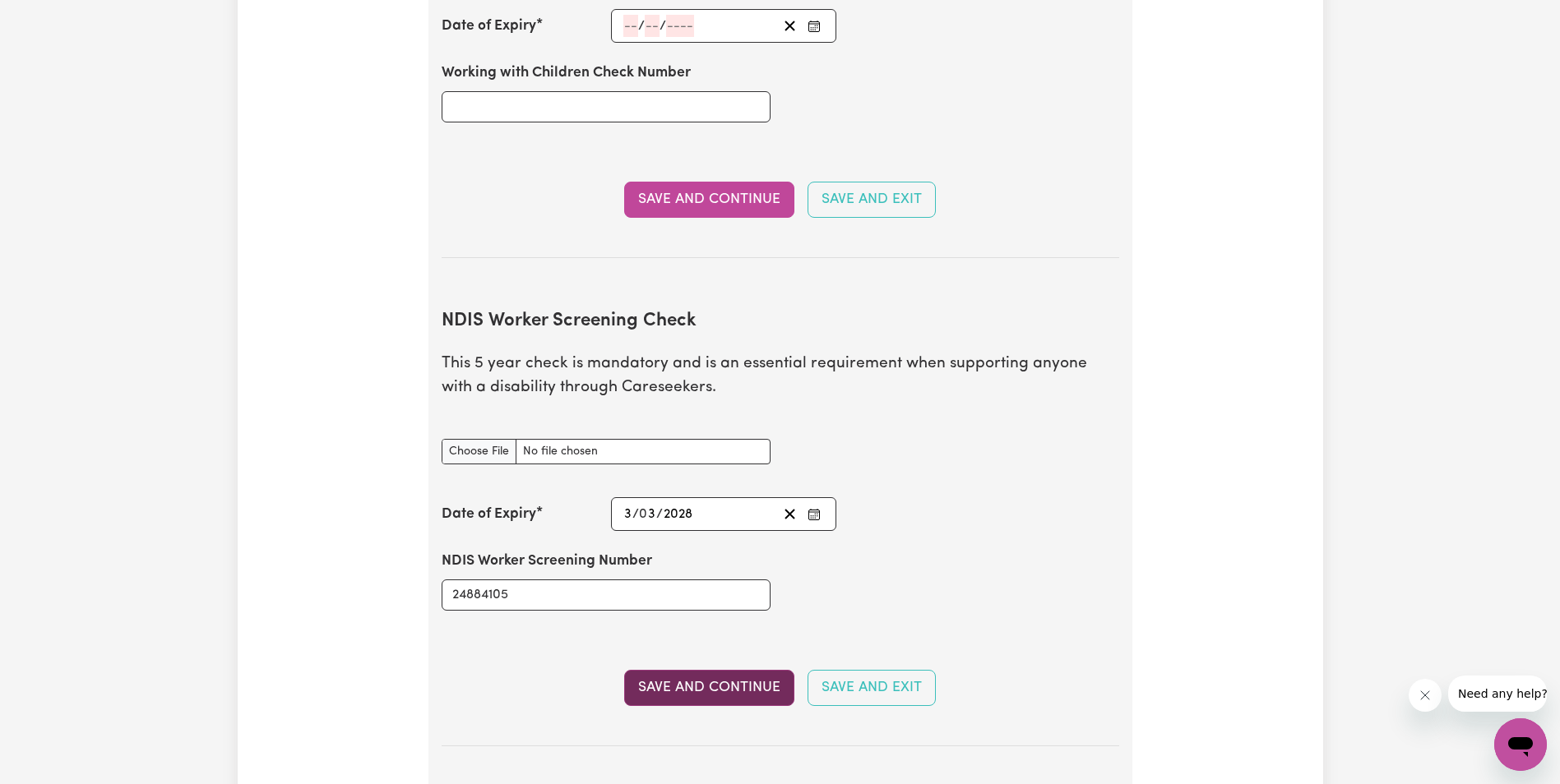
click at [716, 670] on button "Save and Continue" at bounding box center [709, 688] width 170 height 36
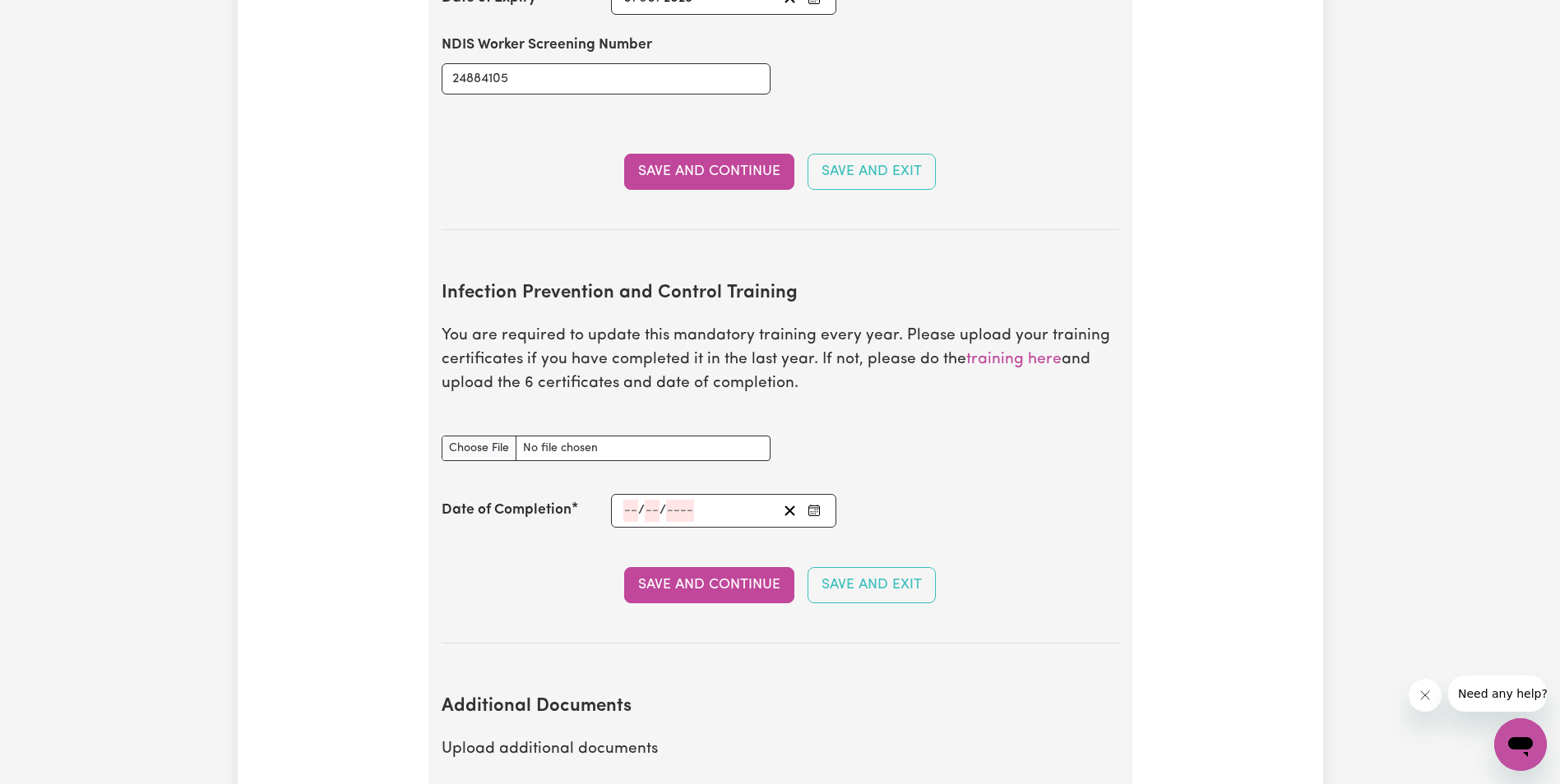
scroll to position [2660, 0]
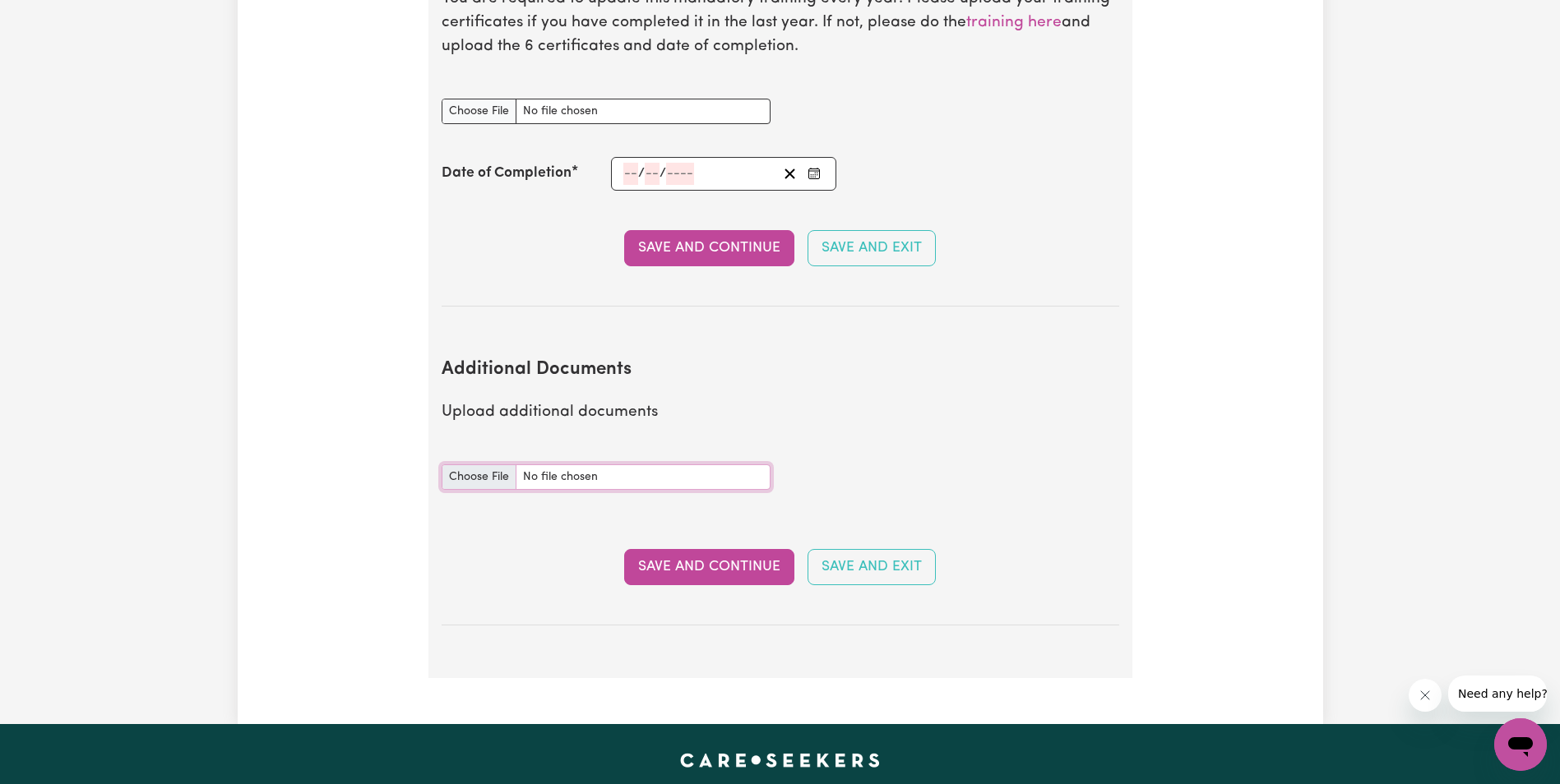
click at [496, 465] on input "Additional Documents document" at bounding box center [607, 477] width 329 height 26
type input "C:\fakepath\manual cert.pdf"
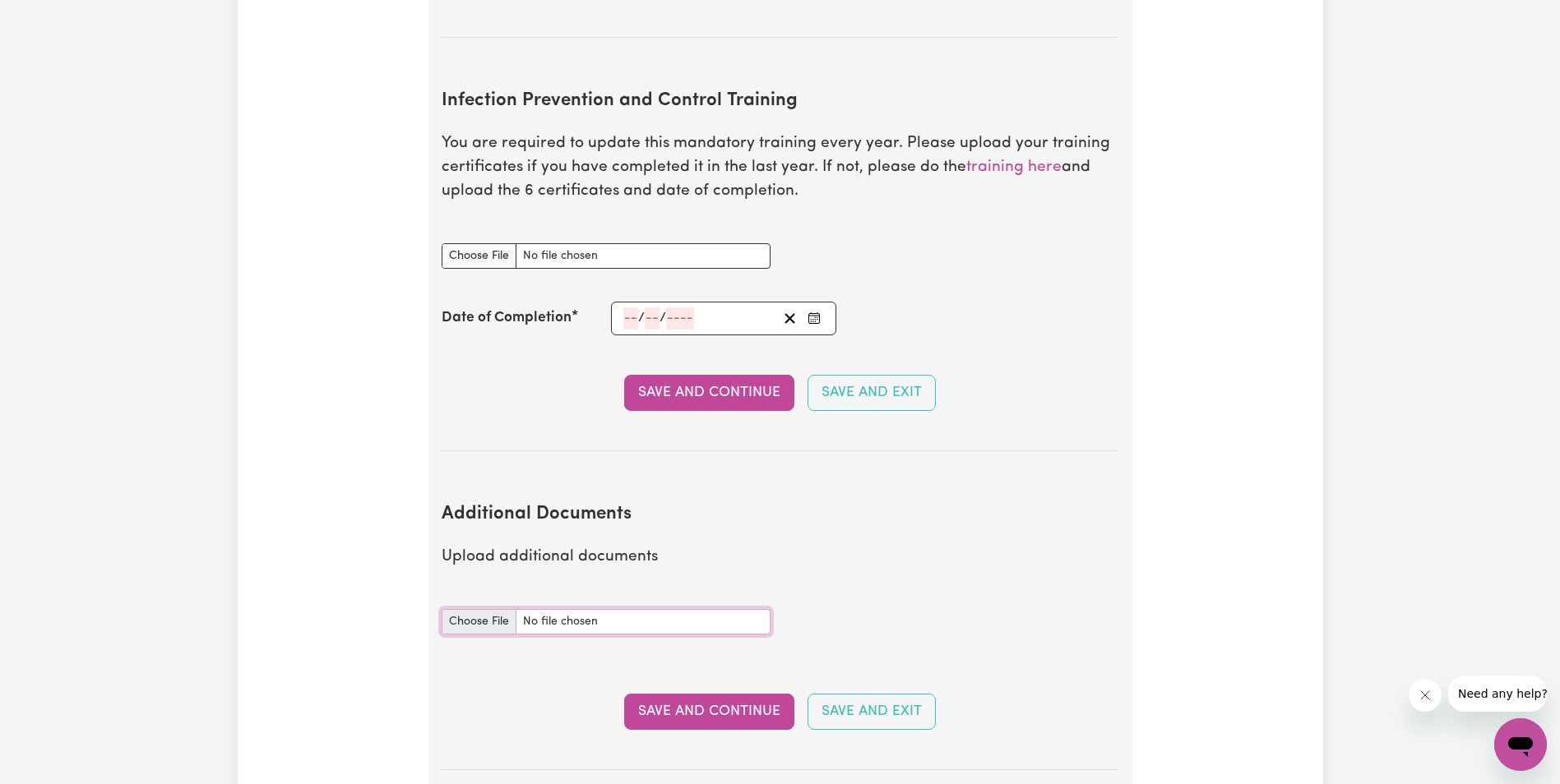
scroll to position [2495, 0]
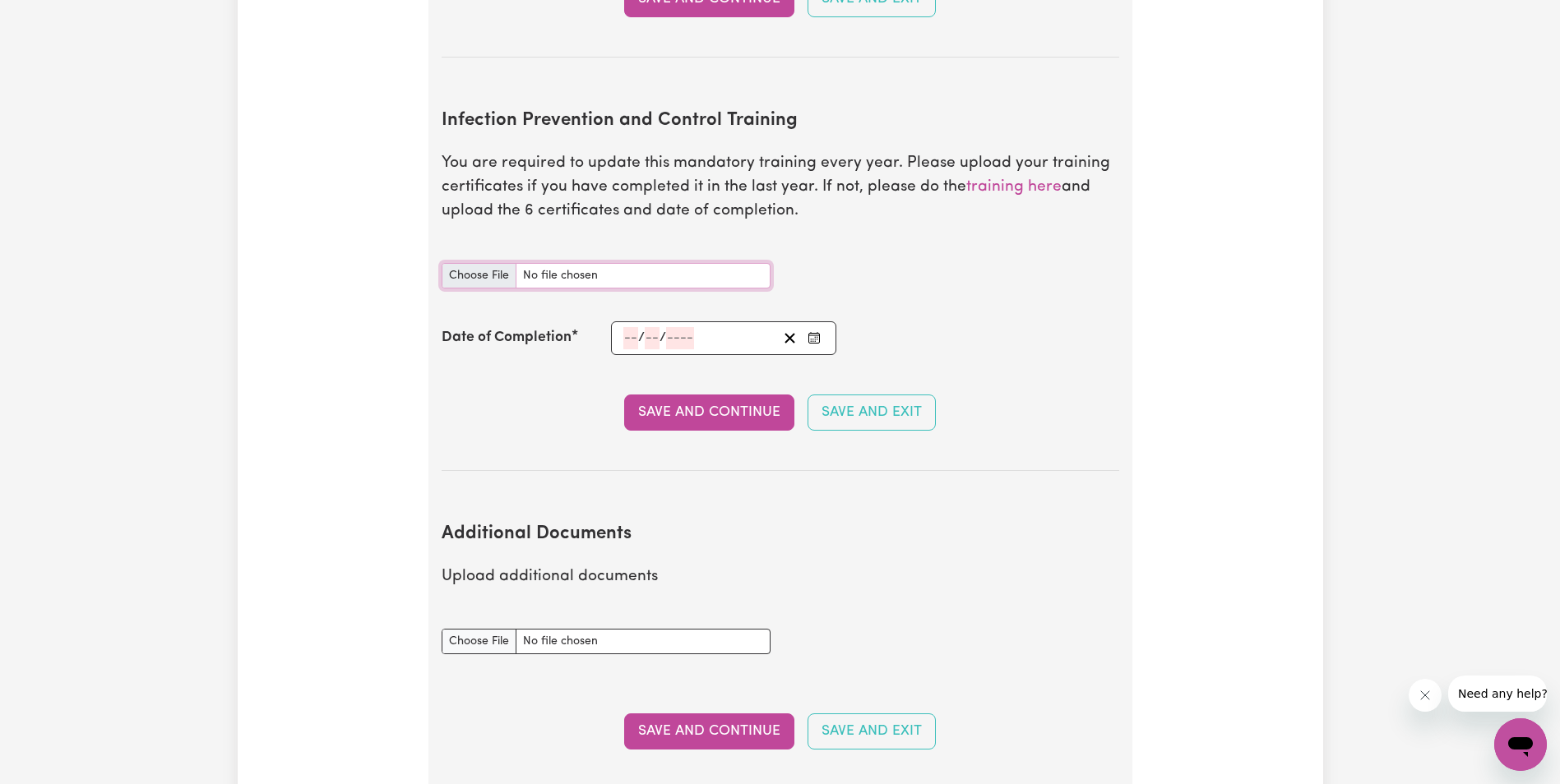
click at [497, 263] on input "Infection Prevention and Control Training document" at bounding box center [607, 276] width 329 height 26
type input "C:\fakepath\Infection control.pdf"
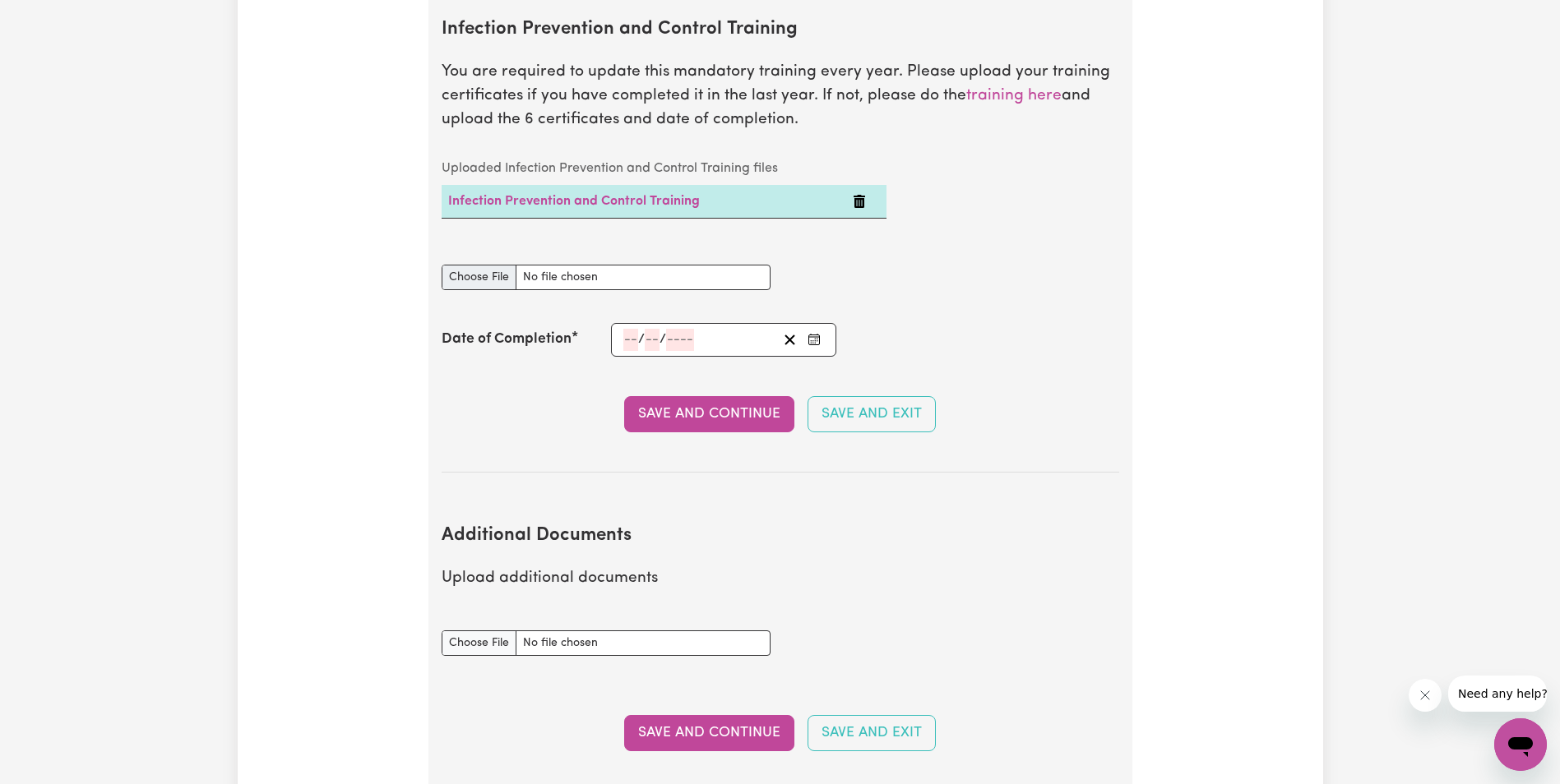
scroll to position [2907, 0]
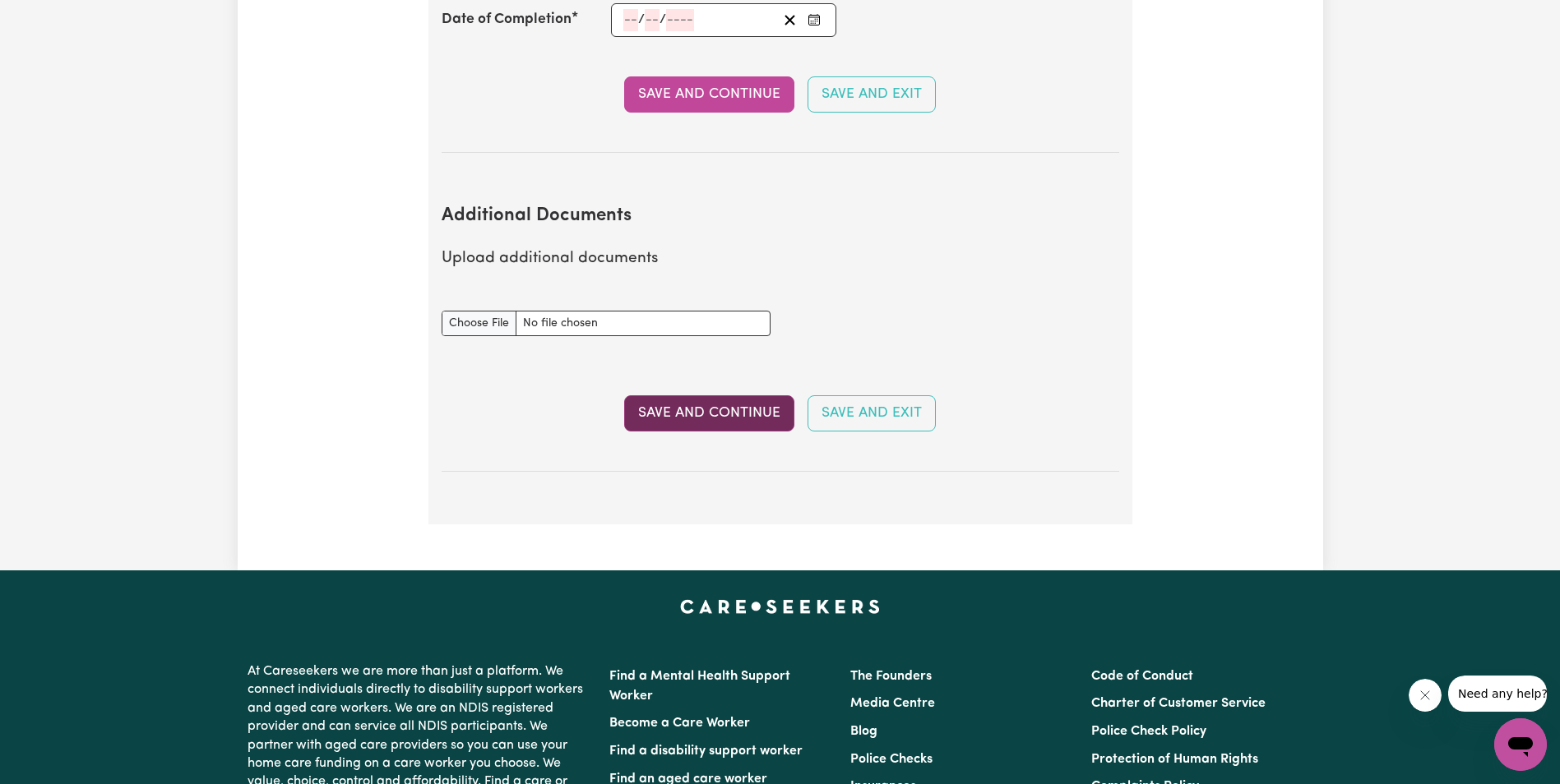
click at [679, 395] on button "Save and Continue" at bounding box center [709, 413] width 170 height 36
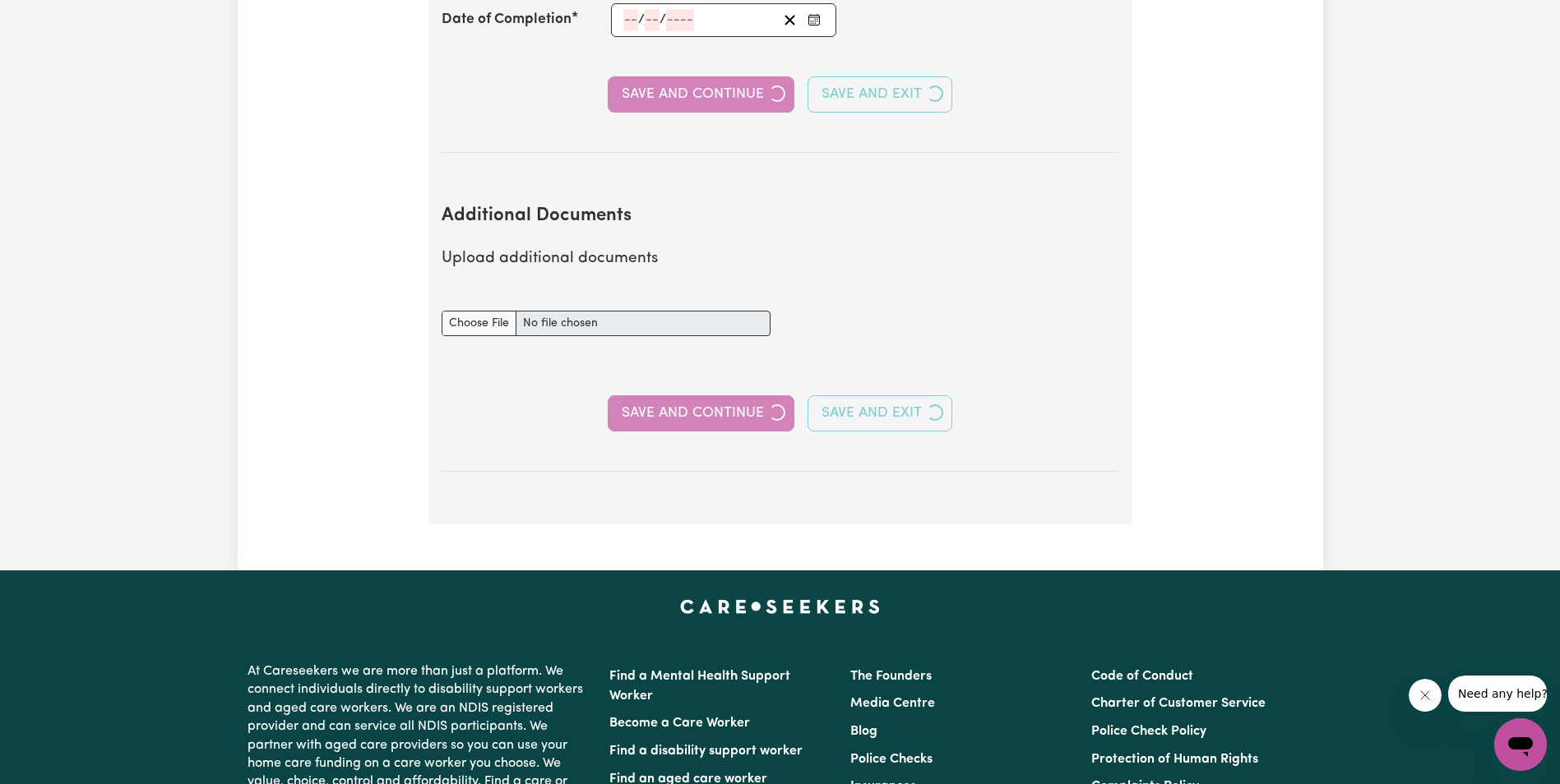
select select "Certificate III (Individual Support)"
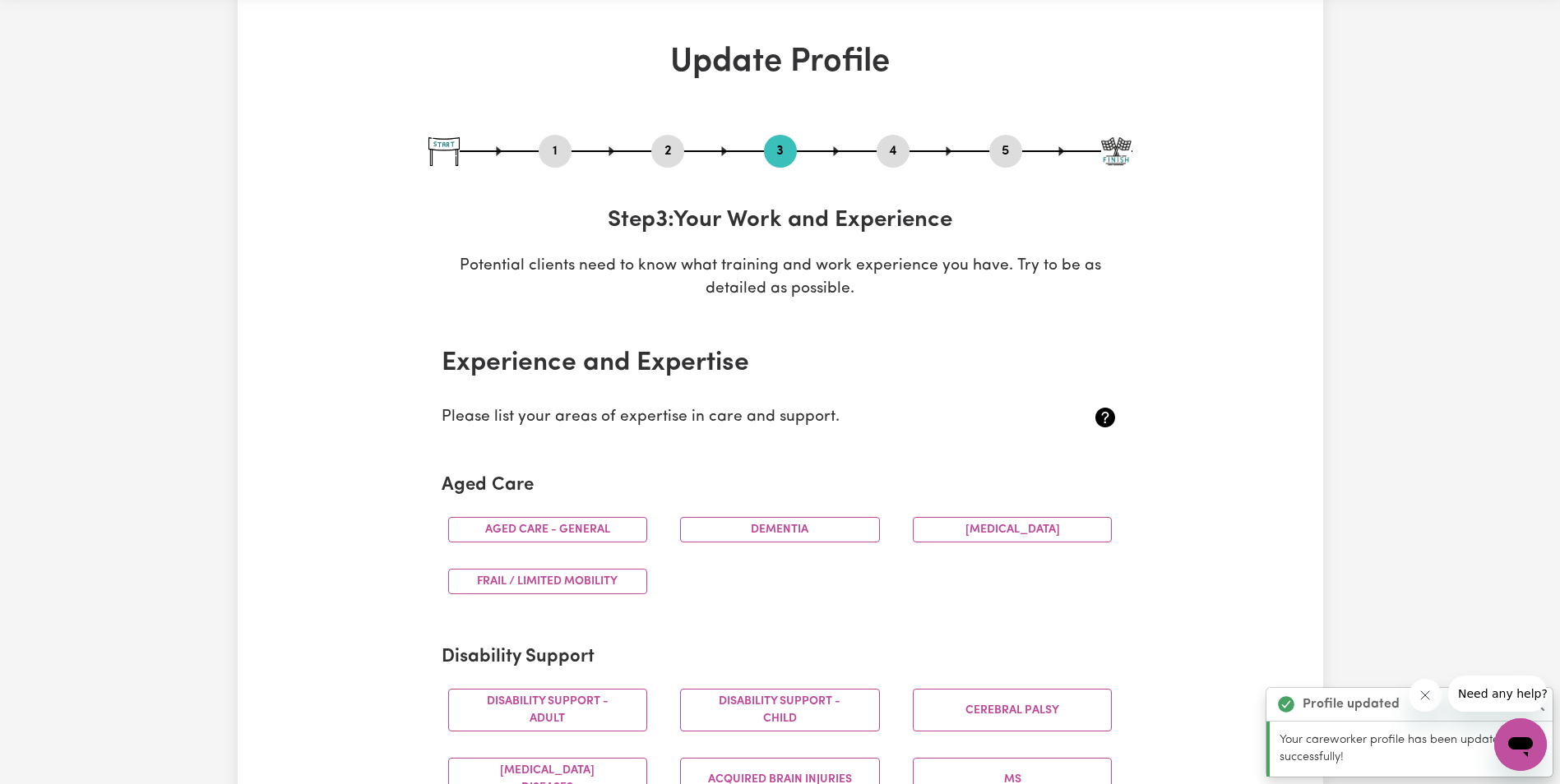
scroll to position [247, 0]
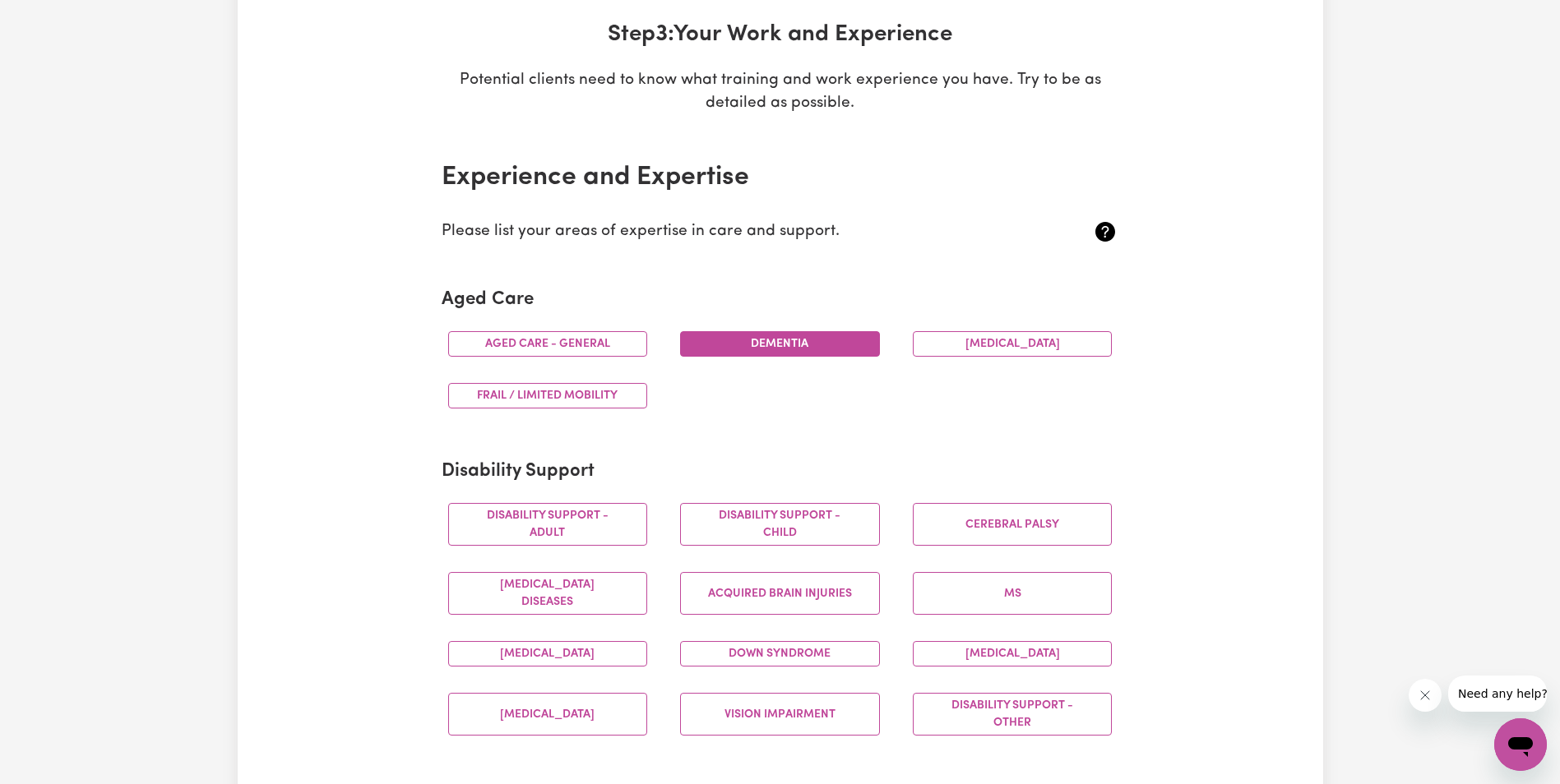
click at [747, 348] on button "Dementia" at bounding box center [780, 344] width 200 height 26
click at [580, 347] on button "Aged care - General" at bounding box center [549, 344] width 200 height 26
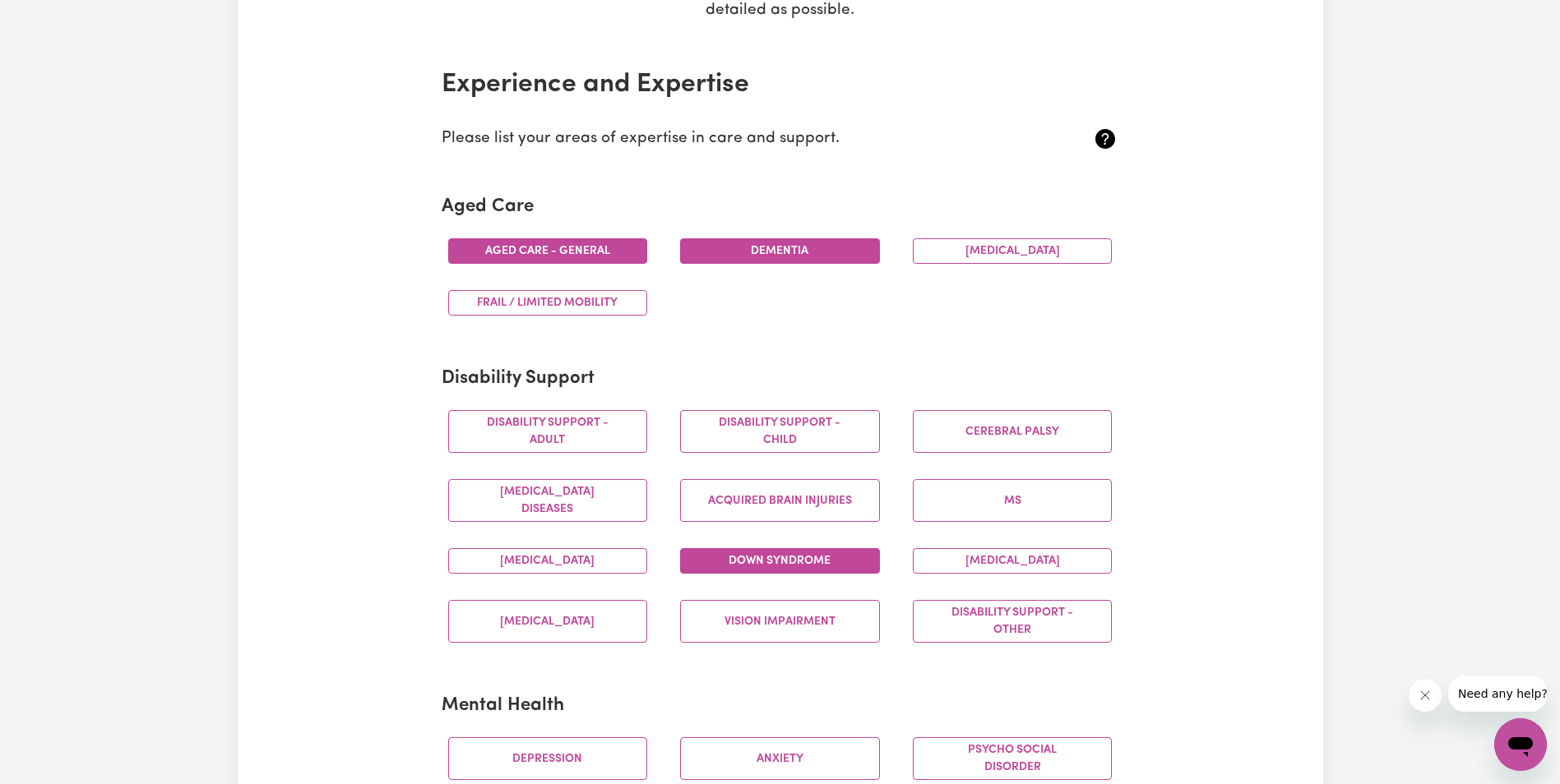
scroll to position [411, 0]
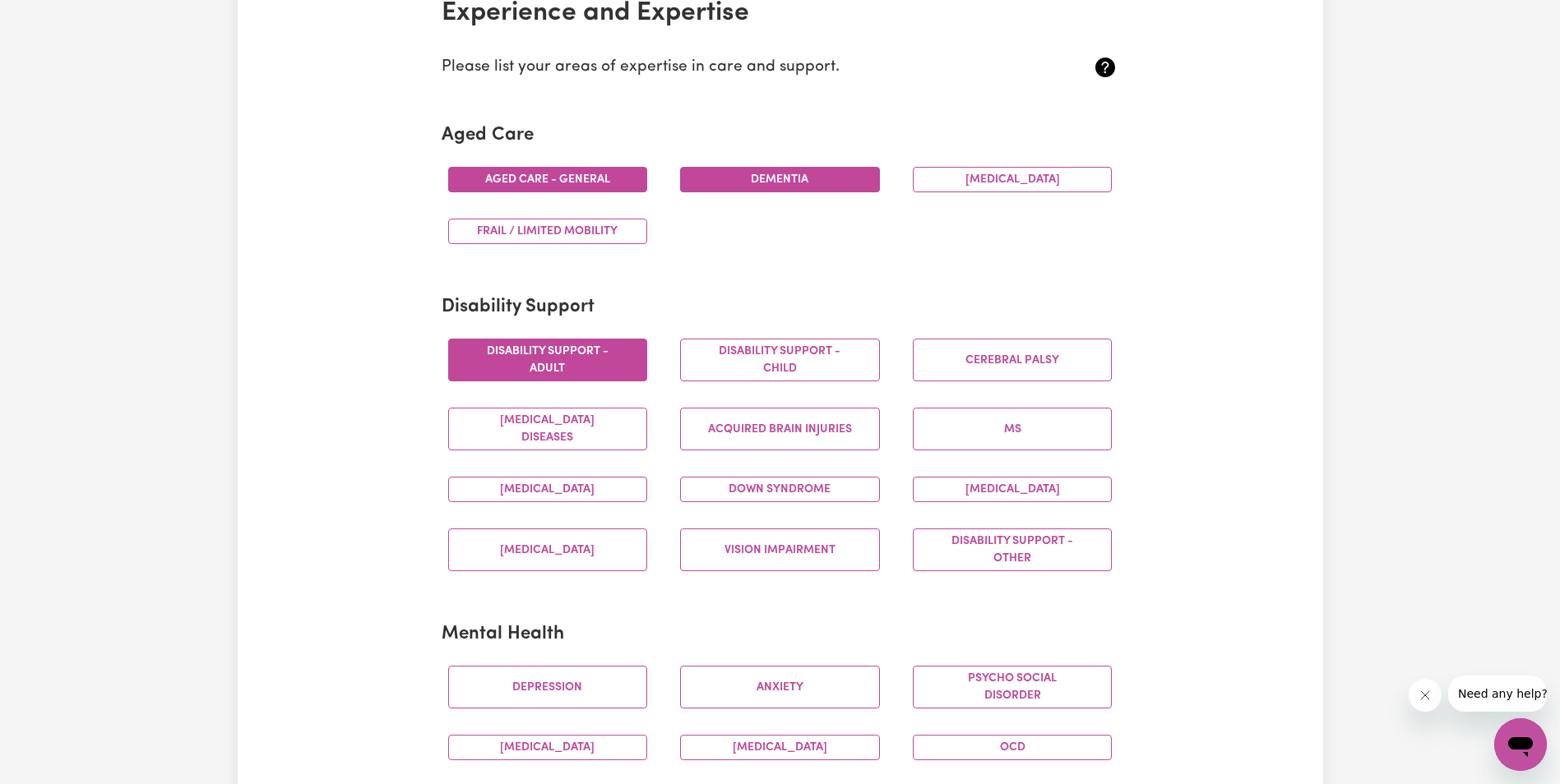
click at [578, 355] on button "Disability support - Adult" at bounding box center [549, 359] width 200 height 43
click at [577, 492] on button "[MEDICAL_DATA]" at bounding box center [549, 489] width 200 height 26
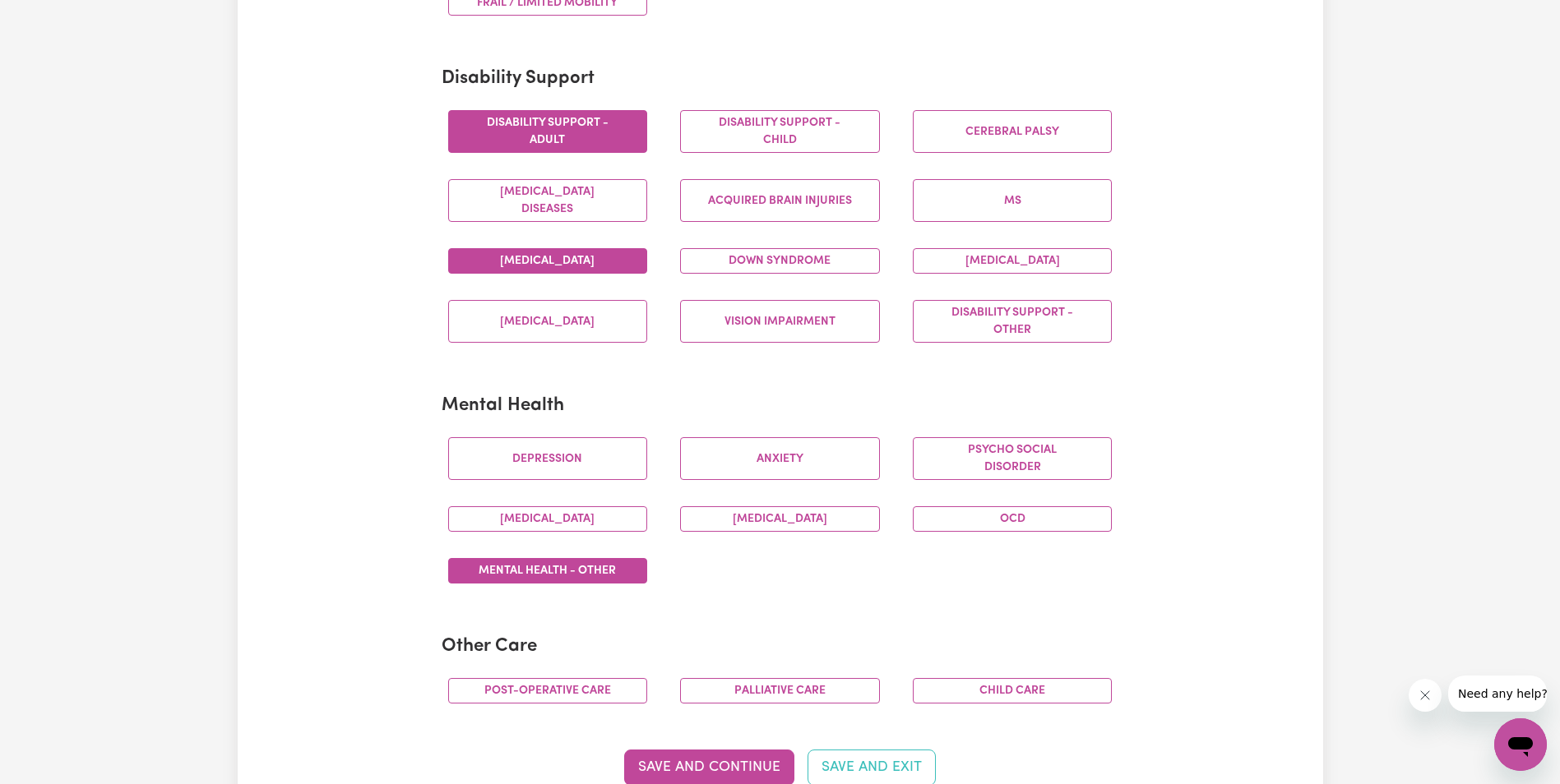
scroll to position [658, 0]
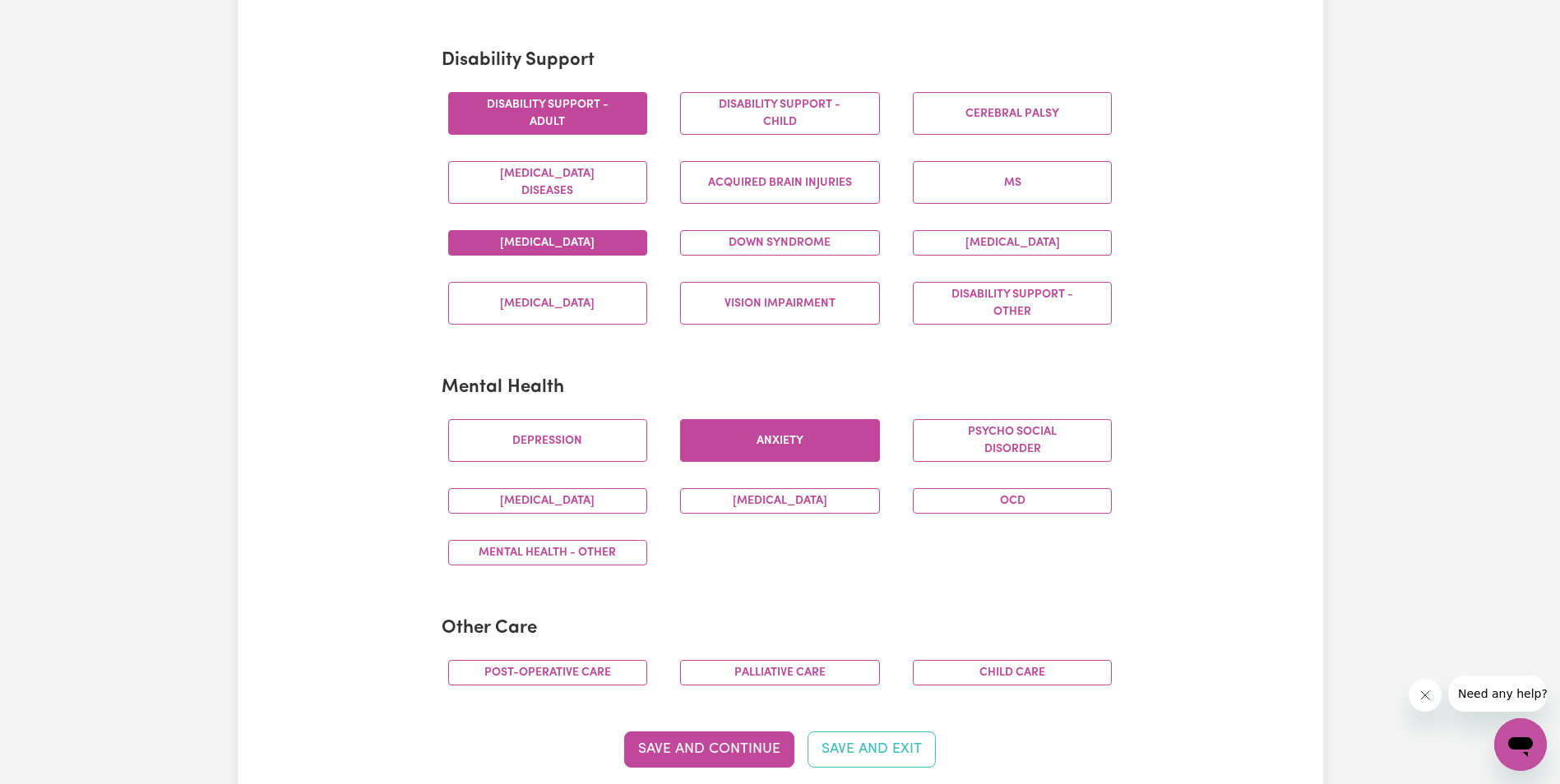
click at [760, 452] on button "Anxiety" at bounding box center [780, 440] width 200 height 43
click at [607, 554] on button "Mental Health - Other" at bounding box center [549, 552] width 200 height 26
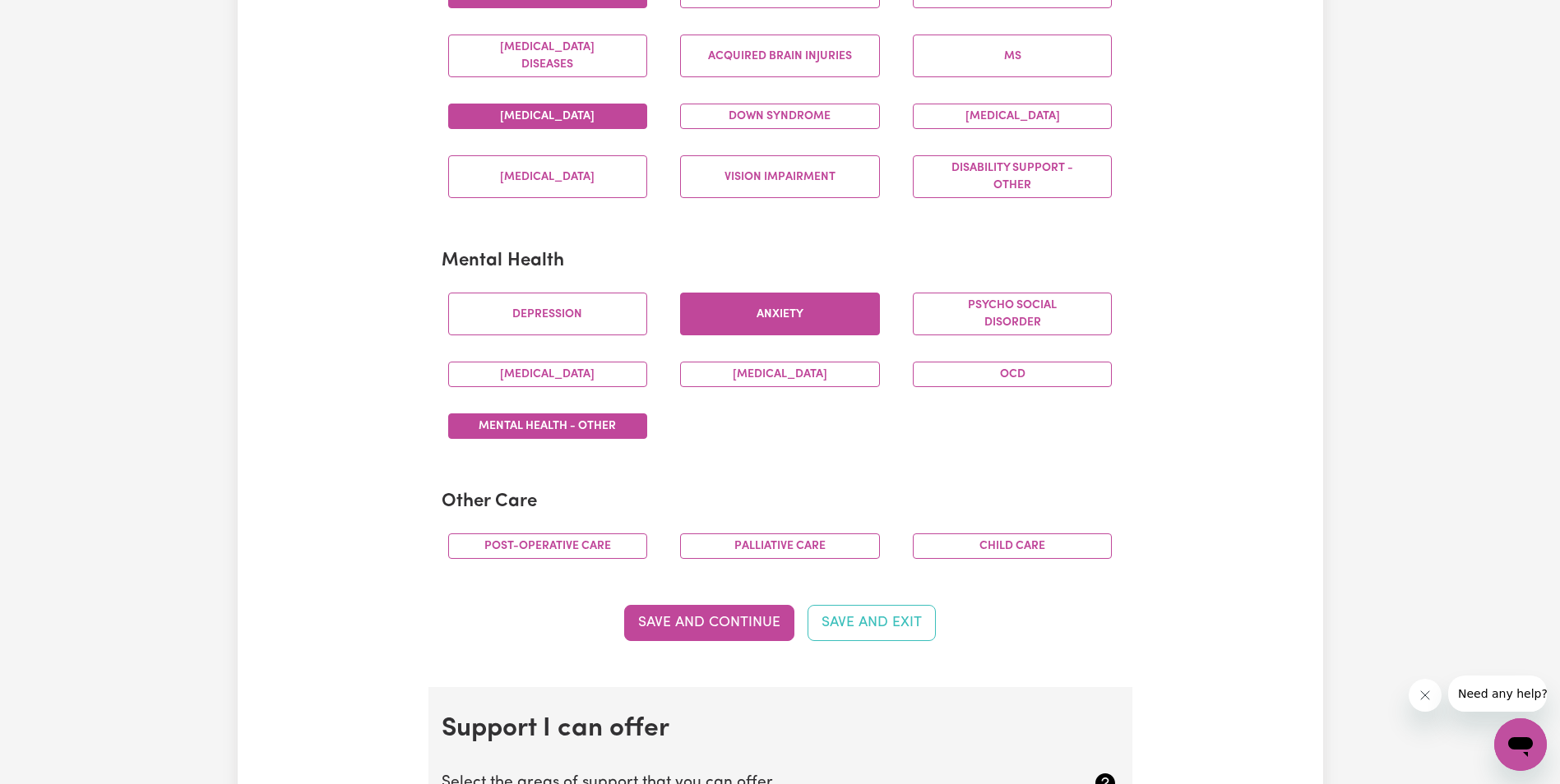
scroll to position [822, 0]
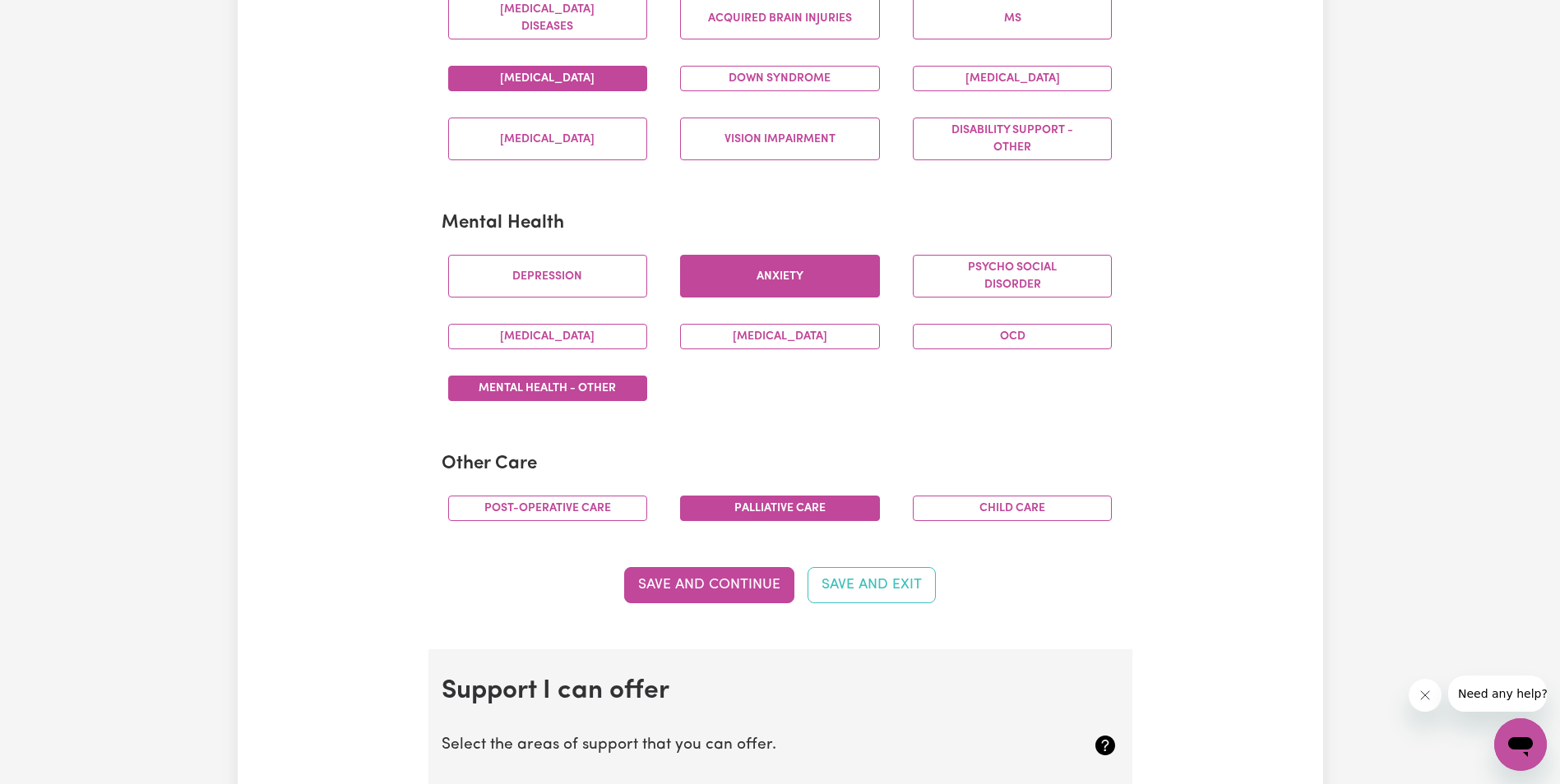
click at [761, 514] on button "Palliative care" at bounding box center [780, 508] width 200 height 26
click at [719, 587] on button "Save and Continue" at bounding box center [709, 585] width 170 height 36
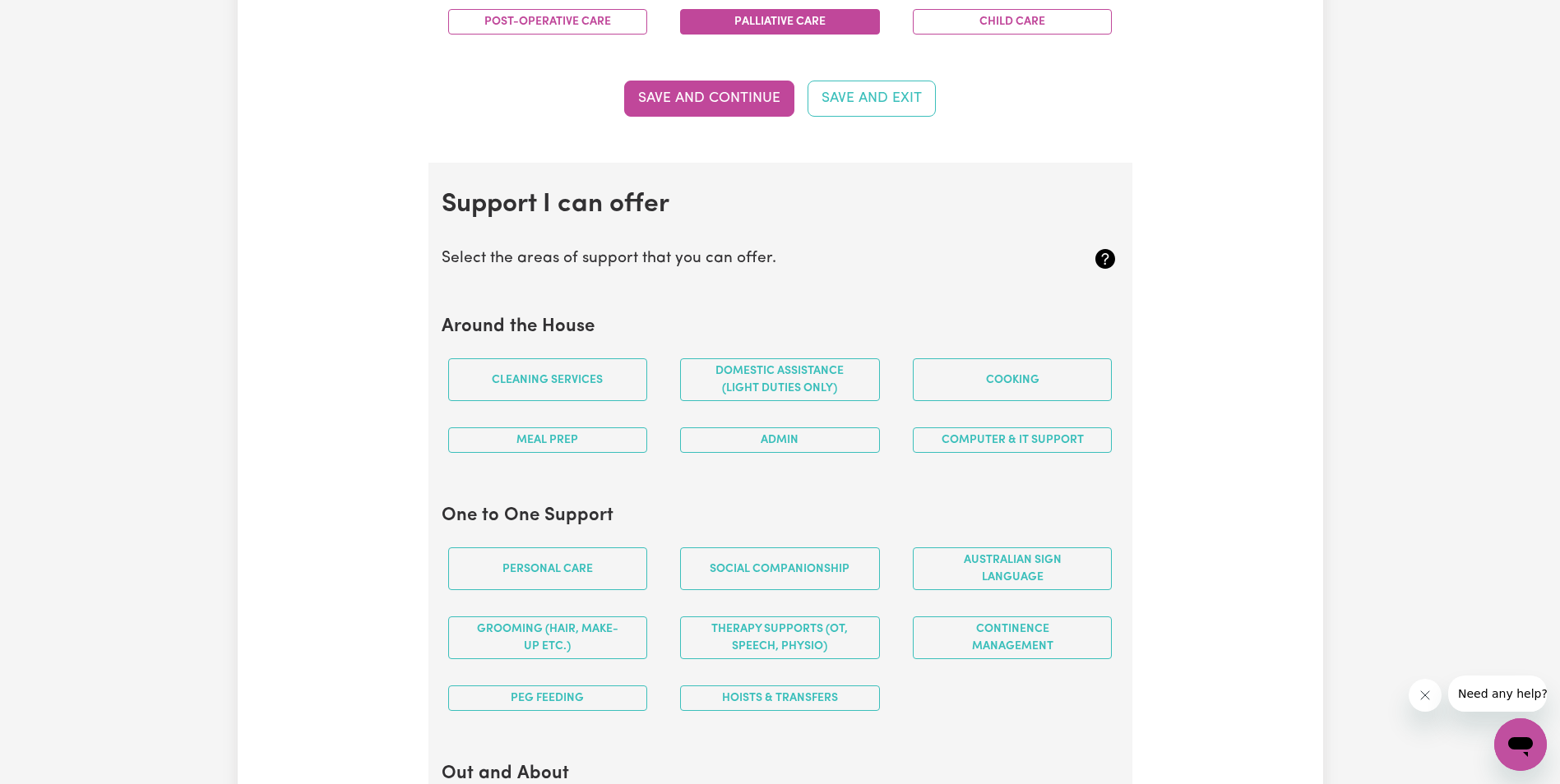
scroll to position [1308, 0]
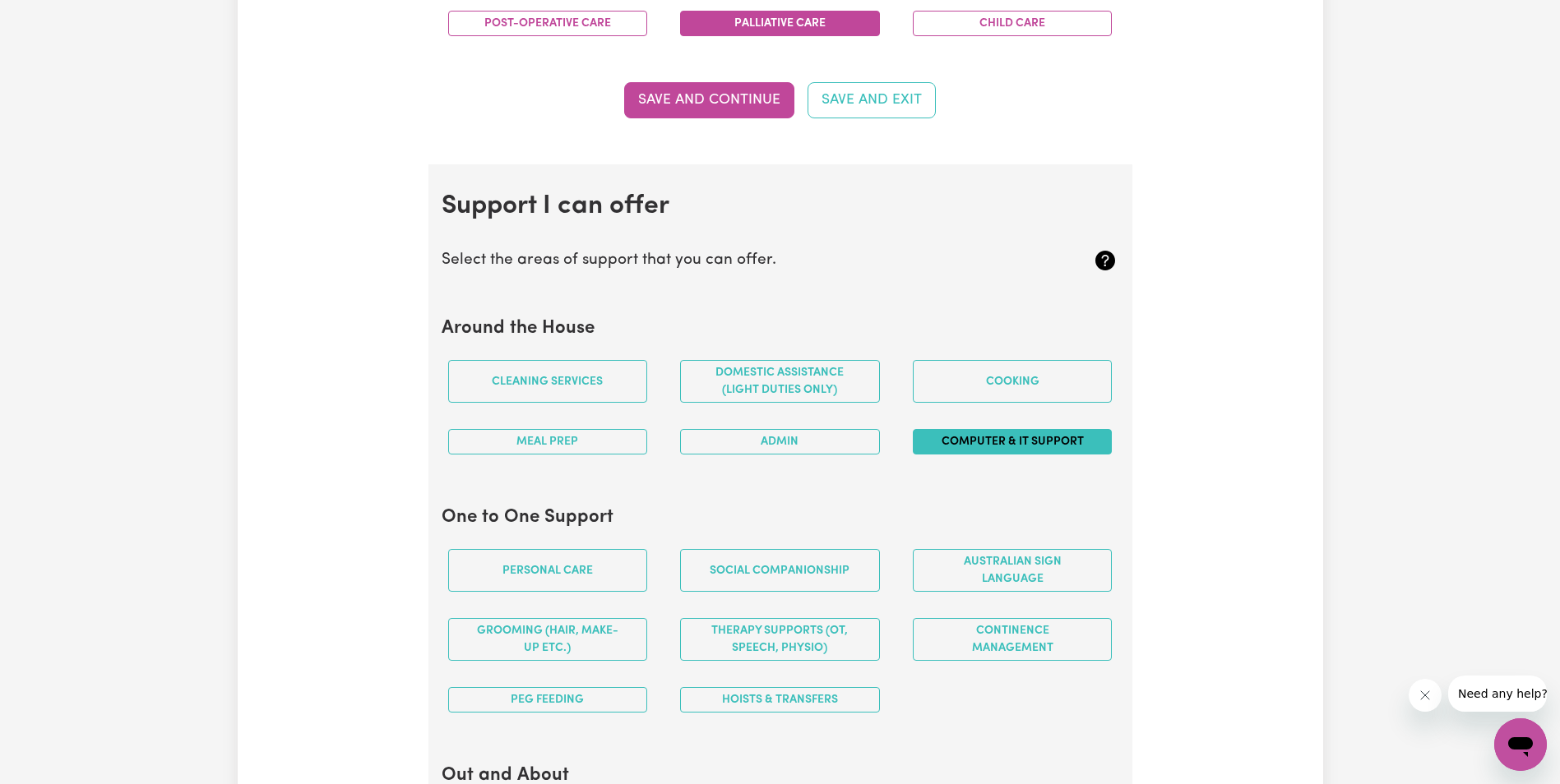
click at [973, 439] on button "Computer & IT Support" at bounding box center [1012, 442] width 200 height 26
click at [723, 375] on button "Domestic assistance (light duties only)" at bounding box center [780, 381] width 200 height 43
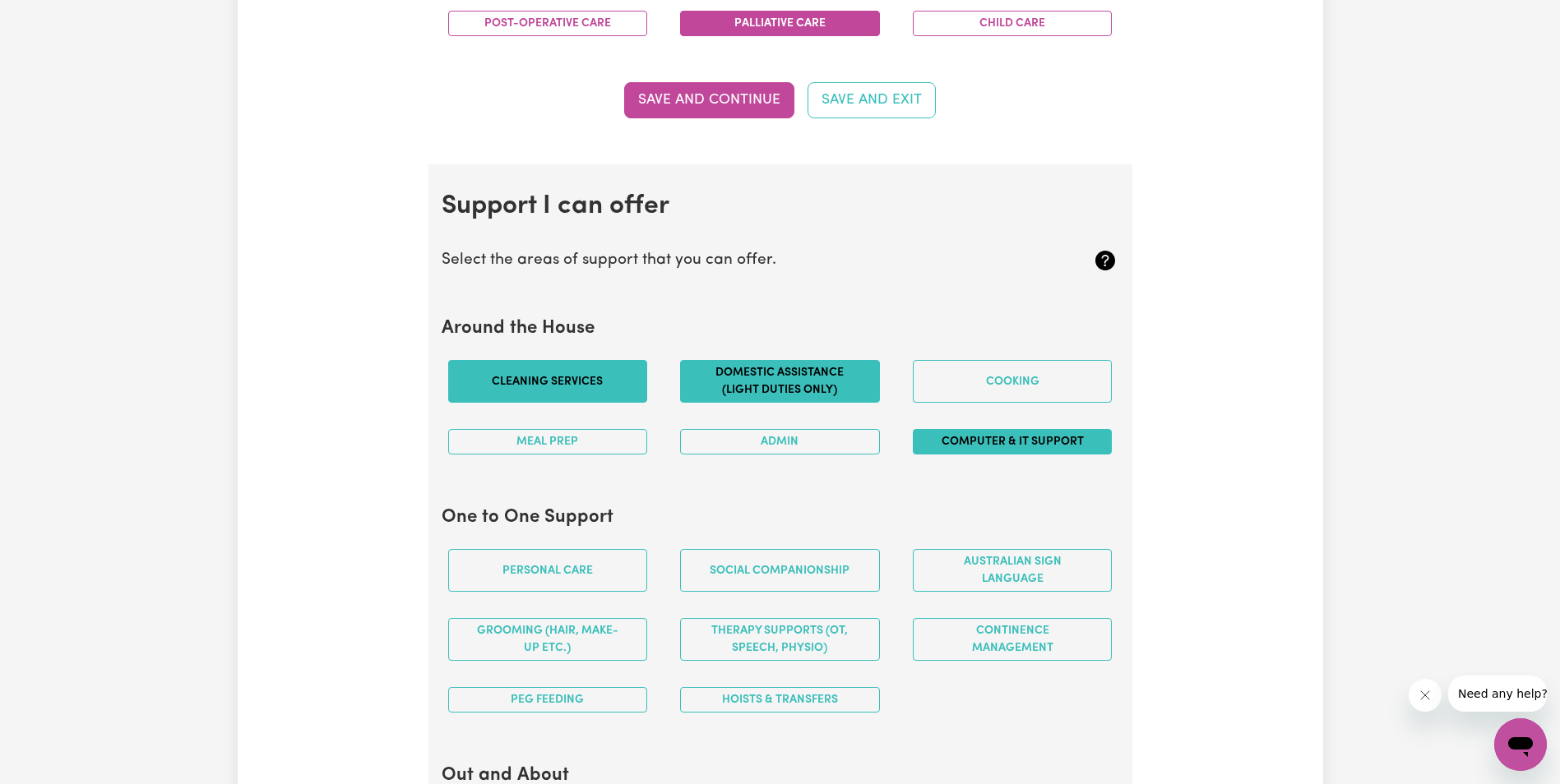
click at [560, 384] on button "Cleaning services" at bounding box center [549, 381] width 200 height 43
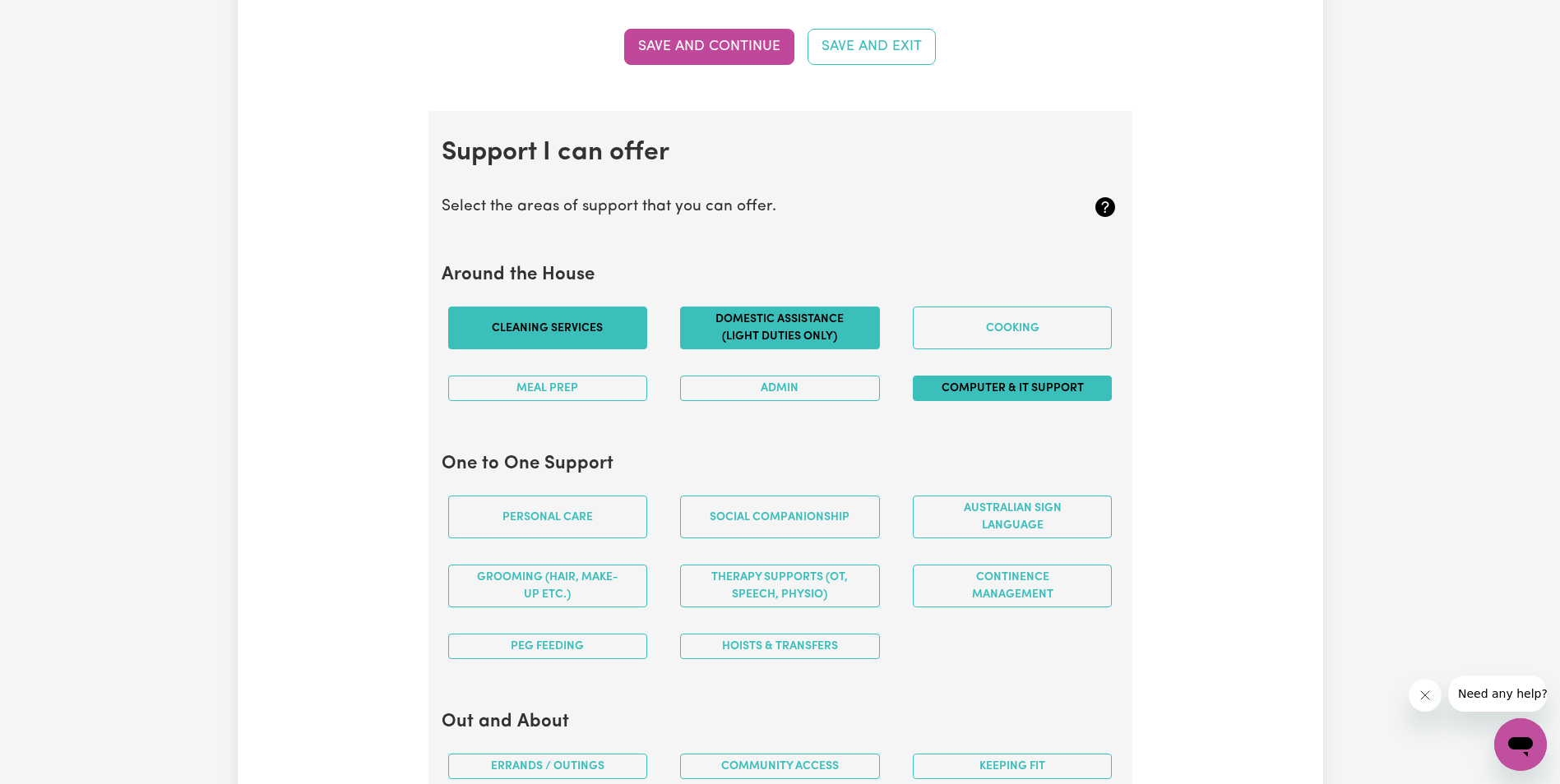
scroll to position [1389, 0]
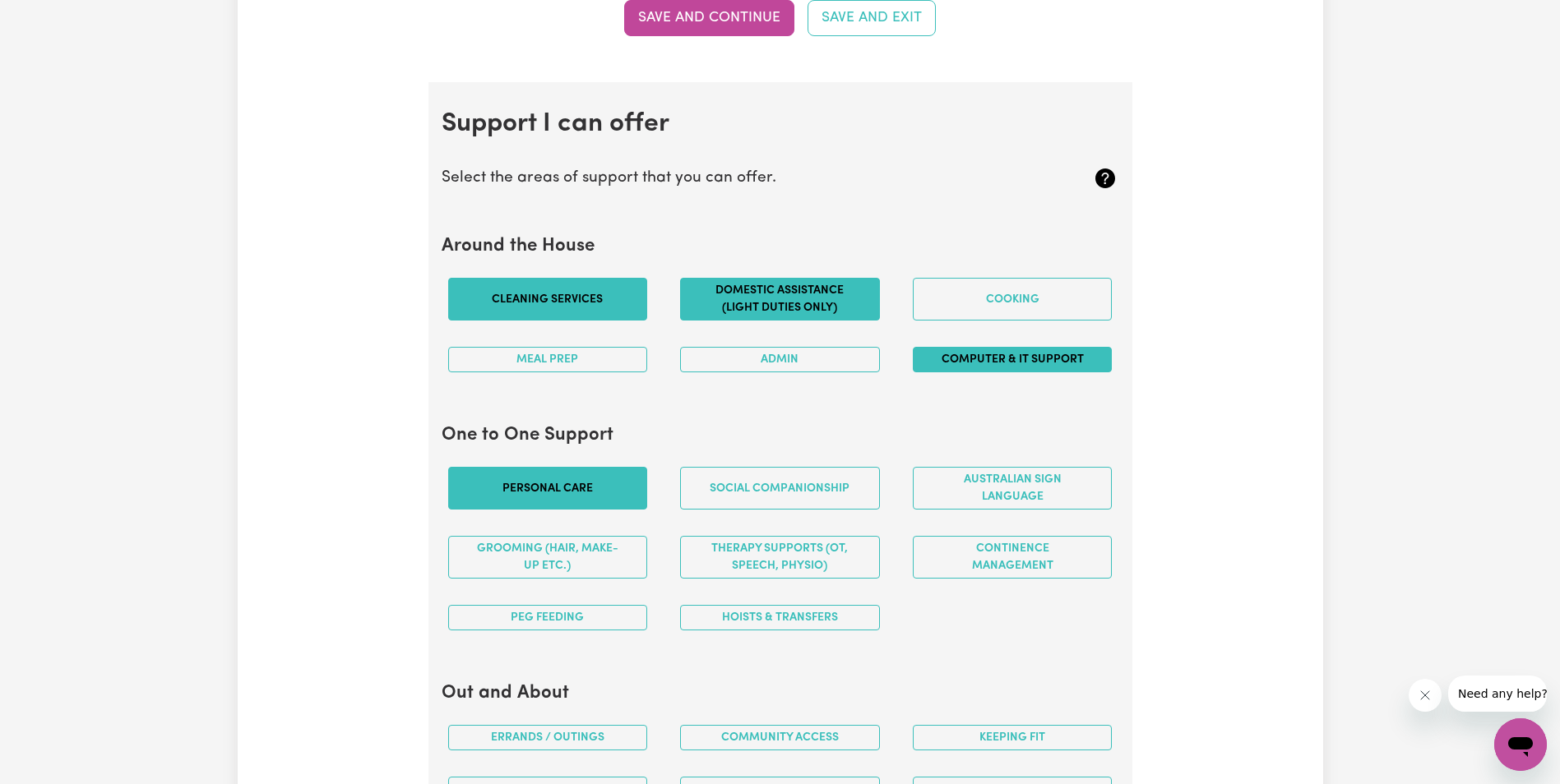
click at [582, 483] on button "Personal care" at bounding box center [549, 488] width 200 height 43
click at [813, 497] on button "Social companionship" at bounding box center [780, 488] width 200 height 43
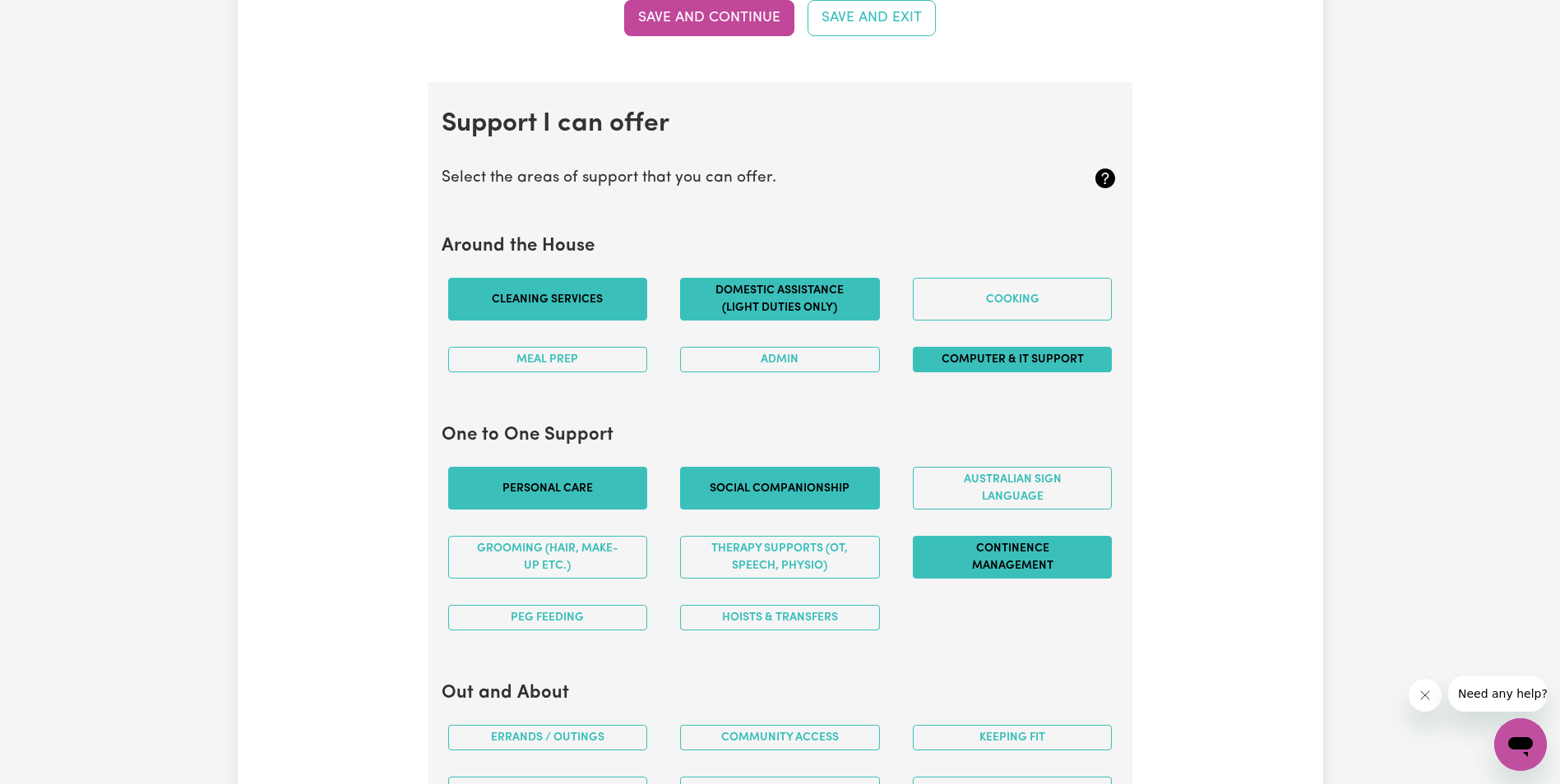
click at [1029, 563] on button "Continence management" at bounding box center [1012, 557] width 200 height 43
click at [778, 615] on button "Hoists & transfers" at bounding box center [780, 618] width 200 height 26
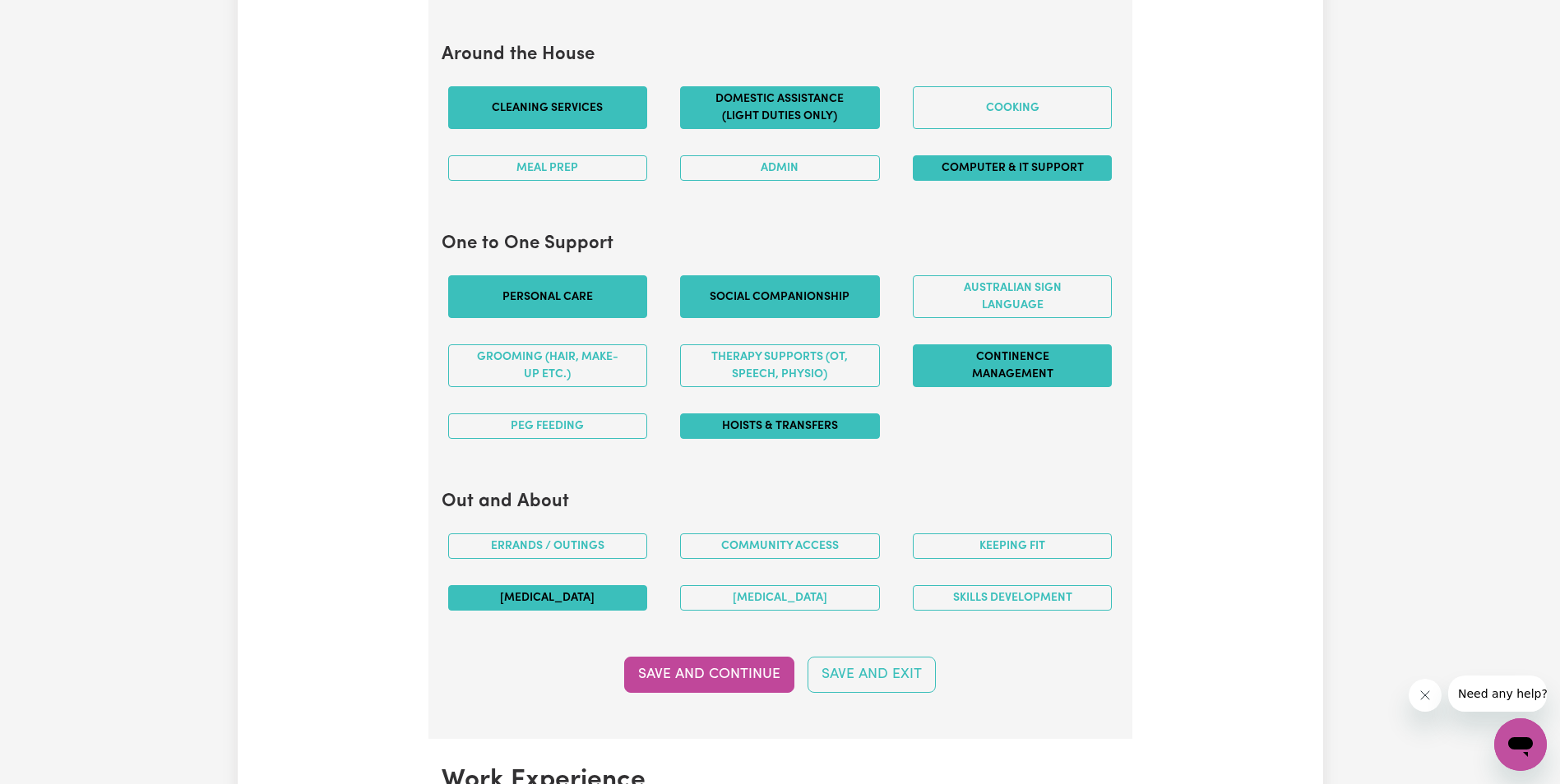
scroll to position [1636, 0]
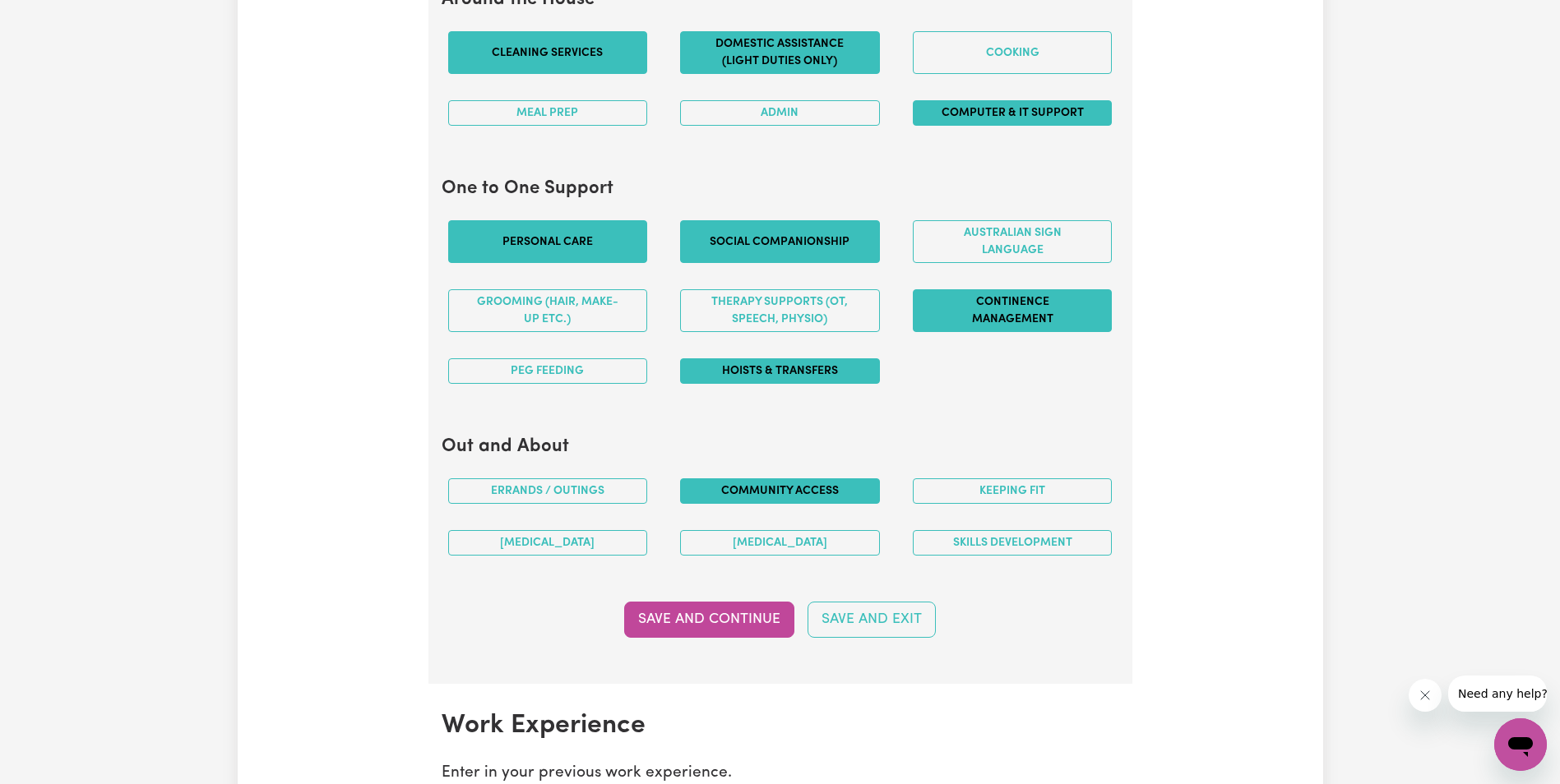
click at [813, 492] on button "Community access" at bounding box center [780, 491] width 200 height 26
click at [1023, 495] on button "Keeping fit" at bounding box center [1012, 491] width 200 height 26
click at [753, 541] on button "[MEDICAL_DATA]" at bounding box center [780, 543] width 200 height 26
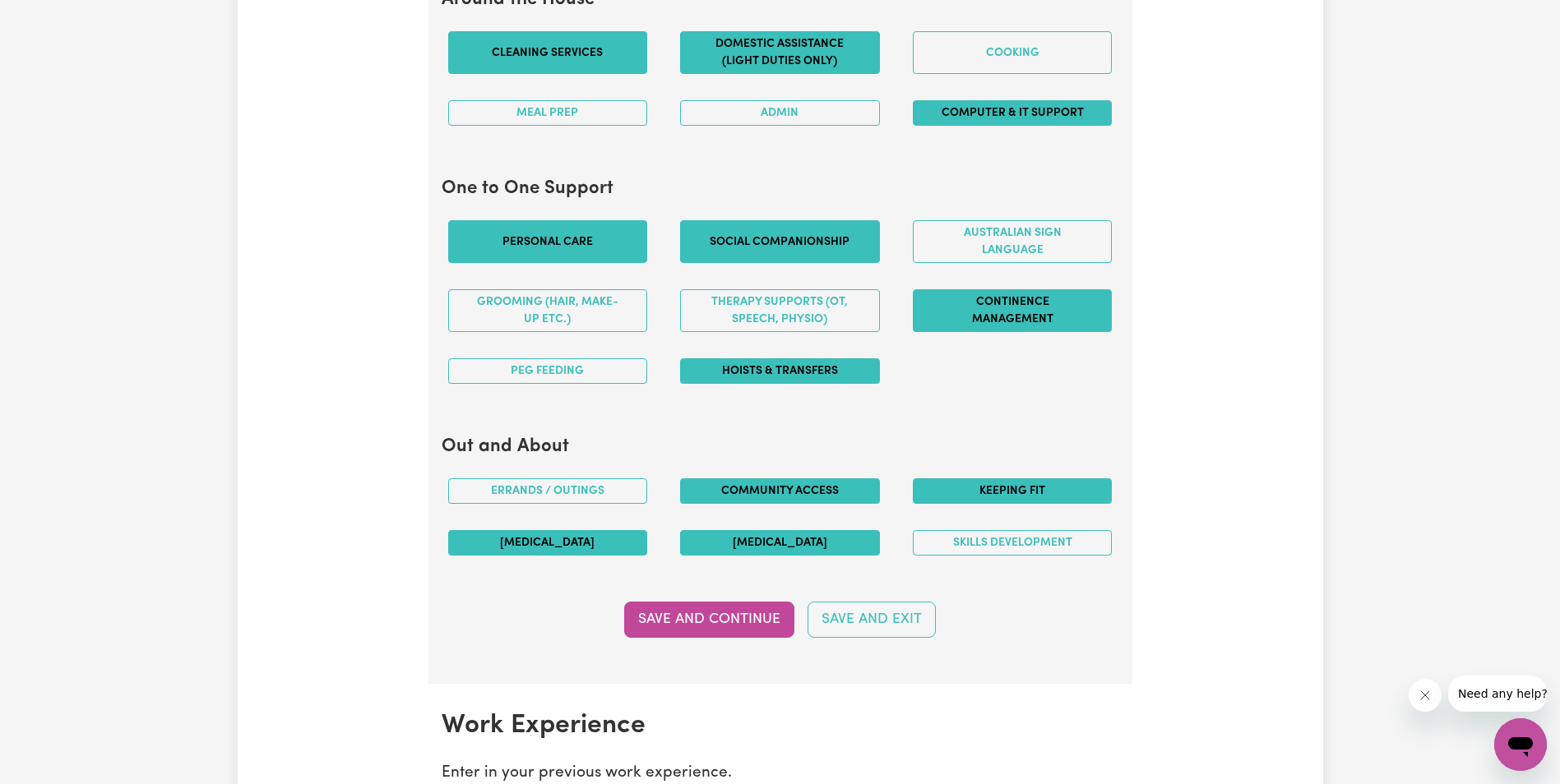
click at [568, 545] on button "[MEDICAL_DATA]" at bounding box center [549, 543] width 200 height 26
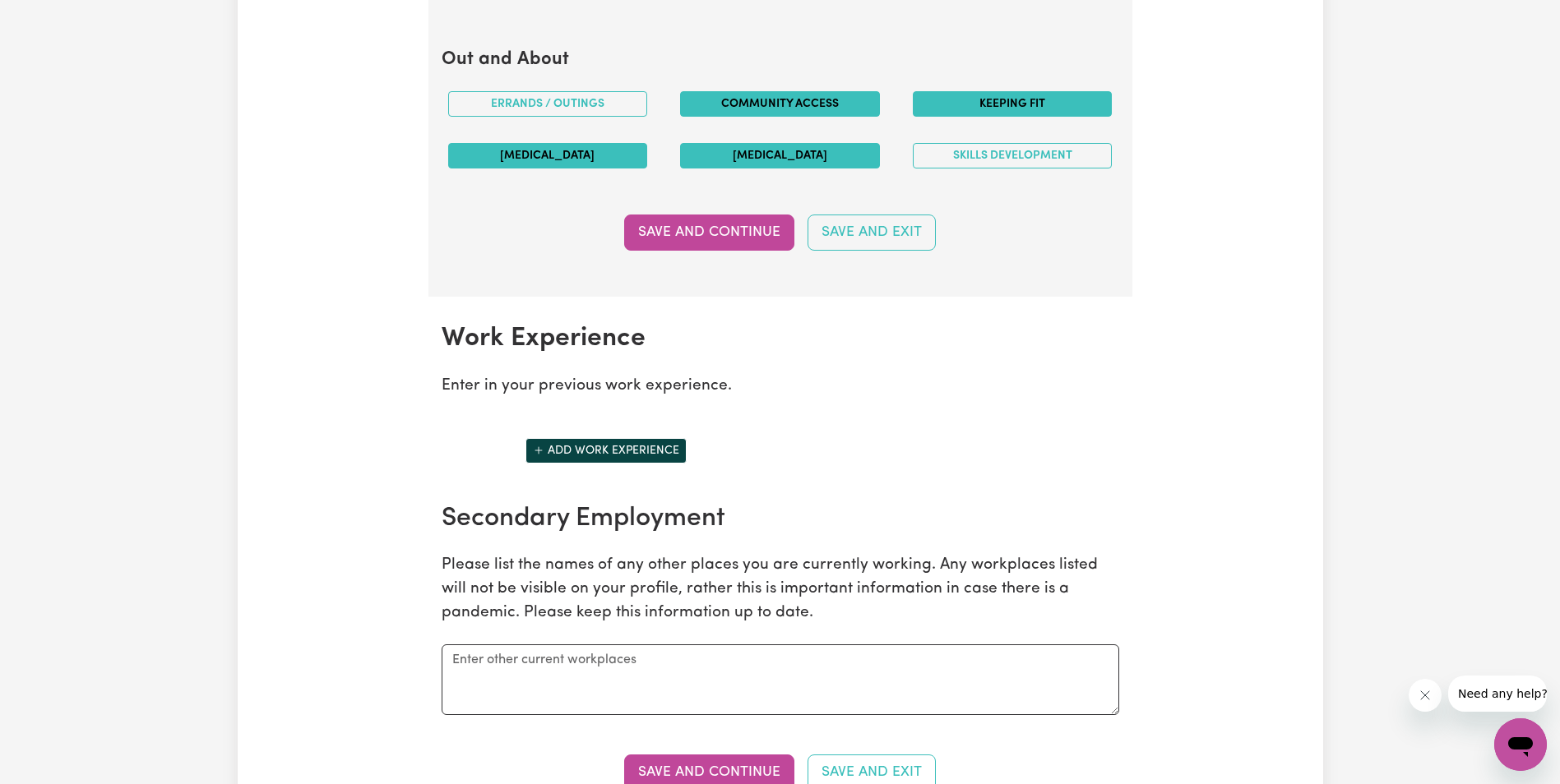
scroll to position [2047, 0]
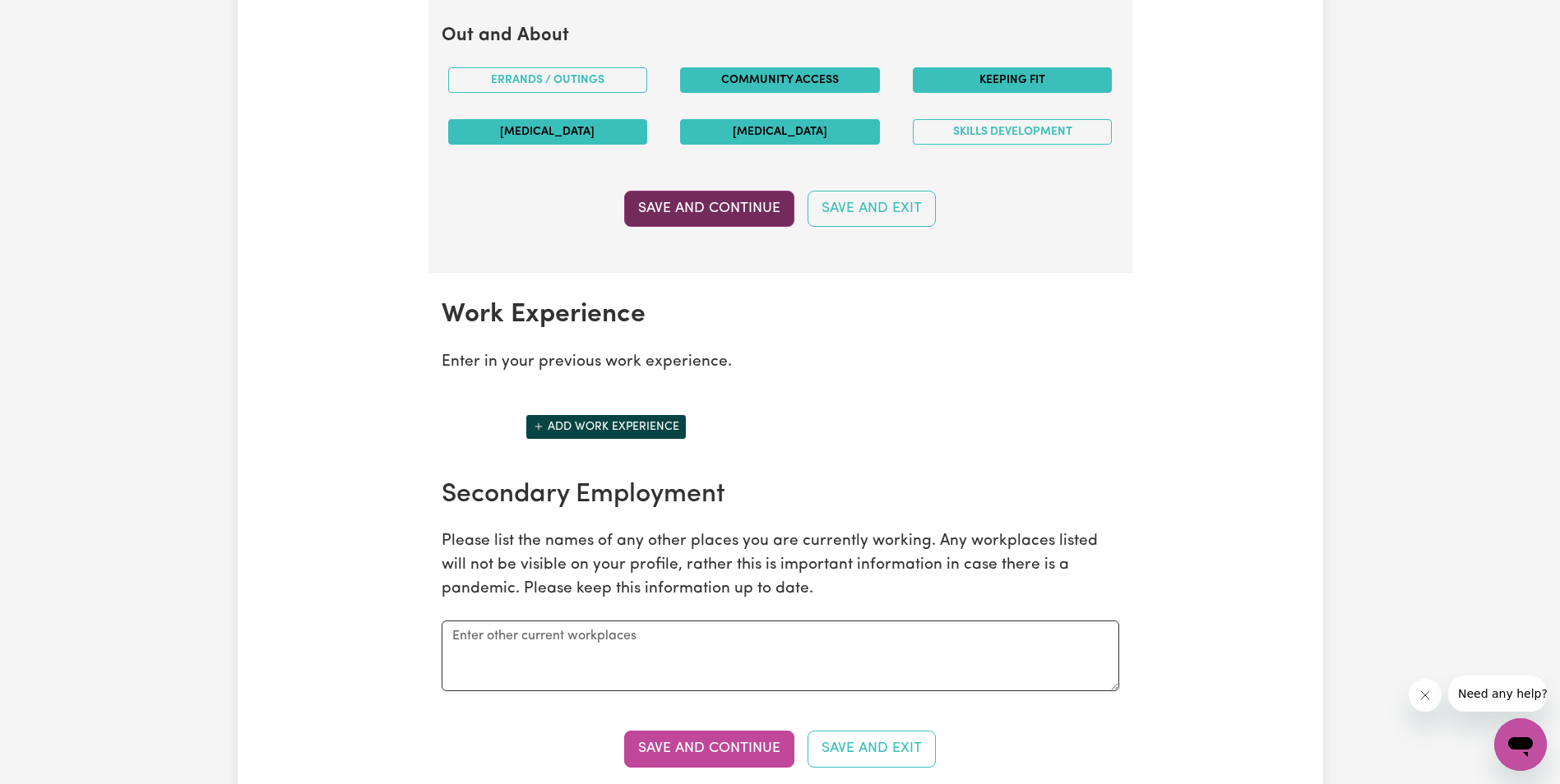
click at [723, 208] on button "Save and Continue" at bounding box center [709, 209] width 170 height 36
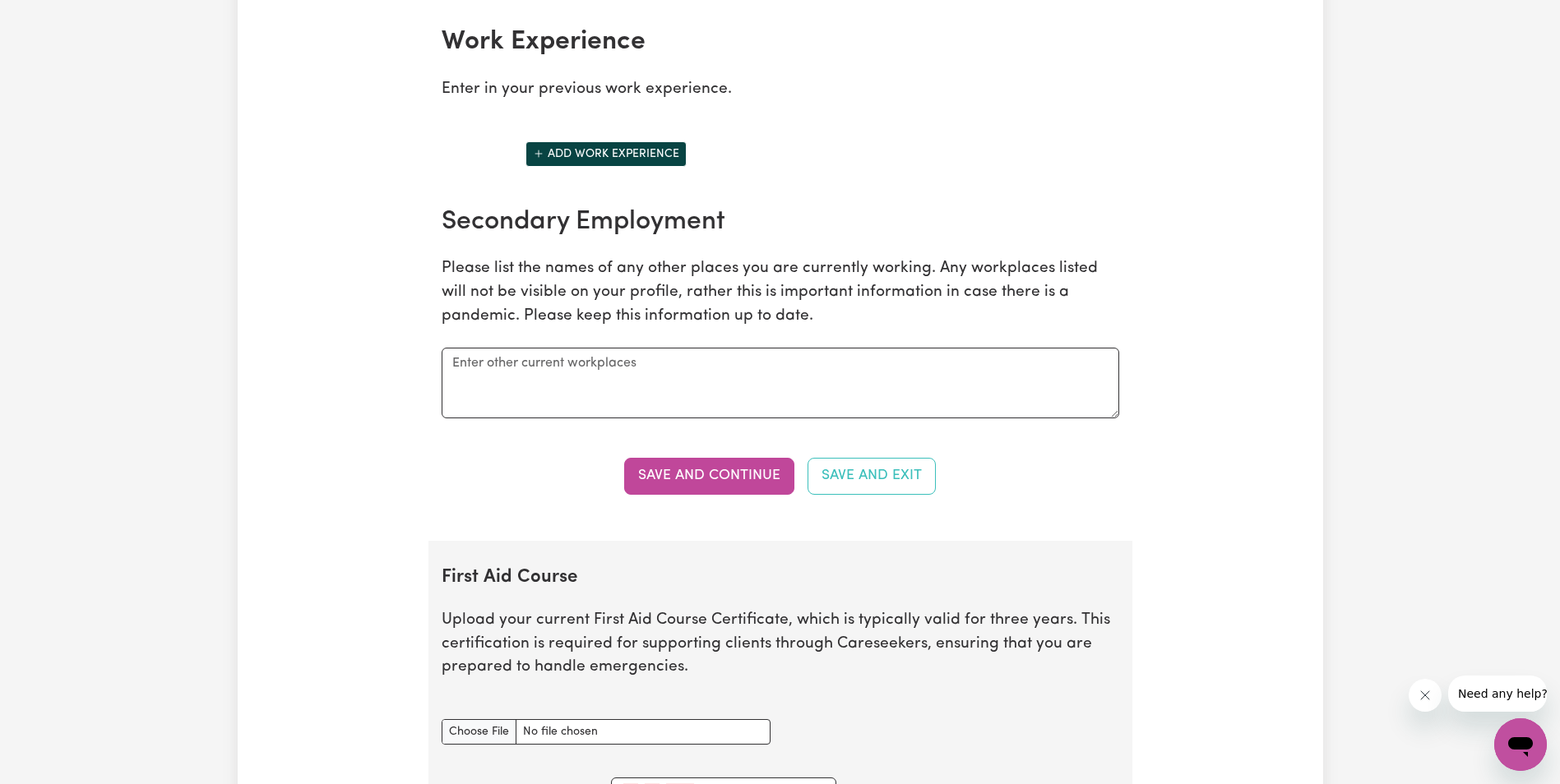
scroll to position [2567, 0]
